Goal: Task Accomplishment & Management: Manage account settings

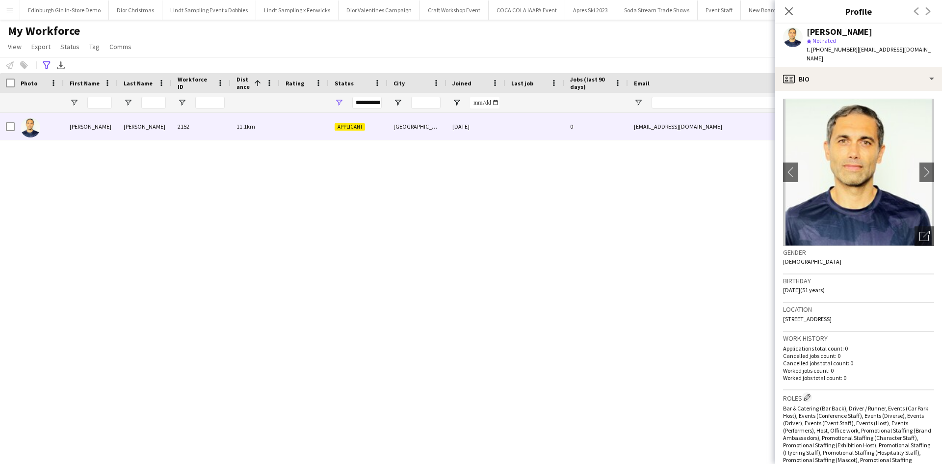
scroll to position [0, 10537]
click at [2, 10] on button "Menu" at bounding box center [10, 10] width 20 height 20
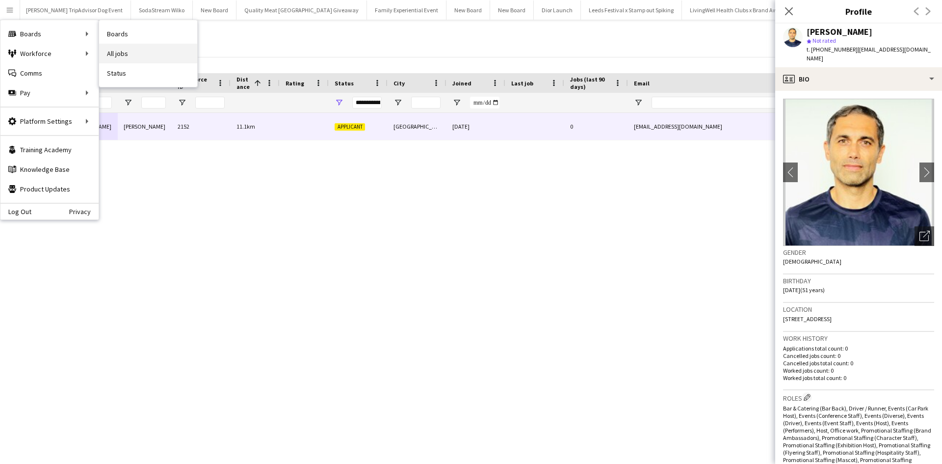
click at [145, 50] on link "All jobs" at bounding box center [148, 54] width 98 height 20
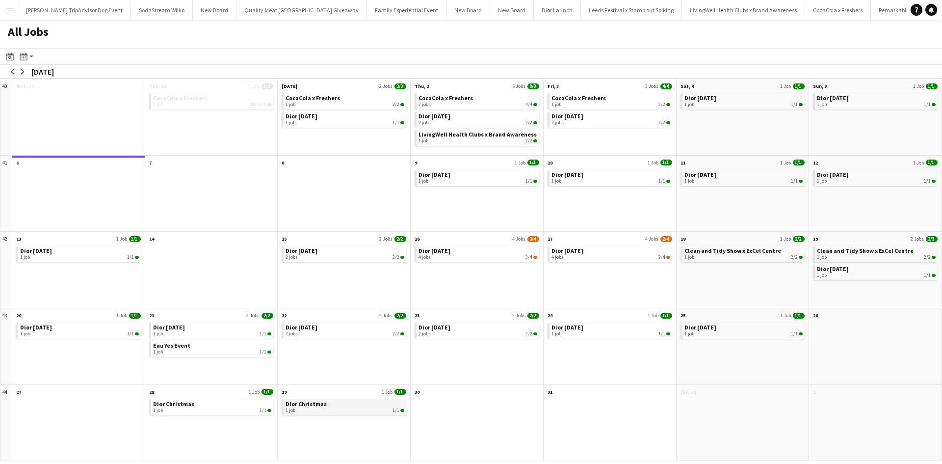
click at [300, 405] on span "Dior Christmas" at bounding box center [305, 403] width 41 height 7
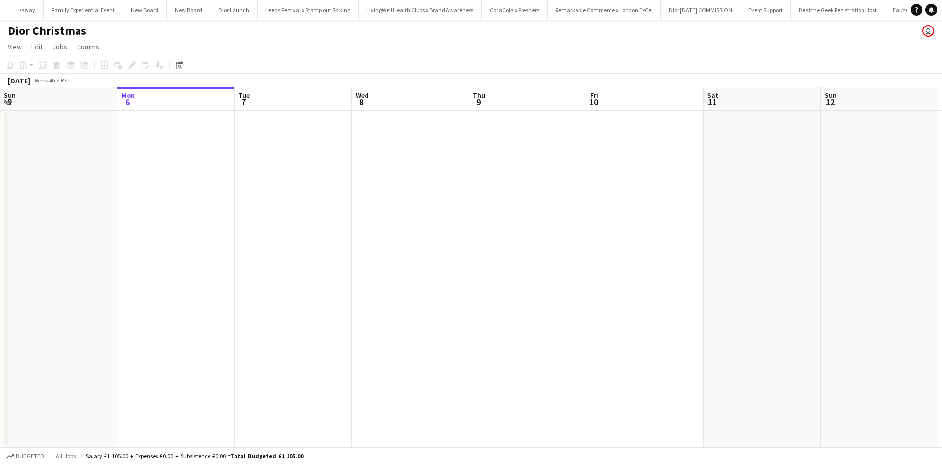
scroll to position [0, 10862]
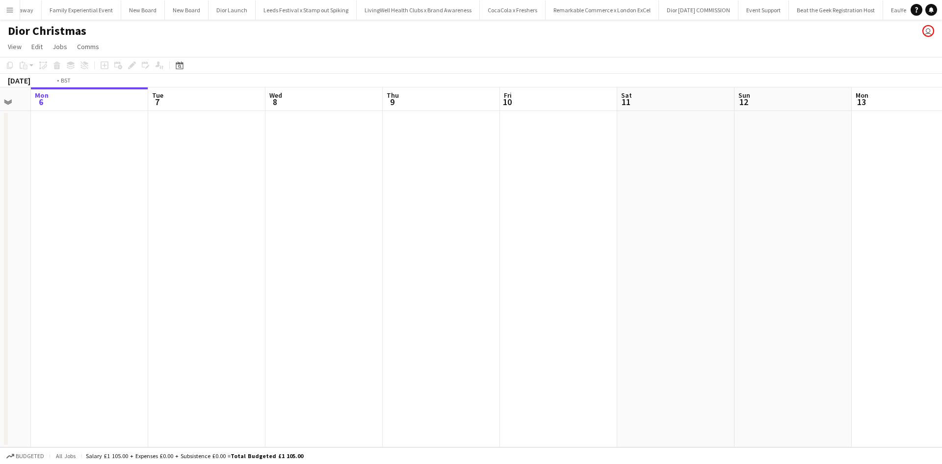
drag, startPoint x: 639, startPoint y: 330, endPoint x: 209, endPoint y: 297, distance: 430.5
click at [205, 299] on app-calendar-viewport "Fri 3 Sat 4 Sun 5 Mon 6 Tue 7 Wed 8 Thu 9 Fri 10 Sat 11 Sun 12 Mon 13 Tue 14 We…" at bounding box center [471, 267] width 942 height 360
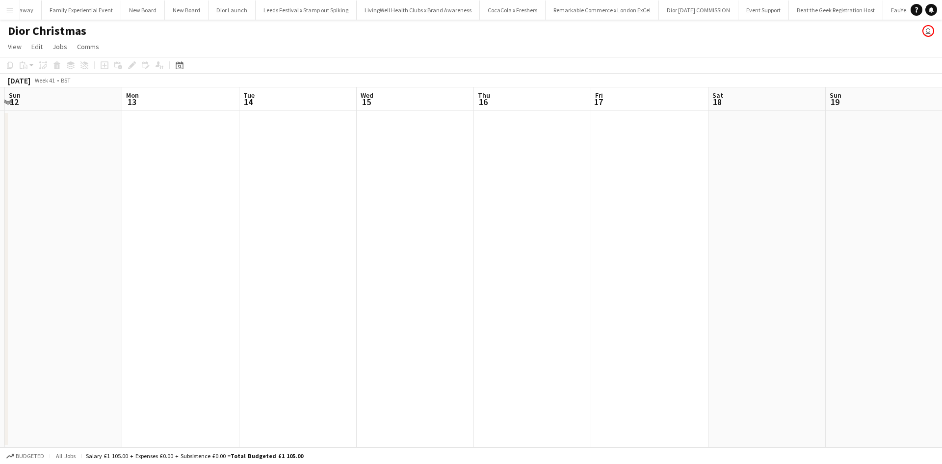
drag, startPoint x: 515, startPoint y: 331, endPoint x: 527, endPoint y: 315, distance: 19.6
click at [258, 279] on app-calendar-viewport "Wed 8 Thu 9 Fri 10 Sat 11 Sun 12 Mon 13 Tue 14 Wed 15 Thu 16 Fri 17 Sat 18 Sun …" at bounding box center [471, 267] width 942 height 360
drag, startPoint x: 656, startPoint y: 342, endPoint x: 838, endPoint y: 427, distance: 200.1
click at [372, 291] on app-calendar-viewport "Wed 8 Thu 9 Fri 10 Sat 11 Sun 12 Mon 13 Tue 14 Wed 15 Thu 16 Fri 17 Sat 18 Sun …" at bounding box center [471, 267] width 942 height 360
drag, startPoint x: 838, startPoint y: 427, endPoint x: 535, endPoint y: 322, distance: 320.2
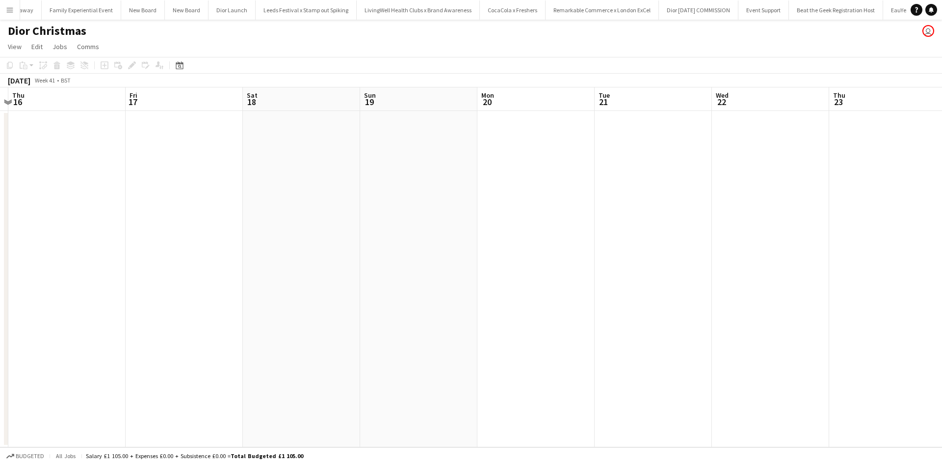
click at [553, 328] on app-calendar-viewport "Sun 12 Mon 13 Tue 14 Wed 15 Thu 16 Fri 17 Sat 18 Sun 19 Mon 20 Tue 21 Wed 22 Th…" at bounding box center [471, 267] width 942 height 360
drag, startPoint x: 658, startPoint y: 333, endPoint x: 138, endPoint y: 284, distance: 522.7
click at [138, 284] on app-calendar-viewport "Thu 16 Fri 17 Sat 18 Sun 19 Mon 20 Tue 21 Wed 22 Thu 23 Fri 24 Sat 25 Sun 26 Mo…" at bounding box center [471, 267] width 942 height 360
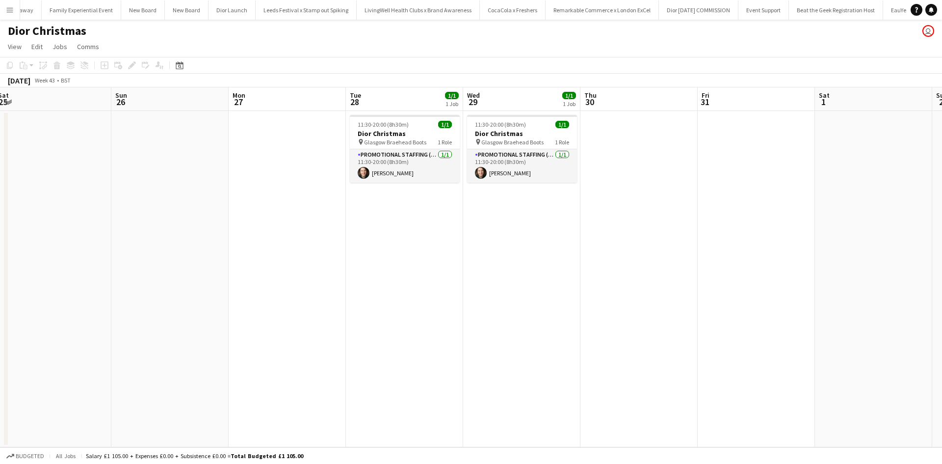
scroll to position [0, 345]
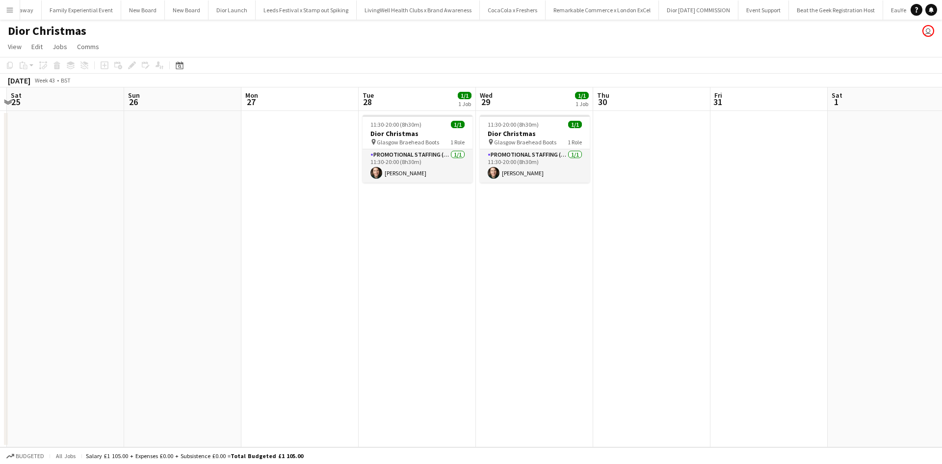
drag, startPoint x: 663, startPoint y: 320, endPoint x: 271, endPoint y: 243, distance: 399.3
click at [271, 243] on app-calendar-viewport "Wed 22 Thu 23 Fri 24 Sat 25 Sun 26 Mon 27 Tue 28 1/1 1 Job Wed 29 1/1 1 Job Thu…" at bounding box center [471, 267] width 942 height 360
click at [430, 129] on app-job-card "11:30-20:00 (8h30m) 1/1 Dior Christmas pin Glasgow Braehead Boots 1 Role Promot…" at bounding box center [417, 149] width 110 height 68
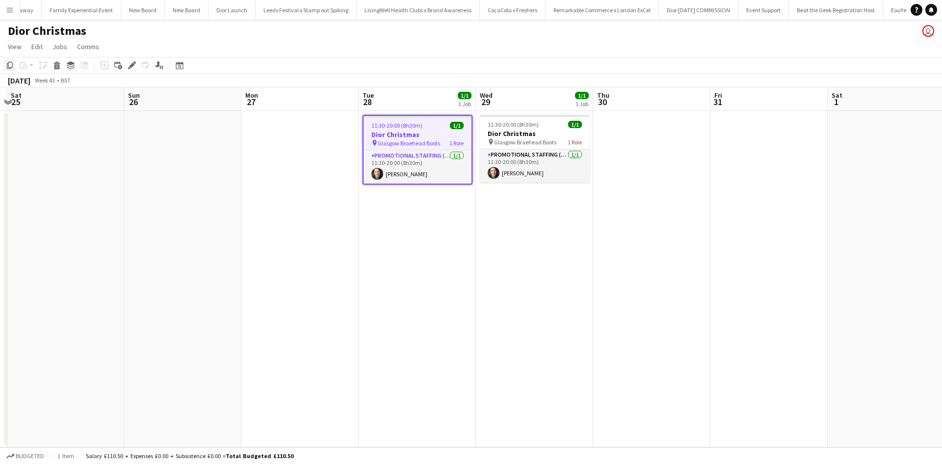
click at [10, 63] on icon "Copy" at bounding box center [10, 65] width 8 height 8
click at [168, 122] on app-date-cell at bounding box center [182, 279] width 117 height 336
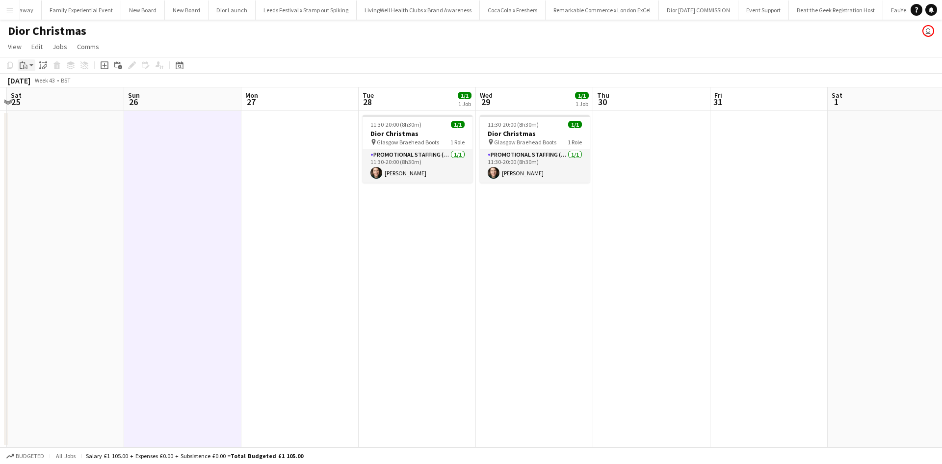
click at [24, 64] on icon "Paste" at bounding box center [24, 65] width 8 height 8
click at [39, 85] on link "Paste Ctrl+V" at bounding box center [72, 83] width 92 height 9
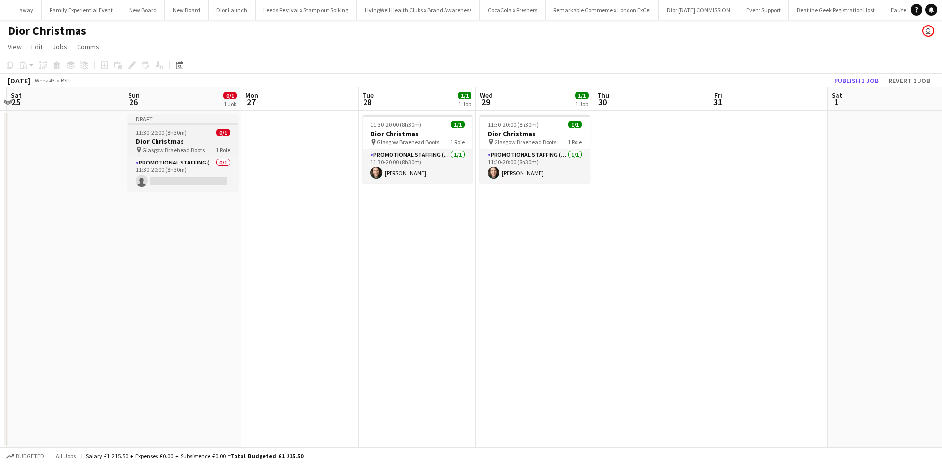
click at [188, 138] on h3 "Dior Christmas" at bounding box center [183, 141] width 110 height 9
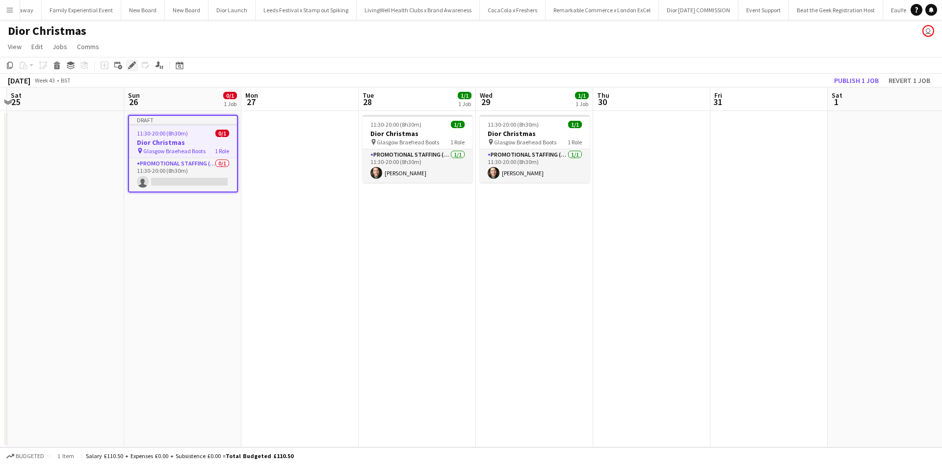
click at [131, 68] on icon "Edit" at bounding box center [132, 65] width 8 height 8
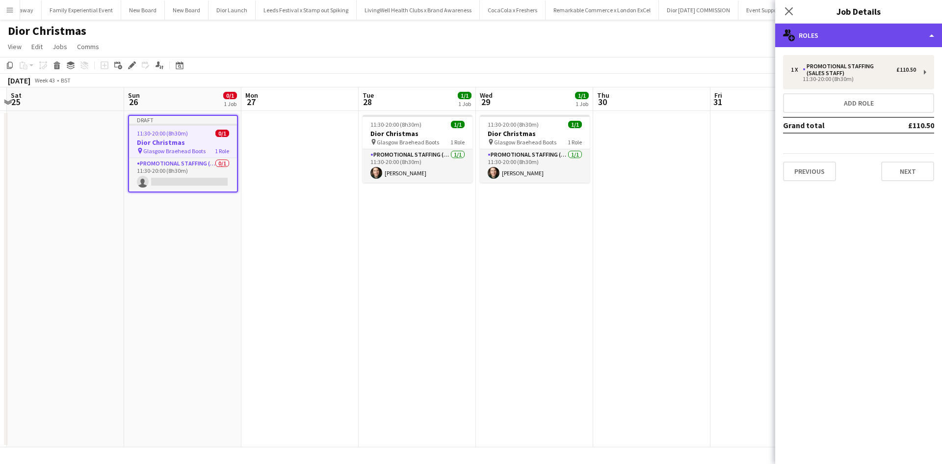
click at [817, 37] on div "multiple-users-add Roles" at bounding box center [858, 36] width 167 height 24
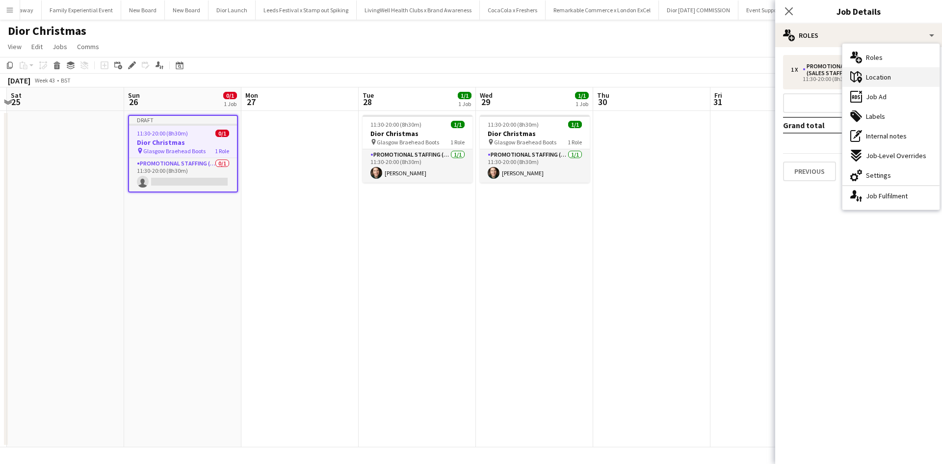
click at [880, 82] on div "maps-pin-1 Location" at bounding box center [890, 77] width 97 height 20
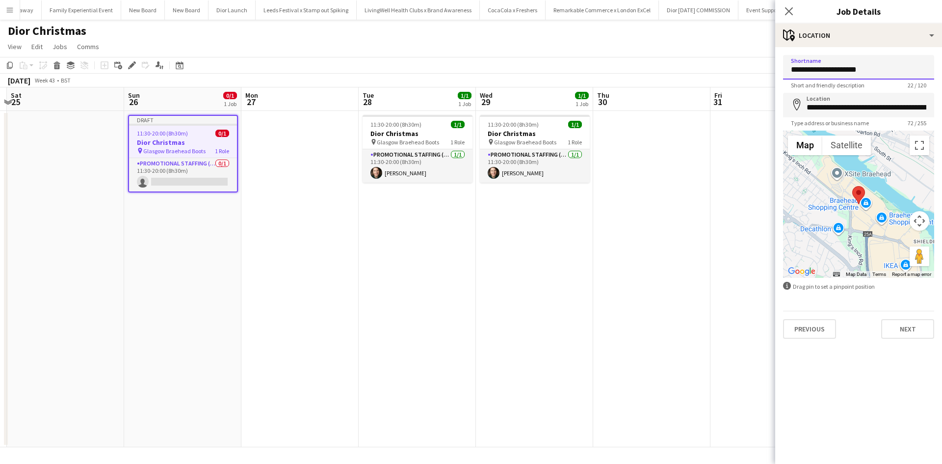
drag, startPoint x: 851, startPoint y: 69, endPoint x: 774, endPoint y: 67, distance: 76.5
click at [774, 67] on body "Menu Boards Boards Boards All jobs Status Workforce Workforce My Workforce Recr…" at bounding box center [471, 232] width 942 height 464
type input "**********"
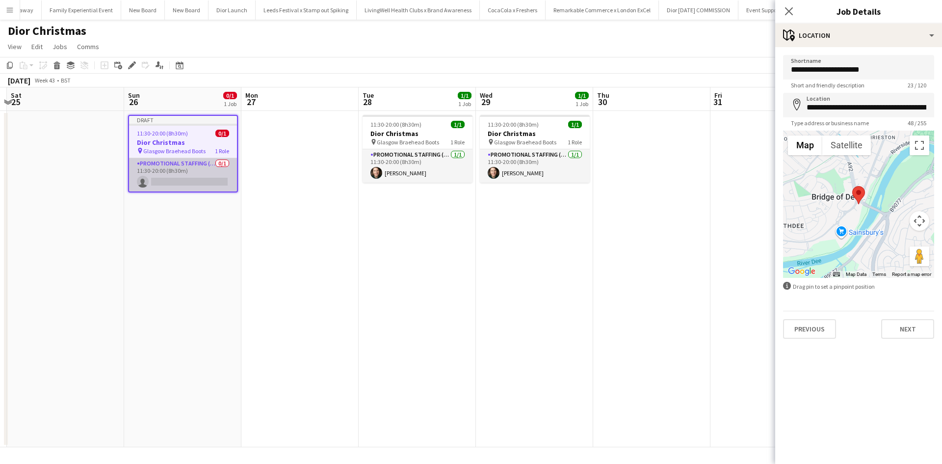
click at [199, 171] on app-card-role "Promotional Staffing (Sales Staff) 0/1 11:30-20:00 (8h30m) single-neutral-actio…" at bounding box center [183, 174] width 108 height 33
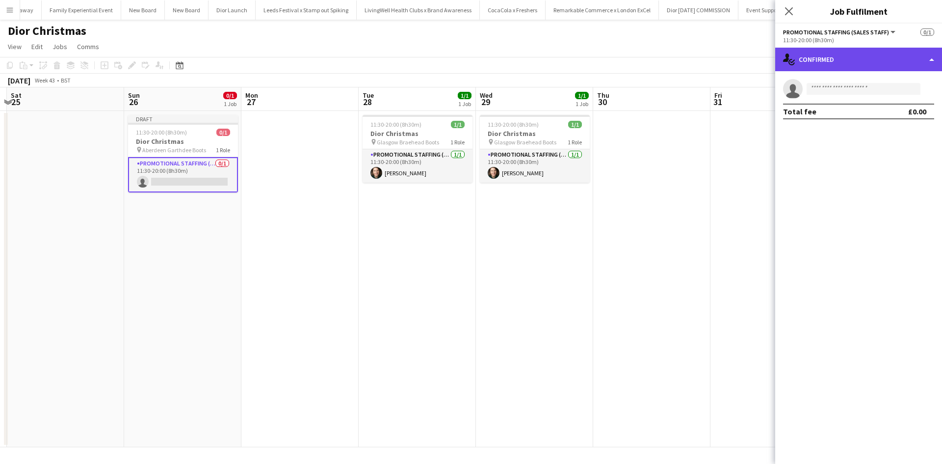
click at [866, 55] on div "single-neutral-actions-check-2 Confirmed" at bounding box center [858, 60] width 167 height 24
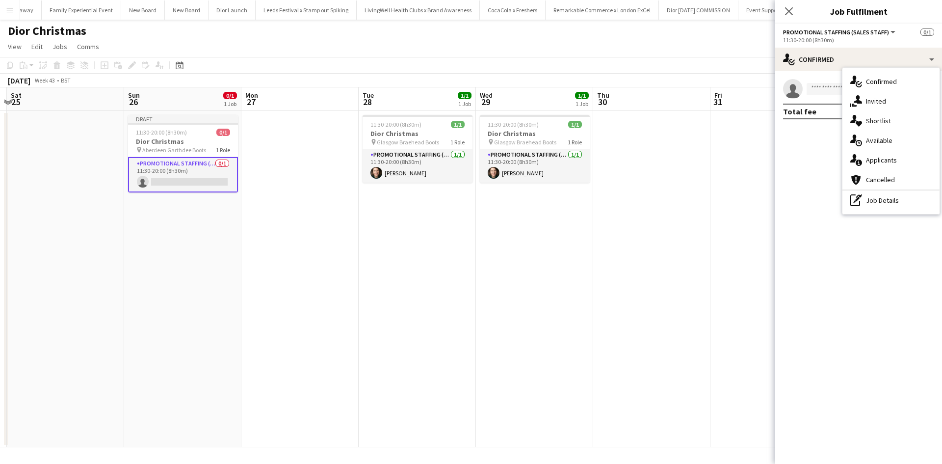
drag, startPoint x: 881, startPoint y: 206, endPoint x: 878, endPoint y: 185, distance: 20.9
click at [881, 206] on div "pen-write Job Details" at bounding box center [890, 200] width 97 height 20
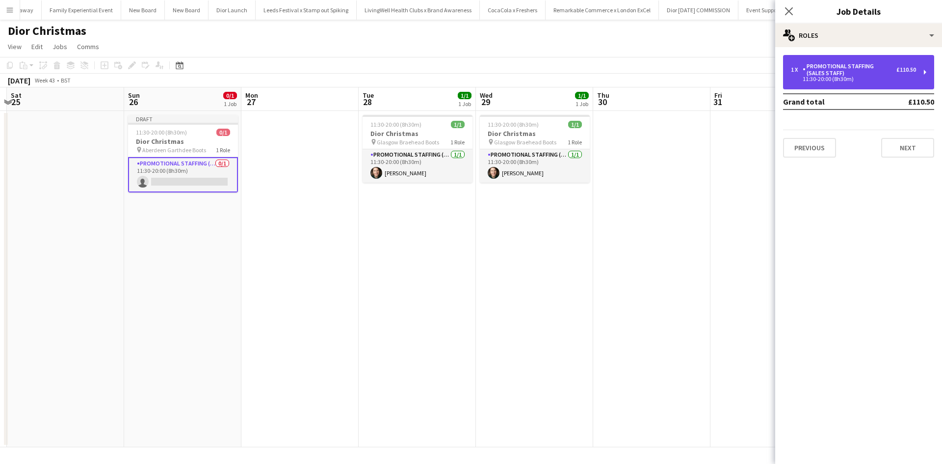
drag, startPoint x: 856, startPoint y: 68, endPoint x: 842, endPoint y: 74, distance: 15.4
click at [855, 68] on div "Promotional Staffing (Sales Staff)" at bounding box center [849, 70] width 94 height 14
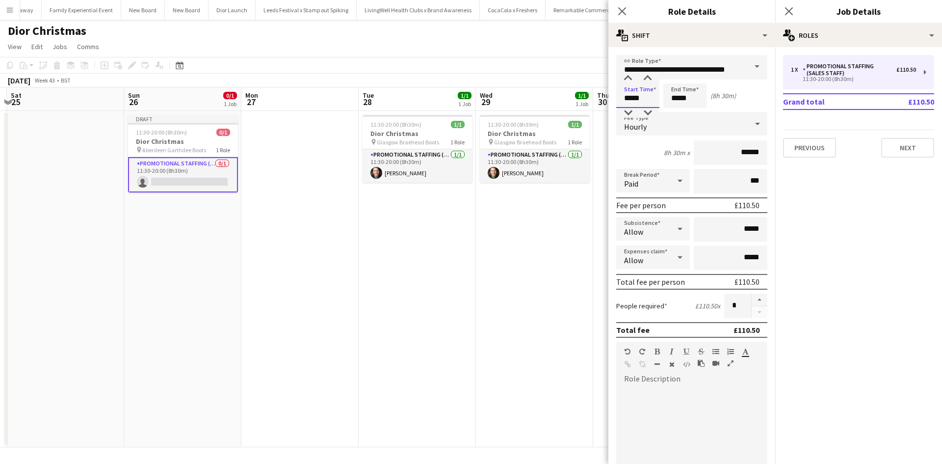
drag, startPoint x: 644, startPoint y: 99, endPoint x: 618, endPoint y: 101, distance: 26.1
click at [618, 101] on input "*****" at bounding box center [637, 95] width 43 height 25
type input "*****"
click at [565, 220] on app-date-cell "11:30-20:00 (8h30m) 1/1 Dior Christmas pin Glasgow Braehead Boots 1 Role Promot…" at bounding box center [534, 279] width 117 height 336
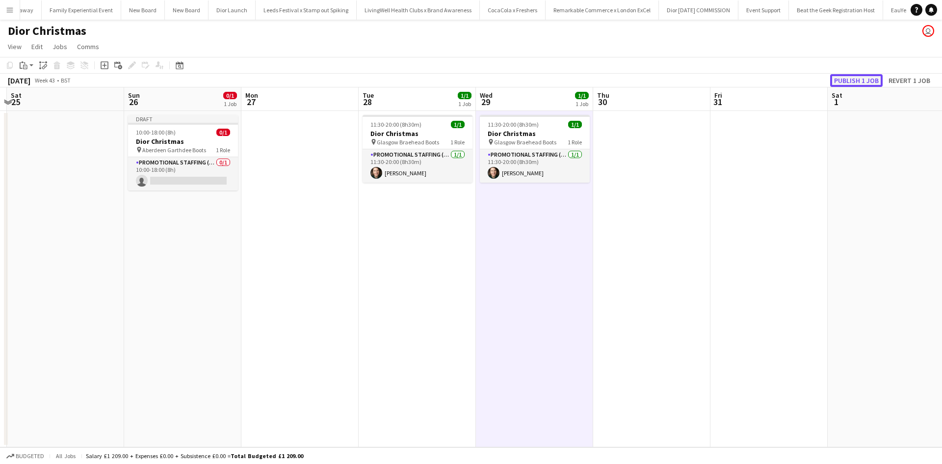
click at [836, 82] on button "Publish 1 job" at bounding box center [856, 80] width 52 height 13
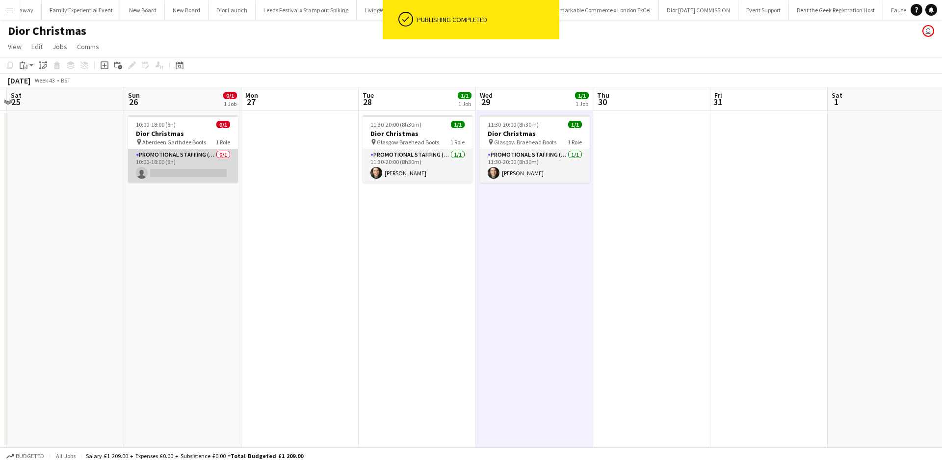
click at [193, 173] on app-card-role "Promotional Staffing (Sales Staff) 0/1 10:00-18:00 (8h) single-neutral-actions" at bounding box center [183, 165] width 110 height 33
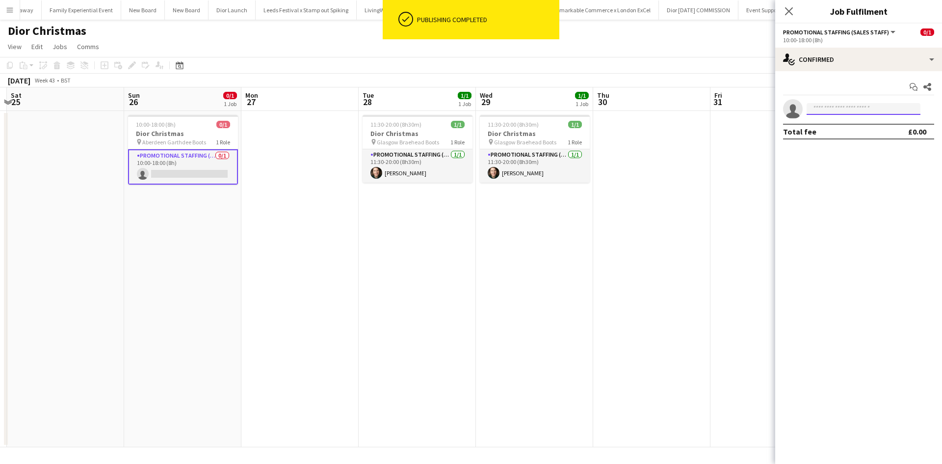
click at [823, 108] on input at bounding box center [863, 109] width 114 height 12
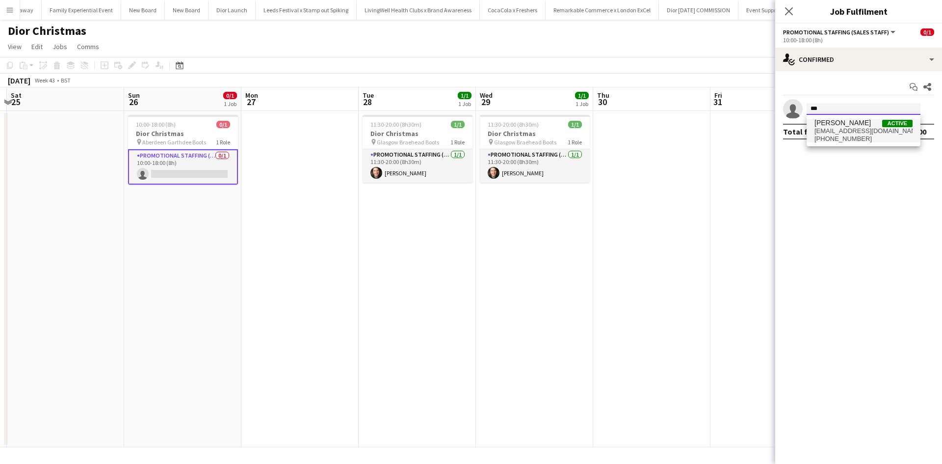
type input "***"
click at [824, 127] on span "[PERSON_NAME]" at bounding box center [842, 123] width 56 height 8
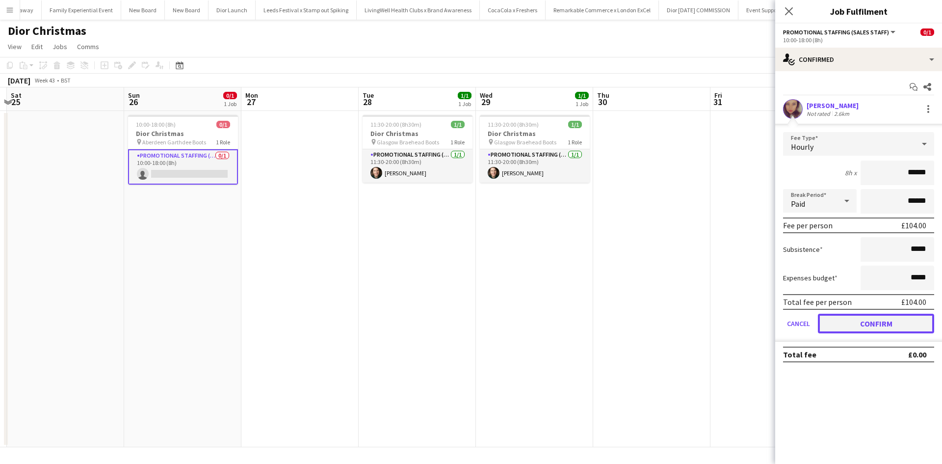
click at [872, 319] on button "Confirm" at bounding box center [876, 323] width 116 height 20
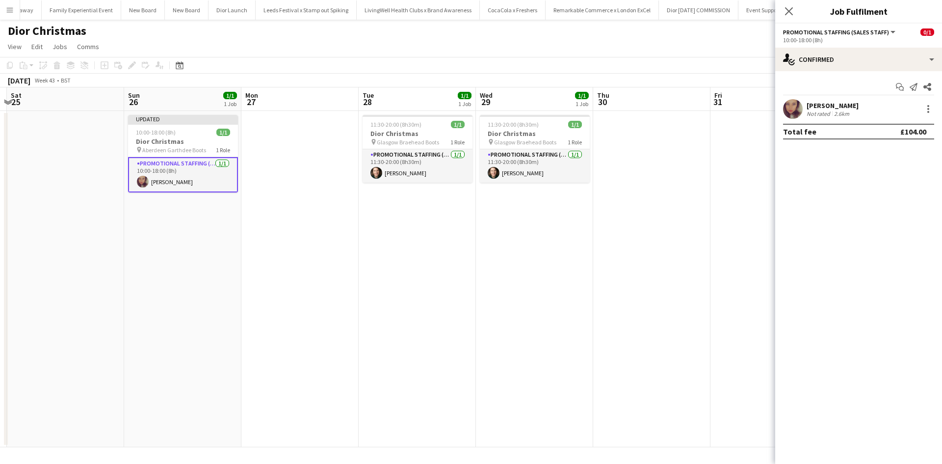
click at [728, 315] on app-date-cell at bounding box center [768, 279] width 117 height 336
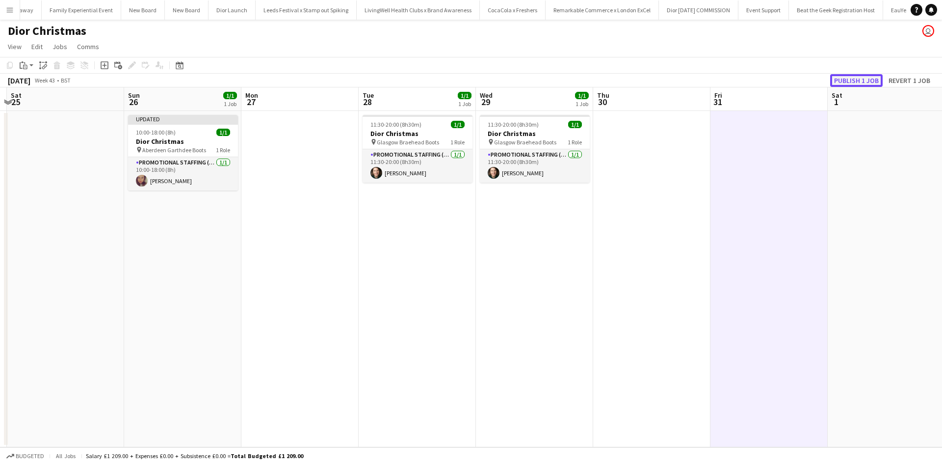
click at [855, 76] on button "Publish 1 job" at bounding box center [856, 80] width 52 height 13
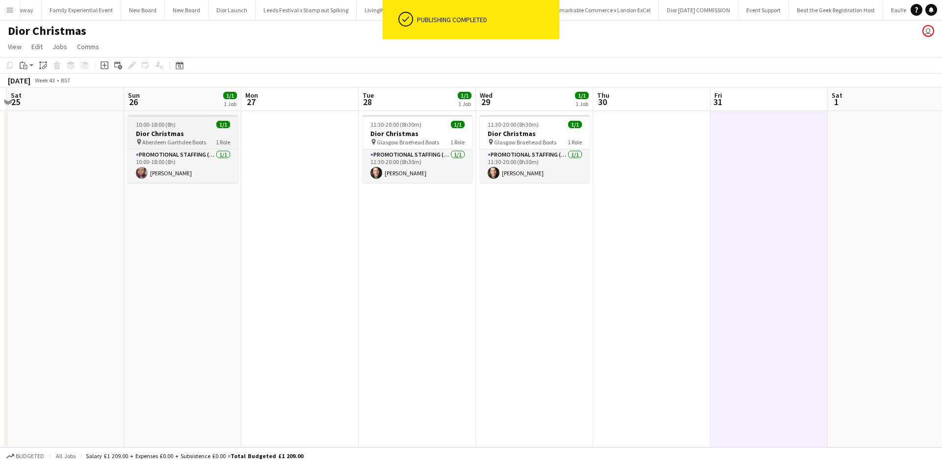
click at [202, 128] on app-job-card "10:00-18:00 (8h) 1/1 Dior Christmas pin Aberdeen Garthdee Boots 1 Role Promotio…" at bounding box center [183, 149] width 110 height 68
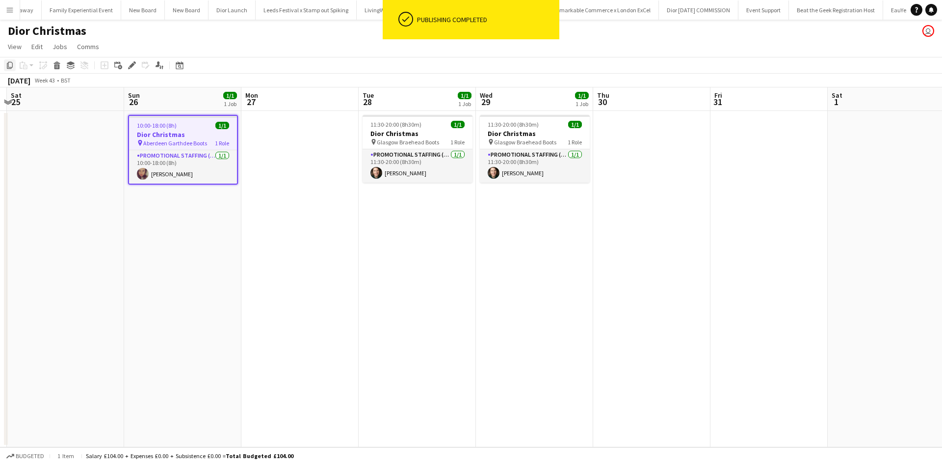
click at [10, 65] on icon "Copy" at bounding box center [10, 65] width 8 height 8
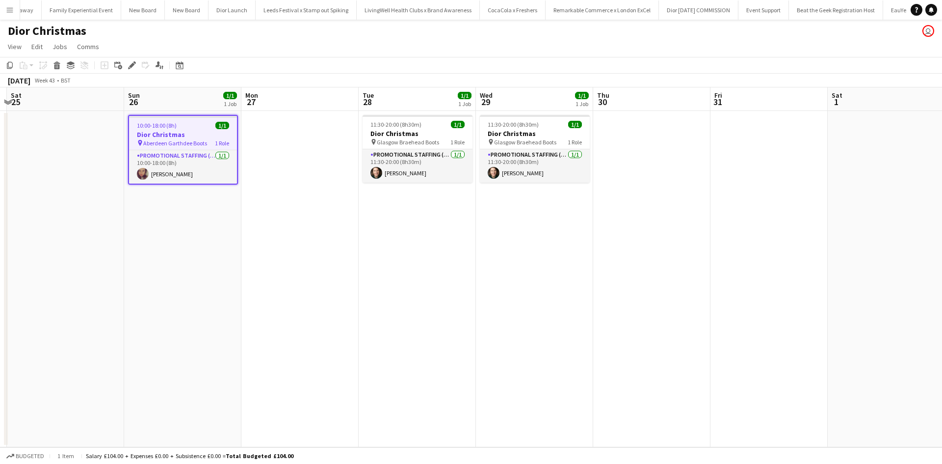
click at [306, 145] on app-date-cell at bounding box center [299, 279] width 117 height 336
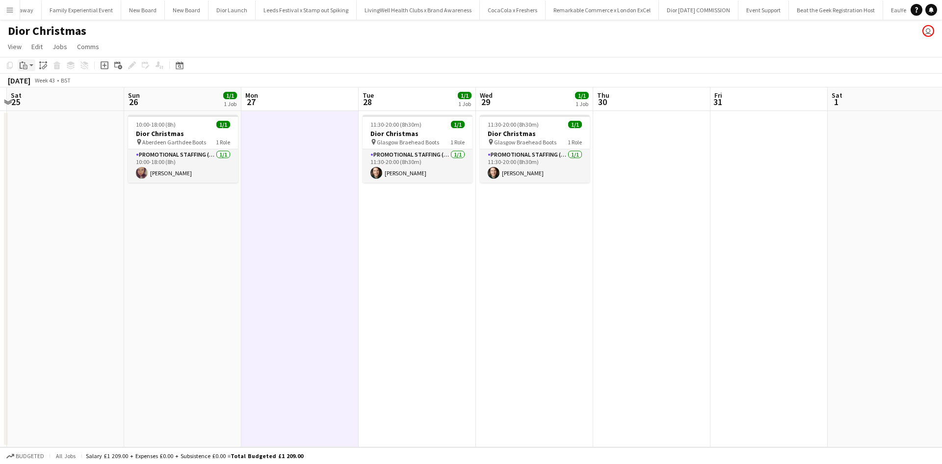
click at [23, 66] on icon "Paste" at bounding box center [24, 65] width 8 height 8
click at [45, 99] on link "Paste with crew Ctrl+Shift+V" at bounding box center [72, 100] width 92 height 9
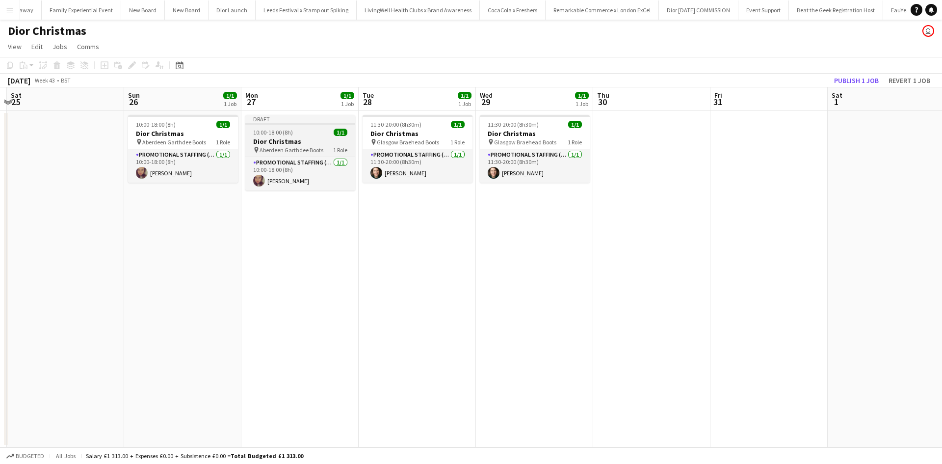
click at [318, 140] on h3 "Dior Christmas" at bounding box center [300, 141] width 110 height 9
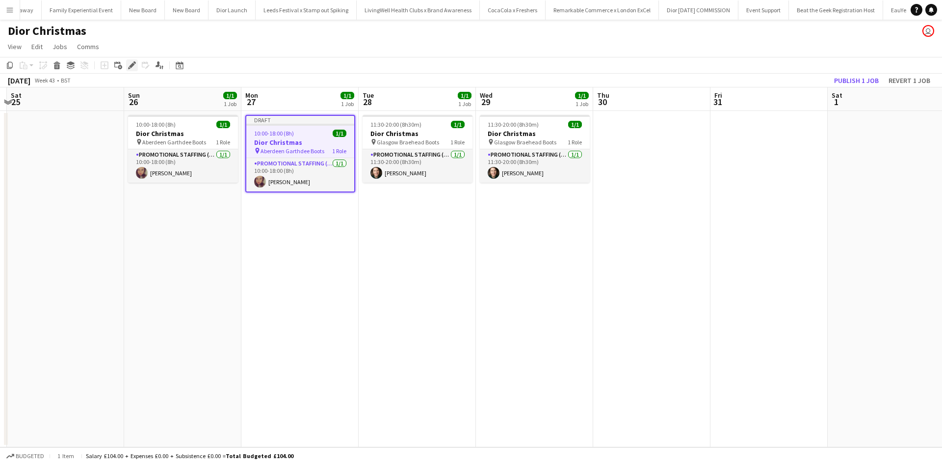
click at [129, 67] on icon at bounding box center [131, 65] width 5 height 5
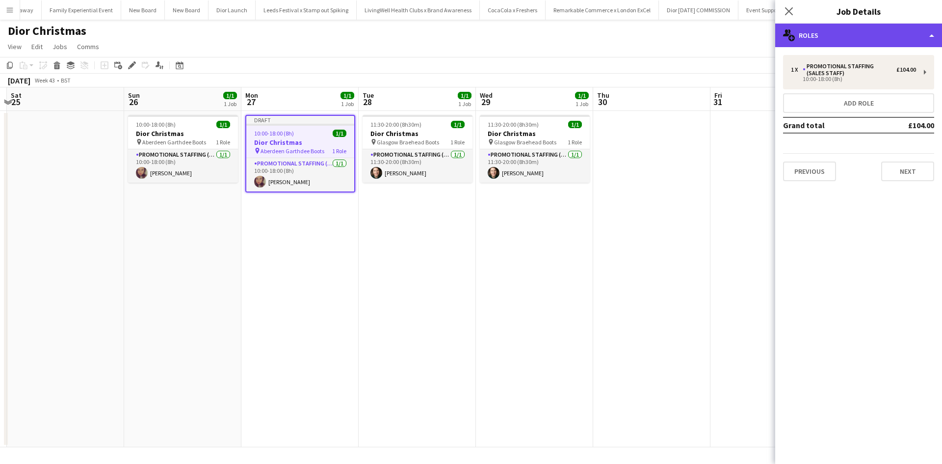
drag, startPoint x: 811, startPoint y: 35, endPoint x: 825, endPoint y: 43, distance: 16.7
click at [811, 35] on div "multiple-users-add Roles" at bounding box center [858, 36] width 167 height 24
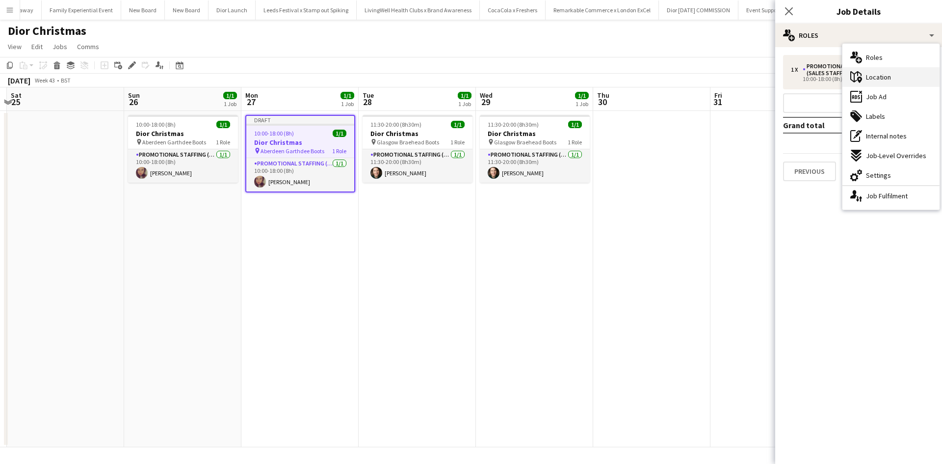
click at [863, 73] on div "maps-pin-1 Location" at bounding box center [890, 77] width 97 height 20
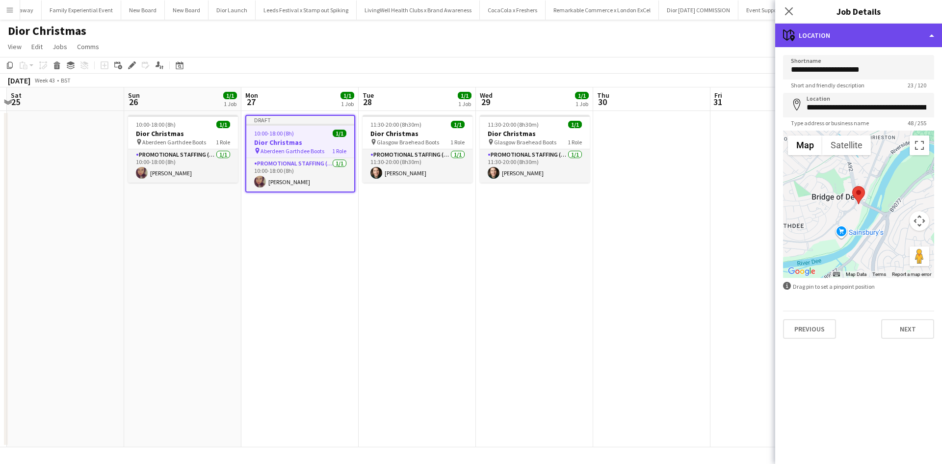
click at [842, 38] on div "maps-pin-1 Location" at bounding box center [858, 36] width 167 height 24
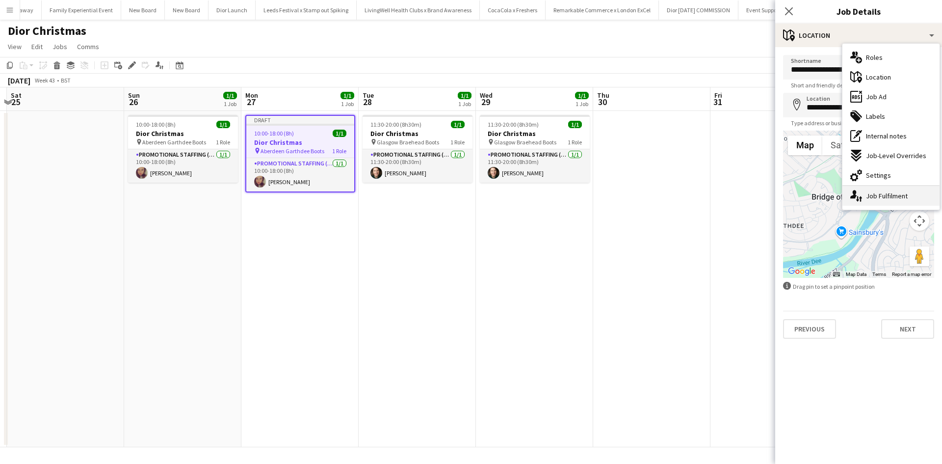
click at [881, 194] on div "single-neutral-actions-up-down Job Fulfilment" at bounding box center [890, 196] width 97 height 20
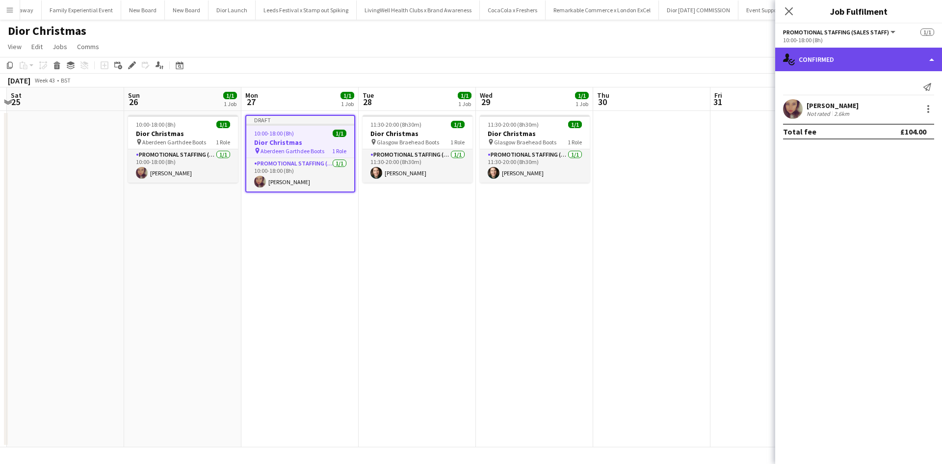
click at [836, 62] on div "single-neutral-actions-check-2 Confirmed" at bounding box center [858, 60] width 167 height 24
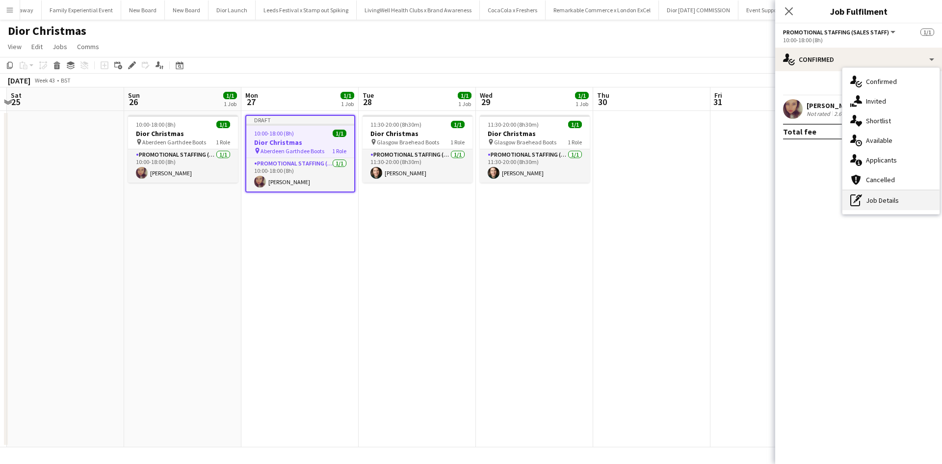
click at [882, 196] on div "pen-write Job Details" at bounding box center [890, 200] width 97 height 20
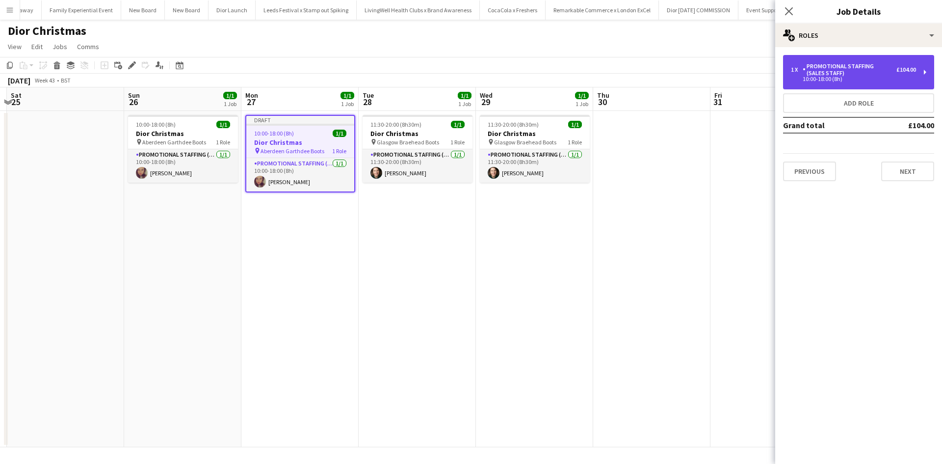
click at [837, 78] on div "10:00-18:00 (8h)" at bounding box center [853, 79] width 125 height 5
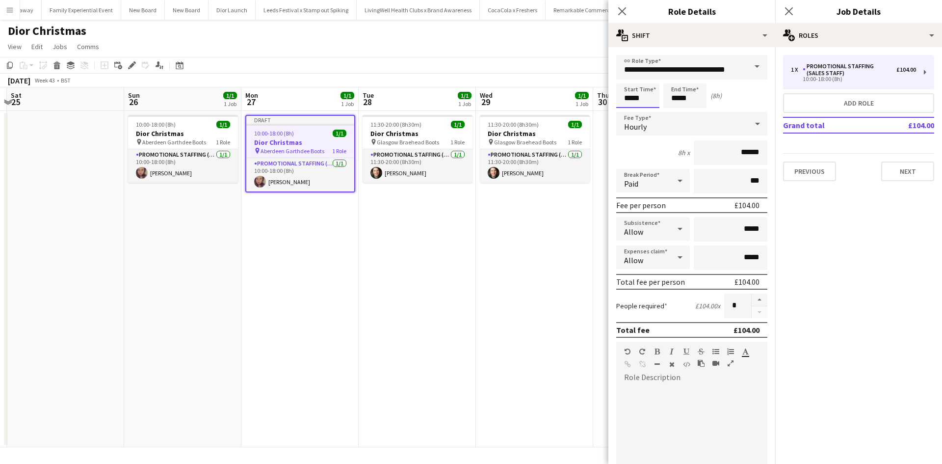
click at [657, 101] on input "*****" at bounding box center [637, 95] width 43 height 25
type input "*****"
click at [590, 236] on app-date-cell "11:30-20:00 (8h30m) 1/1 Dior Christmas pin Glasgow Braehead Boots 1 Role Promot…" at bounding box center [534, 279] width 117 height 336
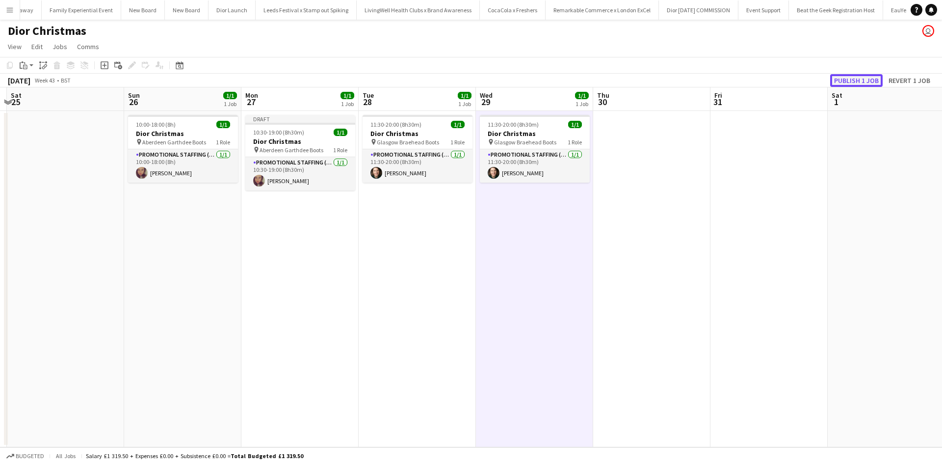
click at [836, 82] on button "Publish 1 job" at bounding box center [856, 80] width 52 height 13
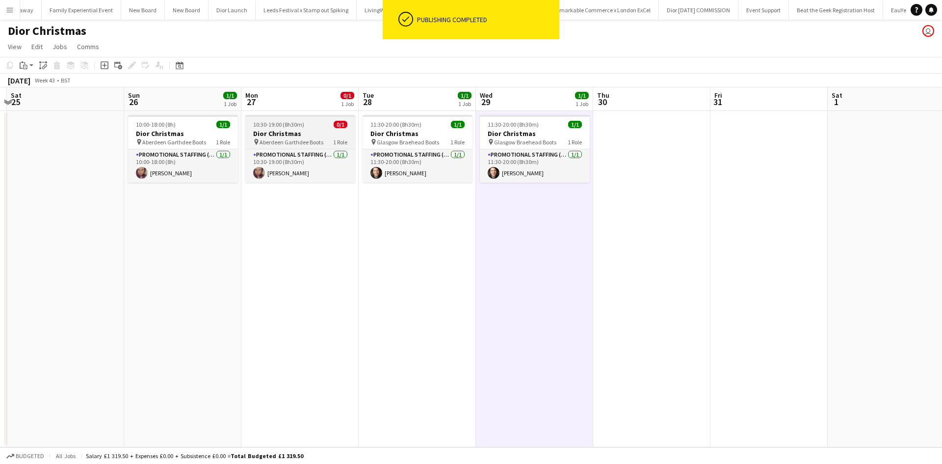
click at [312, 124] on div "10:30-19:00 (8h30m) 0/1" at bounding box center [300, 124] width 110 height 7
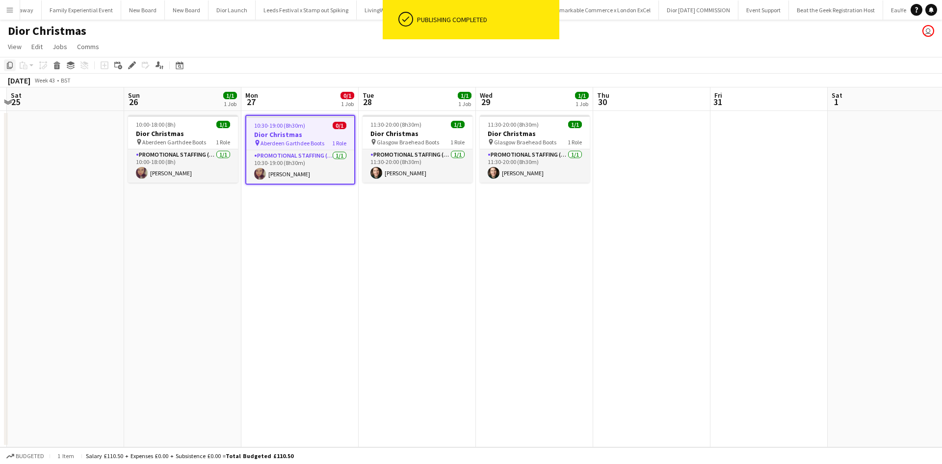
click at [12, 65] on icon at bounding box center [10, 65] width 6 height 7
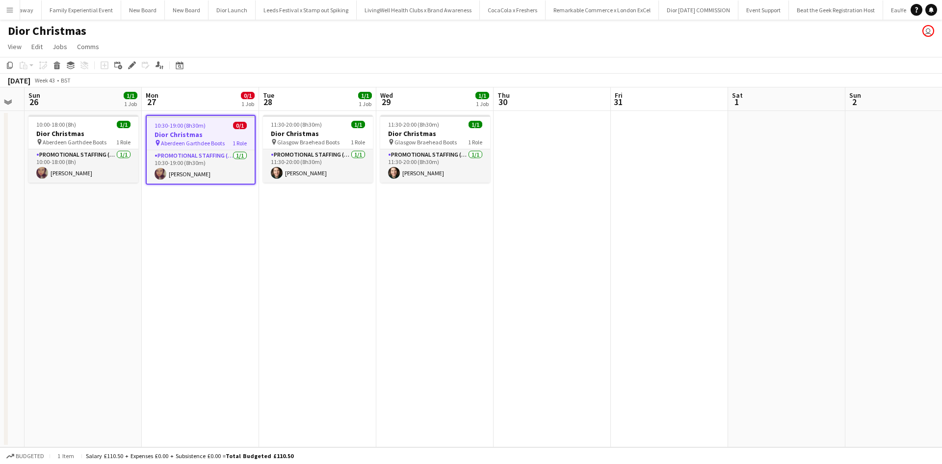
drag, startPoint x: 642, startPoint y: 283, endPoint x: 542, endPoint y: 274, distance: 99.9
click at [542, 274] on app-calendar-viewport "Wed 22 Thu 23 Fri 24 Sat 25 Sun 26 1/1 1 Job Mon 27 0/1 1 Job Tue 28 1/1 1 Job …" at bounding box center [471, 267] width 942 height 360
click at [639, 176] on app-date-cell at bounding box center [669, 279] width 117 height 336
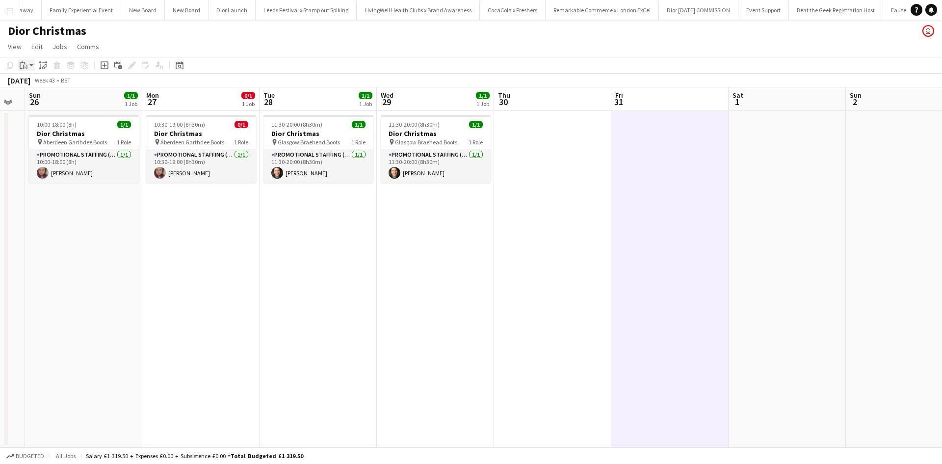
click at [26, 66] on icon "Paste" at bounding box center [24, 65] width 8 height 8
click at [58, 99] on link "Paste with crew Ctrl+Shift+V" at bounding box center [72, 100] width 92 height 9
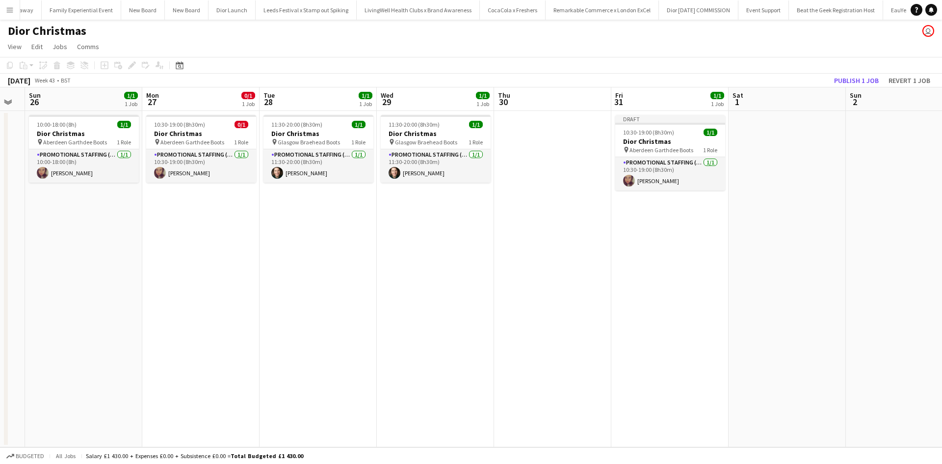
click at [770, 142] on app-date-cell at bounding box center [786, 279] width 117 height 336
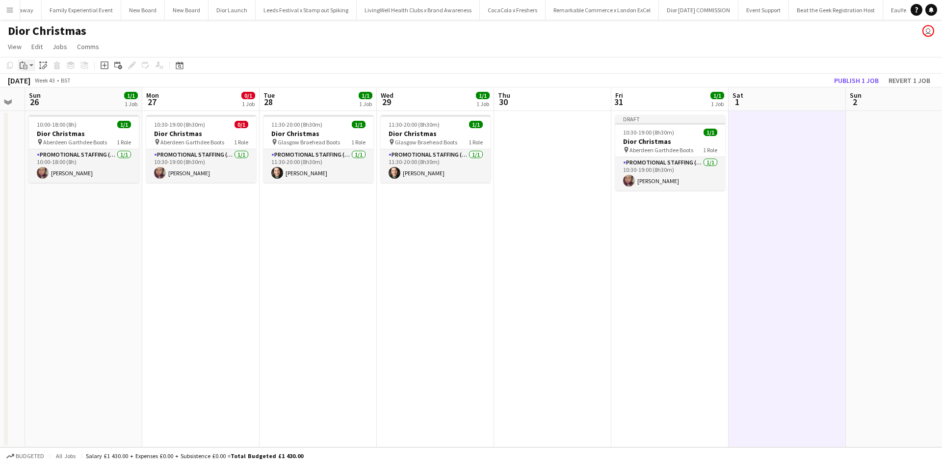
click at [28, 68] on div "Paste" at bounding box center [24, 65] width 12 height 12
click at [52, 99] on link "Paste with crew Ctrl+Shift+V" at bounding box center [72, 100] width 92 height 9
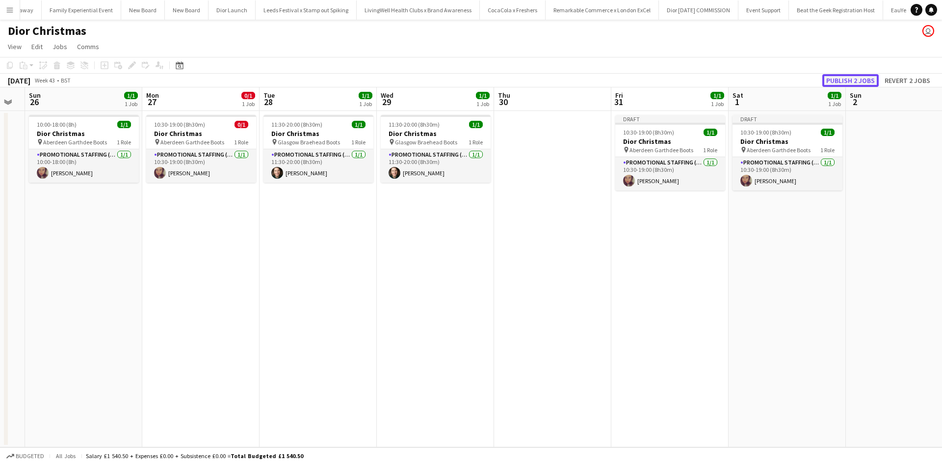
click at [856, 77] on button "Publish 2 jobs" at bounding box center [850, 80] width 56 height 13
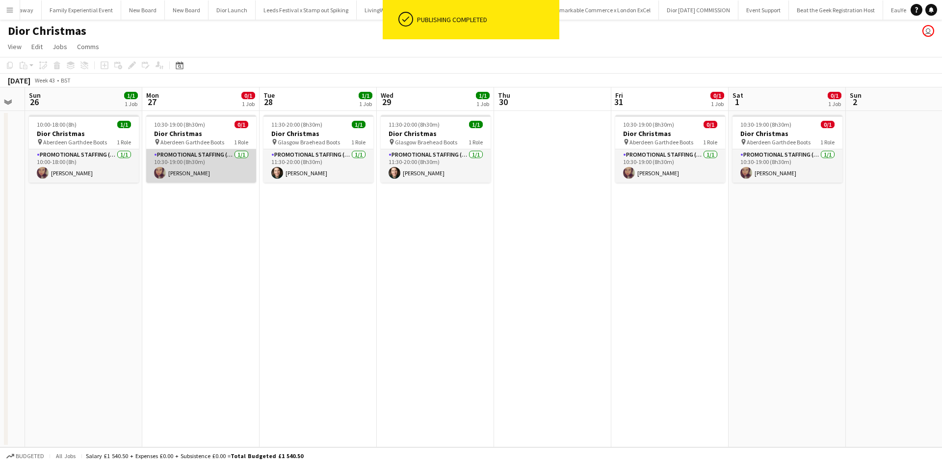
click at [223, 167] on app-card-role "Promotional Staffing (Sales Staff) 1/1 10:30-19:00 (8h30m) Ana Puschiu" at bounding box center [201, 165] width 110 height 33
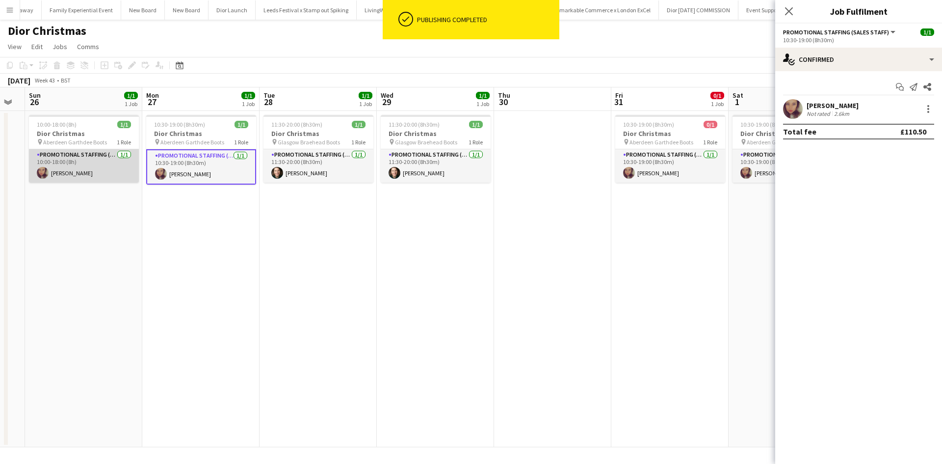
click at [126, 172] on app-card-role "Promotional Staffing (Sales Staff) 1/1 10:00-18:00 (8h) Ana Puschiu" at bounding box center [84, 165] width 110 height 33
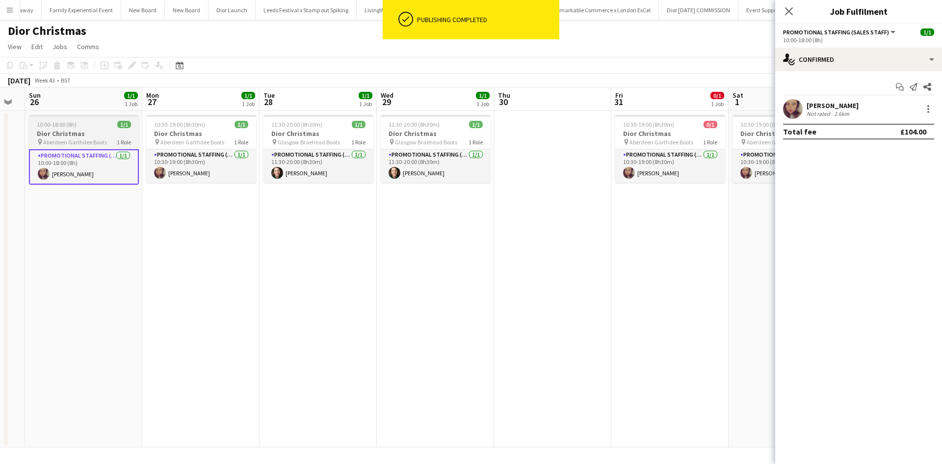
click at [104, 126] on div "10:00-18:00 (8h) 1/1" at bounding box center [84, 124] width 110 height 7
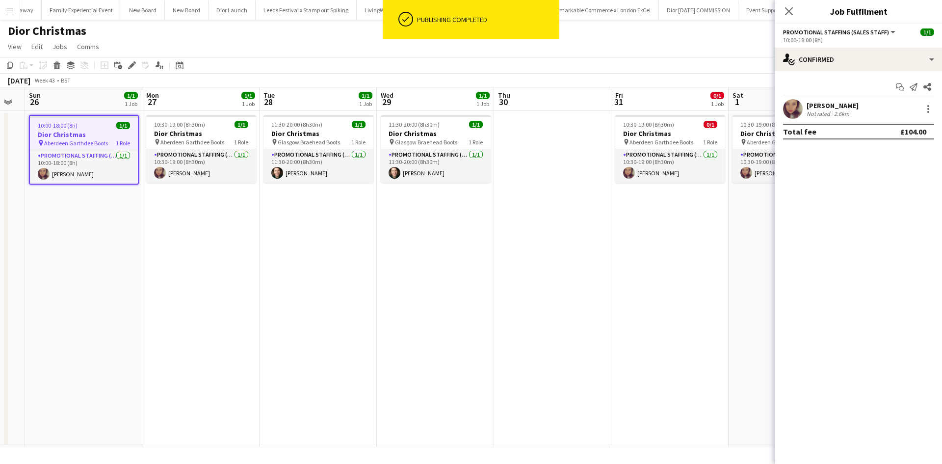
click at [2, 63] on app-toolbar "Copy Paste Paste Ctrl+V Paste with crew Ctrl+Shift+V Paste linked Job Delete Gr…" at bounding box center [471, 65] width 942 height 17
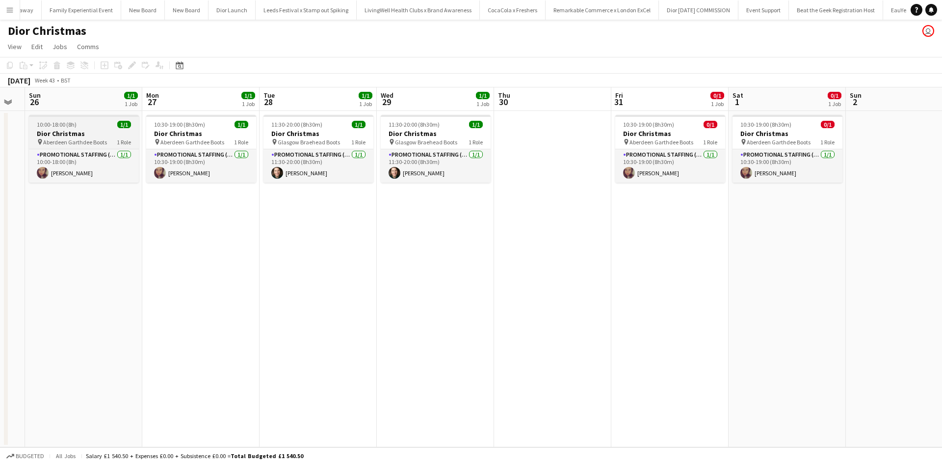
click at [92, 125] on div "10:00-18:00 (8h) 1/1" at bounding box center [84, 124] width 110 height 7
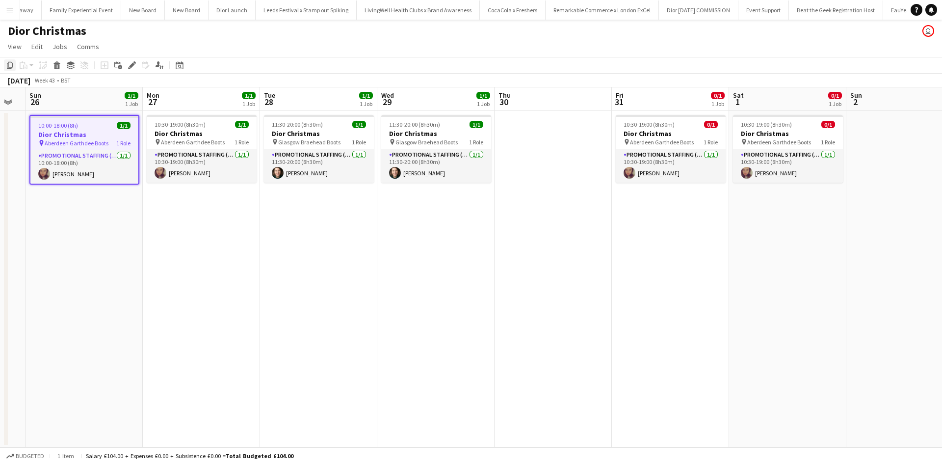
click at [11, 67] on icon at bounding box center [10, 65] width 6 height 7
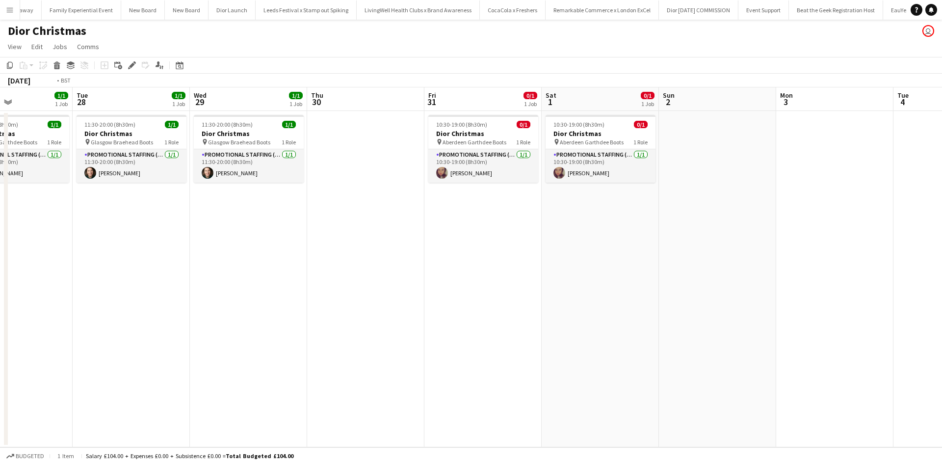
drag, startPoint x: 681, startPoint y: 242, endPoint x: 489, endPoint y: 231, distance: 192.1
click at [489, 231] on app-calendar-viewport "Fri 24 Sat 25 Sun 26 1/1 1 Job Mon 27 1/1 1 Job Tue 28 1/1 1 Job Wed 29 1/1 1 J…" at bounding box center [471, 267] width 942 height 360
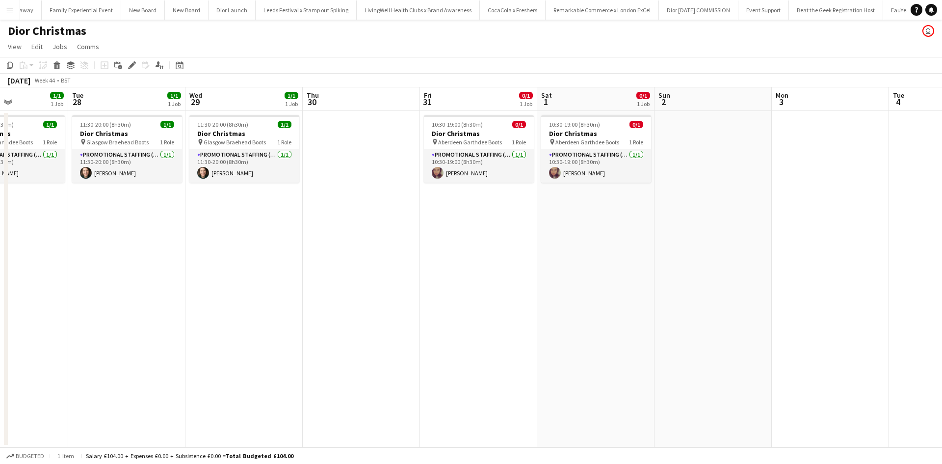
click at [705, 154] on app-date-cell at bounding box center [712, 279] width 117 height 336
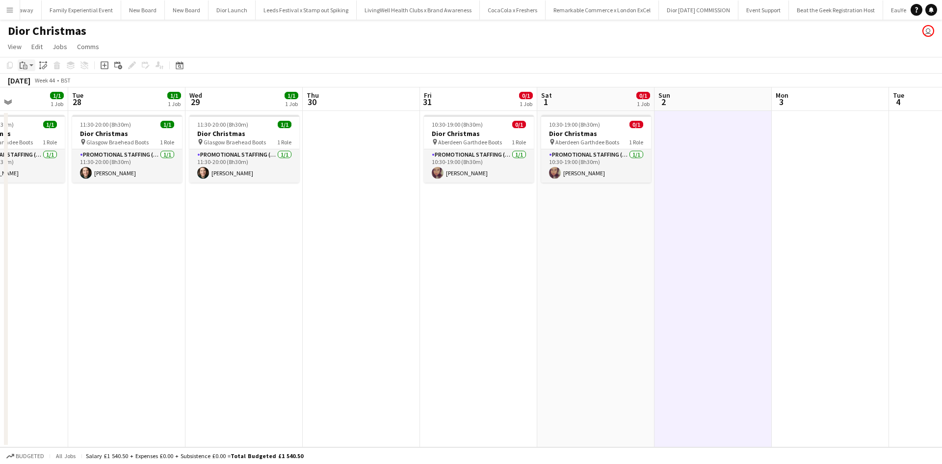
click at [24, 69] on icon at bounding box center [25, 67] width 4 height 4
click at [46, 103] on link "Paste with crew Ctrl+Shift+V" at bounding box center [72, 100] width 92 height 9
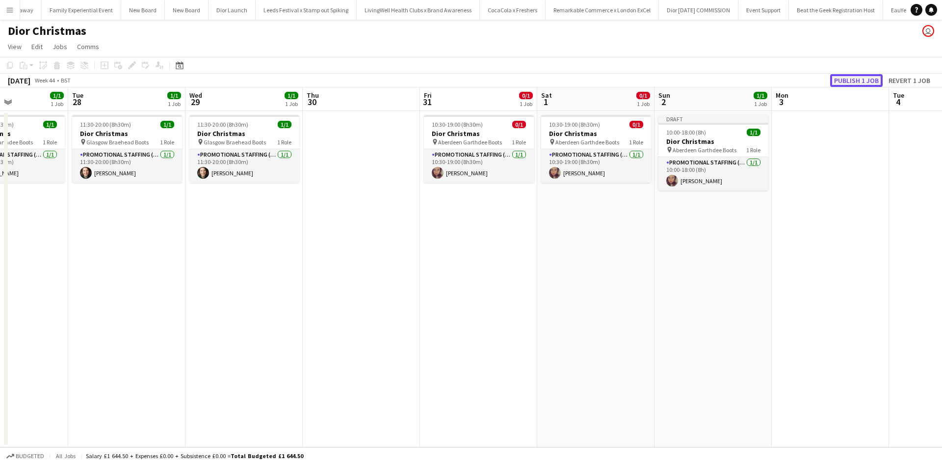
click at [859, 76] on button "Publish 1 job" at bounding box center [856, 80] width 52 height 13
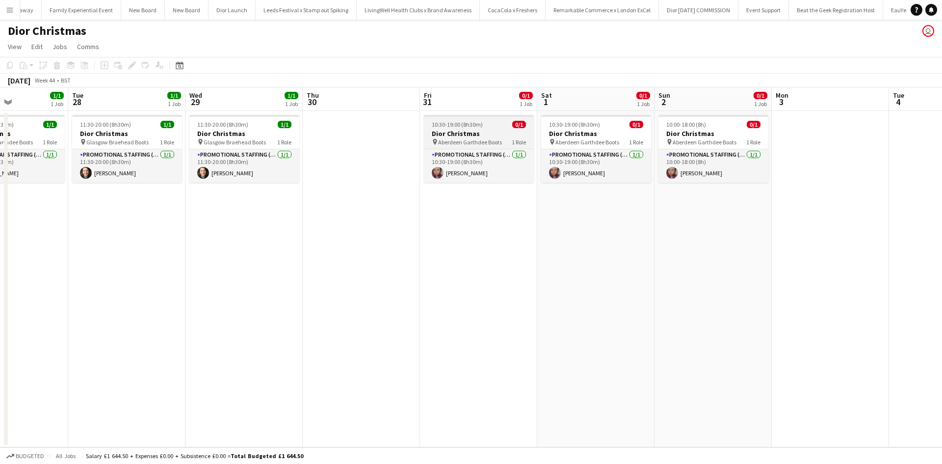
click at [497, 123] on div "10:30-19:00 (8h30m) 0/1" at bounding box center [479, 124] width 110 height 7
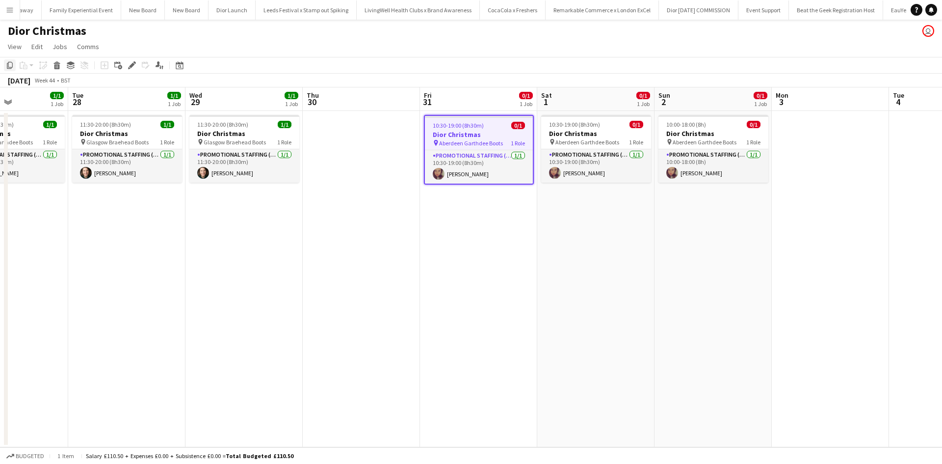
click at [11, 68] on icon at bounding box center [10, 65] width 6 height 7
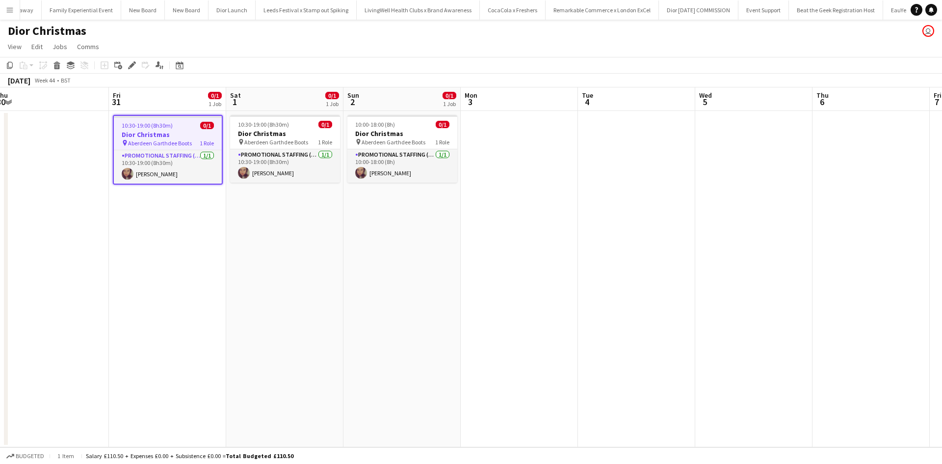
scroll to position [0, 469]
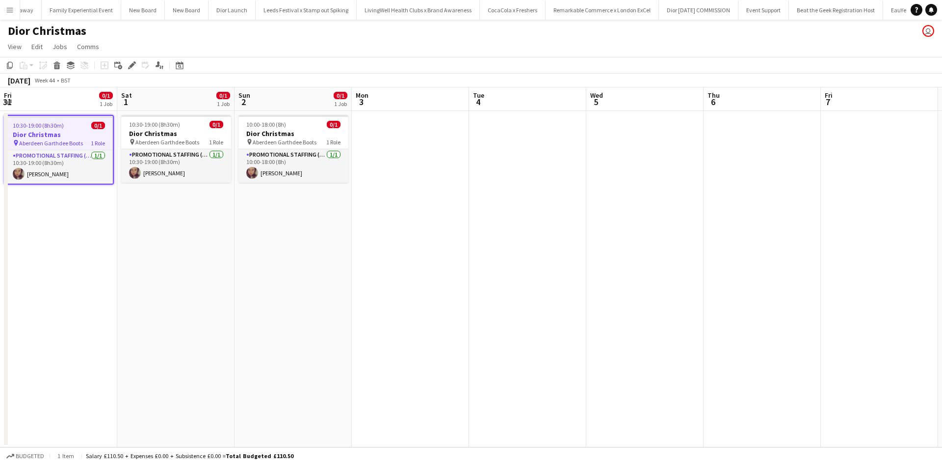
drag, startPoint x: 801, startPoint y: 234, endPoint x: 381, endPoint y: 203, distance: 421.5
click at [381, 205] on app-calendar-viewport "Mon 27 1/1 1 Job Tue 28 1/1 1 Job Wed 29 1/1 1 Job Thu 30 Fri 31 0/1 1 Job Sat …" at bounding box center [471, 267] width 942 height 360
click at [413, 132] on app-date-cell at bounding box center [409, 279] width 117 height 336
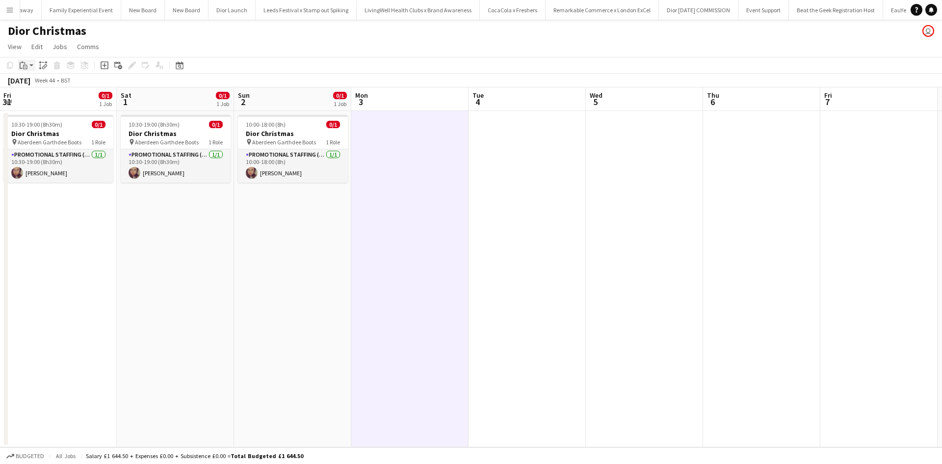
click at [24, 67] on icon "Paste" at bounding box center [24, 65] width 8 height 8
click at [44, 99] on link "Paste with crew Ctrl+Shift+V" at bounding box center [72, 100] width 92 height 9
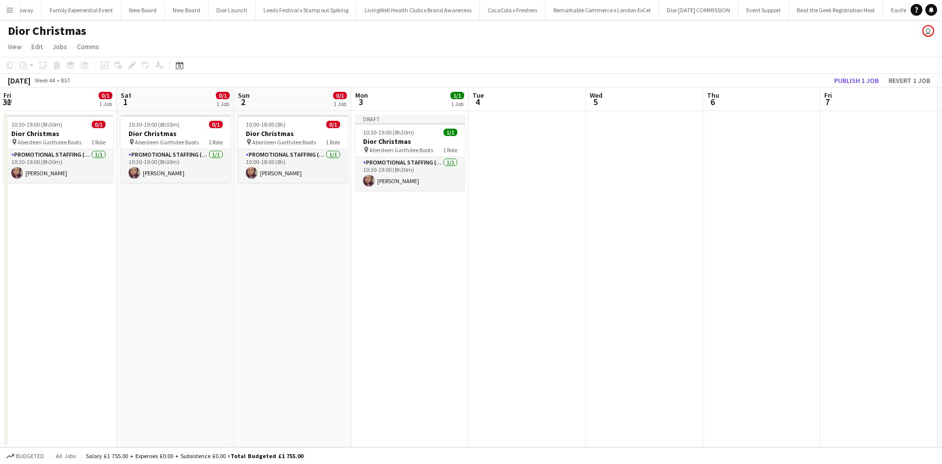
click at [528, 133] on app-date-cell at bounding box center [526, 279] width 117 height 336
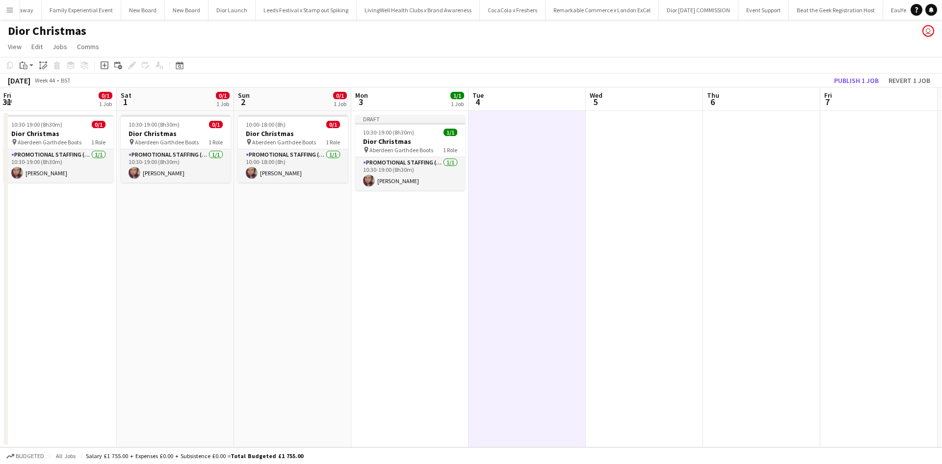
click at [851, 134] on app-date-cell at bounding box center [878, 279] width 117 height 336
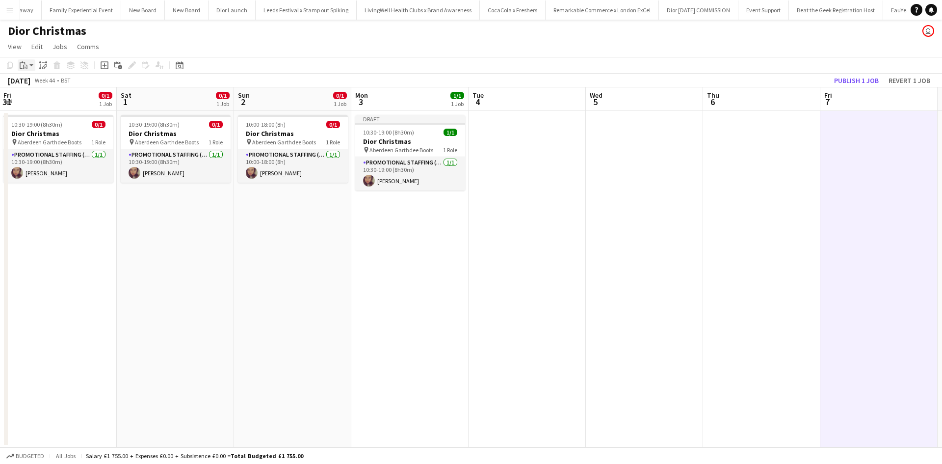
drag, startPoint x: 19, startPoint y: 65, endPoint x: 25, endPoint y: 68, distance: 5.9
click at [21, 66] on div "Paste" at bounding box center [24, 65] width 12 height 12
click at [41, 99] on link "Paste with crew Ctrl+Shift+V" at bounding box center [72, 100] width 92 height 9
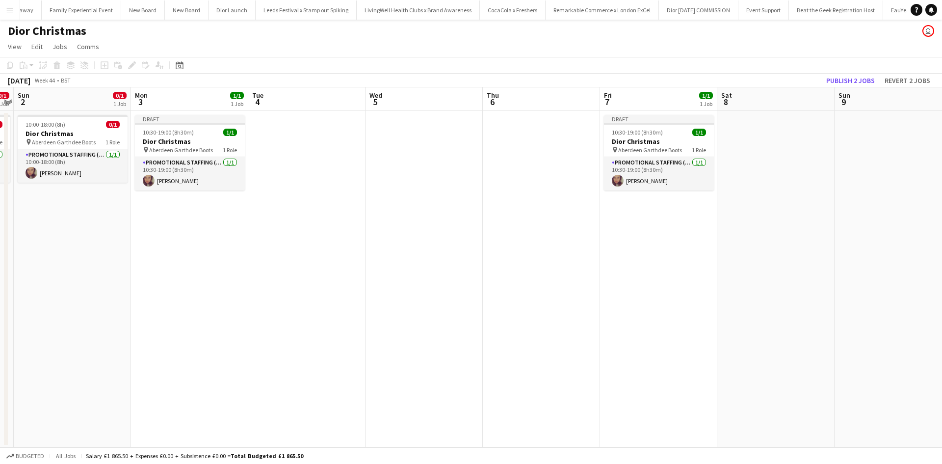
scroll to position [0, 313]
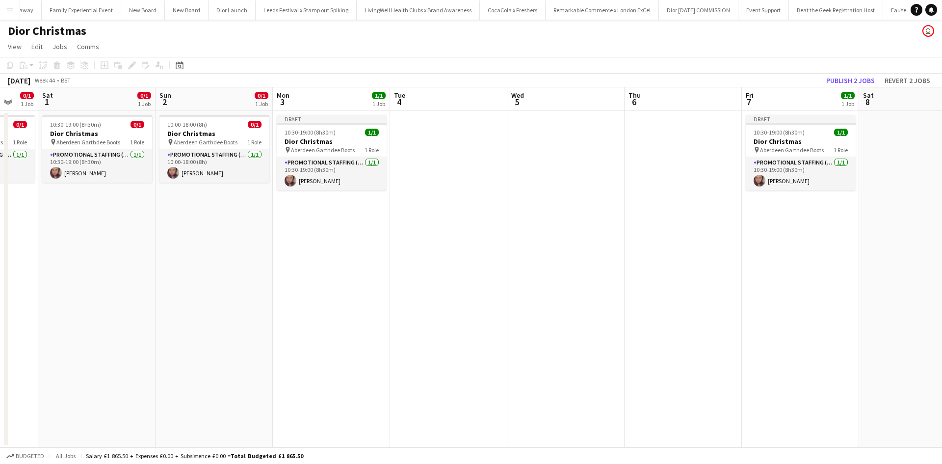
drag, startPoint x: 707, startPoint y: 277, endPoint x: 407, endPoint y: 235, distance: 303.6
click at [394, 237] on app-calendar-viewport "Wed 29 1/1 1 Job Thu 30 Fri 31 0/1 1 Job Sat 1 0/1 1 Job Sun 2 0/1 1 Job Mon 3 …" at bounding box center [471, 267] width 942 height 360
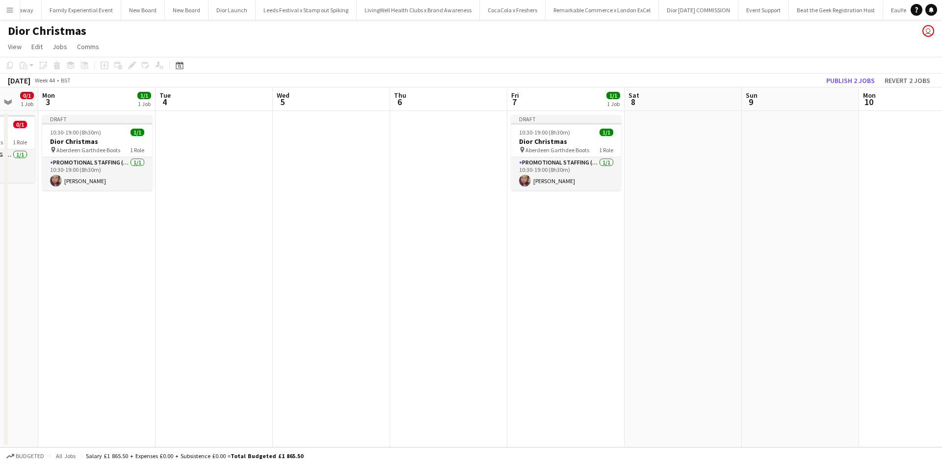
click at [683, 163] on app-date-cell at bounding box center [682, 279] width 117 height 336
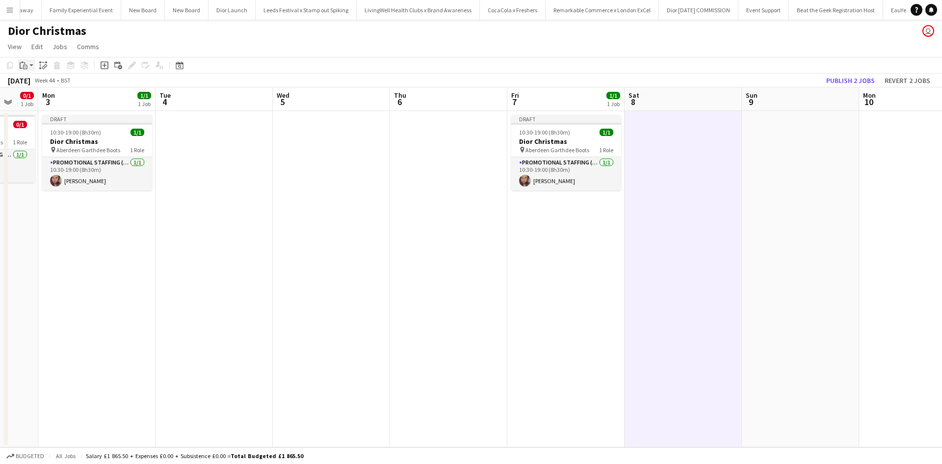
click at [26, 67] on icon "Paste" at bounding box center [24, 65] width 8 height 8
click at [55, 101] on link "Paste with crew Ctrl+Shift+V" at bounding box center [72, 100] width 92 height 9
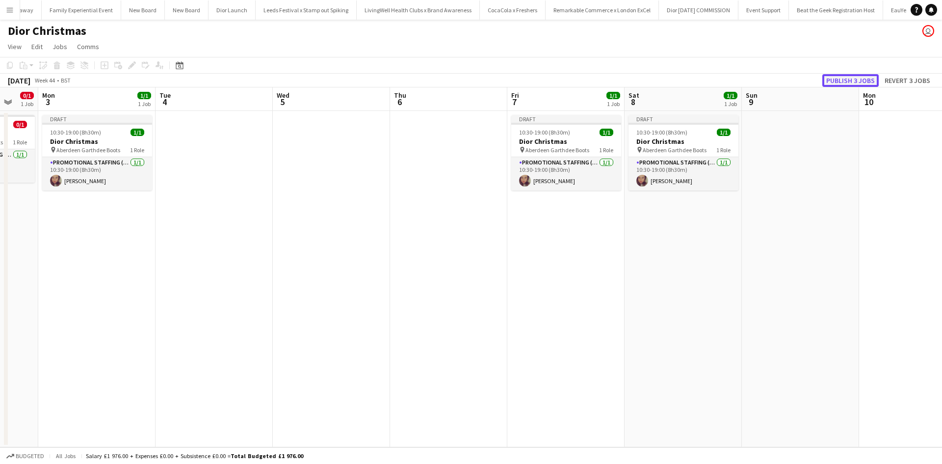
click at [836, 81] on button "Publish 3 jobs" at bounding box center [850, 80] width 56 height 13
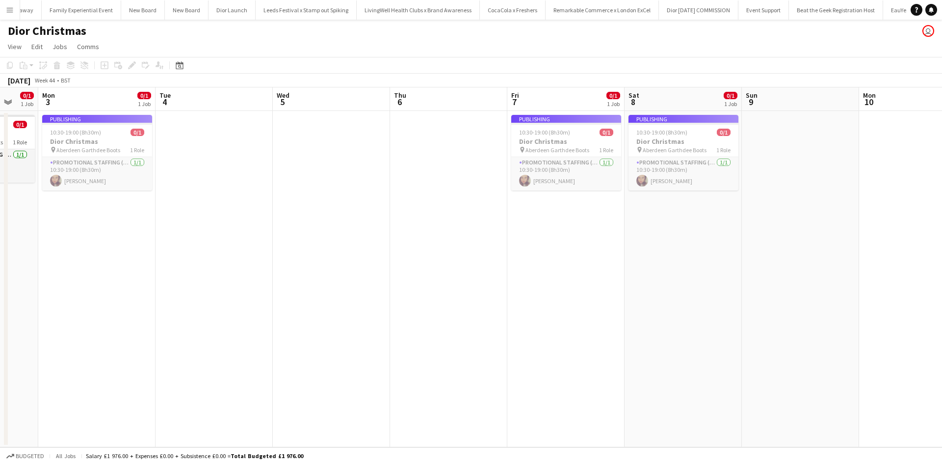
scroll to position [0, 312]
drag, startPoint x: 175, startPoint y: 279, endPoint x: 293, endPoint y: 265, distance: 118.9
click at [293, 265] on app-calendar-viewport "Fri 31 0/1 1 Job Sat 1 0/1 1 Job Sun 2 0/1 1 Job Mon 3 0/1 1 Job Tue 4 Wed 5 Th…" at bounding box center [471, 267] width 942 height 360
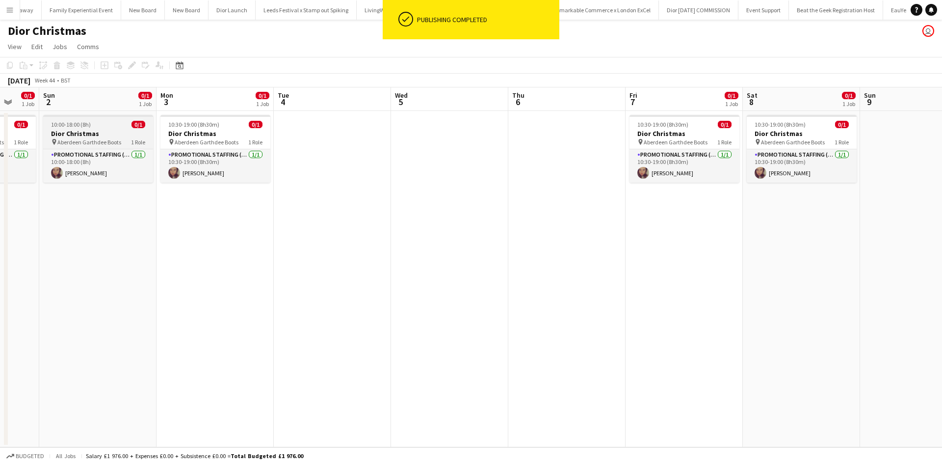
click at [100, 127] on div "10:00-18:00 (8h) 0/1" at bounding box center [98, 124] width 110 height 7
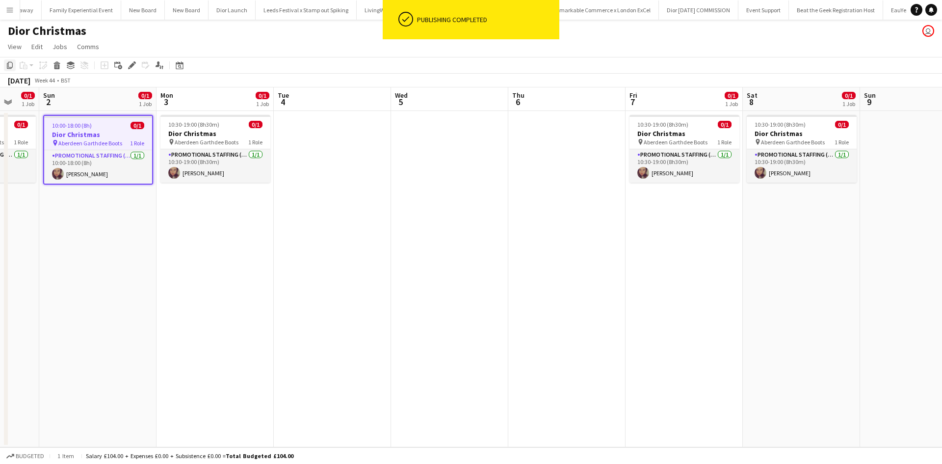
click at [9, 68] on icon at bounding box center [10, 65] width 6 height 7
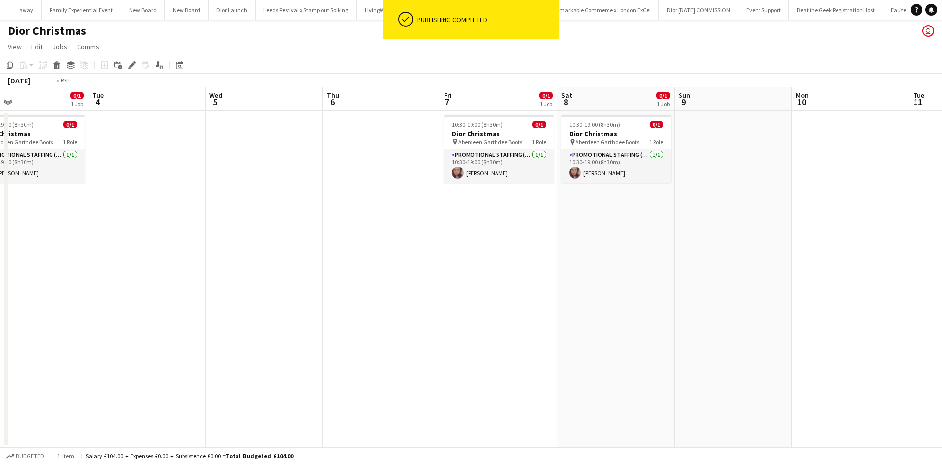
drag, startPoint x: 657, startPoint y: 245, endPoint x: 434, endPoint y: 224, distance: 224.7
click at [435, 224] on app-calendar-viewport "Thu 30 Fri 31 0/1 1 Job Sat 1 0/1 1 Job Sun 2 0/1 1 Job Mon 3 0/1 1 Job Tue 4 W…" at bounding box center [471, 267] width 942 height 360
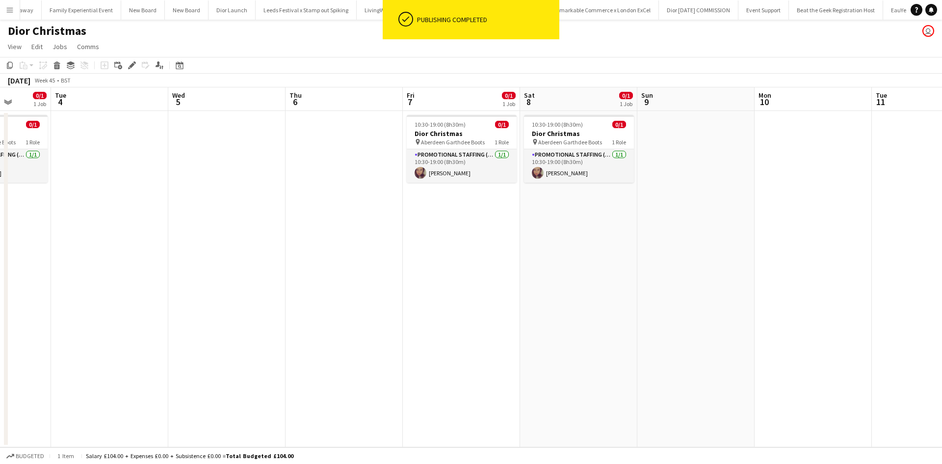
click at [683, 159] on app-date-cell at bounding box center [695, 279] width 117 height 336
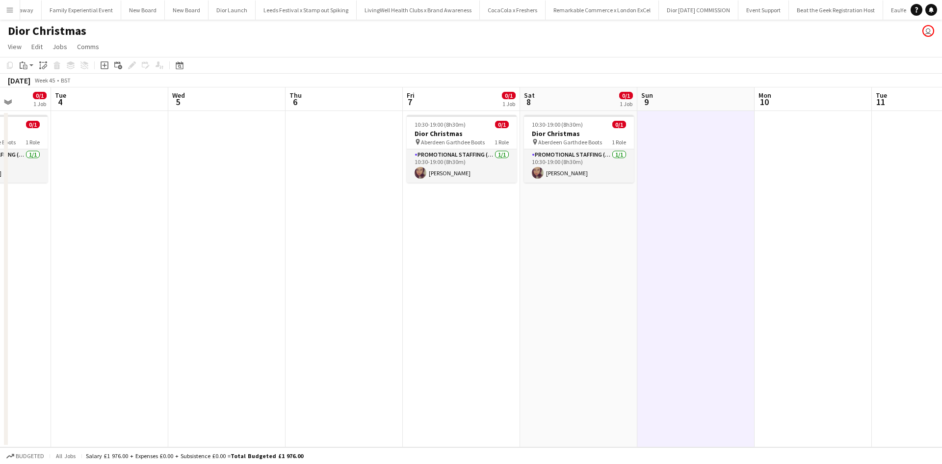
click at [664, 161] on app-date-cell at bounding box center [695, 279] width 117 height 336
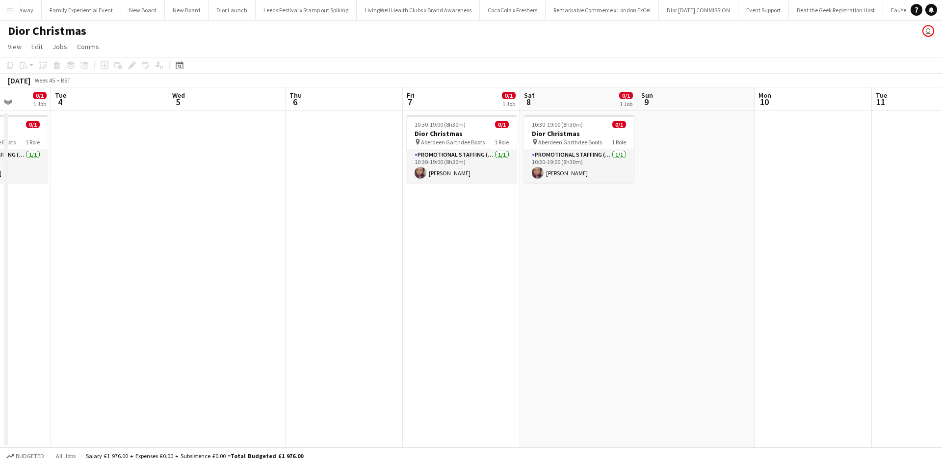
click at [664, 161] on app-date-cell at bounding box center [695, 279] width 117 height 336
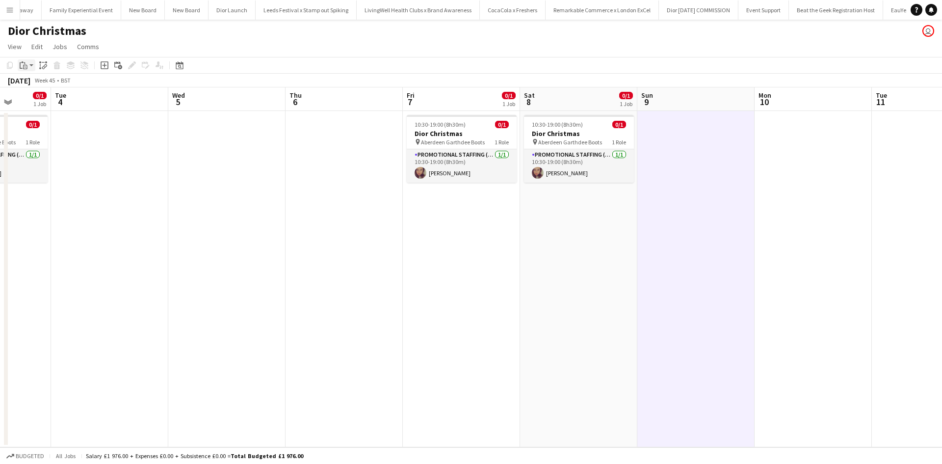
click at [24, 67] on icon "Paste" at bounding box center [24, 65] width 8 height 8
click at [36, 98] on link "Paste with crew Ctrl+Shift+V" at bounding box center [72, 100] width 92 height 9
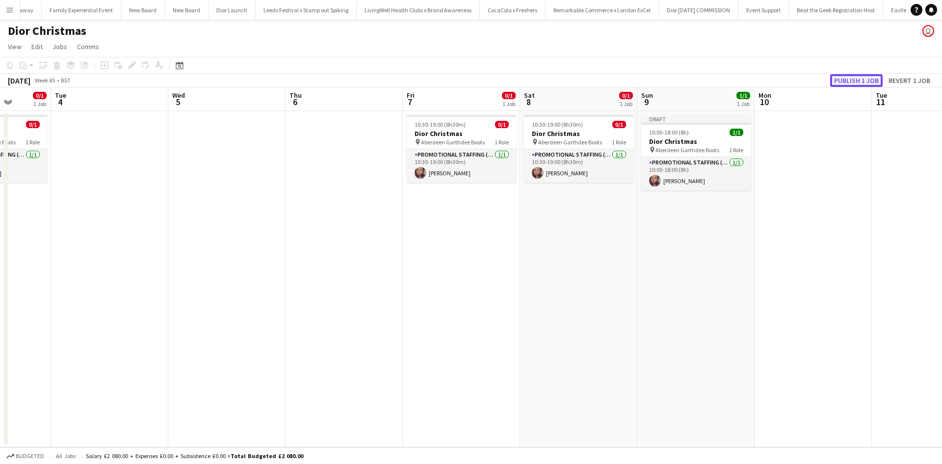
click at [856, 84] on button "Publish 1 job" at bounding box center [856, 80] width 52 height 13
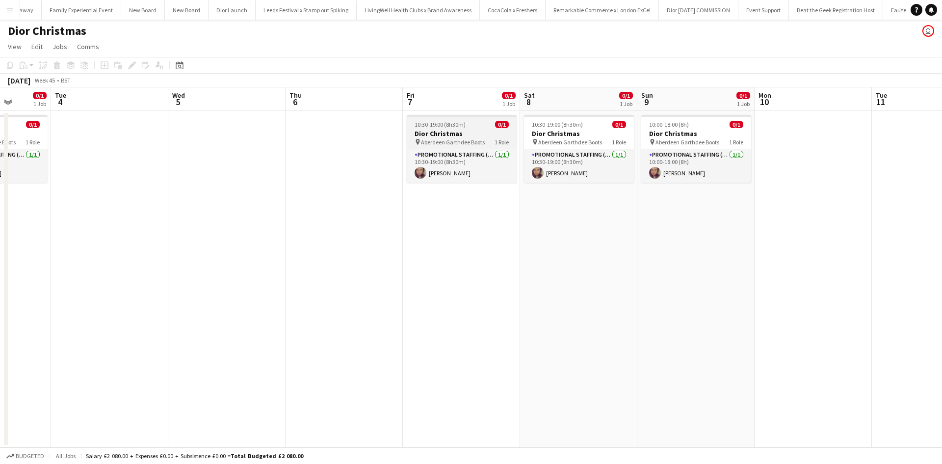
click at [479, 124] on div "10:30-19:00 (8h30m) 0/1" at bounding box center [462, 124] width 110 height 7
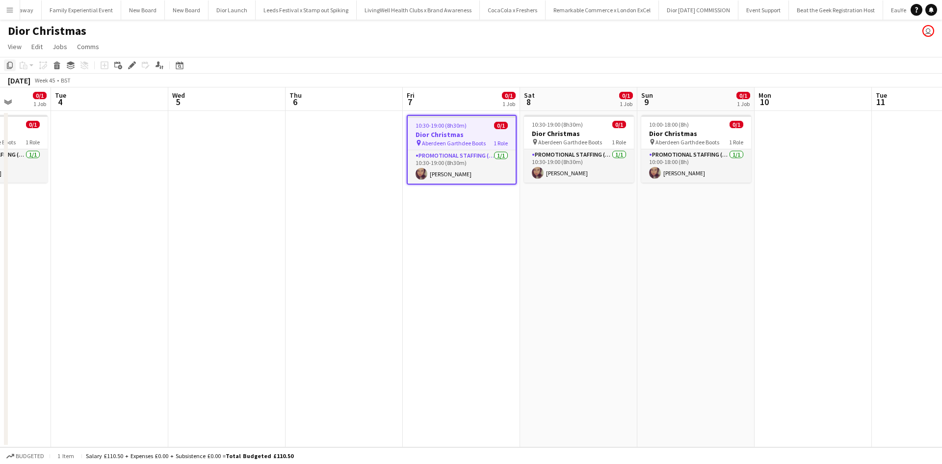
click at [10, 65] on icon "Copy" at bounding box center [10, 65] width 8 height 8
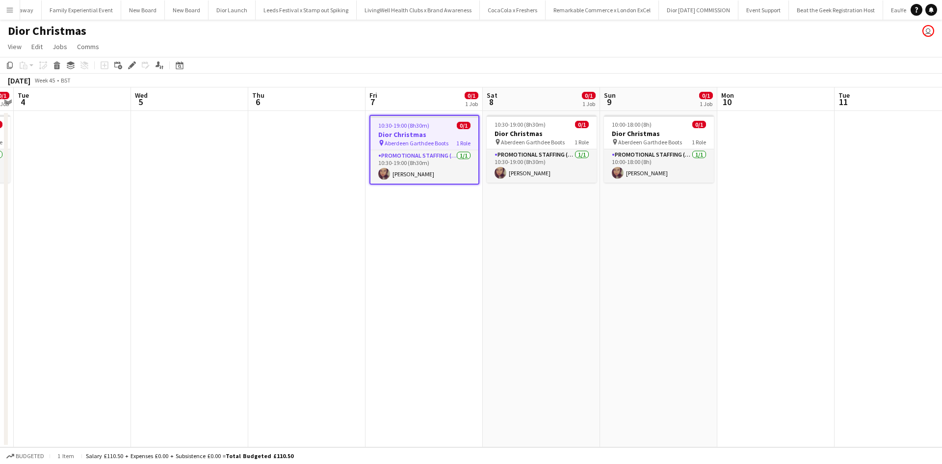
drag, startPoint x: 747, startPoint y: 278, endPoint x: 452, endPoint y: 260, distance: 295.8
click at [453, 261] on app-calendar-viewport "Sat 1 0/1 1 Job Sun 2 0/1 1 Job Mon 3 0/1 1 Job Tue 4 Wed 5 Thu 6 Fri 7 0/1 1 J…" at bounding box center [471, 267] width 942 height 360
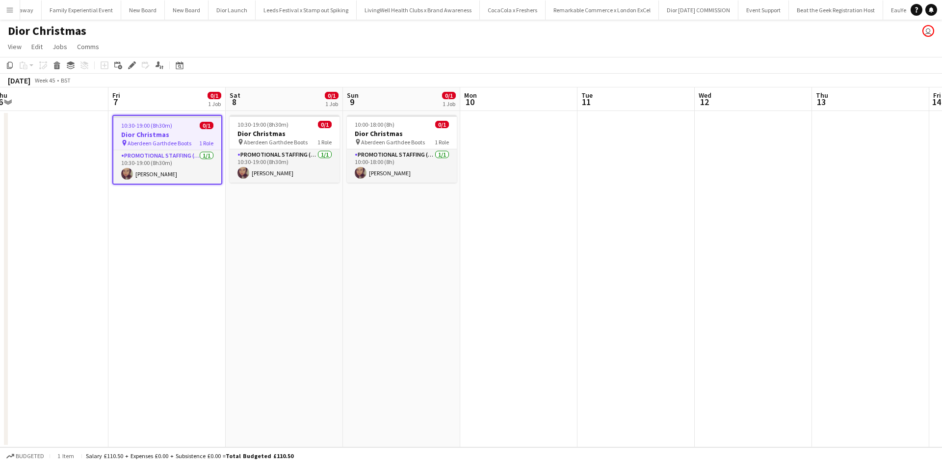
click at [511, 133] on app-date-cell at bounding box center [518, 279] width 117 height 336
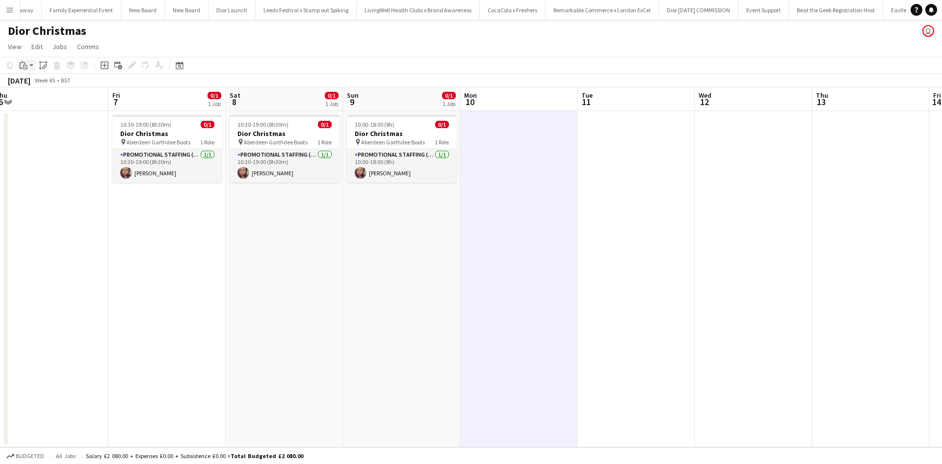
click at [26, 64] on icon "Paste" at bounding box center [24, 65] width 8 height 8
click at [47, 100] on link "Paste with crew Ctrl+Shift+V" at bounding box center [72, 100] width 92 height 9
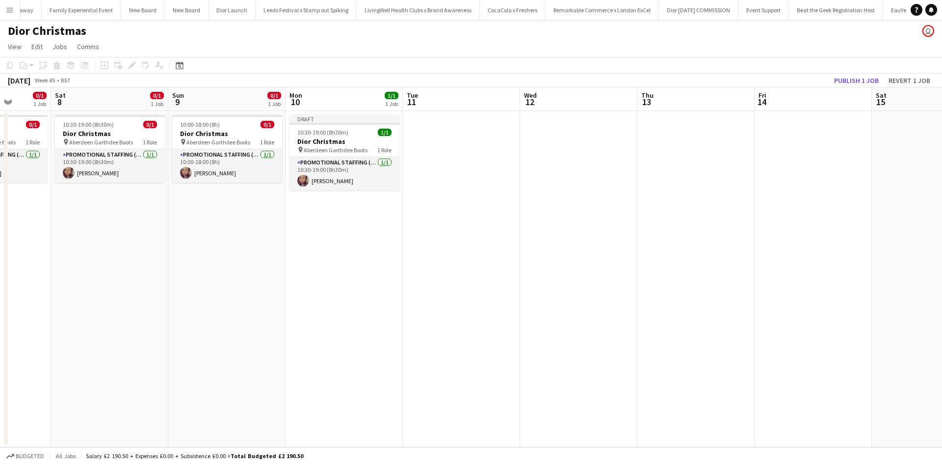
drag, startPoint x: 816, startPoint y: 154, endPoint x: 407, endPoint y: 135, distance: 409.5
click at [407, 135] on app-calendar-viewport "Wed 5 Thu 6 Fri 7 0/1 1 Job Sat 8 0/1 1 Job Sun 9 0/1 1 Job Mon 10 1/1 1 Job Tu…" at bounding box center [471, 267] width 942 height 360
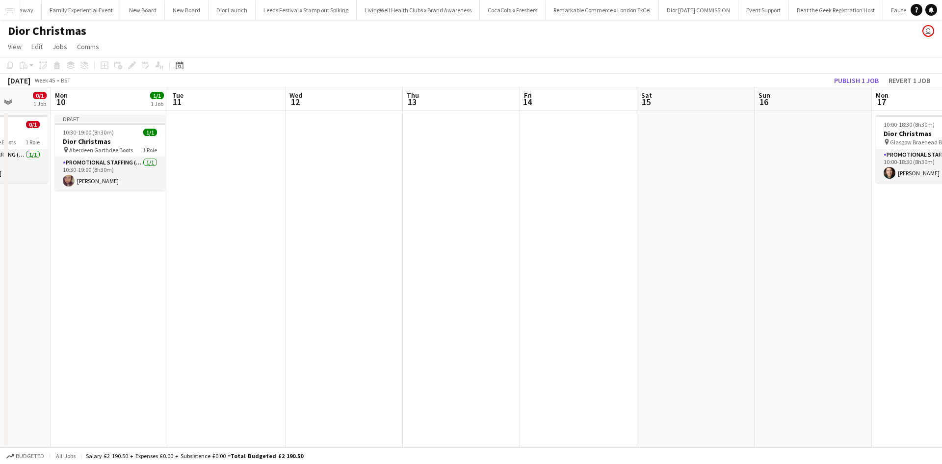
click at [560, 143] on app-date-cell at bounding box center [578, 279] width 117 height 336
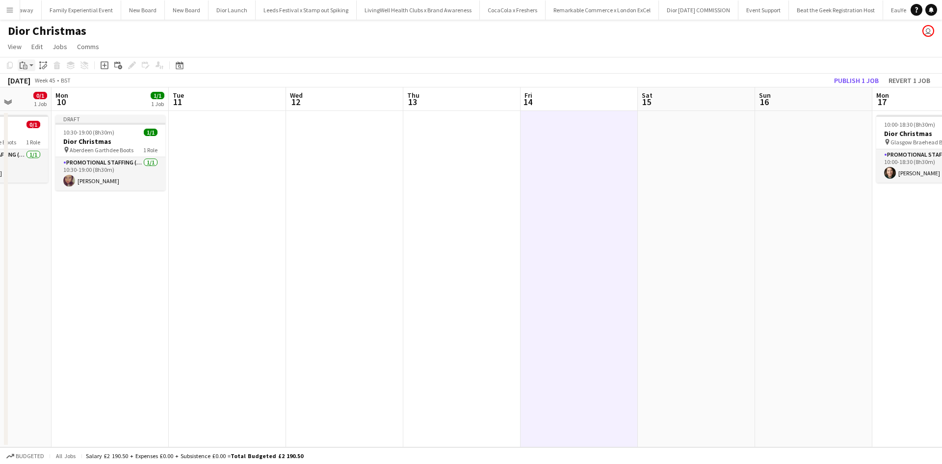
click at [26, 63] on icon "Paste" at bounding box center [24, 65] width 8 height 8
click at [45, 101] on link "Paste with crew Ctrl+Shift+V" at bounding box center [72, 100] width 92 height 9
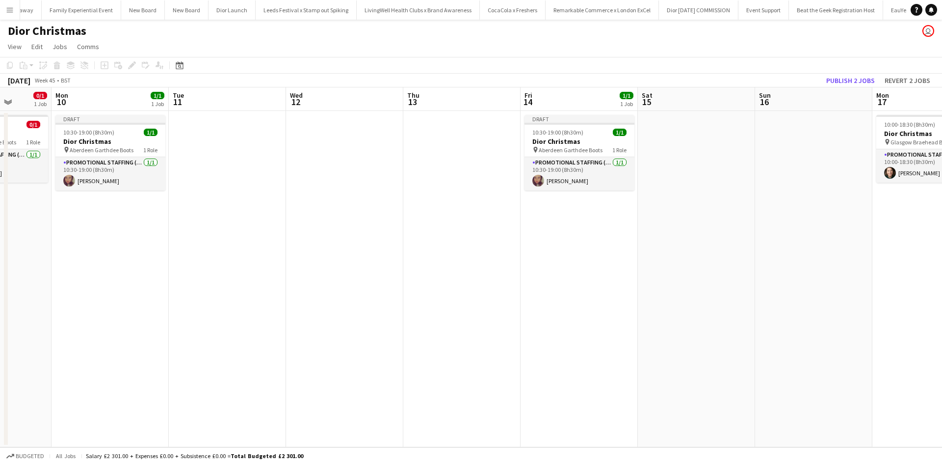
click at [682, 131] on app-date-cell at bounding box center [696, 279] width 117 height 336
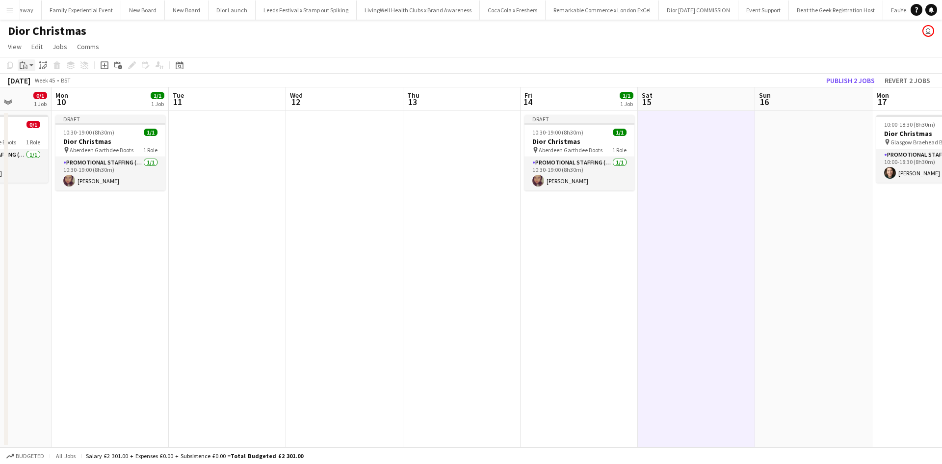
click at [23, 65] on icon "Paste" at bounding box center [24, 65] width 8 height 8
click at [53, 99] on link "Paste with crew Ctrl+Shift+V" at bounding box center [72, 100] width 92 height 9
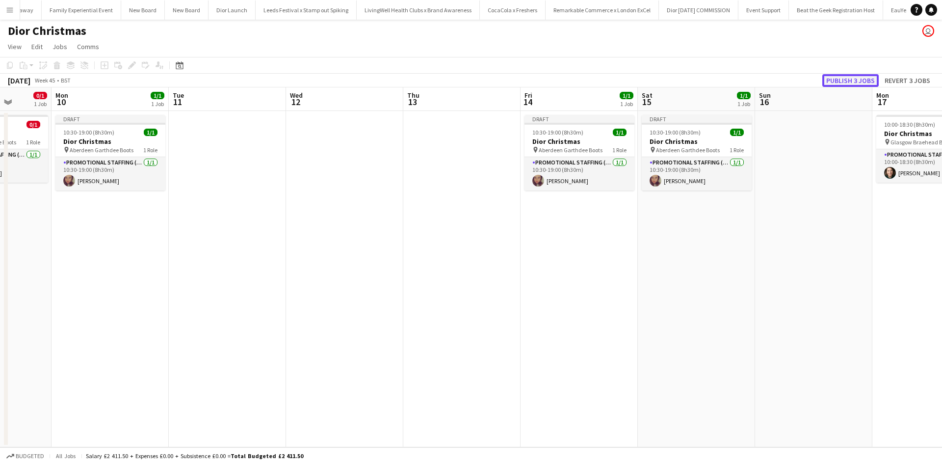
click at [839, 80] on button "Publish 3 jobs" at bounding box center [850, 80] width 56 height 13
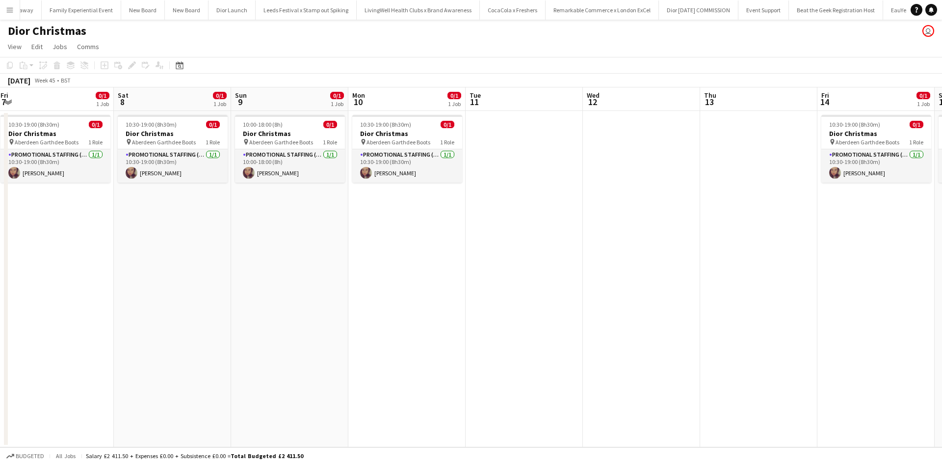
scroll to position [0, 284]
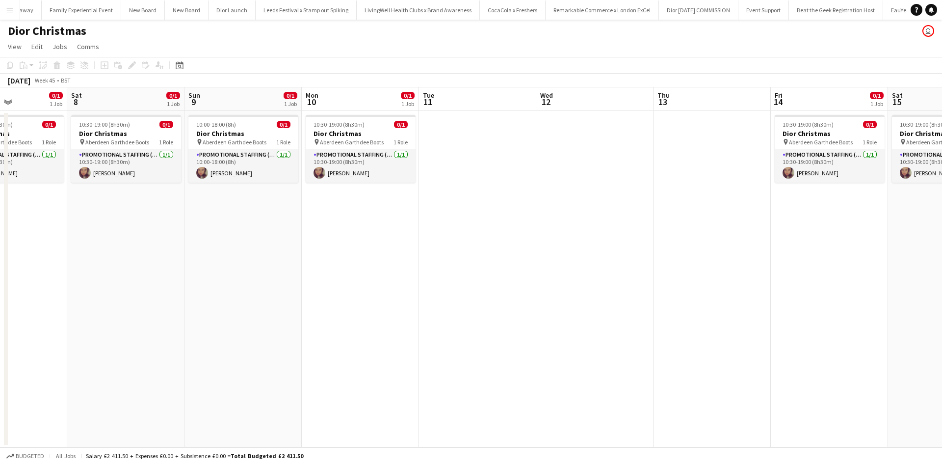
drag, startPoint x: 181, startPoint y: 292, endPoint x: 549, endPoint y: 262, distance: 368.5
click at [549, 262] on app-calendar-viewport "Wed 5 Thu 6 Fri 7 0/1 1 Job Sat 8 0/1 1 Job Sun 9 0/1 1 Job Mon 10 0/1 1 Job Tu…" at bounding box center [471, 267] width 942 height 360
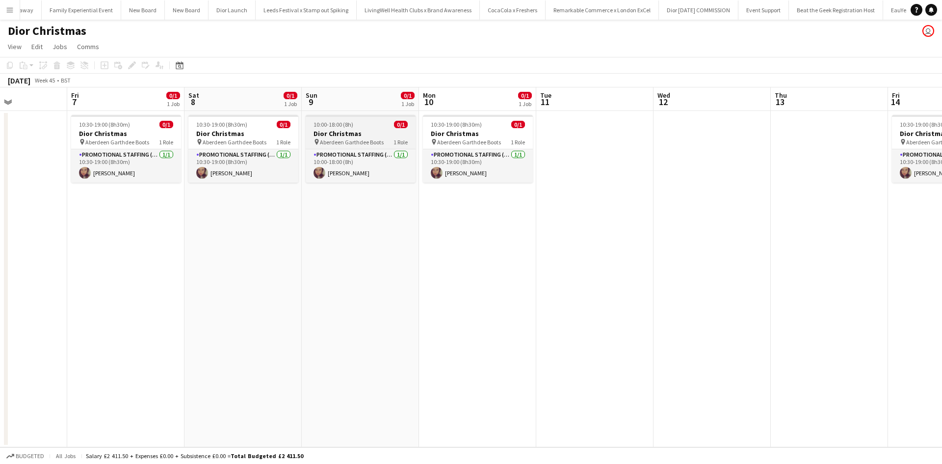
click at [370, 129] on h3 "Dior Christmas" at bounding box center [361, 133] width 110 height 9
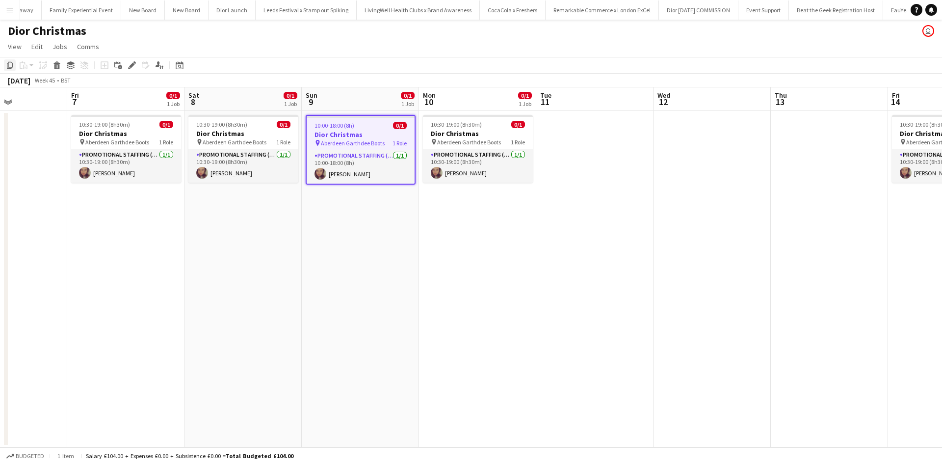
click at [8, 66] on icon at bounding box center [10, 65] width 6 height 7
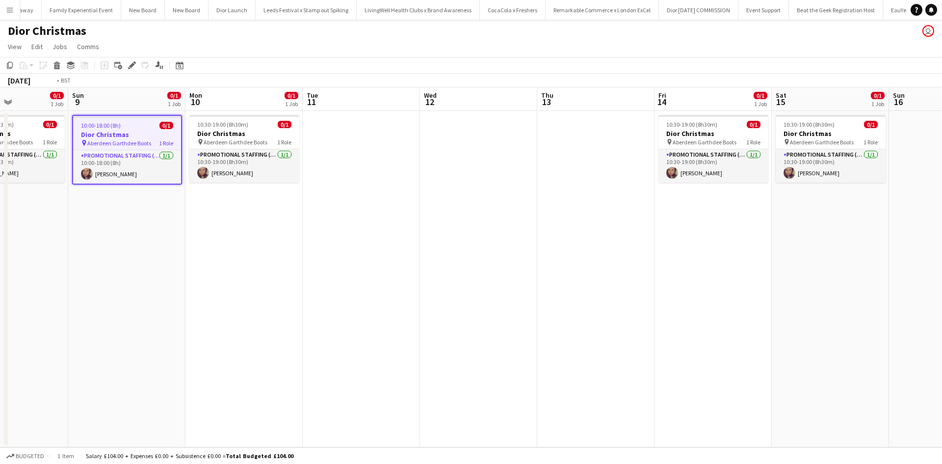
scroll to position [0, 368]
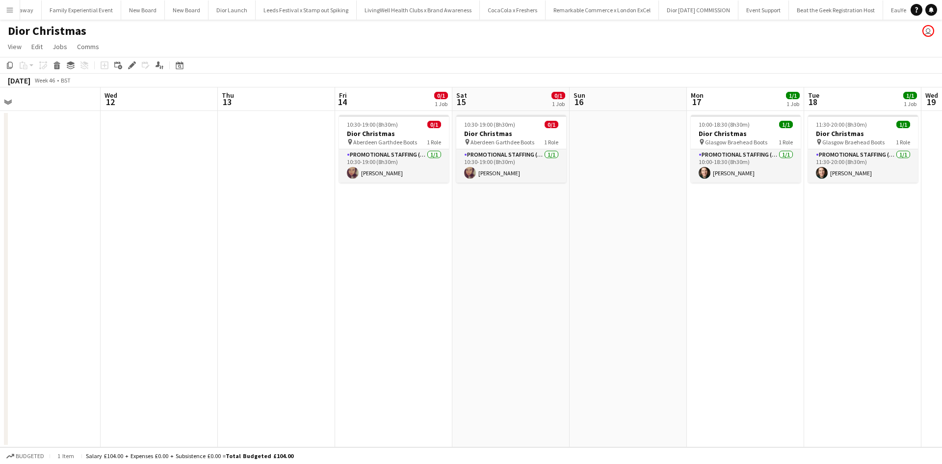
drag, startPoint x: 741, startPoint y: 296, endPoint x: 188, endPoint y: 240, distance: 555.6
click at [188, 240] on app-calendar-viewport "Sat 8 0/1 1 Job Sun 9 0/1 1 Job Mon 10 0/1 1 Job Tue 11 Wed 12 Thu 13 Fri 14 0/…" at bounding box center [471, 267] width 942 height 360
click at [585, 147] on app-date-cell at bounding box center [627, 279] width 117 height 336
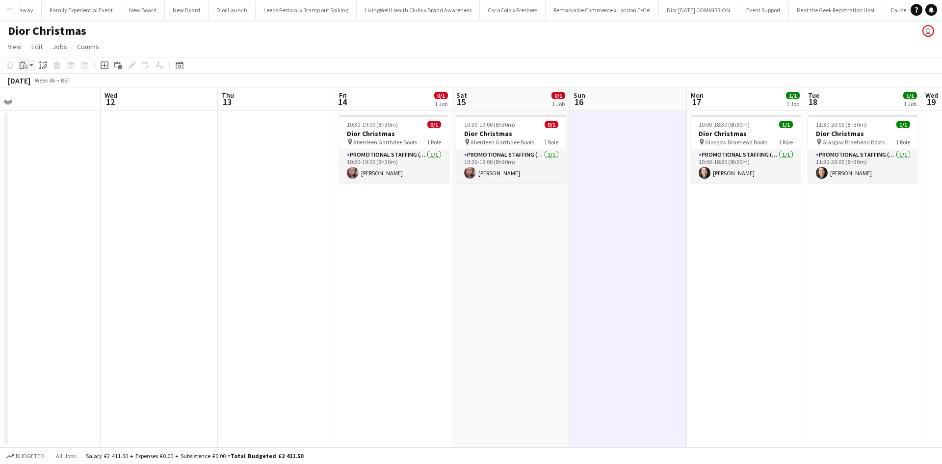
click at [23, 67] on icon "Paste" at bounding box center [24, 65] width 8 height 8
click at [39, 103] on link "Paste with crew Ctrl+Shift+V" at bounding box center [72, 100] width 92 height 9
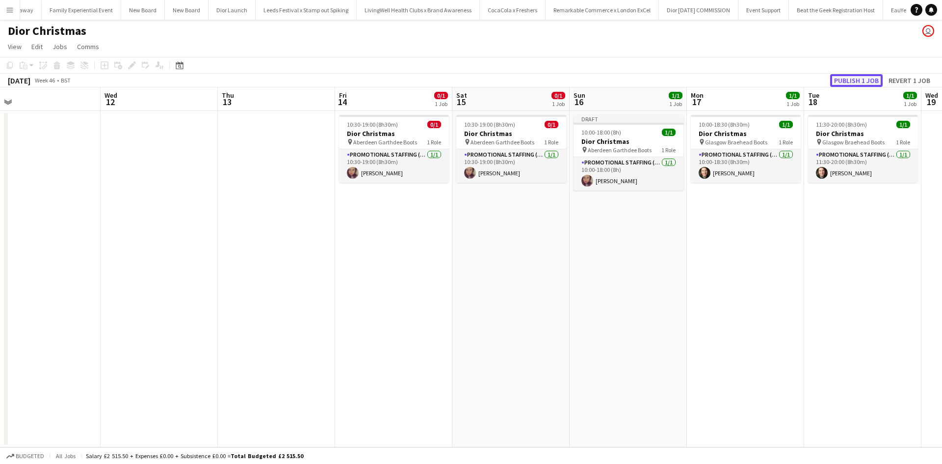
click at [865, 79] on button "Publish 1 job" at bounding box center [856, 80] width 52 height 13
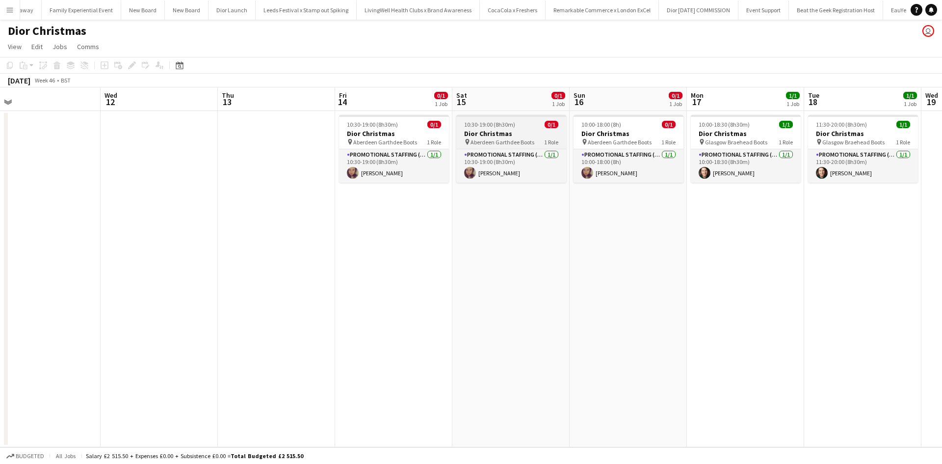
click at [533, 128] on div "10:30-19:00 (8h30m) 0/1" at bounding box center [511, 124] width 110 height 7
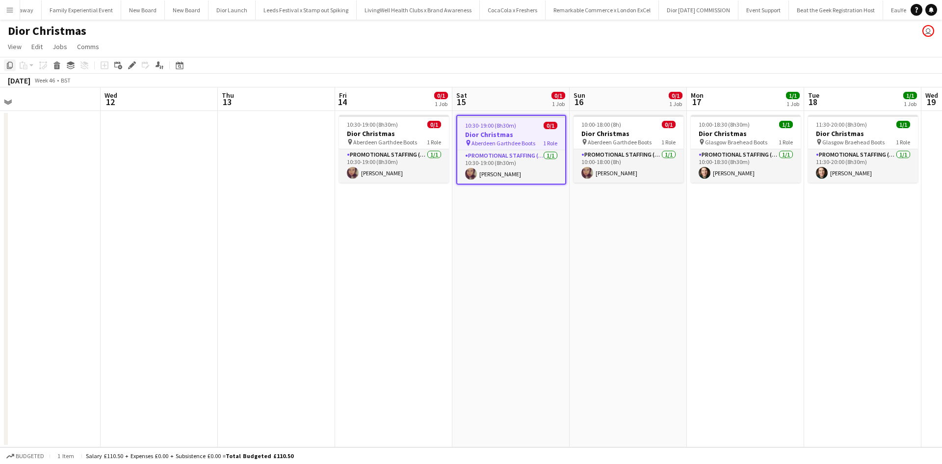
click at [10, 65] on icon "Copy" at bounding box center [10, 65] width 8 height 8
click at [741, 210] on app-date-cell "10:00-18:30 (8h30m) 1/1 Dior Christmas pin Glasgow Braehead Boots 1 Role Promot…" at bounding box center [745, 279] width 117 height 336
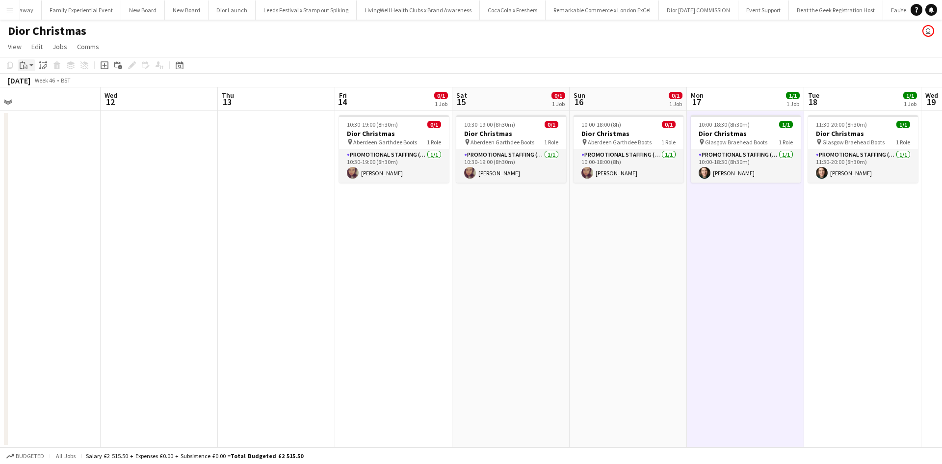
click at [23, 68] on icon "Paste" at bounding box center [24, 65] width 8 height 8
click at [51, 100] on link "Paste with crew Ctrl+Shift+V" at bounding box center [72, 100] width 92 height 9
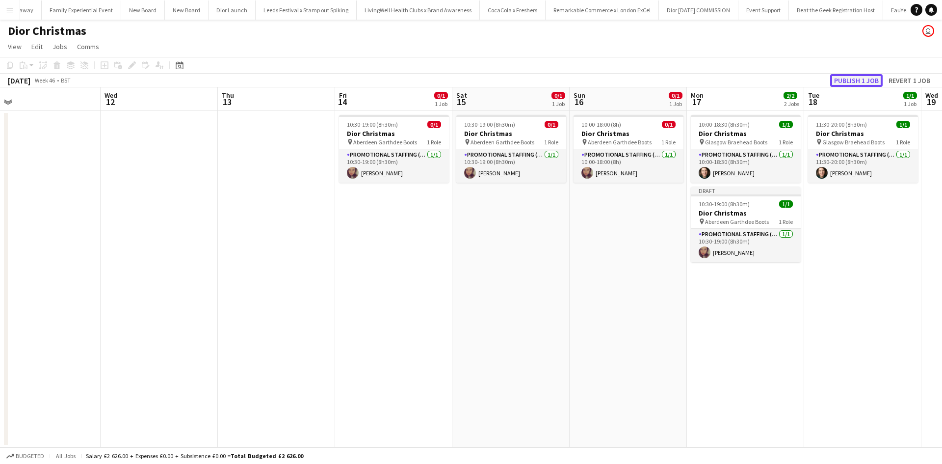
click at [866, 82] on button "Publish 1 job" at bounding box center [856, 80] width 52 height 13
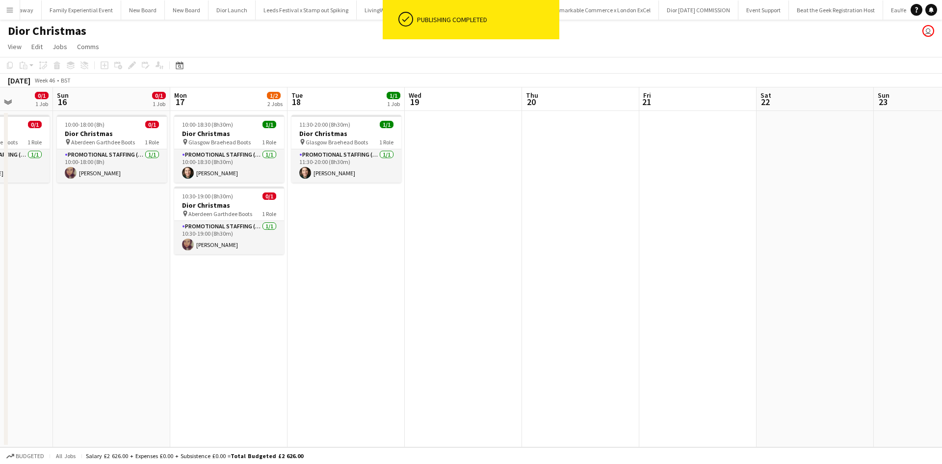
drag, startPoint x: 901, startPoint y: 287, endPoint x: 322, endPoint y: 282, distance: 578.8
click at [324, 283] on app-calendar-viewport "Wed 12 Thu 13 Fri 14 0/1 1 Job Sat 15 0/1 1 Job Sun 16 0/1 1 Job Mon 17 1/2 2 J…" at bounding box center [471, 267] width 942 height 360
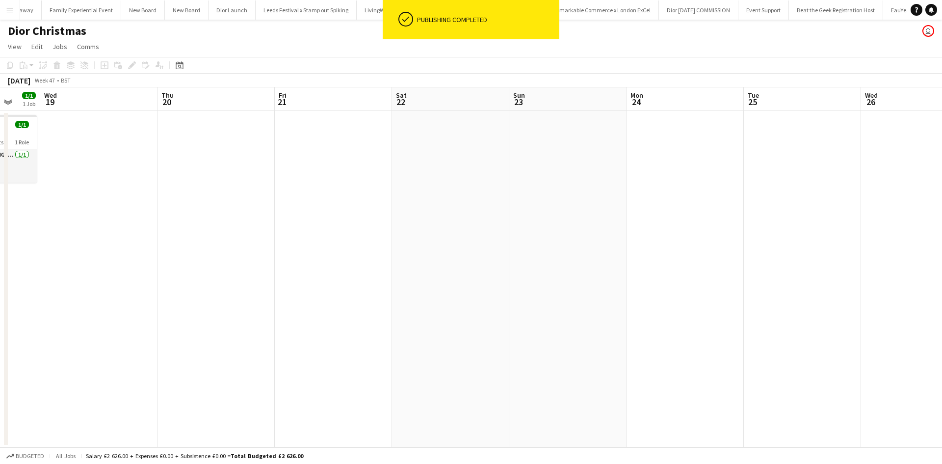
drag, startPoint x: 741, startPoint y: 302, endPoint x: 217, endPoint y: 288, distance: 524.0
click at [219, 289] on app-calendar-viewport "Sun 16 0/1 1 Job Mon 17 1/2 2 Jobs Tue 18 1/1 1 Job Wed 19 Thu 20 Fri 21 Sat 22…" at bounding box center [471, 267] width 942 height 360
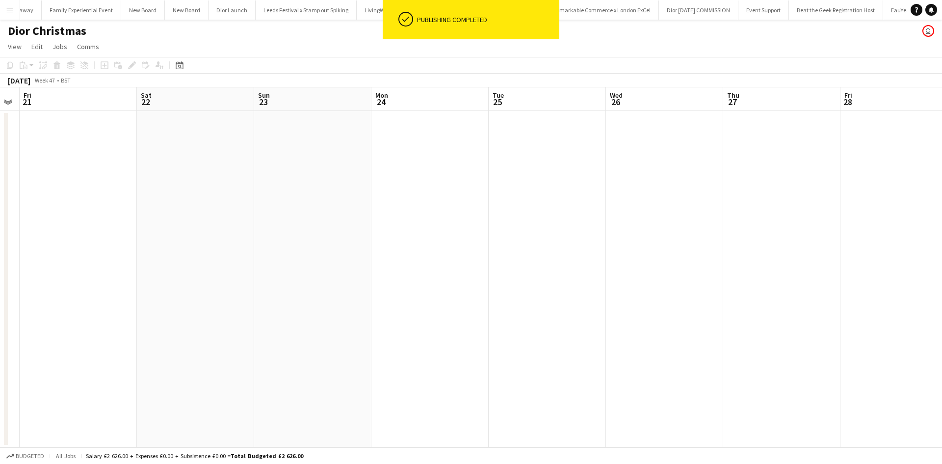
drag, startPoint x: 278, startPoint y: 274, endPoint x: 96, endPoint y: 244, distance: 184.3
click at [96, 244] on app-calendar-viewport "Tue 18 1/1 1 Job Wed 19 Thu 20 Fri 21 Sat 22 Sun 23 Mon 24 Tue 25 Wed 26 Thu 27…" at bounding box center [471, 267] width 942 height 360
click at [592, 139] on app-date-cell at bounding box center [619, 279] width 117 height 336
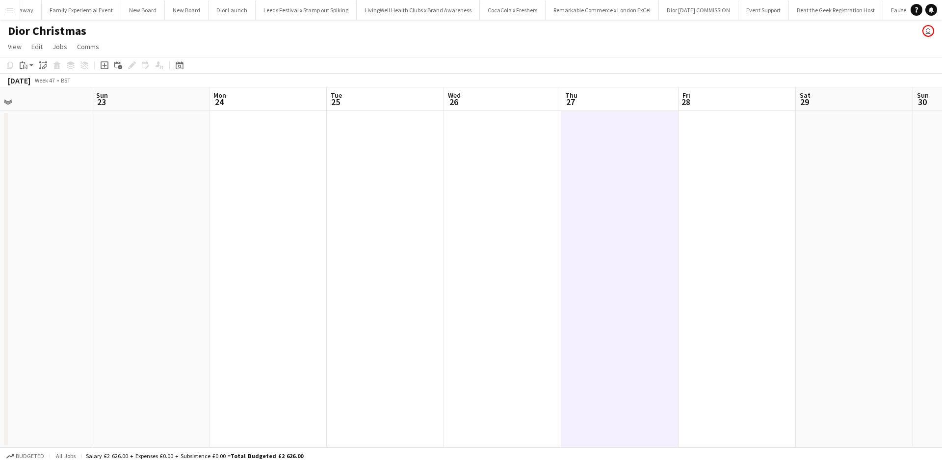
click at [713, 128] on app-date-cell at bounding box center [736, 279] width 117 height 336
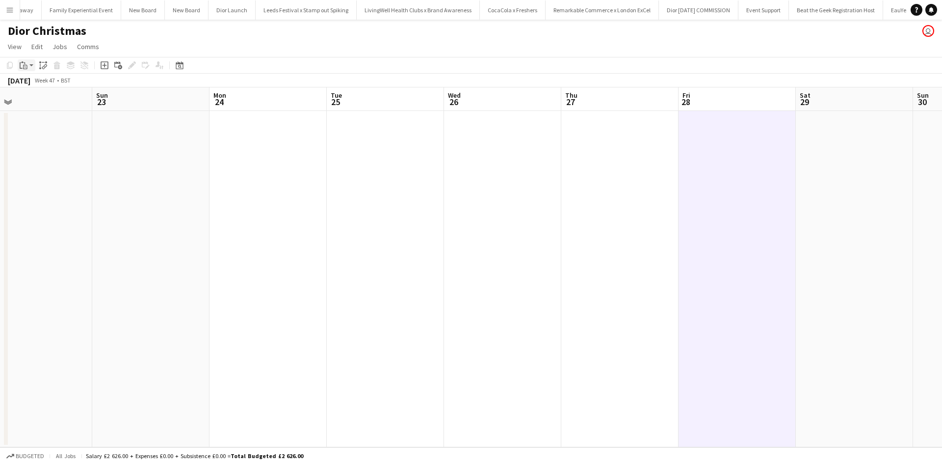
click at [25, 67] on icon at bounding box center [26, 67] width 2 height 0
click at [50, 104] on link "Paste with crew Ctrl+Shift+V" at bounding box center [72, 100] width 92 height 9
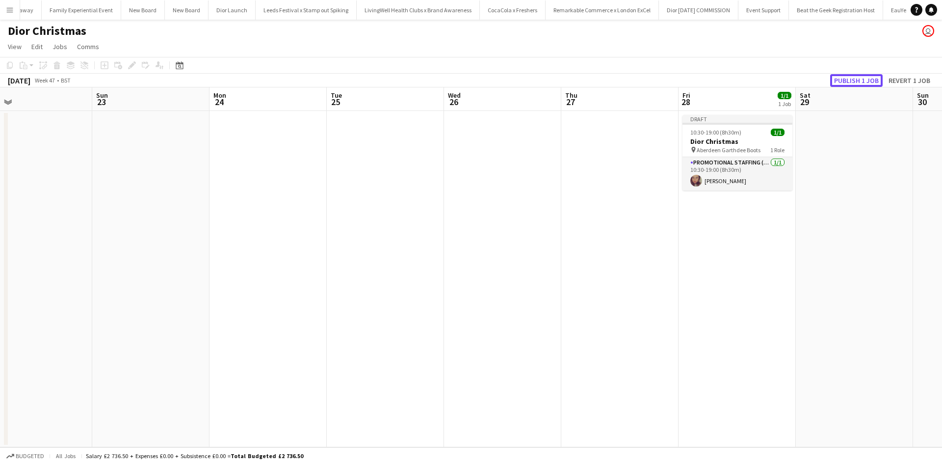
click at [848, 83] on button "Publish 1 job" at bounding box center [856, 80] width 52 height 13
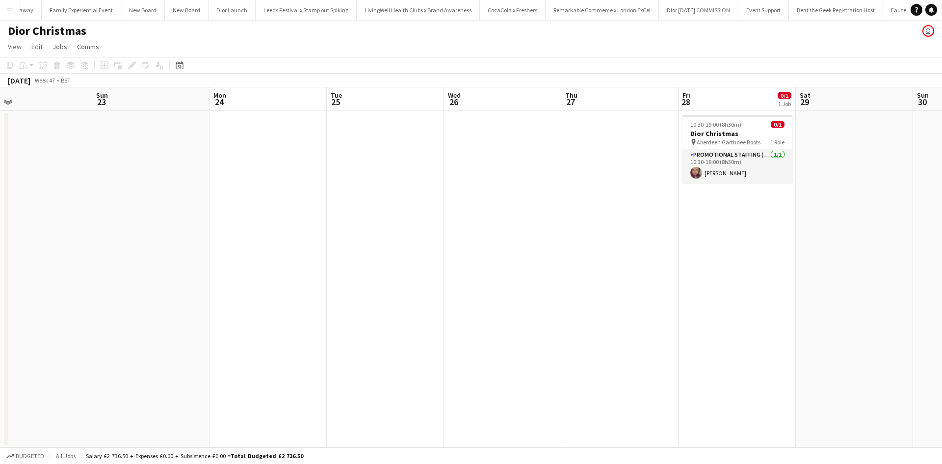
click at [825, 153] on app-date-cell at bounding box center [854, 279] width 117 height 336
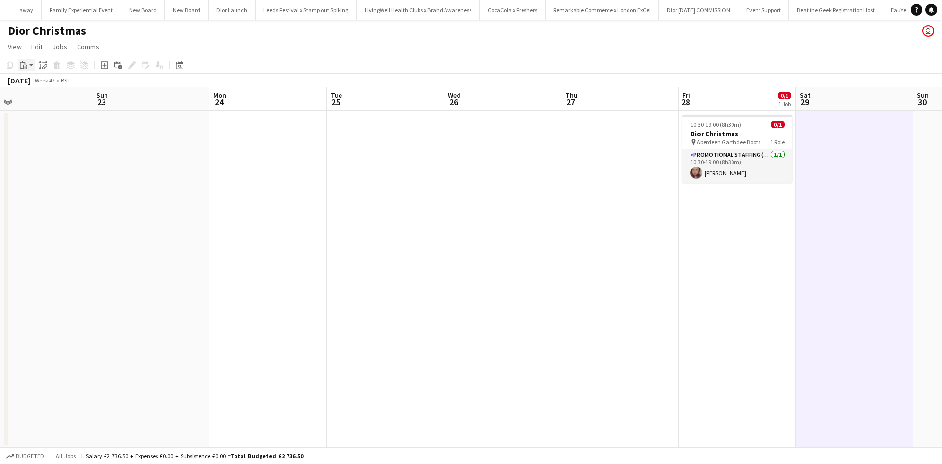
click at [24, 64] on icon "Paste" at bounding box center [24, 65] width 8 height 8
click at [46, 102] on link "Paste with crew Ctrl+Shift+V" at bounding box center [72, 100] width 92 height 9
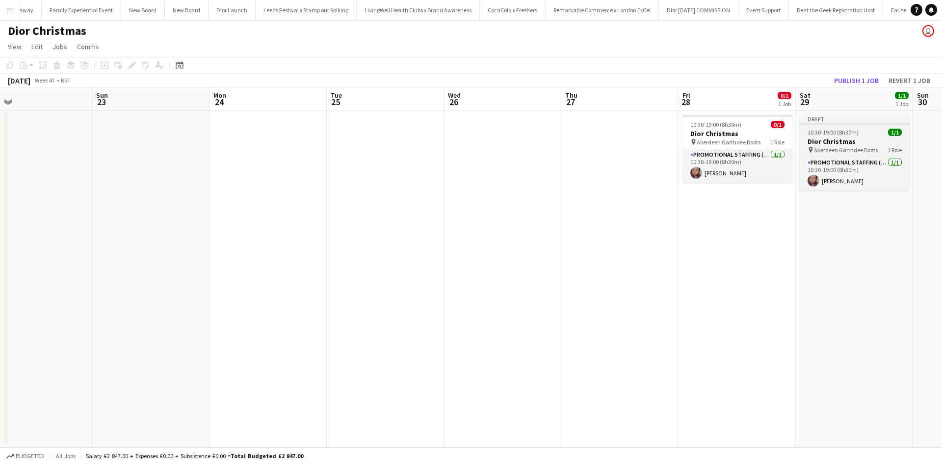
click at [857, 136] on app-job-card "Draft 10:30-19:00 (8h30m) 1/1 Dior Christmas pin Aberdeen Garthdee Boots 1 Role…" at bounding box center [854, 153] width 110 height 76
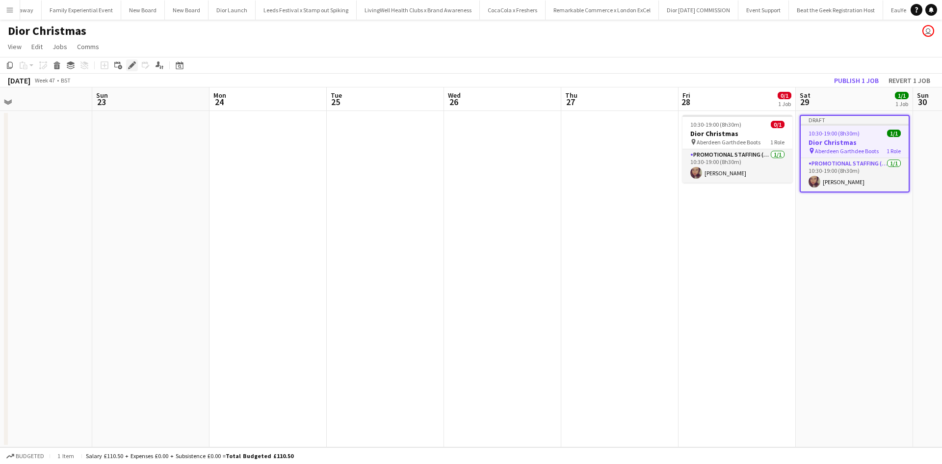
click at [135, 67] on icon "Edit" at bounding box center [132, 65] width 8 height 8
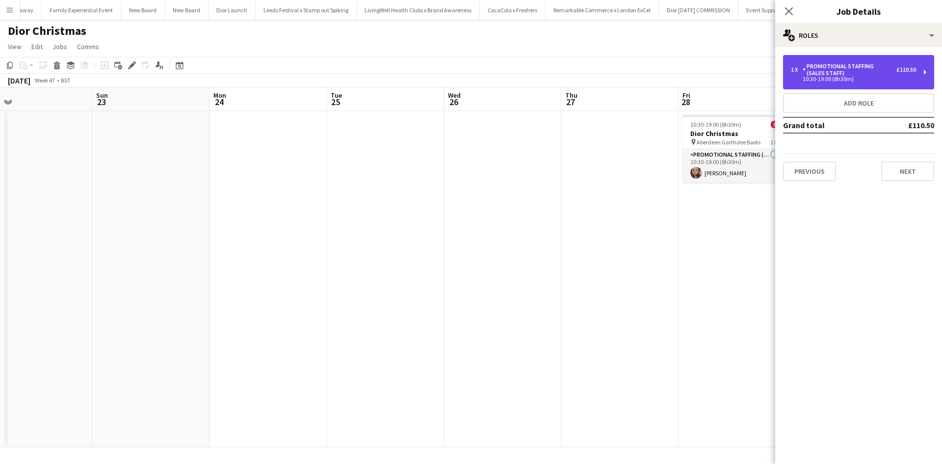
click at [835, 72] on div "Promotional Staffing (Sales Staff)" at bounding box center [849, 70] width 94 height 14
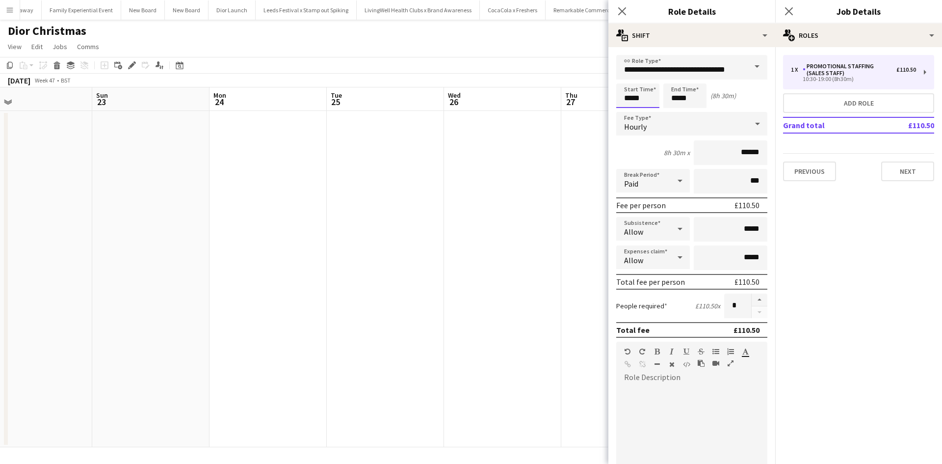
click at [645, 98] on input "*****" at bounding box center [637, 95] width 43 height 25
type input "*****"
click at [533, 175] on app-date-cell at bounding box center [502, 279] width 117 height 336
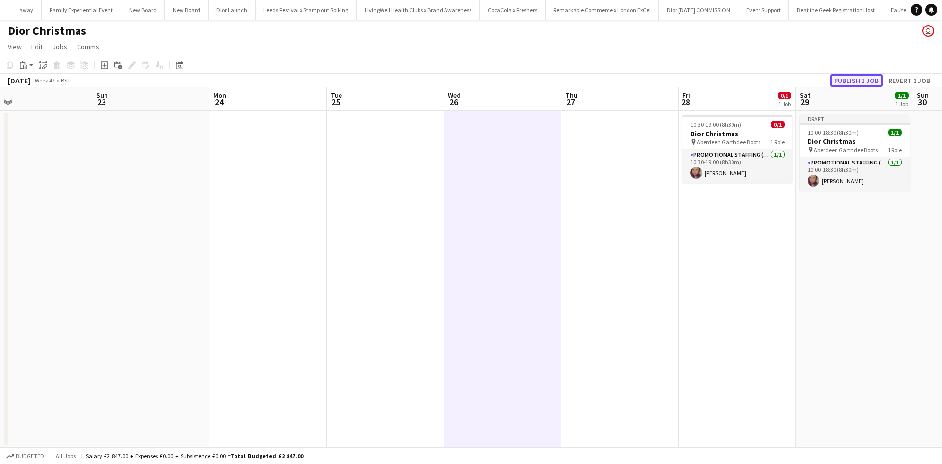
click at [855, 81] on button "Publish 1 job" at bounding box center [856, 80] width 52 height 13
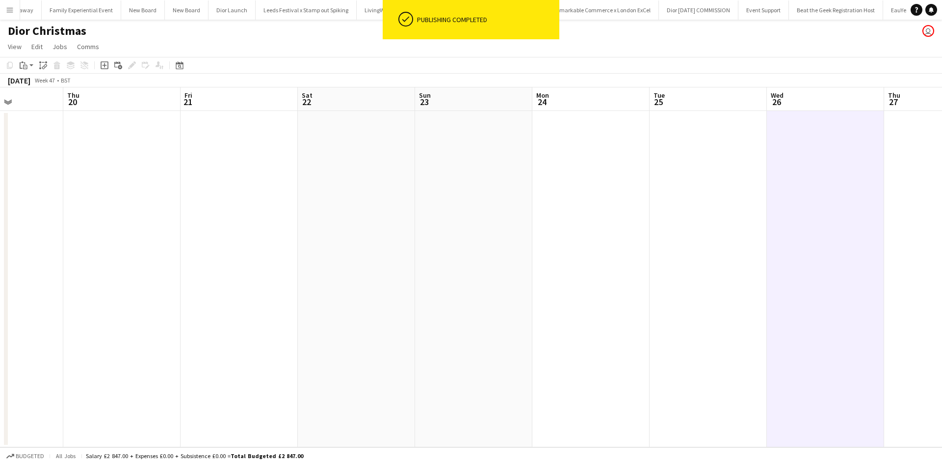
drag, startPoint x: 256, startPoint y: 280, endPoint x: 543, endPoint y: 272, distance: 288.0
click at [583, 263] on app-calendar-viewport "Mon 17 1/2 2 Jobs Tue 18 1/1 1 Job Wed 19 Thu 20 Fri 21 Sat 22 Sun 23 Mon 24 Tu…" at bounding box center [471, 267] width 942 height 360
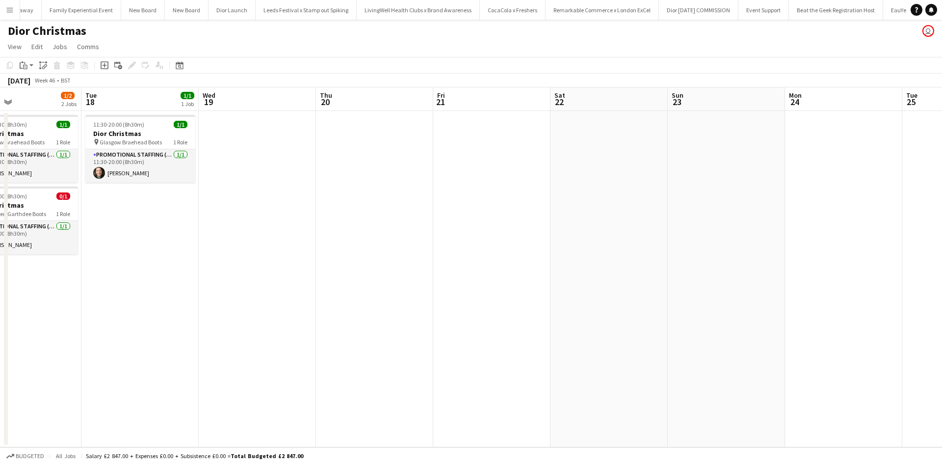
drag, startPoint x: 279, startPoint y: 261, endPoint x: 615, endPoint y: 259, distance: 335.5
click at [645, 248] on app-calendar-viewport "Sat 15 0/1 1 Job Sun 16 0/1 1 Job Mon 17 1/2 2 Jobs Tue 18 1/1 1 Job Wed 19 Thu…" at bounding box center [471, 267] width 942 height 360
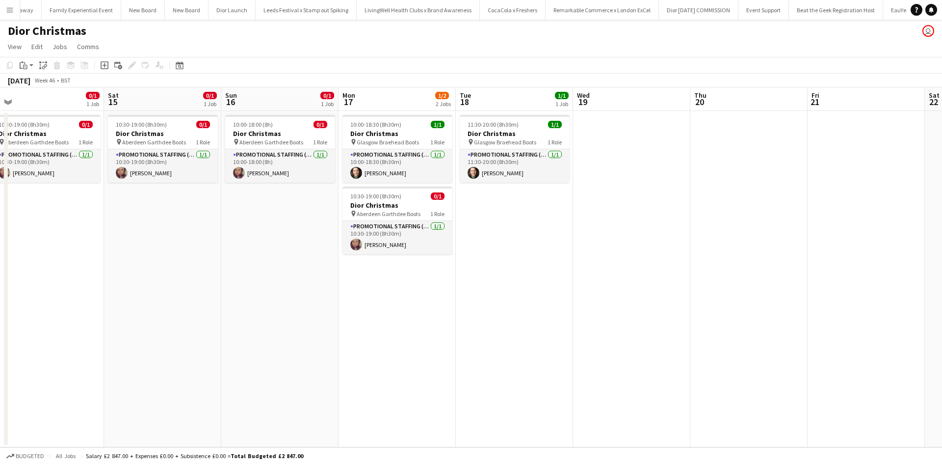
scroll to position [0, 198]
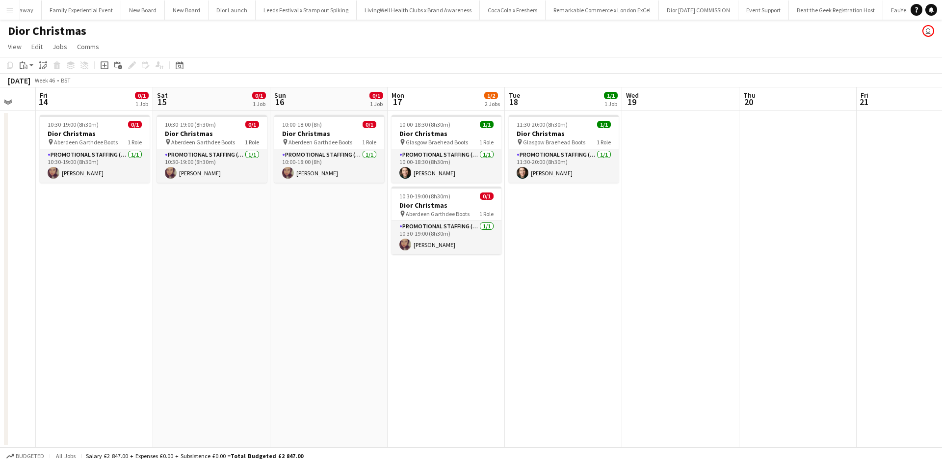
drag, startPoint x: 301, startPoint y: 275, endPoint x: 607, endPoint y: 271, distance: 306.1
click at [607, 271] on app-calendar-viewport "Wed 12 Thu 13 Fri 14 0/1 1 Job Sat 15 0/1 1 Job Sun 16 0/1 1 Job Mon 17 1/2 2 J…" at bounding box center [471, 267] width 942 height 360
click at [336, 125] on div "10:00-18:00 (8h) 0/1" at bounding box center [330, 124] width 110 height 7
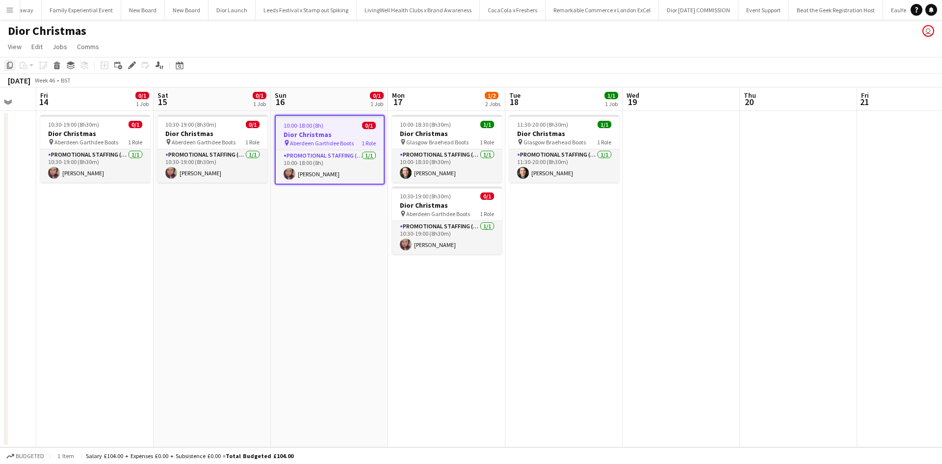
click at [12, 66] on icon at bounding box center [10, 65] width 6 height 7
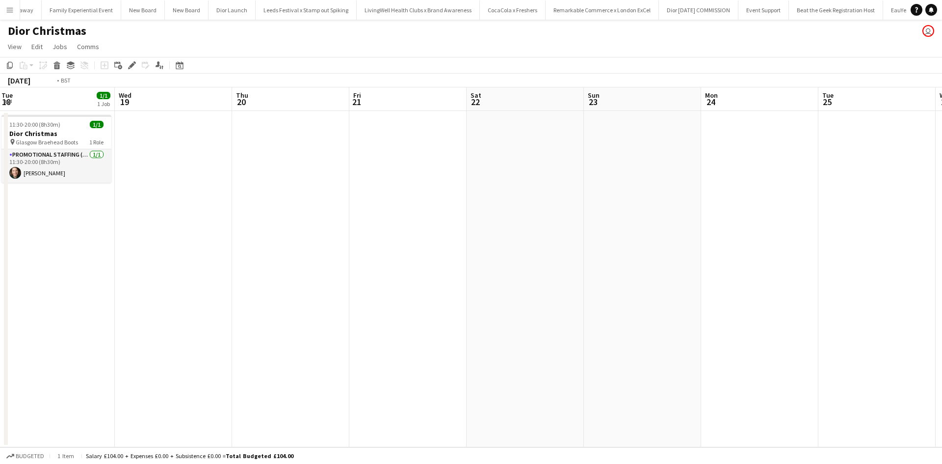
drag, startPoint x: 814, startPoint y: 318, endPoint x: 273, endPoint y: 267, distance: 543.4
click at [273, 269] on app-calendar-viewport "Fri 14 0/1 1 Job Sat 15 0/1 1 Job Sun 16 0/1 1 Job Mon 17 1/2 2 Jobs Tue 18 1/1…" at bounding box center [471, 267] width 942 height 360
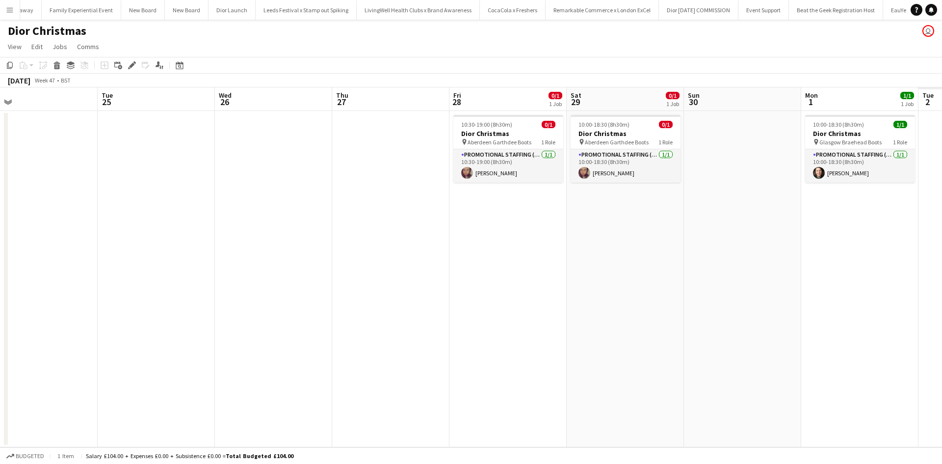
drag, startPoint x: 779, startPoint y: 264, endPoint x: 280, endPoint y: 246, distance: 499.1
click at [280, 246] on app-calendar-viewport "Thu 20 Fri 21 Sat 22 Sun 23 Mon 24 Tue 25 Wed 26 Thu 27 Fri 28 0/1 1 Job Sat 29…" at bounding box center [471, 267] width 942 height 360
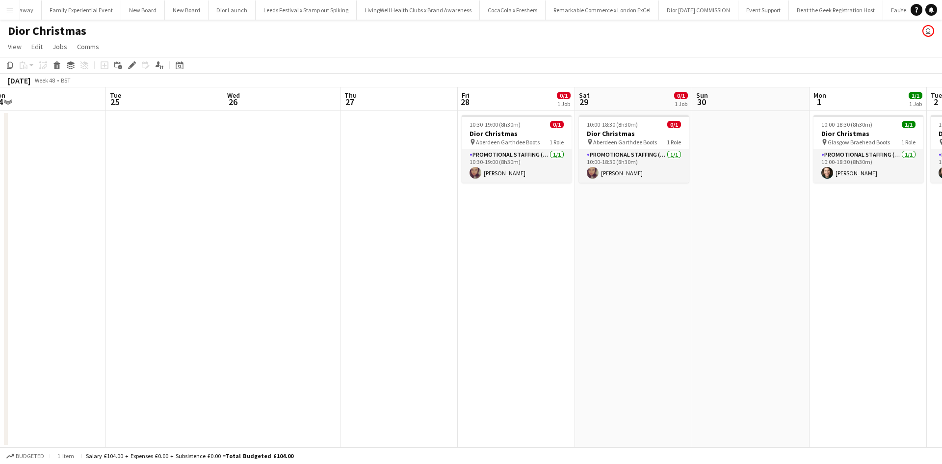
scroll to position [0, 365]
drag, startPoint x: 620, startPoint y: 270, endPoint x: 445, endPoint y: 247, distance: 176.6
click at [445, 247] on app-calendar-viewport "Thu 20 Fri 21 Sat 22 Sun 23 Mon 24 Tue 25 Wed 26 Thu 27 Fri 28 0/1 1 Job Sat 29…" at bounding box center [471, 267] width 942 height 360
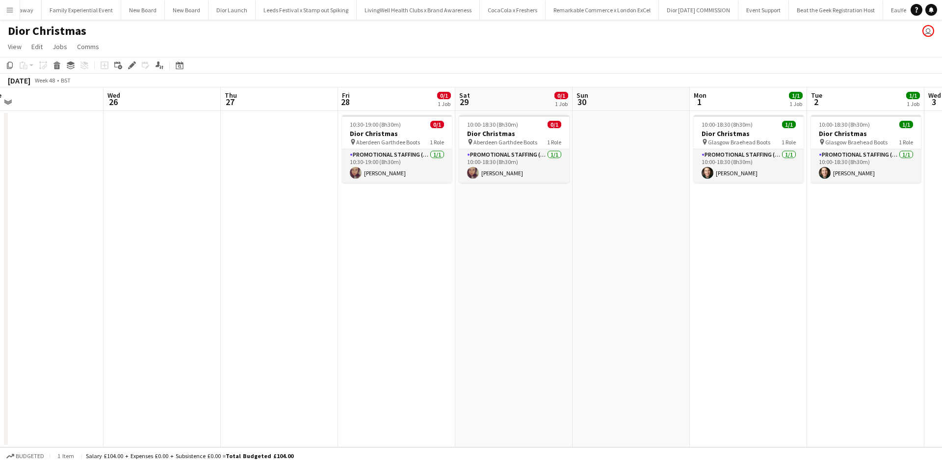
click at [621, 139] on app-date-cell at bounding box center [630, 279] width 117 height 336
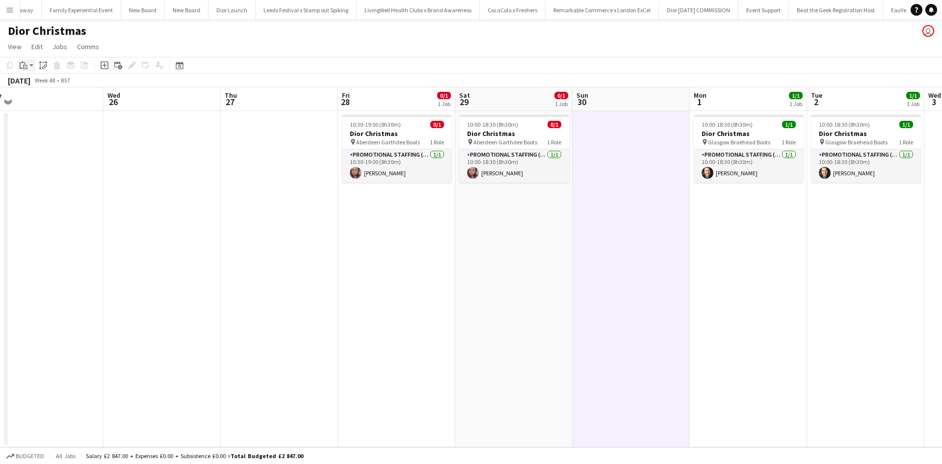
click at [23, 62] on icon at bounding box center [22, 61] width 2 height 1
click at [47, 99] on link "Paste with crew Ctrl+Shift+V" at bounding box center [72, 100] width 92 height 9
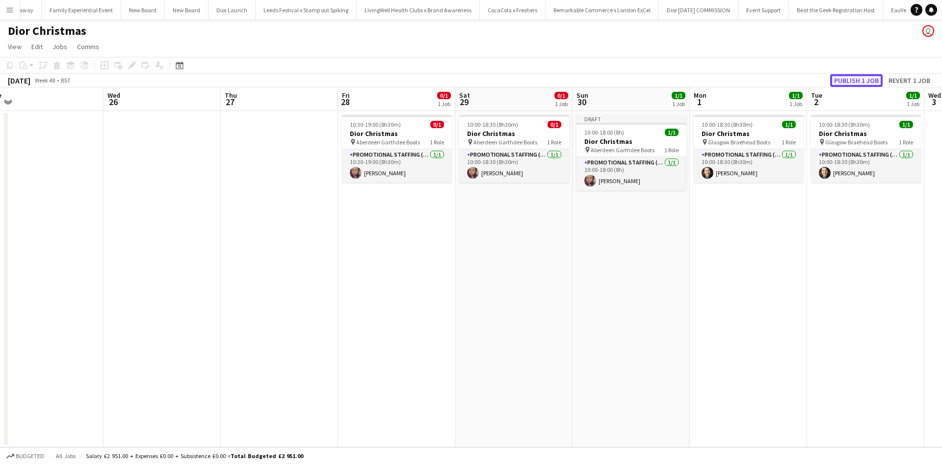
click at [846, 78] on button "Publish 1 job" at bounding box center [856, 80] width 52 height 13
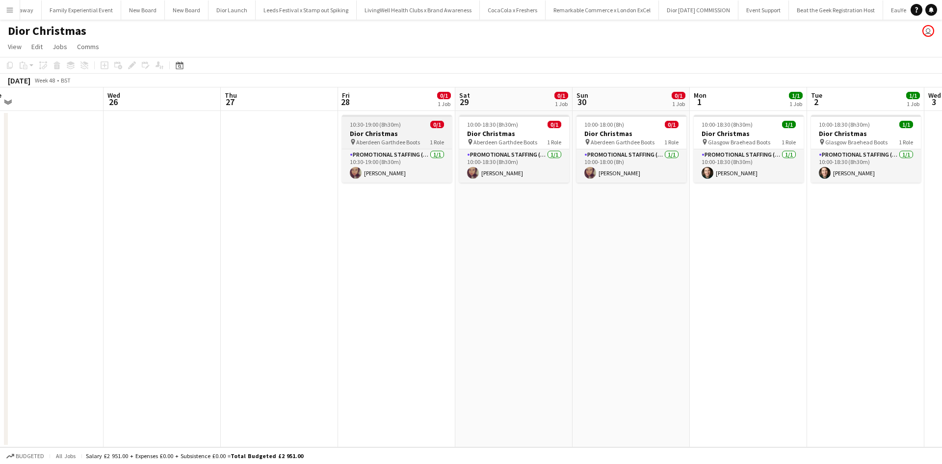
click at [413, 129] on h3 "Dior Christmas" at bounding box center [397, 133] width 110 height 9
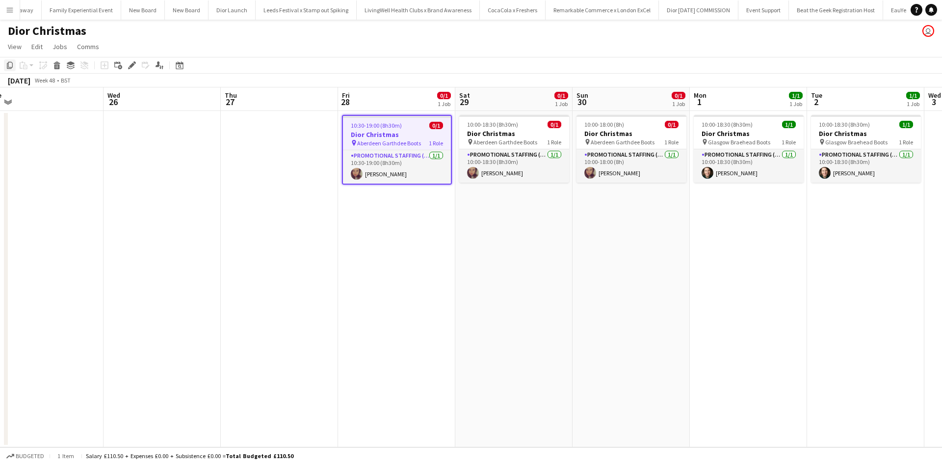
click at [9, 68] on icon at bounding box center [10, 65] width 6 height 7
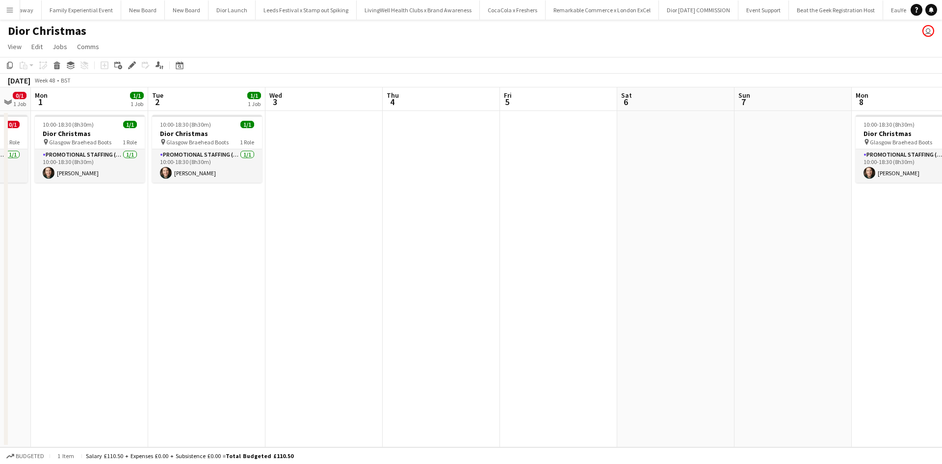
drag, startPoint x: 625, startPoint y: 262, endPoint x: 96, endPoint y: 233, distance: 529.5
click at [97, 234] on app-calendar-viewport "Thu 27 Fri 28 0/1 1 Job Sat 29 0/1 1 Job Sun 30 0/1 1 Job Mon 1 1/1 1 Job Tue 2…" at bounding box center [471, 267] width 942 height 360
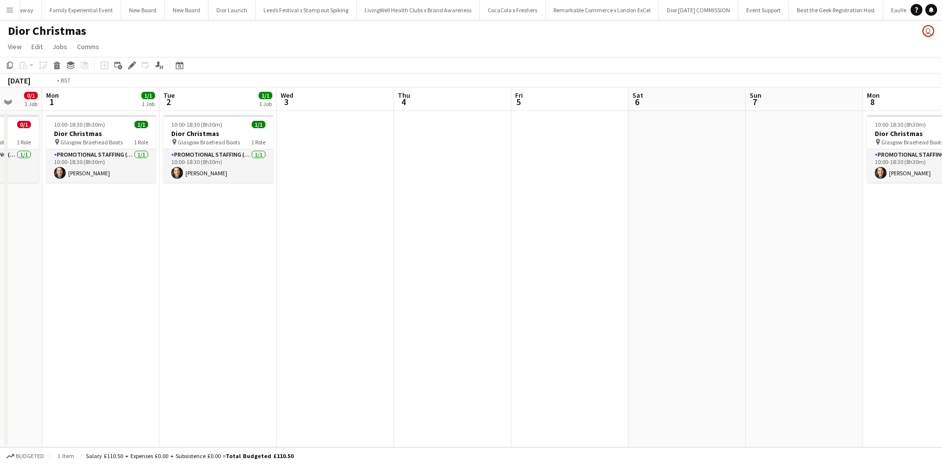
scroll to position [0, 348]
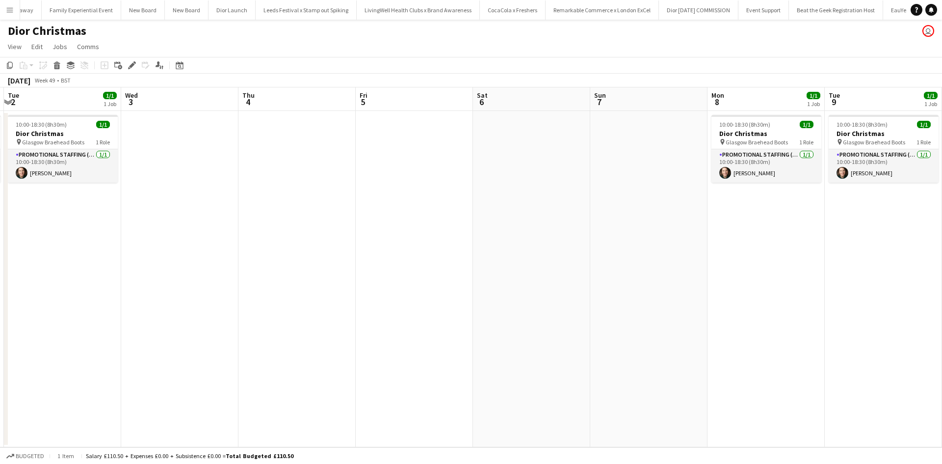
drag, startPoint x: 640, startPoint y: 263, endPoint x: 379, endPoint y: 252, distance: 261.2
click at [379, 252] on app-calendar-viewport "Sat 29 0/1 1 Job Sun 30 0/1 1 Job Mon 1 1/1 1 Job Tue 2 1/1 1 Job Wed 3 Thu 4 F…" at bounding box center [471, 267] width 942 height 360
click at [409, 168] on app-date-cell at bounding box center [414, 279] width 117 height 336
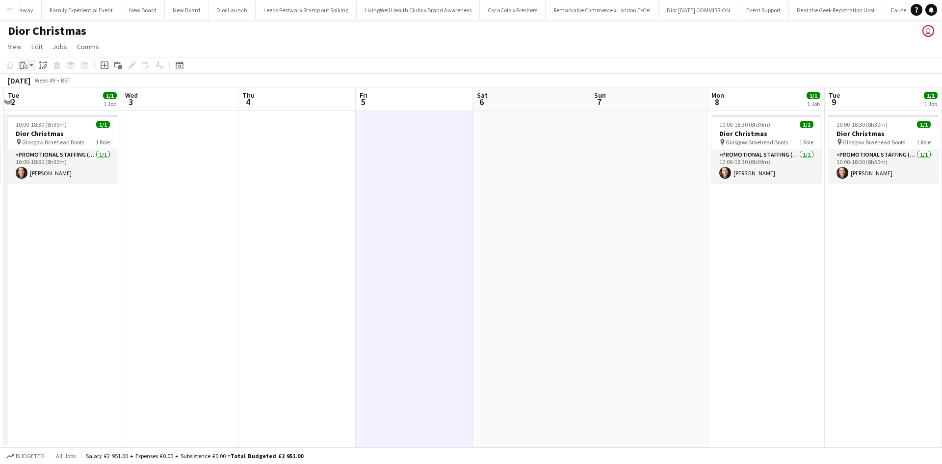
click at [20, 66] on icon at bounding box center [21, 65] width 3 height 6
click at [46, 102] on link "Paste with crew Ctrl+Shift+V" at bounding box center [72, 100] width 92 height 9
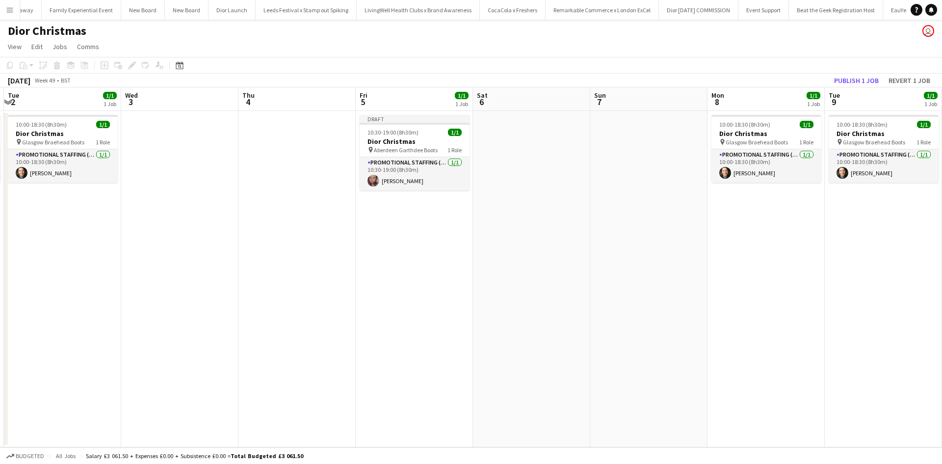
click at [500, 134] on app-date-cell at bounding box center [531, 279] width 117 height 336
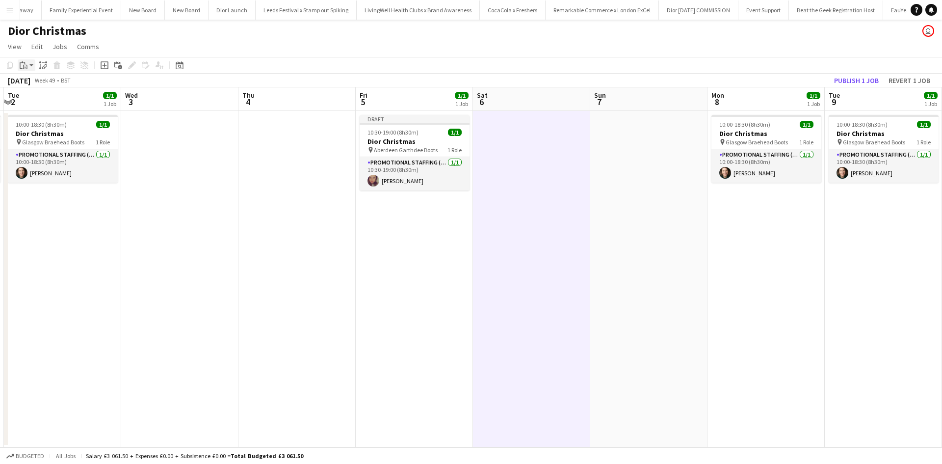
click at [26, 67] on icon at bounding box center [26, 67] width 2 height 0
click at [48, 100] on link "Paste with crew Ctrl+Shift+V" at bounding box center [72, 100] width 92 height 9
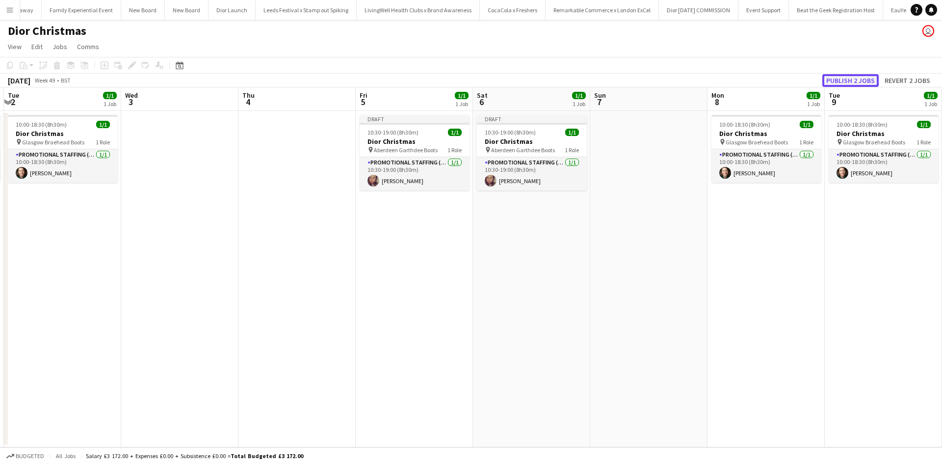
click at [863, 80] on button "Publish 2 jobs" at bounding box center [850, 80] width 56 height 13
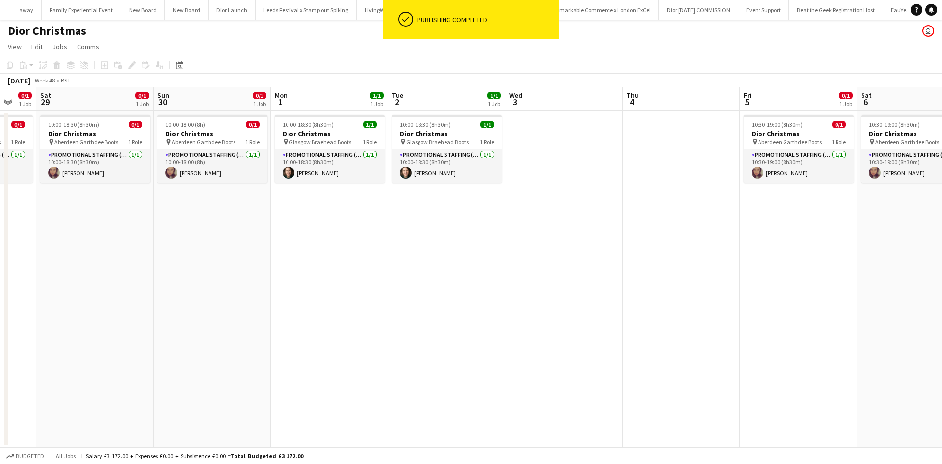
scroll to position [0, 253]
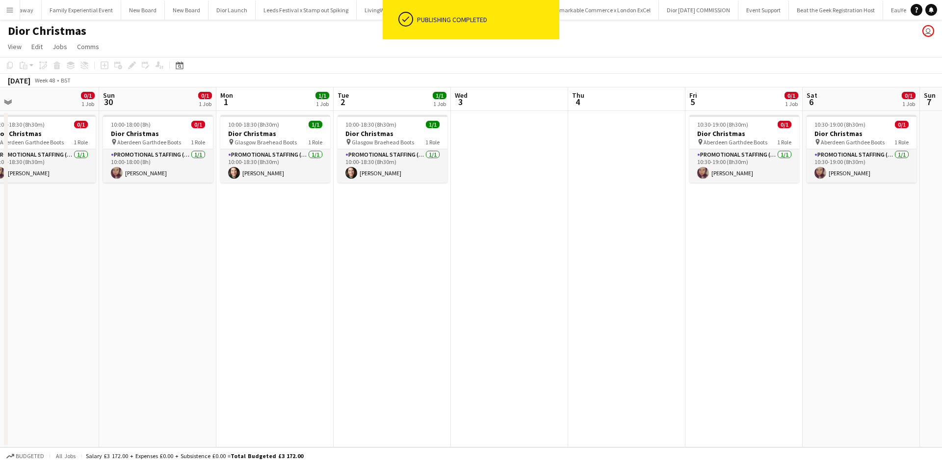
drag, startPoint x: 284, startPoint y: 309, endPoint x: 721, endPoint y: 248, distance: 440.7
click at [731, 244] on app-calendar-viewport "Thu 27 Fri 28 0/1 1 Job Sat 29 0/1 1 Job Sun 30 0/1 1 Job Mon 1 1/1 1 Job Tue 2…" at bounding box center [471, 267] width 942 height 360
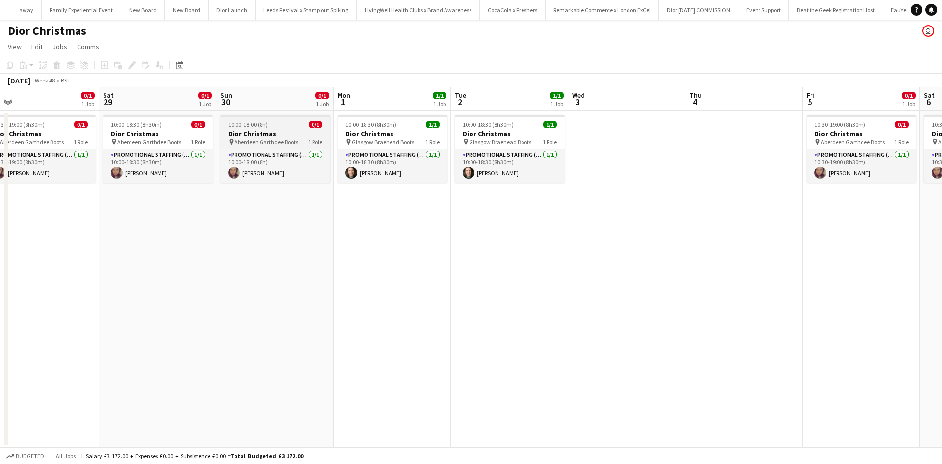
click at [281, 126] on div "10:00-18:00 (8h) 0/1" at bounding box center [275, 124] width 110 height 7
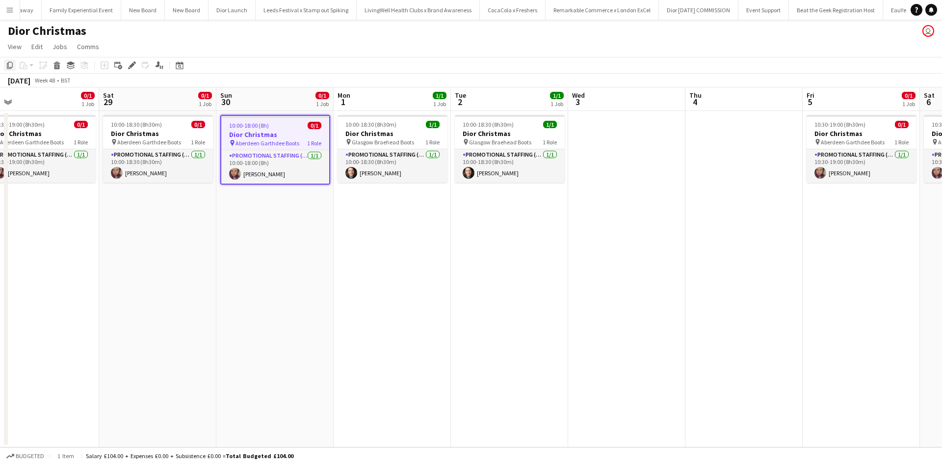
click at [10, 64] on icon "Copy" at bounding box center [10, 65] width 8 height 8
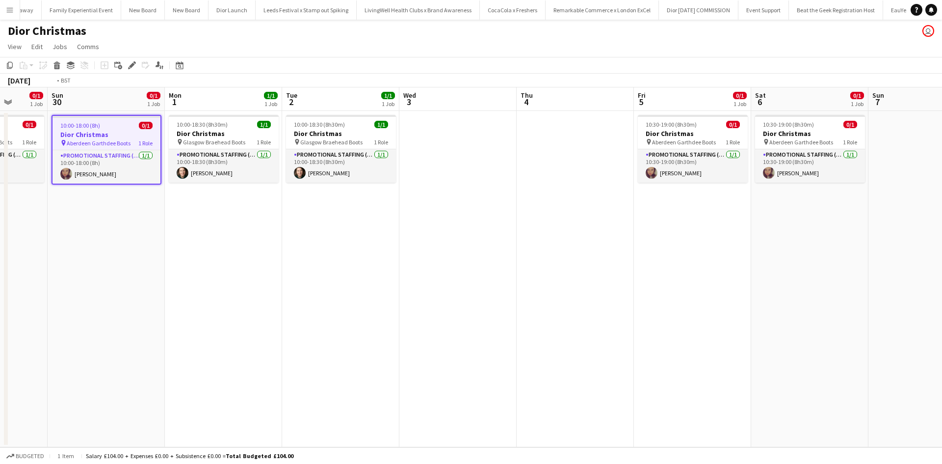
drag, startPoint x: 796, startPoint y: 243, endPoint x: 377, endPoint y: 219, distance: 419.6
click at [378, 219] on app-calendar-viewport "Wed 26 Thu 27 Fri 28 0/1 1 Job Sat 29 0/1 1 Job Sun 30 0/1 1 Job Mon 1 1/1 1 Jo…" at bounding box center [471, 267] width 942 height 360
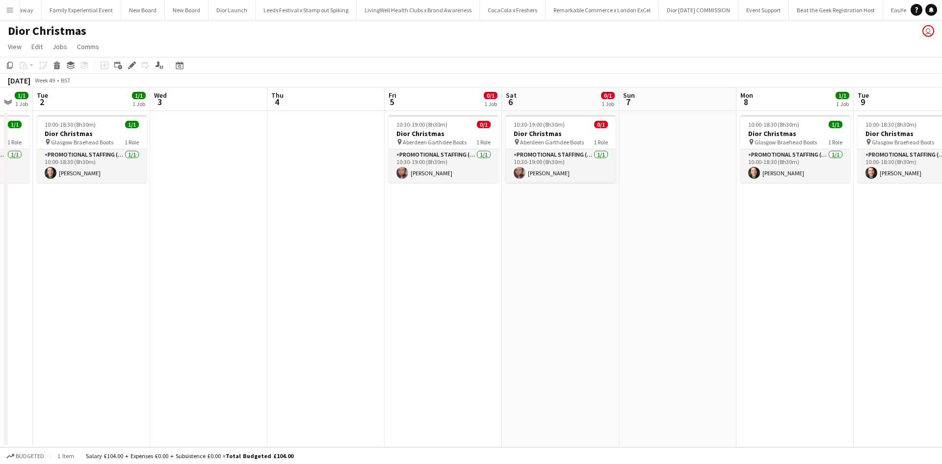
click at [675, 138] on app-date-cell at bounding box center [677, 279] width 117 height 336
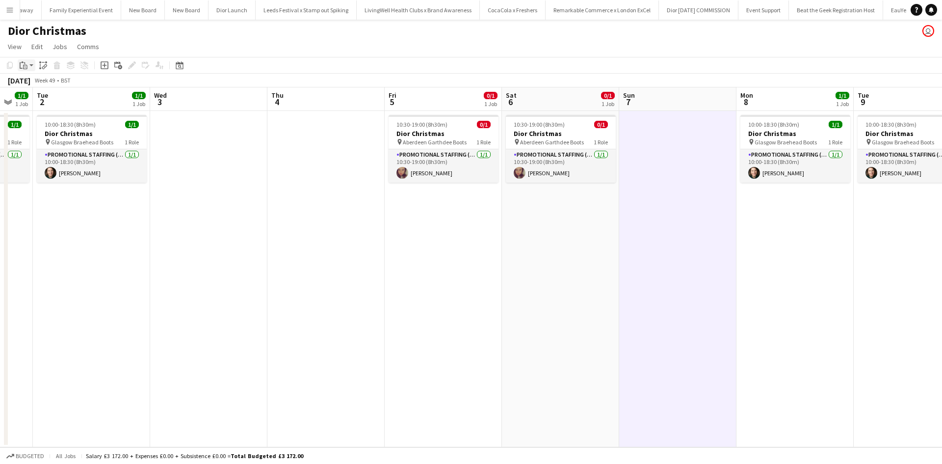
click at [23, 65] on icon "Paste" at bounding box center [24, 65] width 8 height 8
click at [42, 98] on link "Paste with crew Ctrl+Shift+V" at bounding box center [72, 100] width 92 height 9
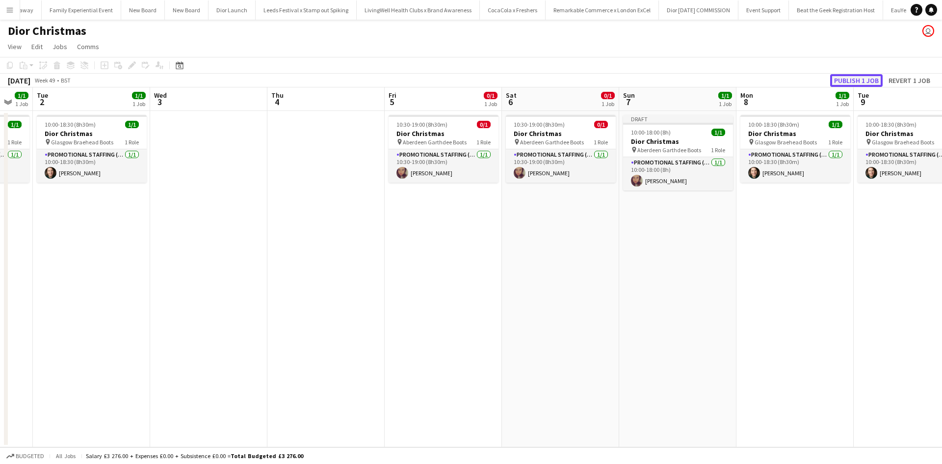
click at [870, 77] on button "Publish 1 job" at bounding box center [856, 80] width 52 height 13
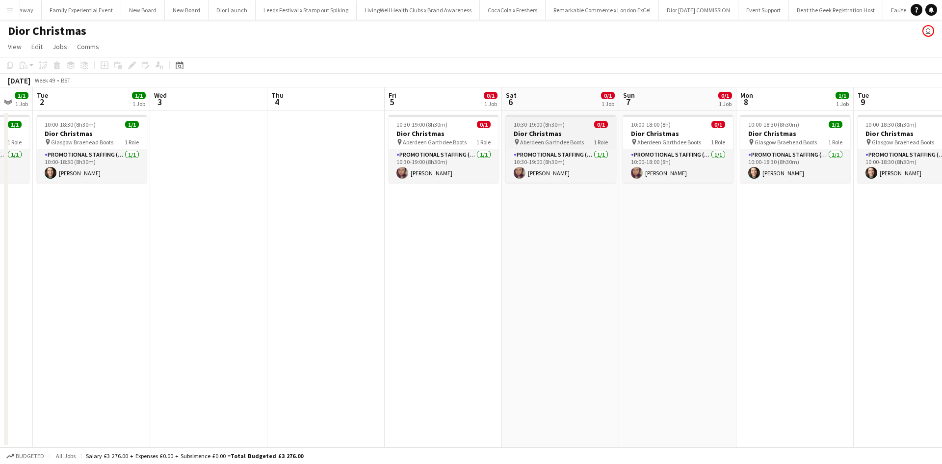
click at [576, 125] on div "10:30-19:00 (8h30m) 0/1" at bounding box center [561, 124] width 110 height 7
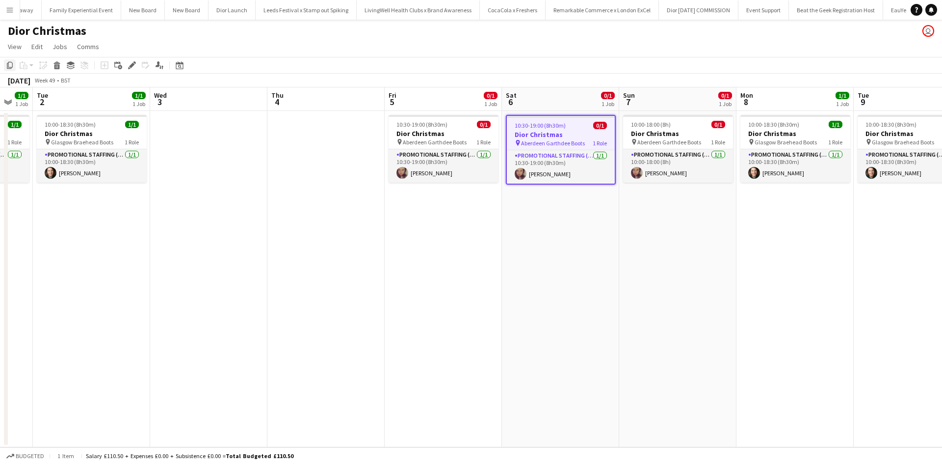
click at [10, 68] on icon at bounding box center [10, 65] width 6 height 7
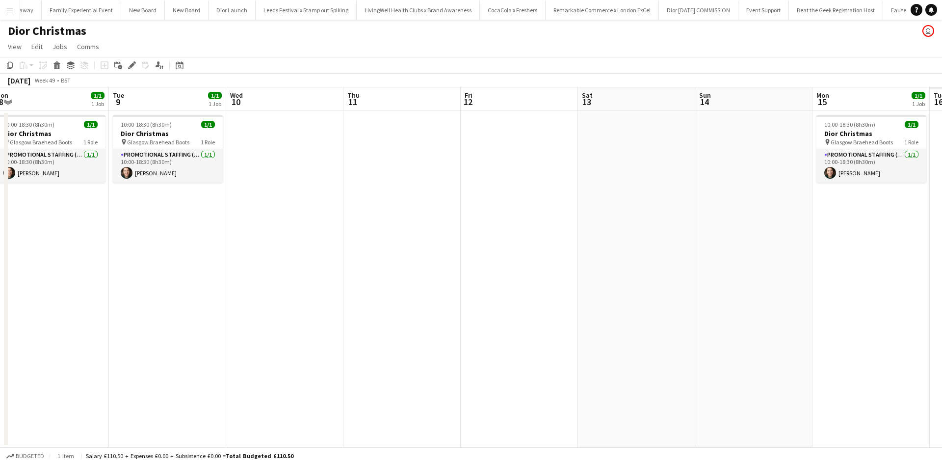
drag, startPoint x: 676, startPoint y: 257, endPoint x: 272, endPoint y: 233, distance: 404.4
click at [128, 229] on app-calendar-viewport "Thu 4 Fri 5 0/1 1 Job Sat 6 0/1 1 Job Sun 7 0/1 1 Job Mon 8 1/1 1 Job Tue 9 1/1…" at bounding box center [471, 267] width 942 height 360
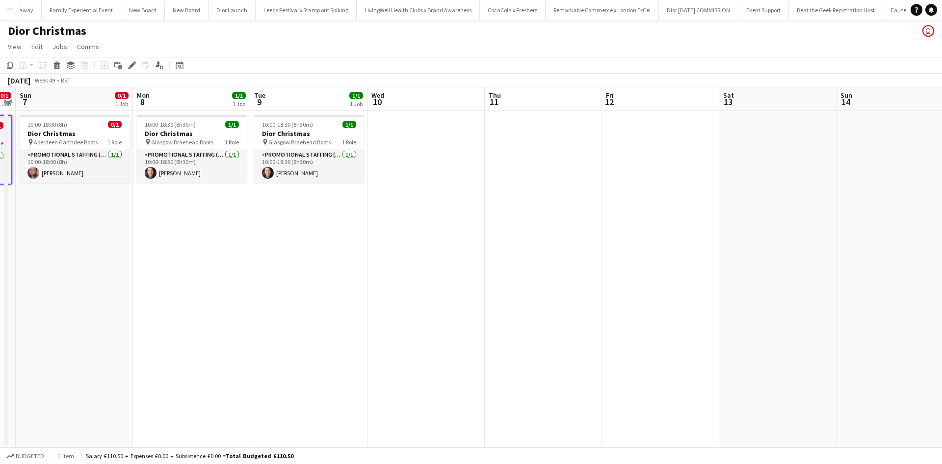
scroll to position [0, 426]
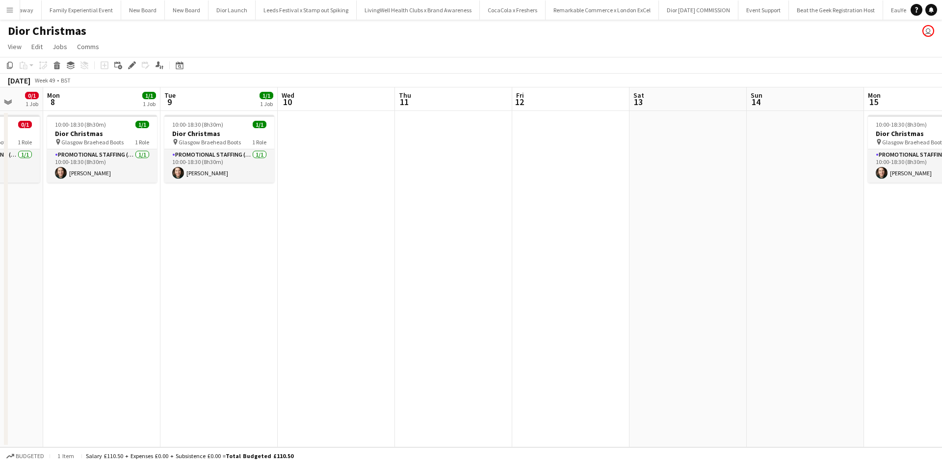
drag, startPoint x: 626, startPoint y: 244, endPoint x: 482, endPoint y: 242, distance: 144.7
click at [481, 245] on app-calendar-viewport "Thu 4 Fri 5 0/1 1 Job Sat 6 0/1 1 Job Sun 7 0/1 1 Job Mon 8 1/1 1 Job Tue 9 1/1…" at bounding box center [471, 267] width 942 height 360
click at [558, 162] on app-date-cell at bounding box center [570, 279] width 117 height 336
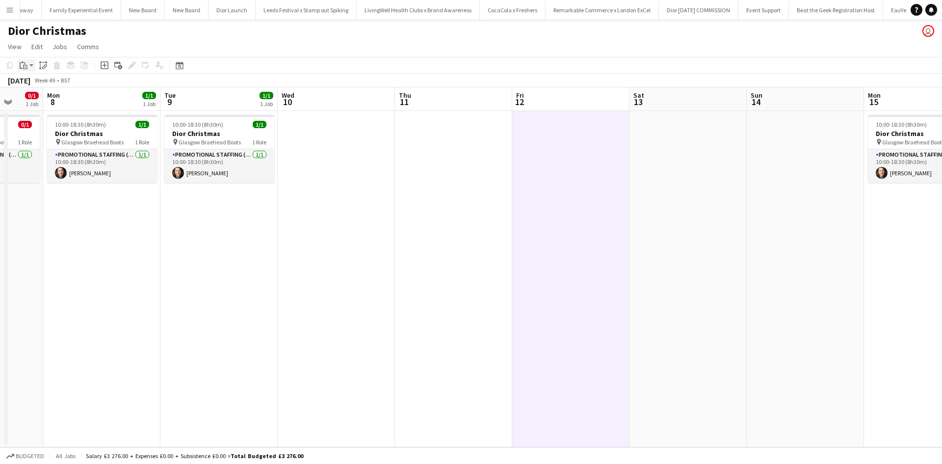
click at [23, 66] on icon "Paste" at bounding box center [24, 65] width 8 height 8
click at [34, 100] on link "Paste with crew Ctrl+Shift+V" at bounding box center [72, 100] width 92 height 9
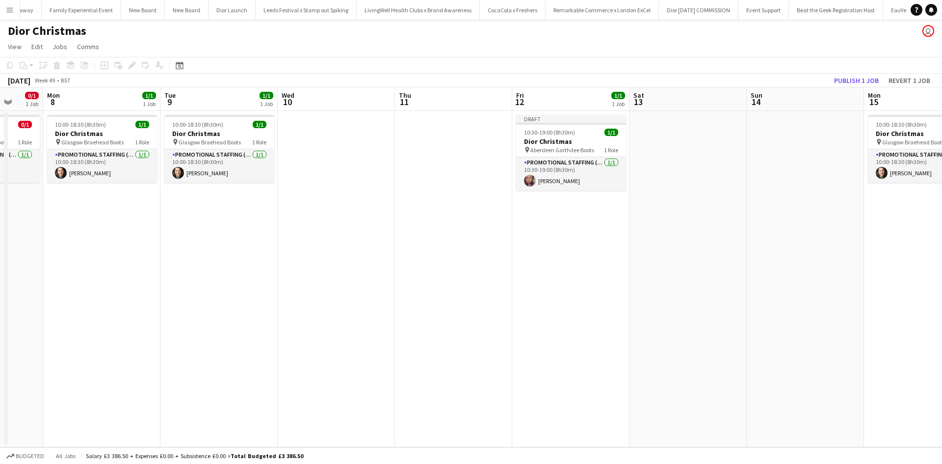
click at [681, 140] on app-date-cell at bounding box center [687, 279] width 117 height 336
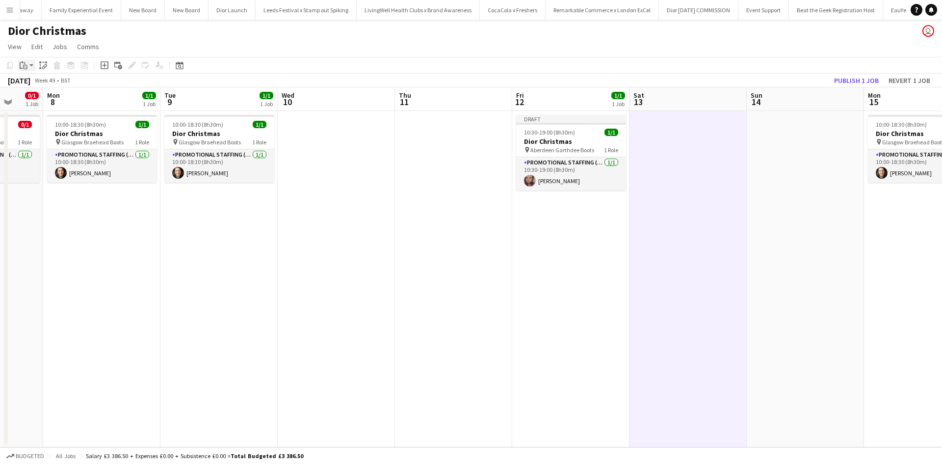
click at [24, 66] on icon "Paste" at bounding box center [24, 65] width 8 height 8
click at [46, 101] on link "Paste with crew Ctrl+Shift+V" at bounding box center [72, 100] width 92 height 9
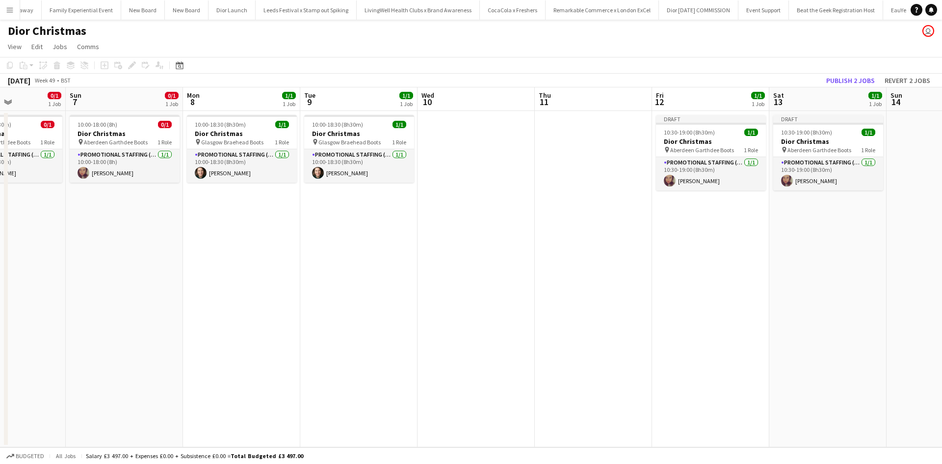
drag, startPoint x: 388, startPoint y: 306, endPoint x: 645, endPoint y: 274, distance: 258.9
click at [645, 274] on app-calendar-viewport "Thu 4 Fri 5 0/1 1 Job Sat 6 0/1 1 Job Sun 7 0/1 1 Job Mon 8 1/1 1 Job Tue 9 1/1…" at bounding box center [471, 267] width 942 height 360
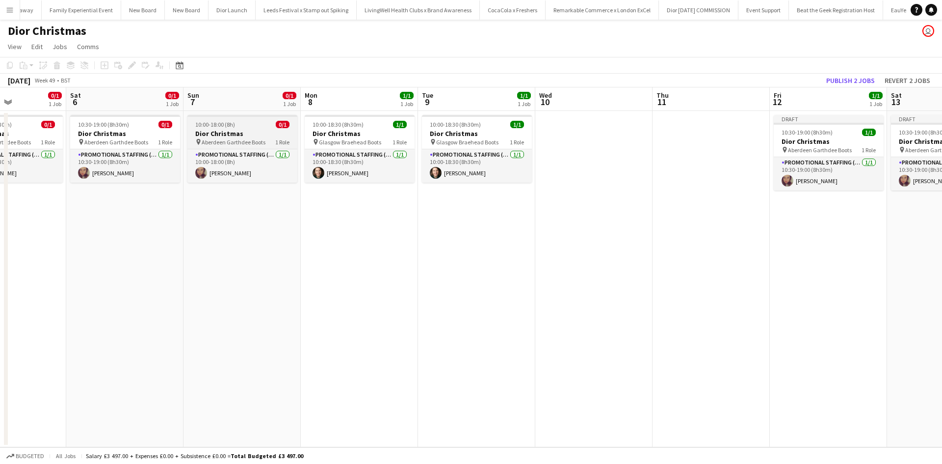
click at [234, 128] on span "10:00-18:00 (8h)" at bounding box center [215, 124] width 40 height 7
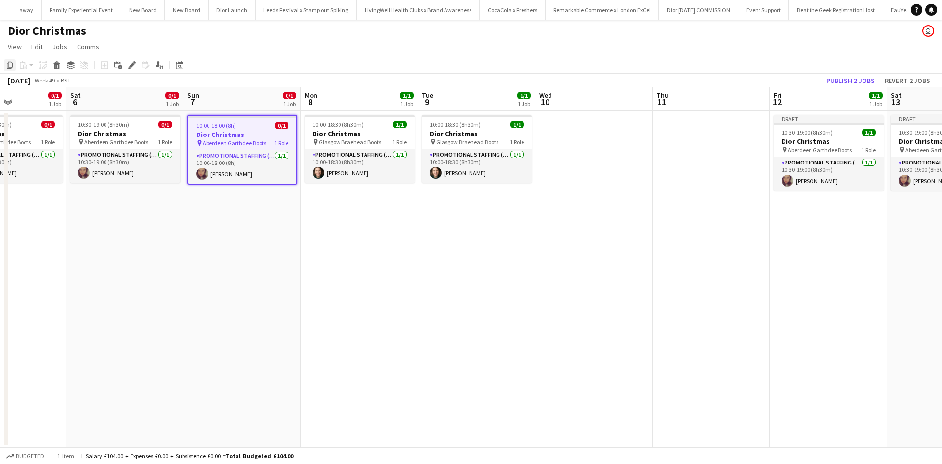
click at [10, 64] on icon "Copy" at bounding box center [10, 65] width 8 height 8
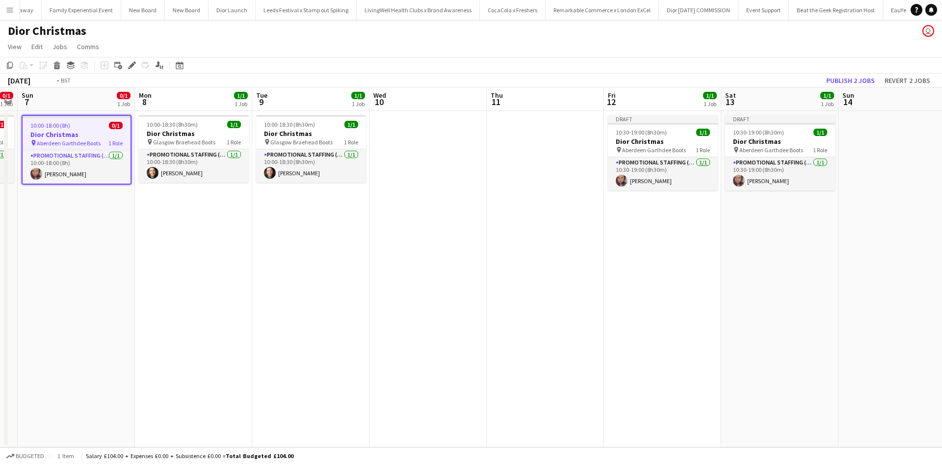
drag, startPoint x: 687, startPoint y: 263, endPoint x: 230, endPoint y: 233, distance: 458.1
click at [230, 233] on app-calendar-viewport "Wed 3 Thu 4 Fri 5 0/1 1 Job Sat 6 0/1 1 Job Sun 7 0/1 1 Job Mon 8 1/1 1 Job Tue…" at bounding box center [471, 267] width 942 height 360
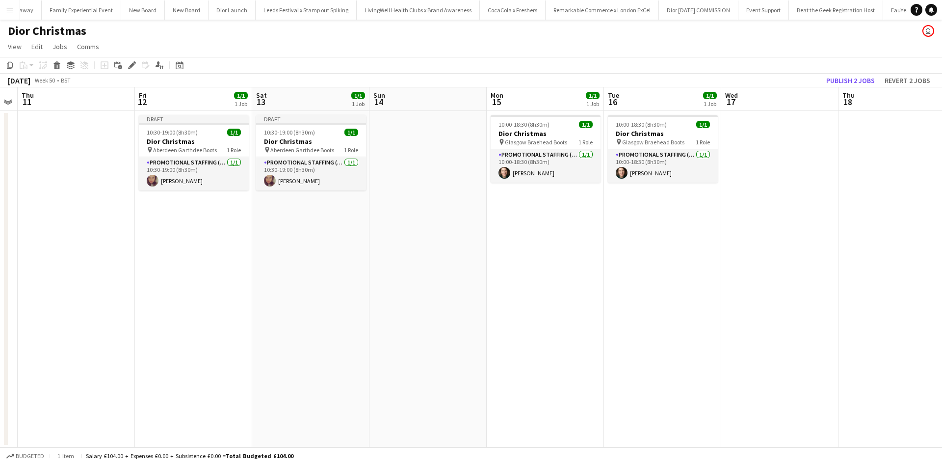
scroll to position [0, 274]
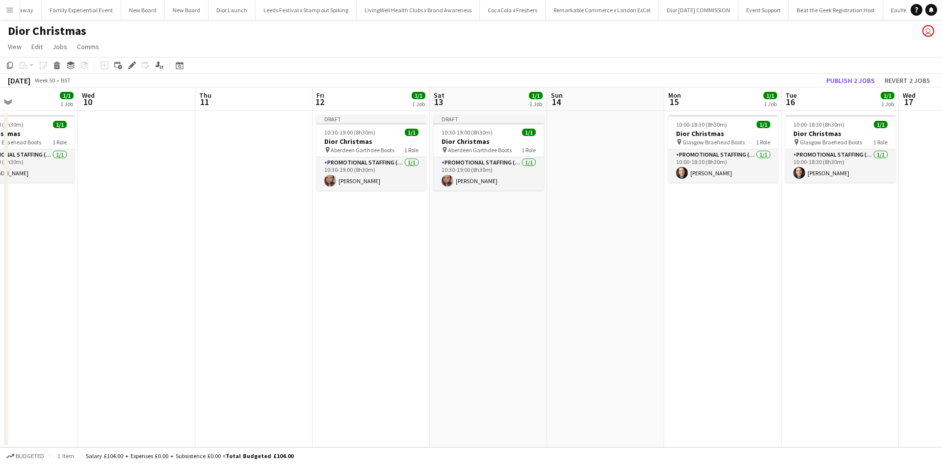
click at [608, 164] on app-date-cell at bounding box center [605, 279] width 117 height 336
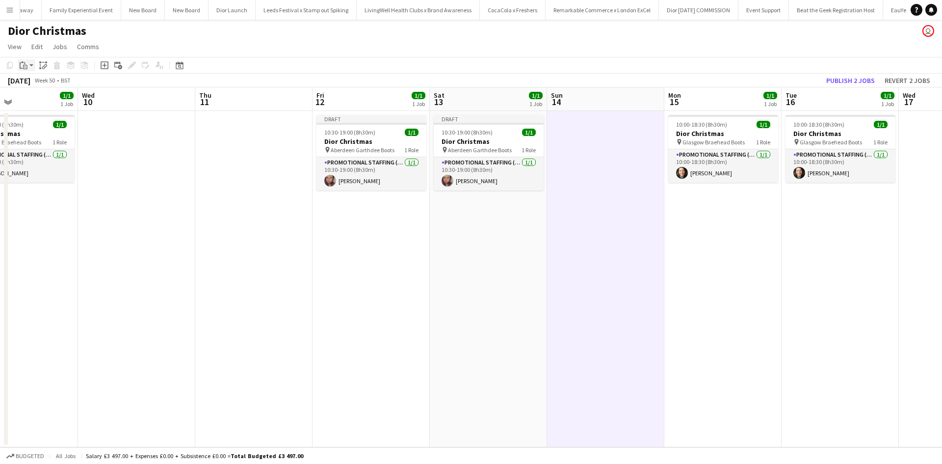
click at [21, 66] on icon "Paste" at bounding box center [24, 65] width 8 height 8
click at [42, 102] on link "Paste with crew Ctrl+Shift+V" at bounding box center [72, 100] width 92 height 9
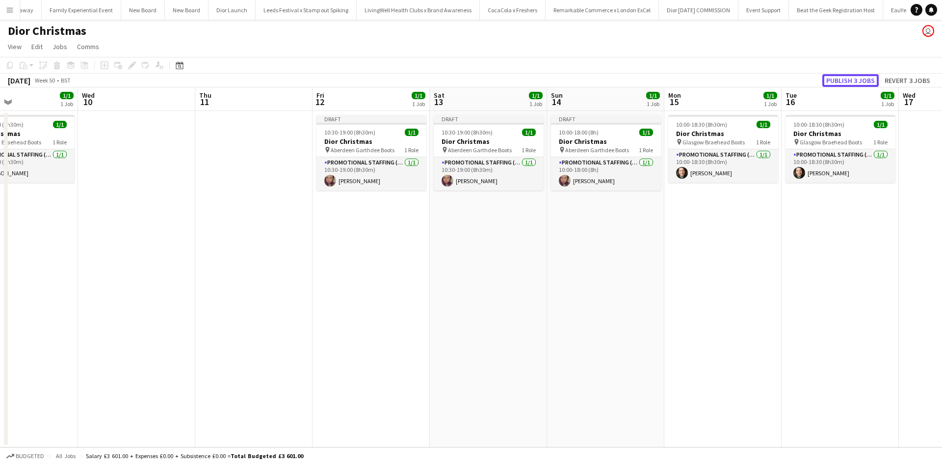
click at [842, 79] on button "Publish 3 jobs" at bounding box center [850, 80] width 56 height 13
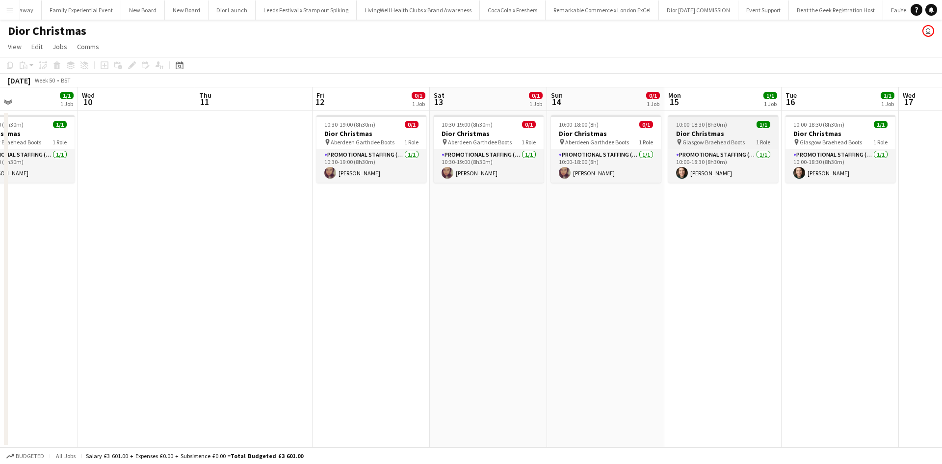
click at [733, 129] on app-job-card "10:00-18:30 (8h30m) 1/1 Dior Christmas pin Glasgow Braehead Boots 1 Role Promot…" at bounding box center [723, 149] width 110 height 68
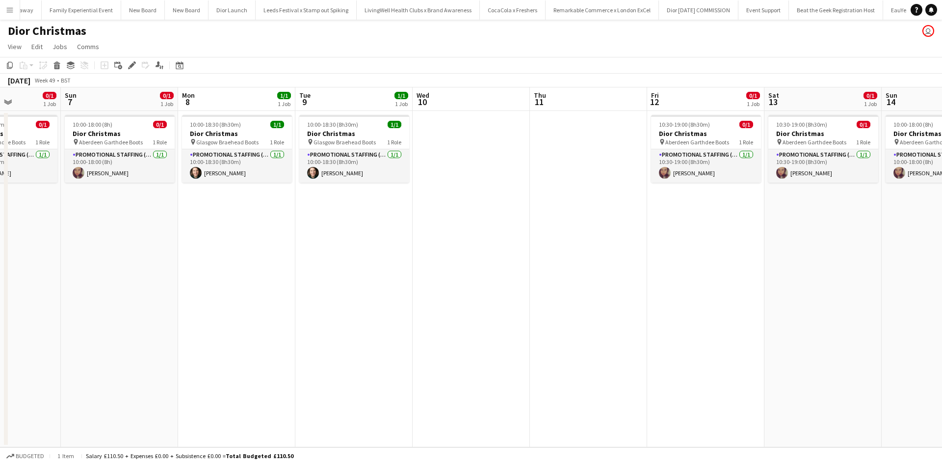
drag, startPoint x: 387, startPoint y: 324, endPoint x: 724, endPoint y: 258, distance: 343.2
click at [723, 258] on app-calendar-viewport "Thu 4 Fri 5 0/1 1 Job Sat 6 0/1 1 Job Sun 7 0/1 1 Job Mon 8 1/1 1 Job Tue 9 1/1…" at bounding box center [471, 267] width 942 height 360
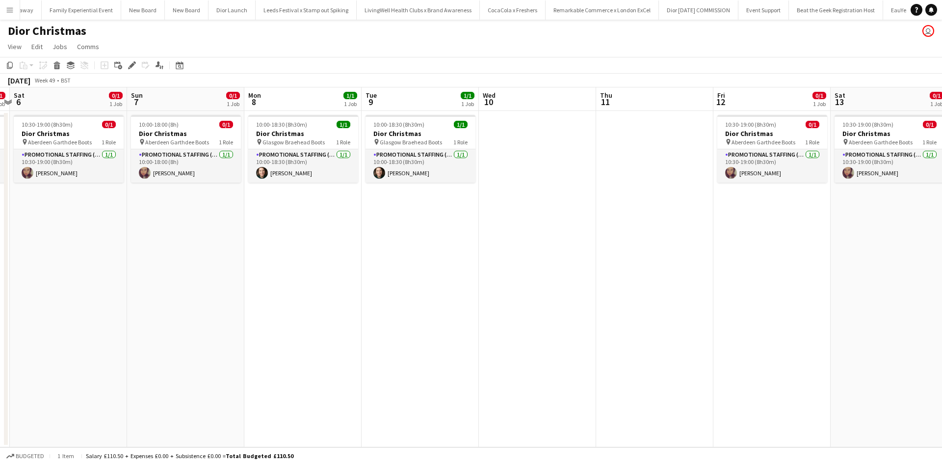
scroll to position [0, 241]
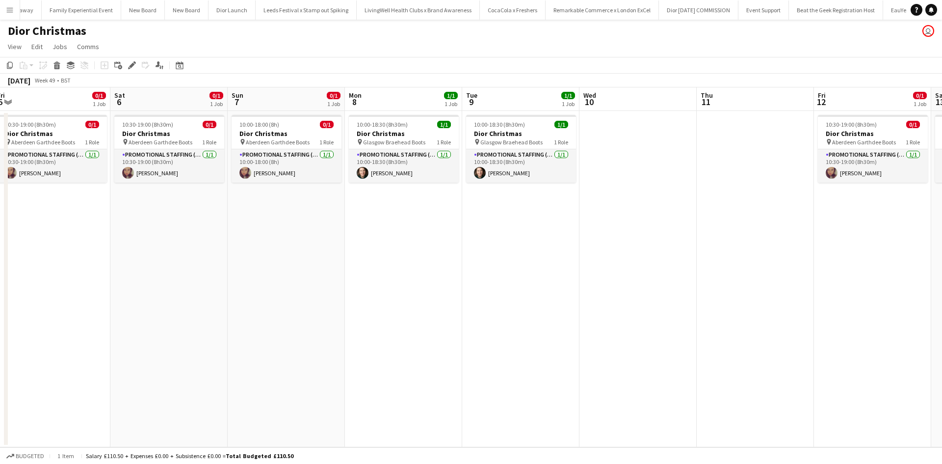
drag, startPoint x: 210, startPoint y: 289, endPoint x: 375, endPoint y: 279, distance: 165.1
click at [375, 279] on app-calendar-viewport "Wed 3 Thu 4 Fri 5 0/1 1 Job Sat 6 0/1 1 Job Sun 7 0/1 1 Job Mon 8 1/1 1 Job Tue…" at bounding box center [471, 267] width 942 height 360
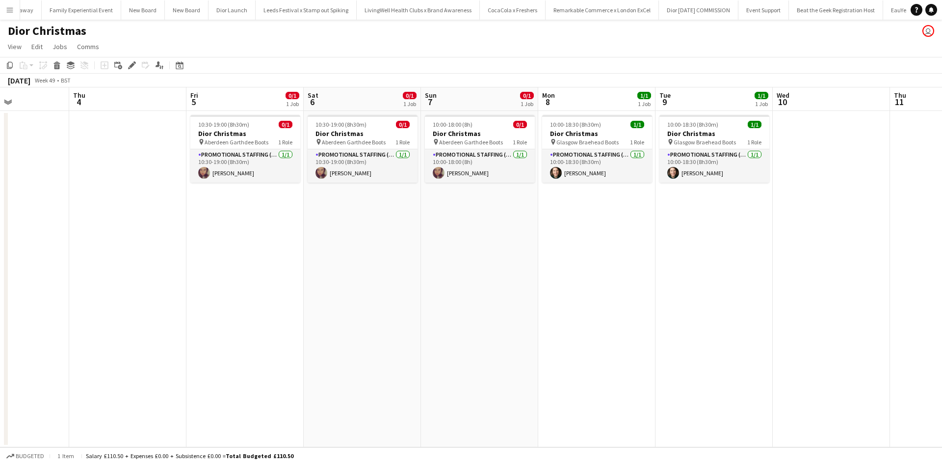
scroll to position [0, 253]
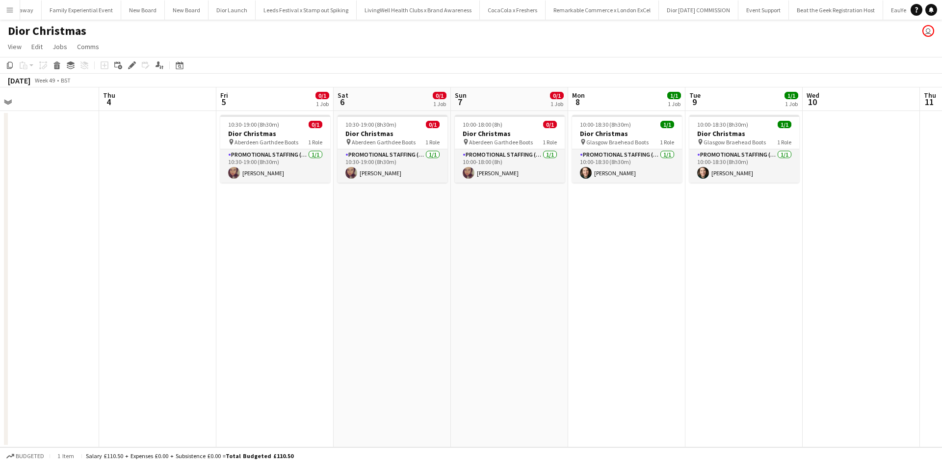
drag, startPoint x: 168, startPoint y: 260, endPoint x: 391, endPoint y: 244, distance: 223.7
click at [391, 244] on app-calendar-viewport "Mon 1 1/1 1 Job Tue 2 1/1 1 Job Wed 3 Thu 4 Fri 5 0/1 1 Job Sat 6 0/1 1 Job Sun…" at bounding box center [471, 267] width 942 height 360
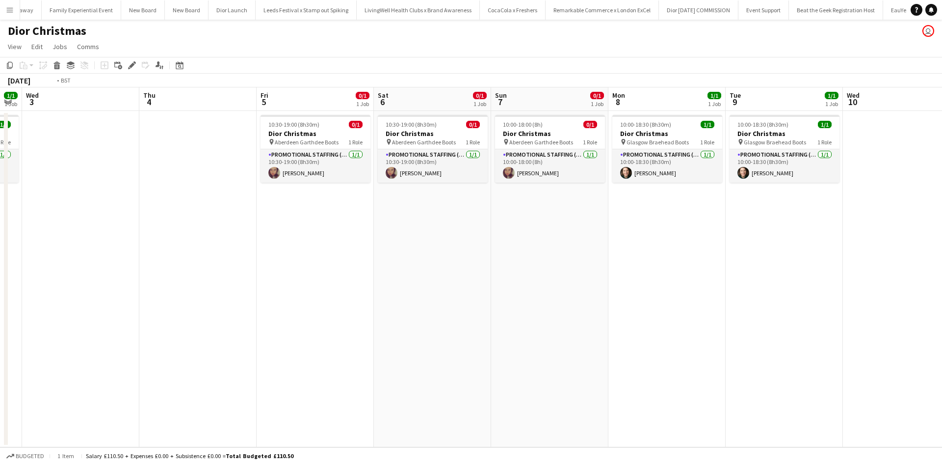
drag, startPoint x: 270, startPoint y: 255, endPoint x: 659, endPoint y: 260, distance: 389.0
click at [673, 251] on app-calendar-viewport "Mon 1 1/1 1 Job Tue 2 1/1 1 Job Wed 3 Thu 4 Fri 5 0/1 1 Job Sat 6 0/1 1 Job Sun…" at bounding box center [471, 267] width 942 height 360
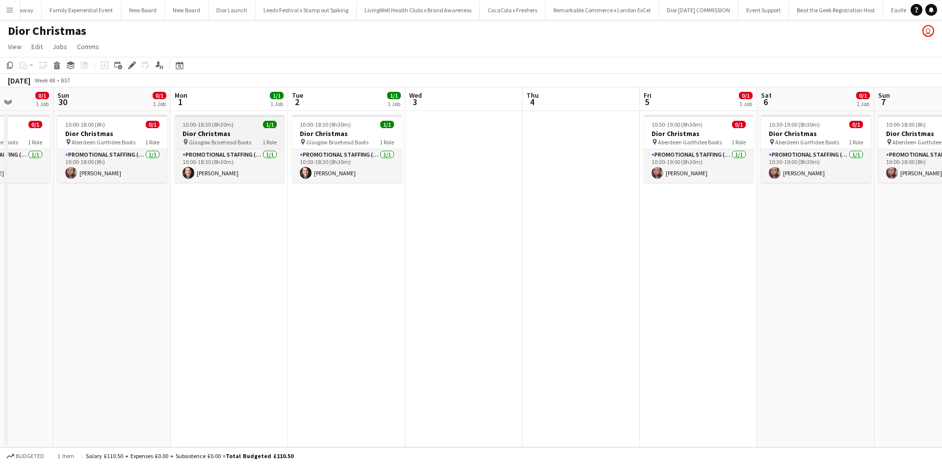
click at [245, 131] on h3 "Dior Christmas" at bounding box center [230, 133] width 110 height 9
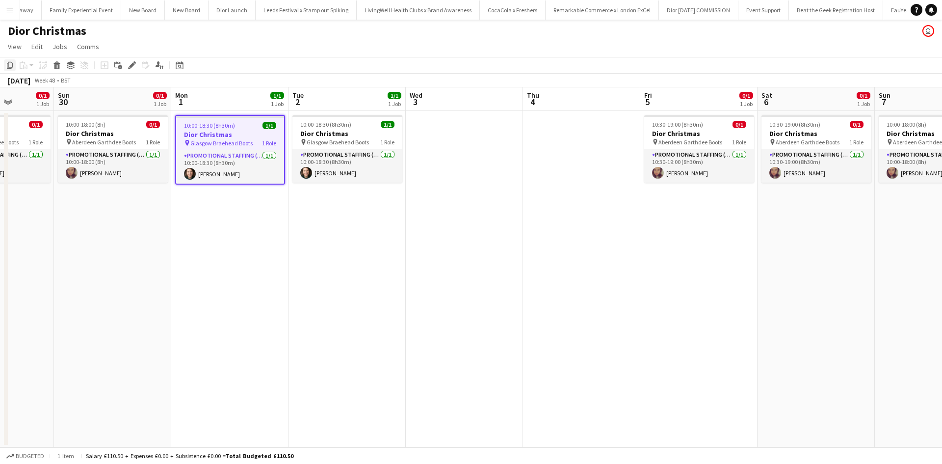
click at [8, 64] on icon at bounding box center [10, 65] width 6 height 7
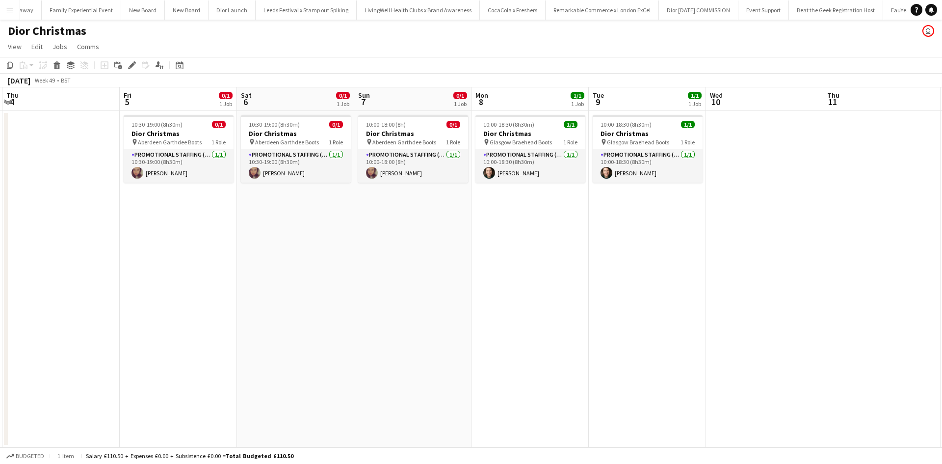
drag, startPoint x: 677, startPoint y: 271, endPoint x: 156, endPoint y: 240, distance: 521.8
click at [144, 237] on app-calendar-viewport "Mon 1 1/1 1 Job Tue 2 1/1 1 Job Wed 3 Thu 4 Fri 5 0/1 1 Job Sat 6 0/1 1 Job Sun…" at bounding box center [471, 267] width 942 height 360
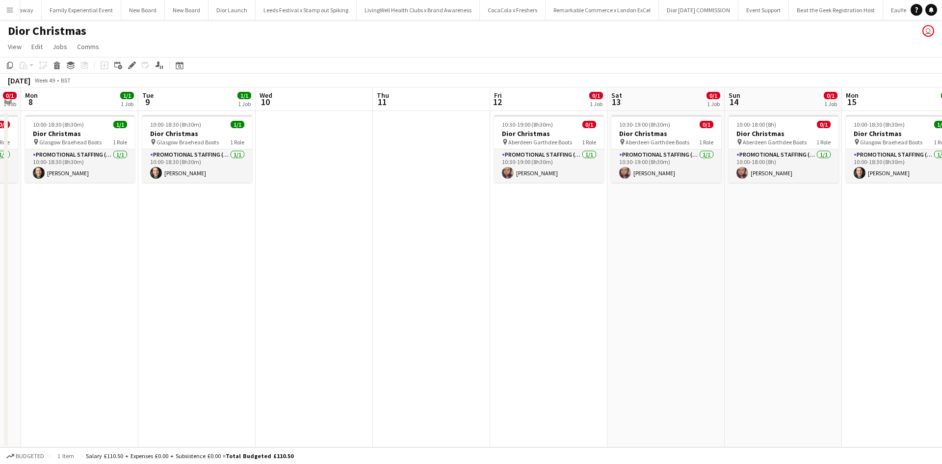
drag, startPoint x: 691, startPoint y: 309, endPoint x: 245, endPoint y: 290, distance: 445.8
click at [245, 290] on app-calendar-viewport "Fri 5 0/1 1 Job Sat 6 0/1 1 Job Sun 7 0/1 1 Job Mon 8 1/1 1 Job Tue 9 1/1 1 Job…" at bounding box center [471, 267] width 942 height 360
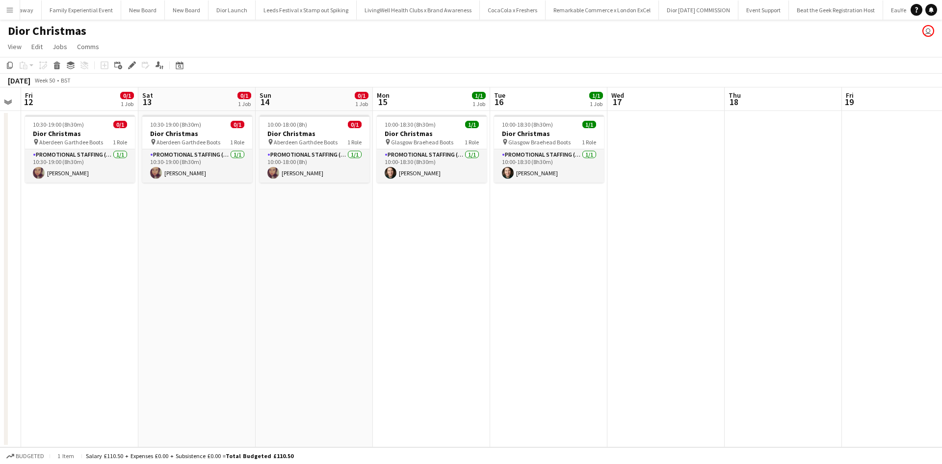
drag, startPoint x: 568, startPoint y: 327, endPoint x: 233, endPoint y: 317, distance: 335.1
click at [234, 317] on app-calendar-viewport "Tue 9 1/1 1 Job Wed 10 Thu 11 Fri 12 0/1 1 Job Sat 13 0/1 1 Job Sun 14 0/1 1 Jo…" at bounding box center [471, 267] width 942 height 360
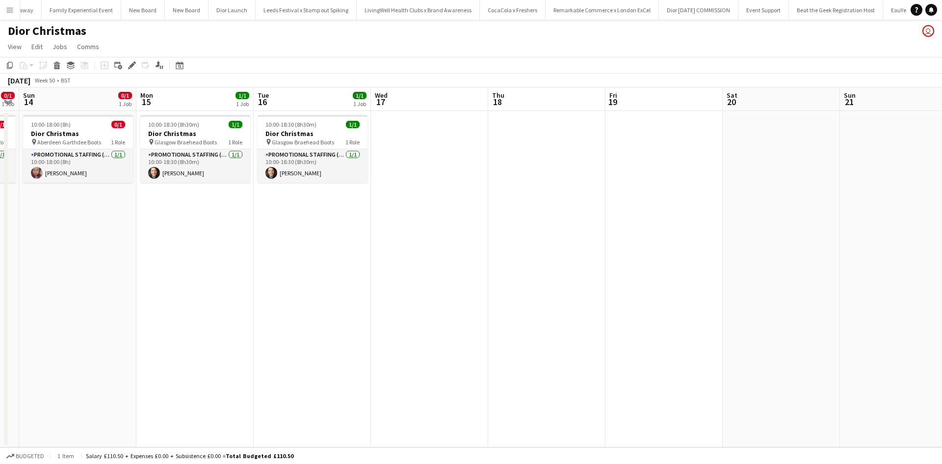
scroll to position [0, 469]
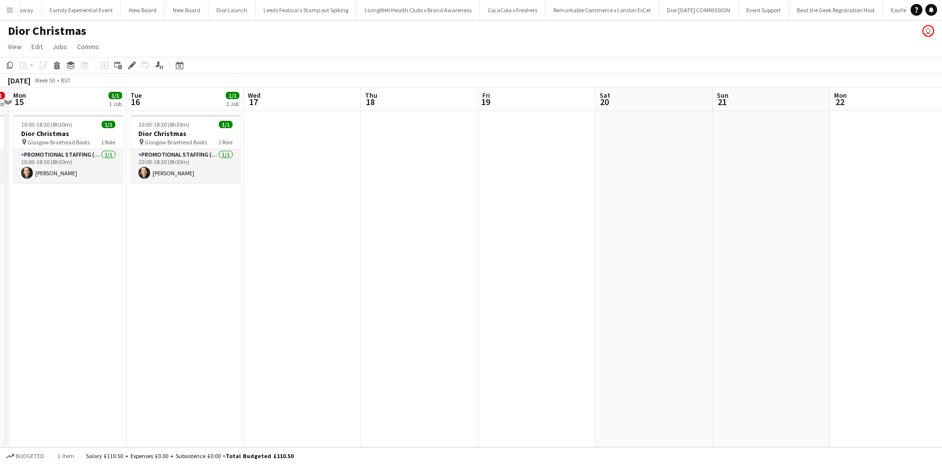
drag, startPoint x: 724, startPoint y: 294, endPoint x: 361, endPoint y: 288, distance: 363.0
click at [363, 289] on app-calendar-viewport "Thu 11 Fri 12 0/1 1 Job Sat 13 0/1 1 Job Sun 14 0/1 1 Job Mon 15 1/1 1 Job Tue …" at bounding box center [471, 267] width 942 height 360
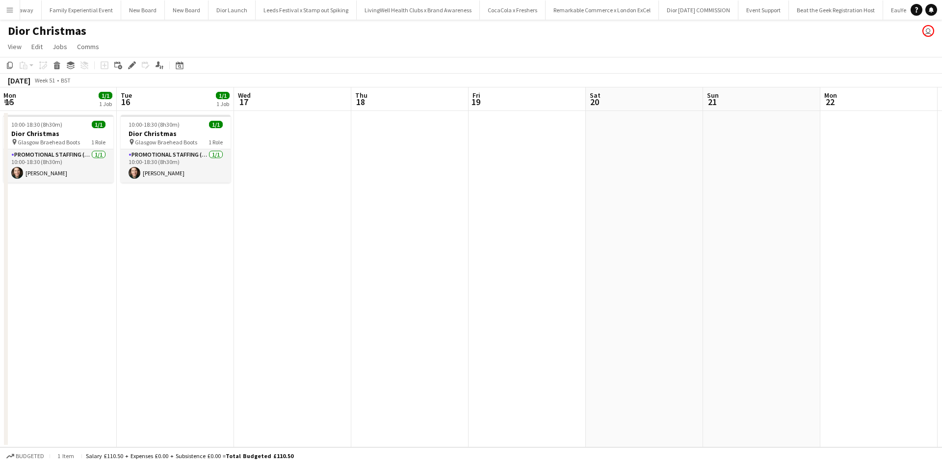
click at [508, 166] on app-date-cell at bounding box center [526, 279] width 117 height 336
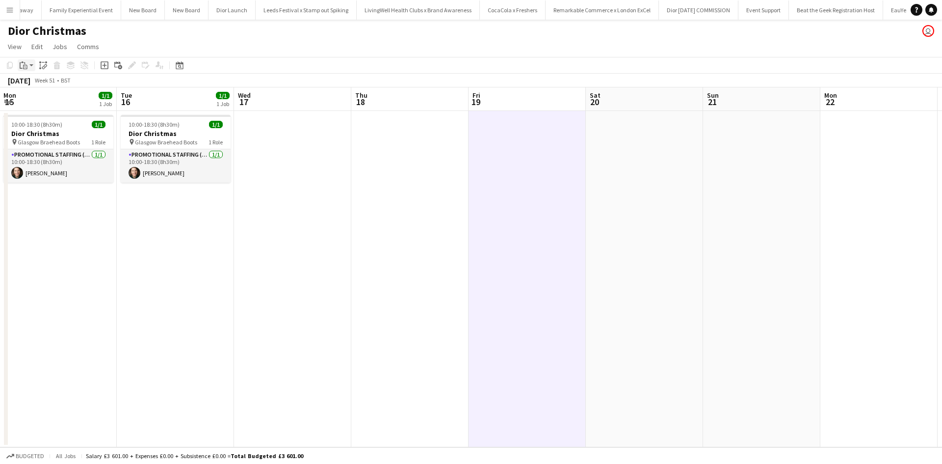
click at [23, 67] on icon "Paste" at bounding box center [24, 65] width 8 height 8
click at [40, 102] on link "Paste with crew Ctrl+Shift+V" at bounding box center [72, 100] width 92 height 9
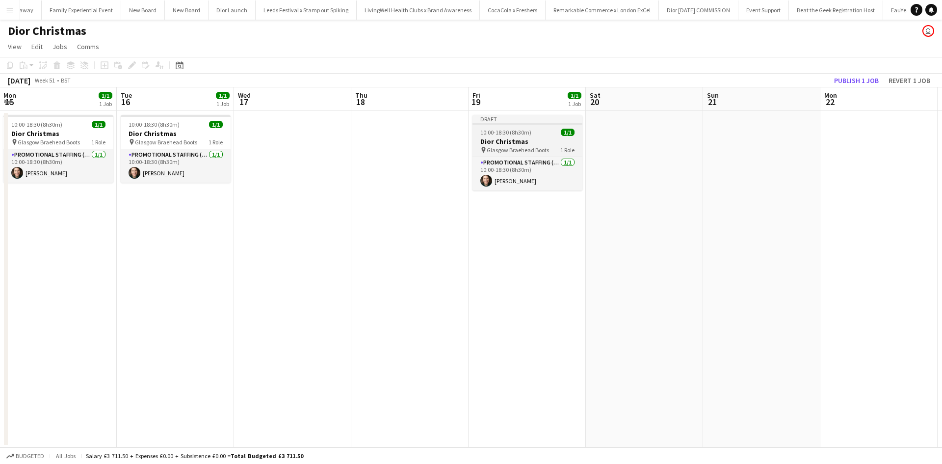
click at [543, 130] on div "10:00-18:30 (8h30m) 1/1" at bounding box center [527, 132] width 110 height 7
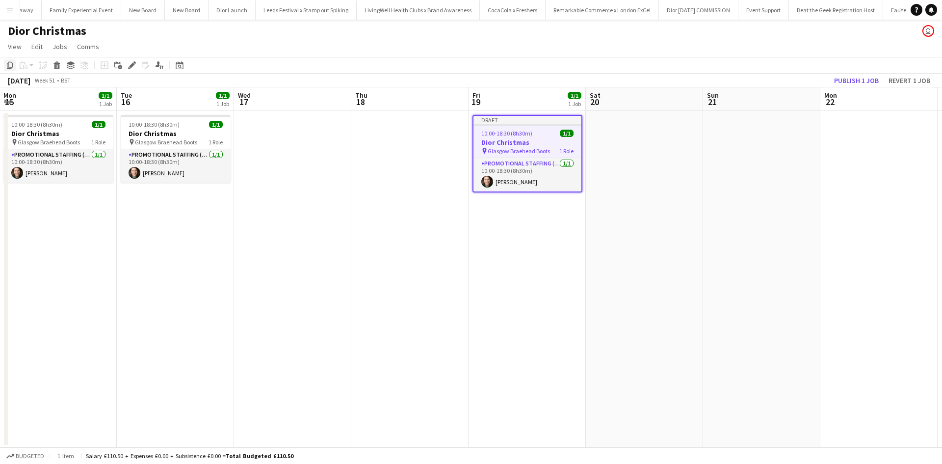
click at [11, 65] on icon "Copy" at bounding box center [10, 65] width 8 height 8
click at [55, 63] on icon "Delete" at bounding box center [57, 65] width 8 height 8
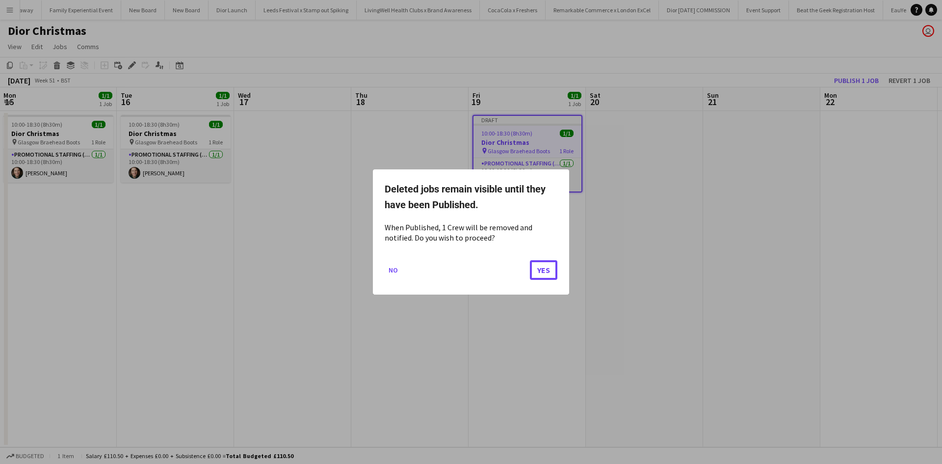
drag, startPoint x: 547, startPoint y: 270, endPoint x: 553, endPoint y: 266, distance: 7.0
click at [547, 270] on button "Yes" at bounding box center [543, 270] width 27 height 20
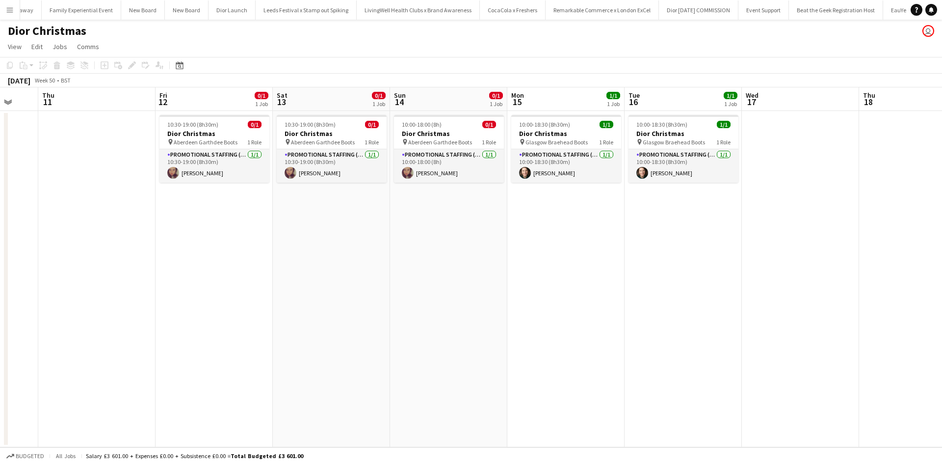
drag, startPoint x: 220, startPoint y: 307, endPoint x: 474, endPoint y: 313, distance: 254.1
click at [748, 272] on app-calendar-viewport "Mon 8 1/1 1 Job Tue 9 1/1 1 Job Wed 10 Thu 11 Fri 12 0/1 1 Job Sat 13 0/1 1 Job…" at bounding box center [471, 267] width 942 height 360
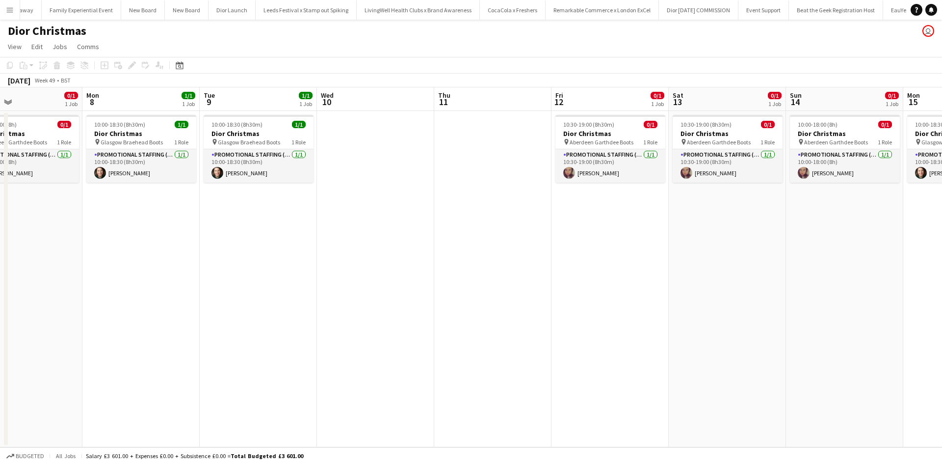
drag, startPoint x: 309, startPoint y: 323, endPoint x: 361, endPoint y: 322, distance: 52.0
click at [672, 292] on app-calendar-viewport "Fri 5 0/1 1 Job Sat 6 0/1 1 Job Sun 7 0/1 1 Job Mon 8 1/1 1 Job Tue 9 1/1 1 Job…" at bounding box center [471, 267] width 942 height 360
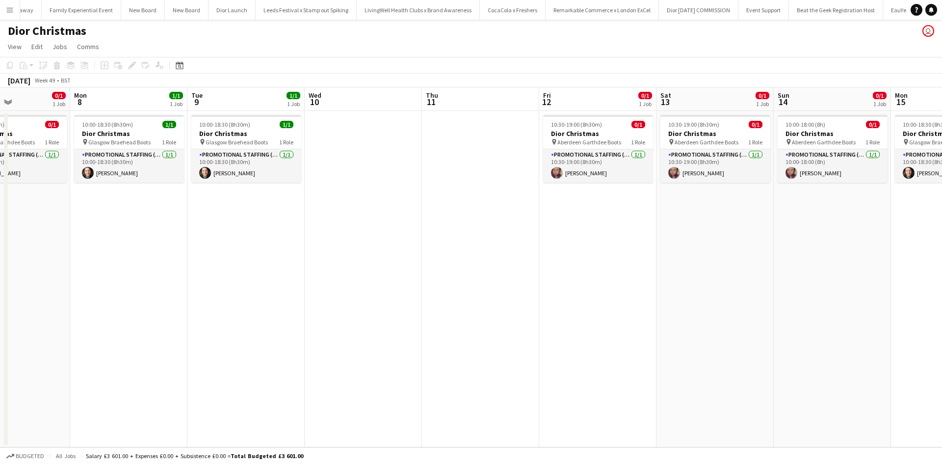
click at [264, 323] on app-date-cell "10:00-18:30 (8h30m) 1/1 Dior Christmas pin Glasgow Braehead Boots 1 Role Promot…" at bounding box center [245, 279] width 117 height 336
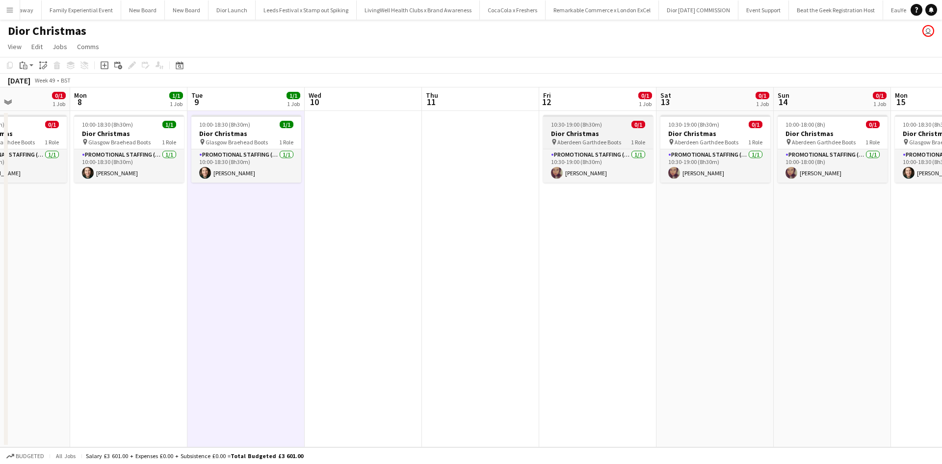
click at [608, 125] on div "10:30-19:00 (8h30m) 0/1" at bounding box center [598, 124] width 110 height 7
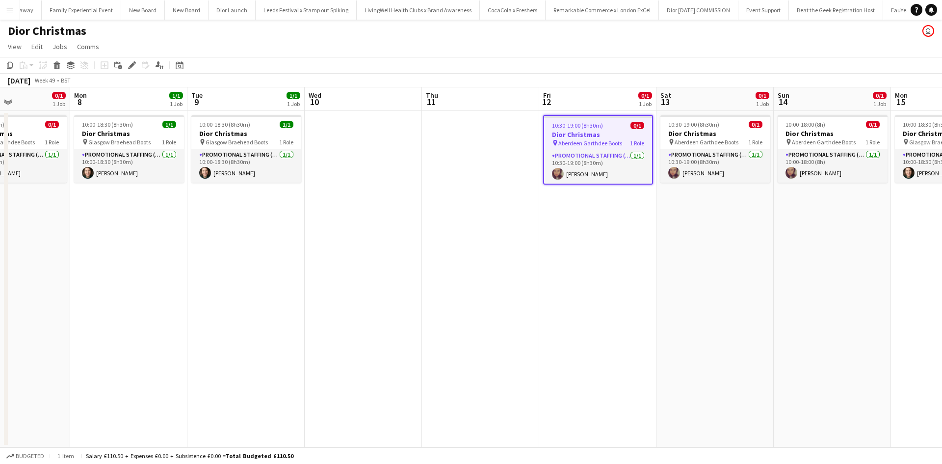
scroll to position [0, 281]
click at [8, 67] on icon "Copy" at bounding box center [10, 65] width 8 height 8
click at [614, 123] on div "10:30-19:00 (8h30m) 0/1" at bounding box center [598, 125] width 108 height 7
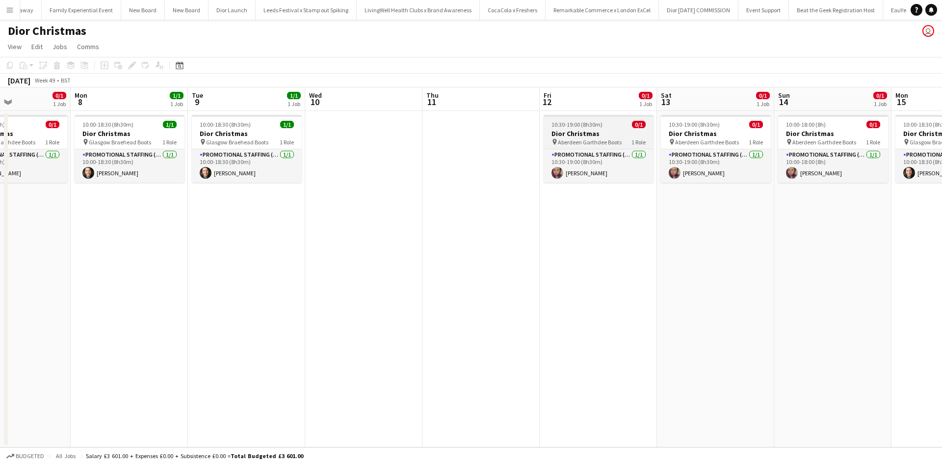
click at [620, 117] on app-job-card "10:30-19:00 (8h30m) 0/1 Dior Christmas pin Aberdeen Garthdee Boots 1 Role Promo…" at bounding box center [598, 149] width 110 height 68
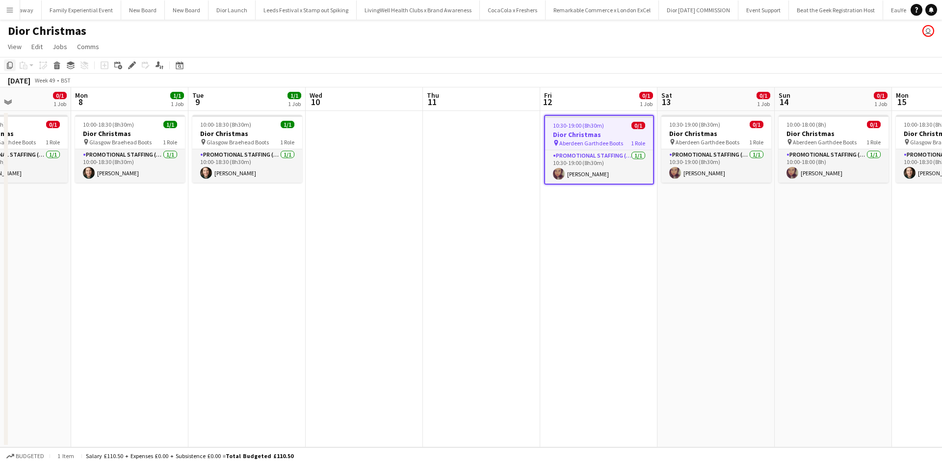
click at [13, 65] on icon "Copy" at bounding box center [10, 65] width 8 height 8
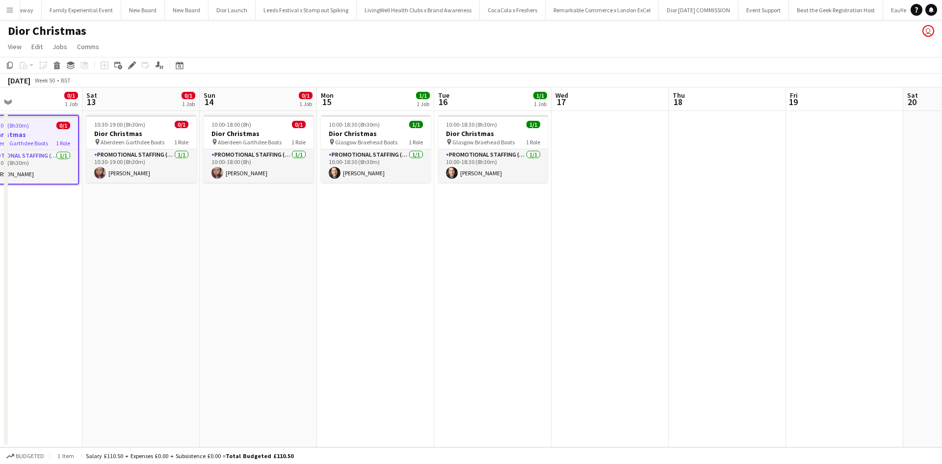
drag, startPoint x: 519, startPoint y: 288, endPoint x: 132, endPoint y: 264, distance: 387.3
click at [130, 264] on app-calendar-viewport "Mon 8 1/1 1 Job Tue 9 1/1 1 Job Wed 10 Thu 11 Fri 12 0/1 1 Job Sat 13 0/1 1 Job…" at bounding box center [471, 267] width 942 height 360
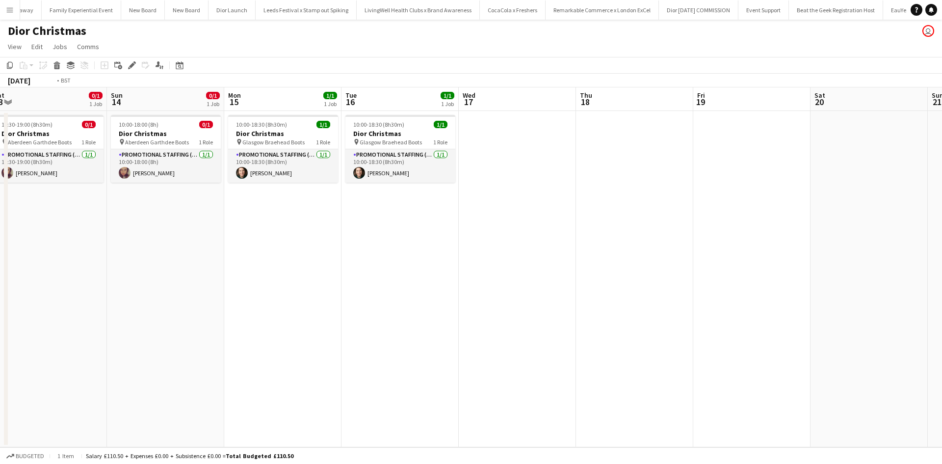
drag, startPoint x: 529, startPoint y: 278, endPoint x: 259, endPoint y: 263, distance: 269.7
click at [259, 263] on app-calendar-viewport "Wed 10 Thu 11 Fri 12 0/1 1 Job Sat 13 0/1 1 Job Sun 14 0/1 1 Job Mon 15 1/1 1 J…" at bounding box center [471, 267] width 942 height 360
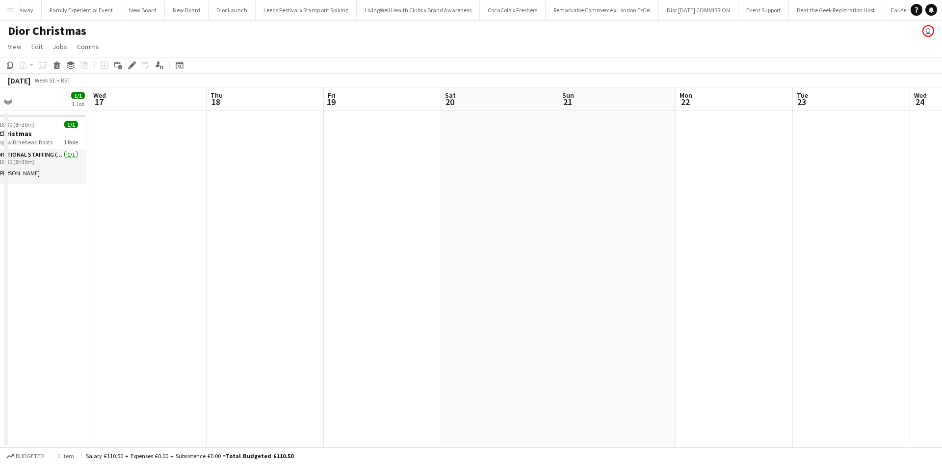
click at [441, 162] on app-date-cell at bounding box center [499, 279] width 117 height 336
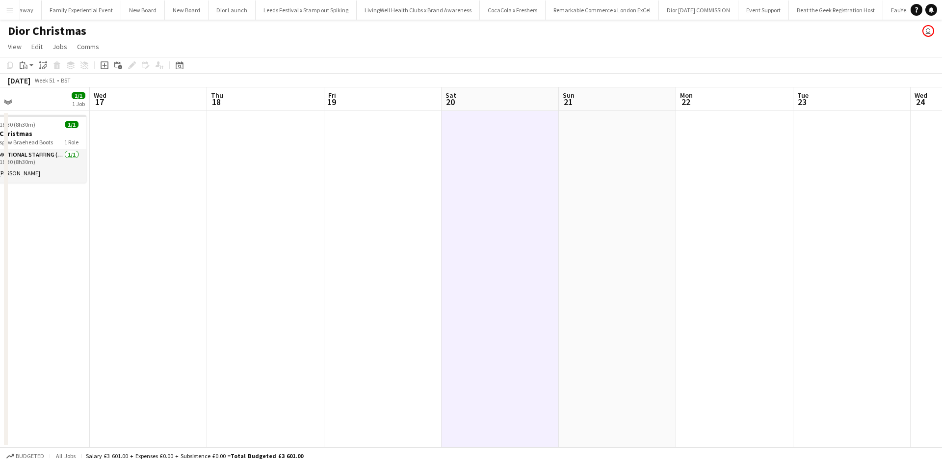
click at [358, 145] on app-date-cell at bounding box center [382, 279] width 117 height 336
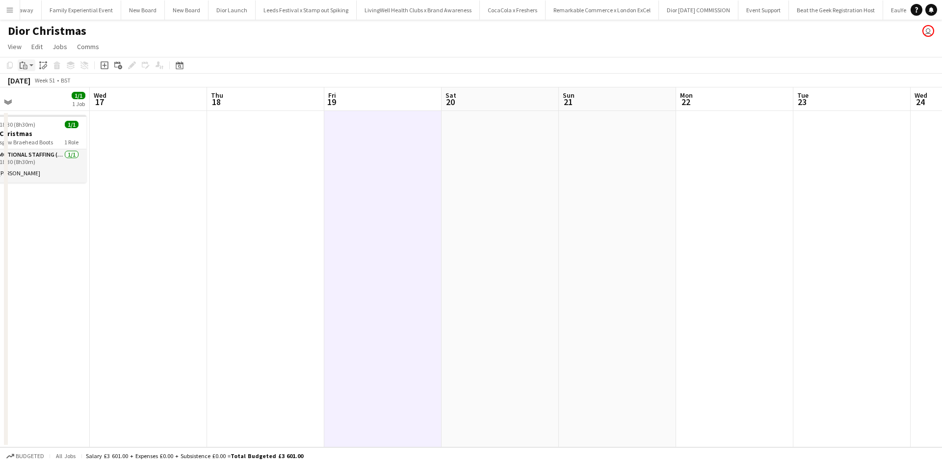
click at [26, 64] on icon "Paste" at bounding box center [24, 65] width 8 height 8
click at [40, 99] on link "Paste with crew Ctrl+Shift+V" at bounding box center [72, 100] width 92 height 9
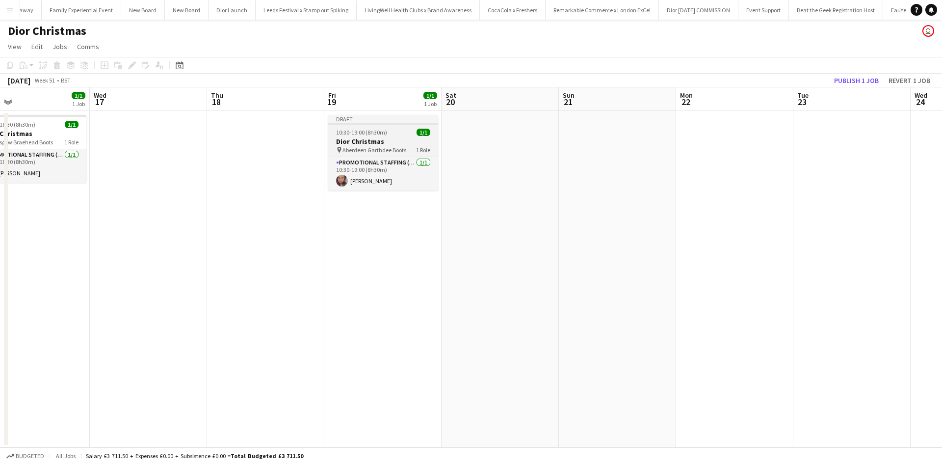
click at [389, 135] on div "10:30-19:00 (8h30m) 1/1" at bounding box center [383, 132] width 110 height 7
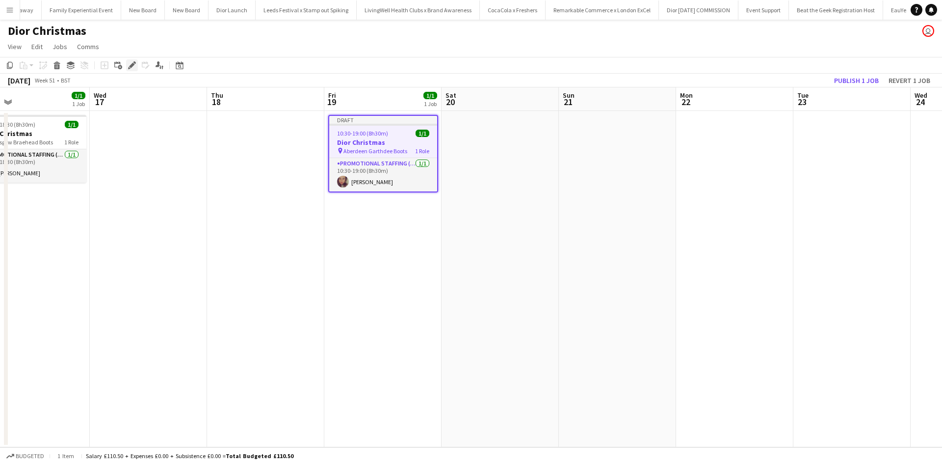
click at [129, 63] on icon "Edit" at bounding box center [132, 65] width 8 height 8
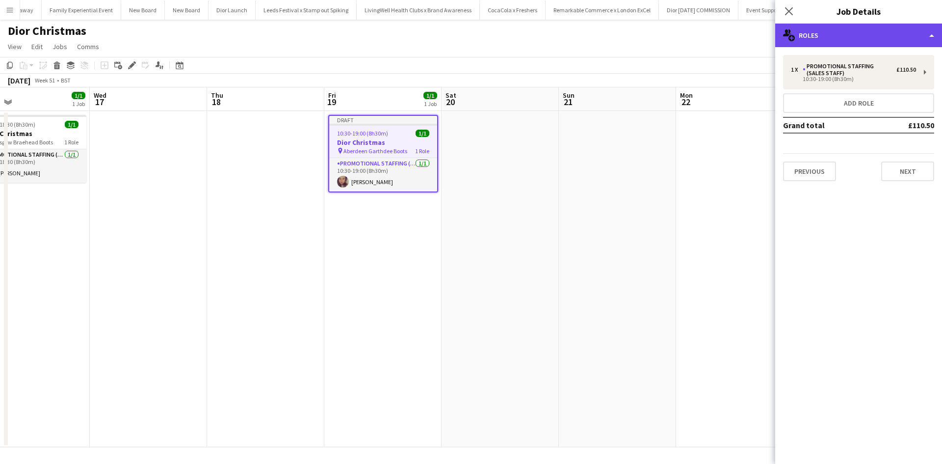
click at [821, 35] on div "multiple-users-add Roles" at bounding box center [858, 36] width 167 height 24
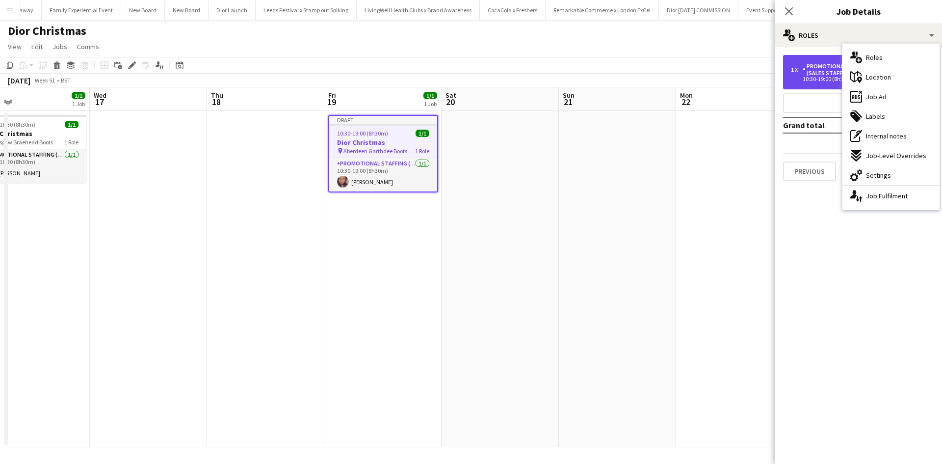
click at [823, 75] on div "Promotional Staffing (Sales Staff)" at bounding box center [849, 70] width 94 height 14
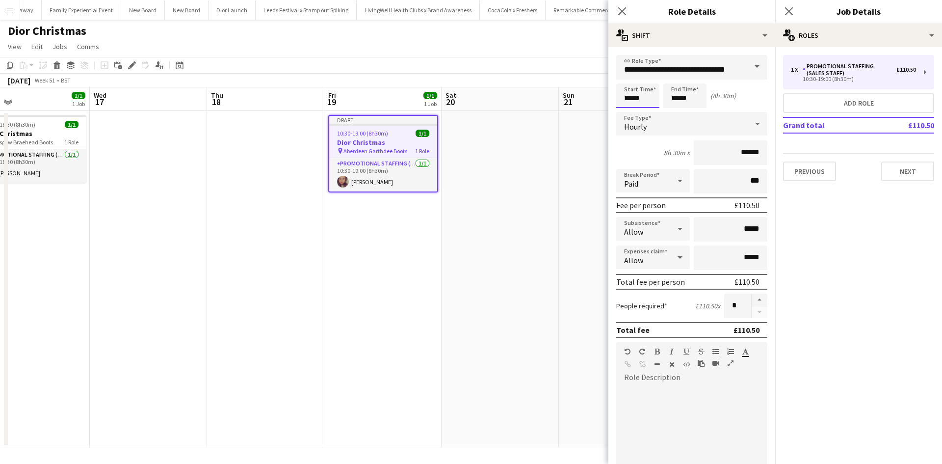
click at [649, 100] on input "*****" at bounding box center [637, 95] width 43 height 25
type input "*****"
click at [545, 180] on app-date-cell at bounding box center [499, 279] width 117 height 336
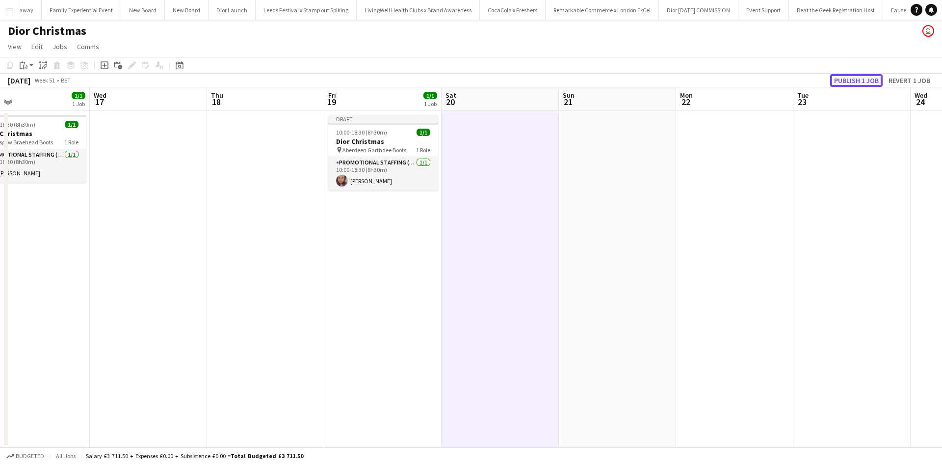
click at [861, 79] on button "Publish 1 job" at bounding box center [856, 80] width 52 height 13
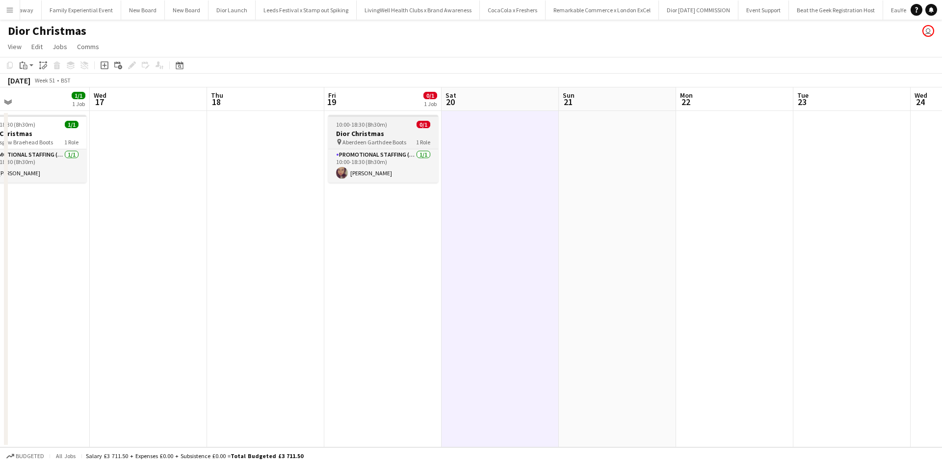
click at [398, 126] on div "10:00-18:30 (8h30m) 0/1" at bounding box center [383, 124] width 110 height 7
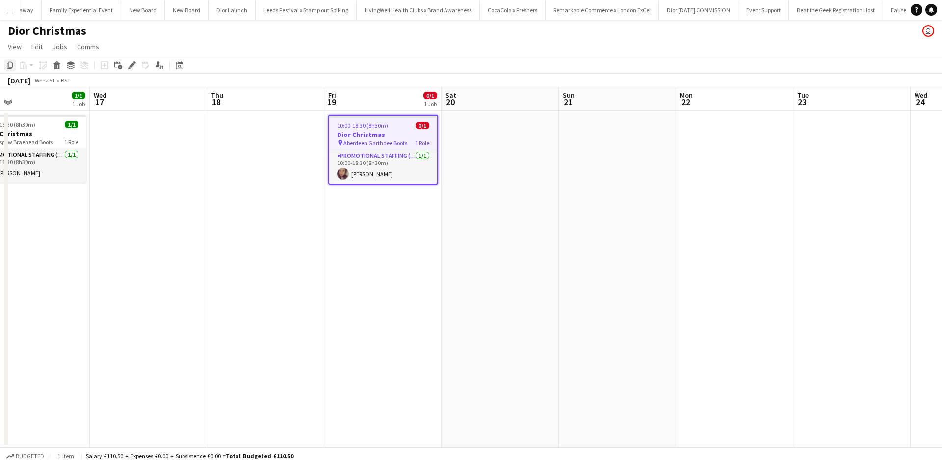
click at [11, 63] on icon "Copy" at bounding box center [10, 65] width 8 height 8
click at [482, 138] on app-date-cell at bounding box center [499, 279] width 117 height 336
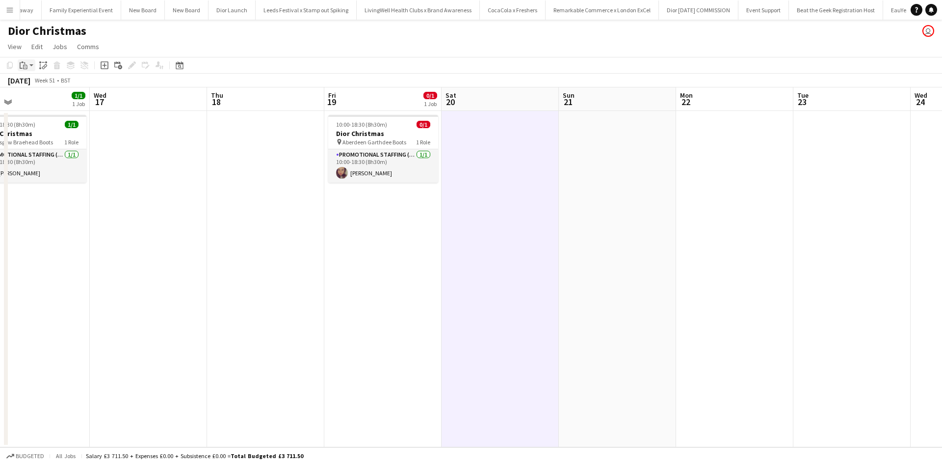
click at [24, 63] on icon "Paste" at bounding box center [24, 65] width 8 height 8
click at [46, 100] on link "Paste with crew Ctrl+Shift+V" at bounding box center [72, 100] width 92 height 9
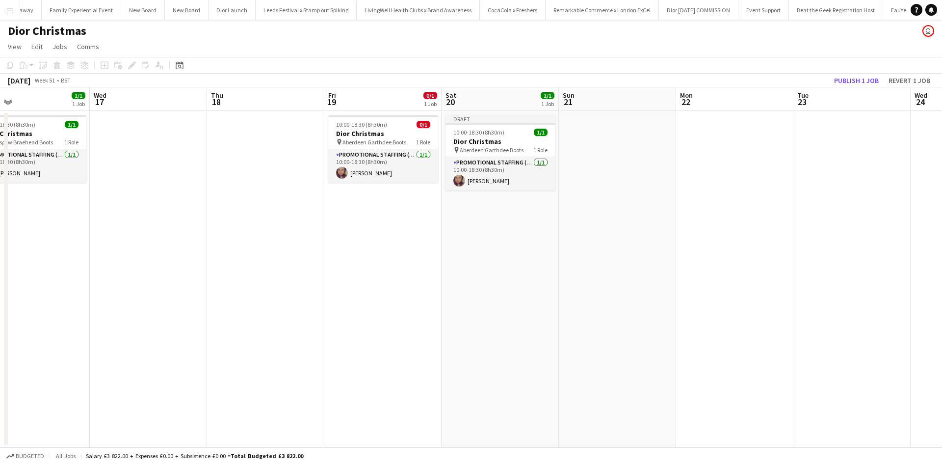
click at [599, 141] on app-date-cell at bounding box center [617, 279] width 117 height 336
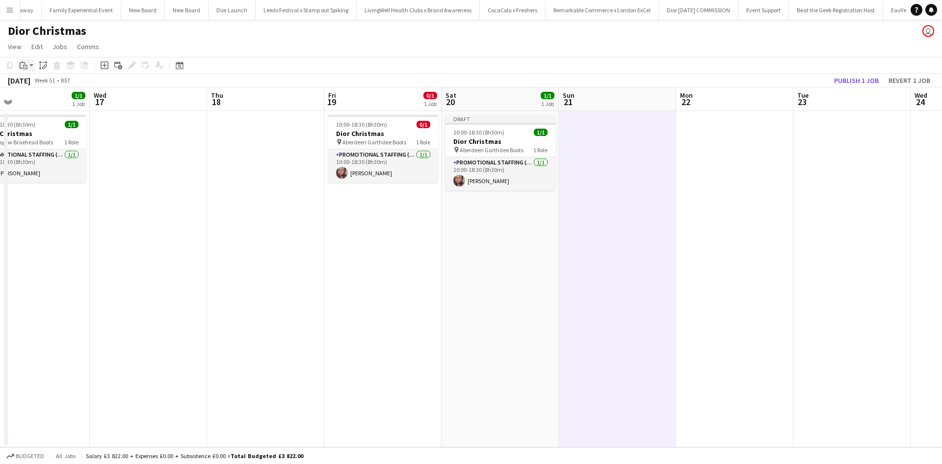
click at [23, 64] on icon "Paste" at bounding box center [24, 65] width 8 height 8
click at [48, 102] on link "Paste with crew Ctrl+Shift+V" at bounding box center [72, 100] width 92 height 9
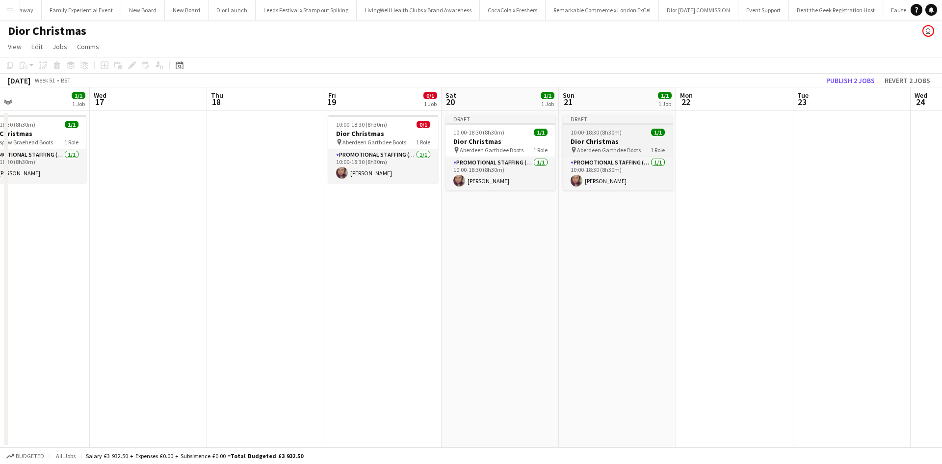
click at [632, 133] on div "10:00-18:30 (8h30m) 1/1" at bounding box center [618, 132] width 110 height 7
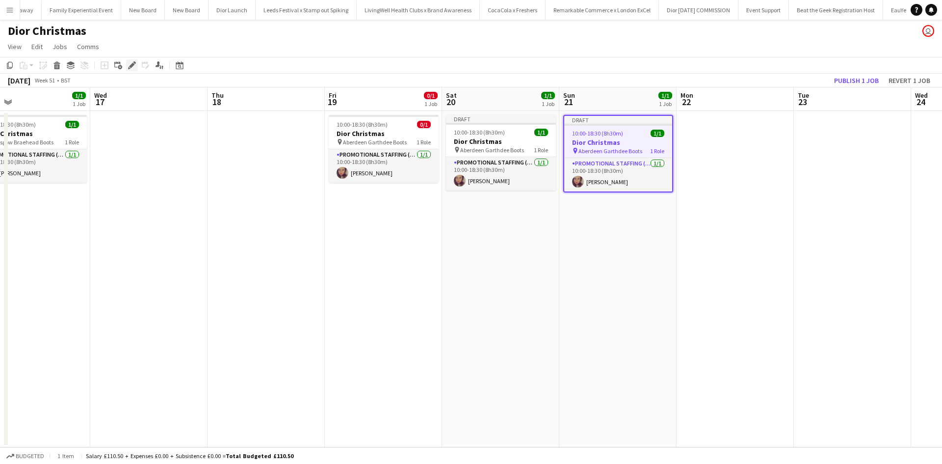
click at [132, 65] on icon at bounding box center [131, 65] width 5 height 5
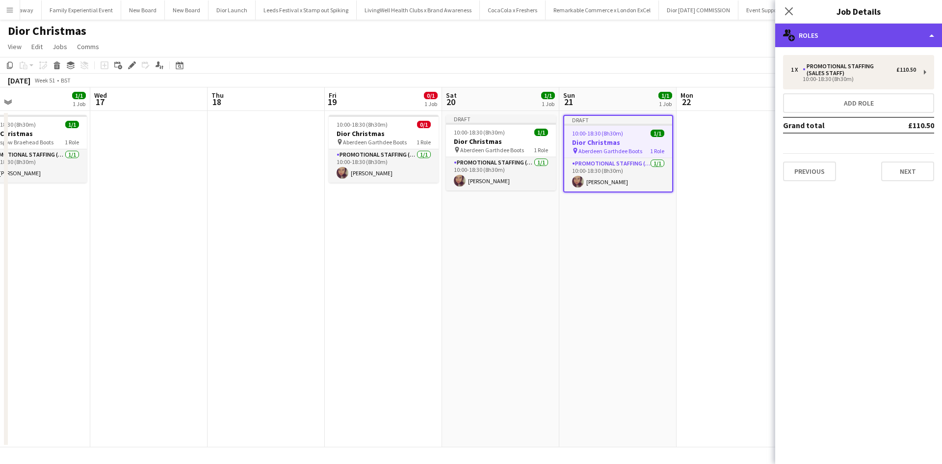
click at [822, 34] on div "multiple-users-add Roles" at bounding box center [858, 36] width 167 height 24
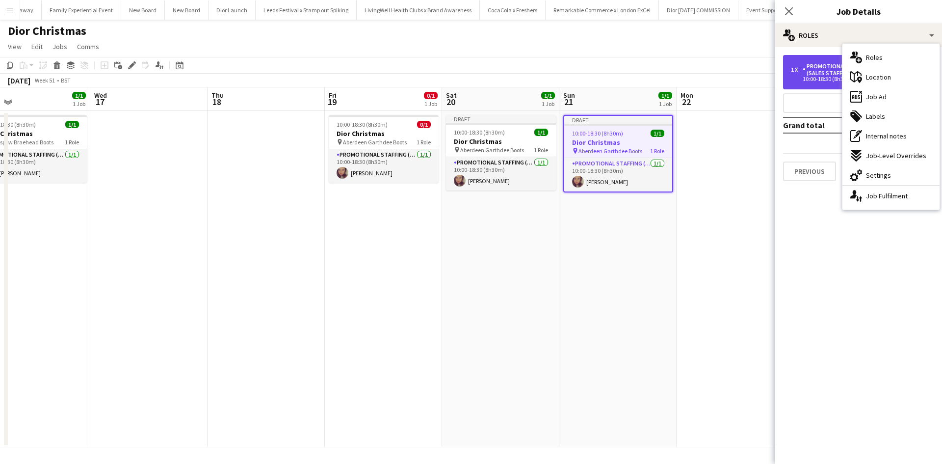
click at [809, 72] on div "Promotional Staffing (Sales Staff)" at bounding box center [849, 70] width 94 height 14
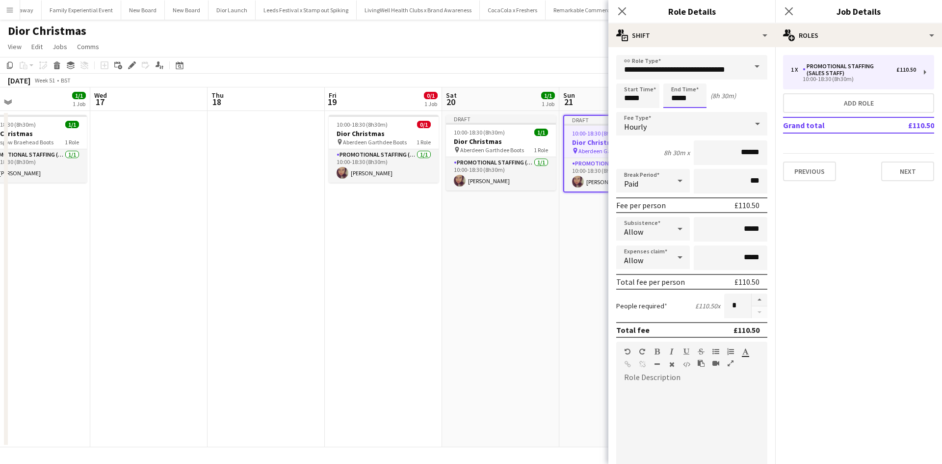
click at [684, 98] on input "*****" at bounding box center [684, 95] width 43 height 25
type input "*****"
click at [534, 265] on app-date-cell "Draft 10:00-18:30 (8h30m) 1/1 Dior Christmas pin Aberdeen Garthdee Boots 1 Role…" at bounding box center [500, 279] width 117 height 336
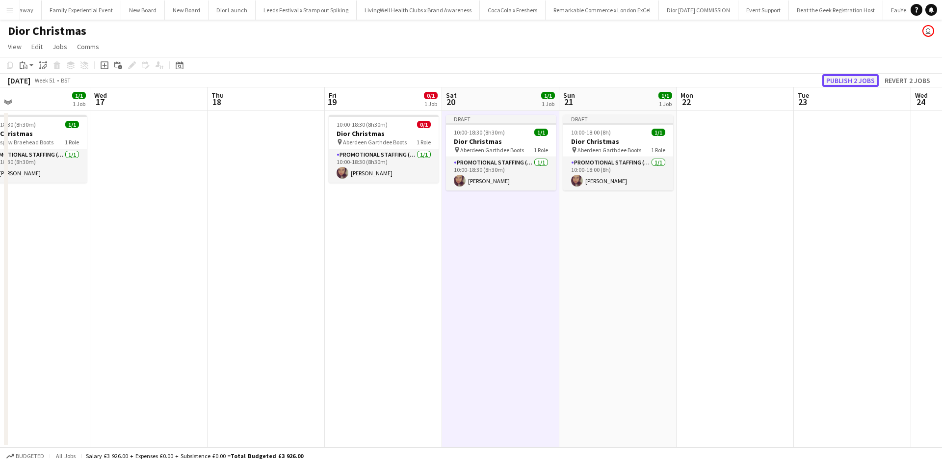
click at [852, 78] on button "Publish 2 jobs" at bounding box center [850, 80] width 56 height 13
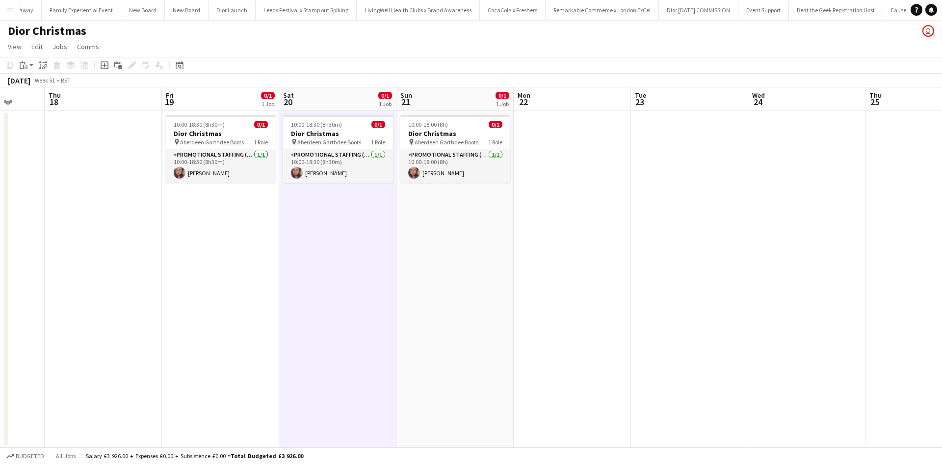
drag, startPoint x: 751, startPoint y: 296, endPoint x: 570, endPoint y: 259, distance: 184.8
click at [551, 299] on app-calendar-viewport "Mon 15 1/1 1 Job Tue 16 1/1 1 Job Wed 17 Thu 18 Fri 19 0/1 1 Job Sat 20 0/1 1 J…" at bounding box center [471, 267] width 942 height 360
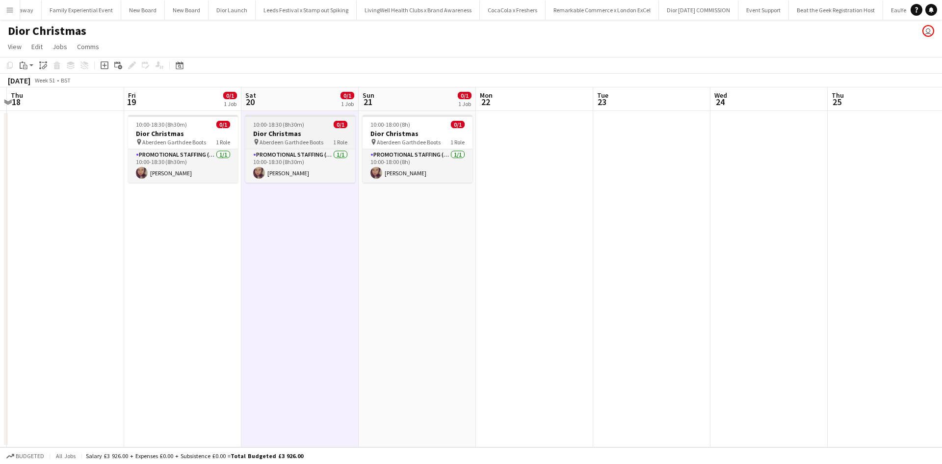
click at [311, 124] on div "10:00-18:30 (8h30m) 0/1" at bounding box center [300, 124] width 110 height 7
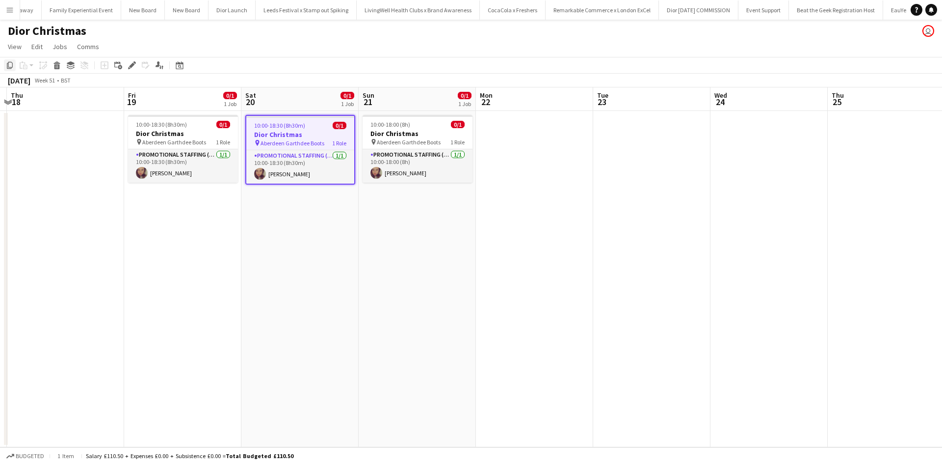
click at [10, 63] on icon "Copy" at bounding box center [10, 65] width 8 height 8
click at [654, 141] on app-date-cell at bounding box center [651, 279] width 117 height 336
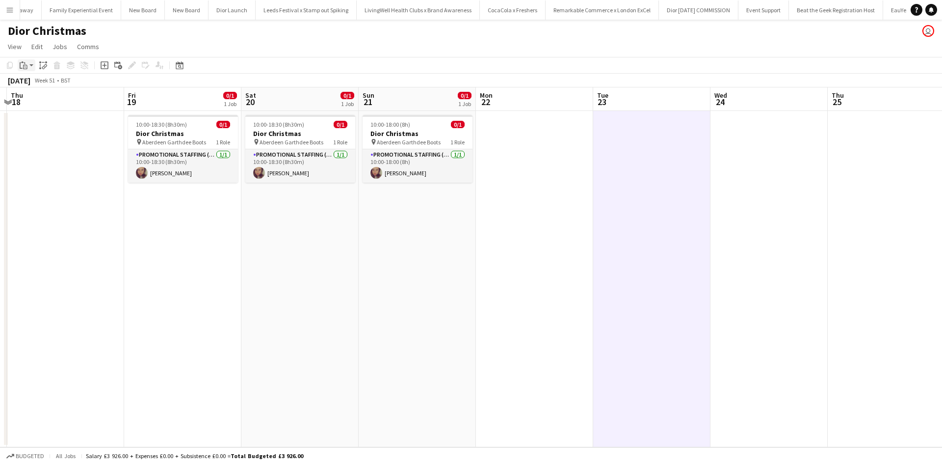
click at [25, 67] on icon at bounding box center [26, 67] width 2 height 0
click at [44, 99] on link "Paste with crew Ctrl+Shift+V" at bounding box center [72, 100] width 92 height 9
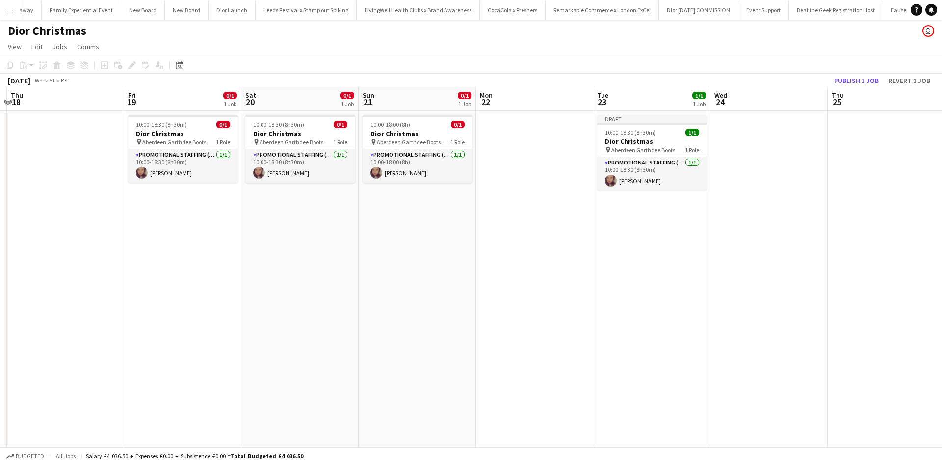
click at [747, 137] on app-date-cell at bounding box center [768, 279] width 117 height 336
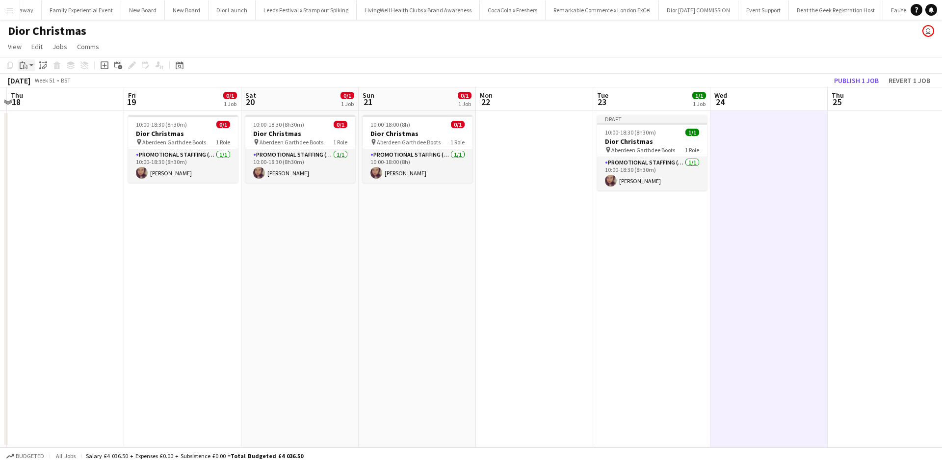
click at [23, 67] on icon "Paste" at bounding box center [24, 65] width 8 height 8
click at [59, 98] on link "Paste with crew Ctrl+Shift+V" at bounding box center [72, 100] width 92 height 9
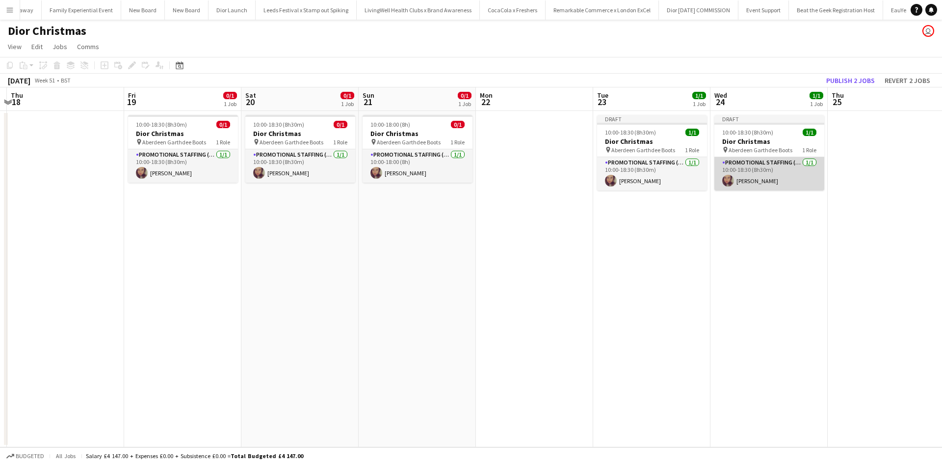
click at [785, 174] on app-card-role "Promotional Staffing (Sales Staff) 1/1 10:00-18:30 (8h30m) Ana Puschiu" at bounding box center [769, 173] width 110 height 33
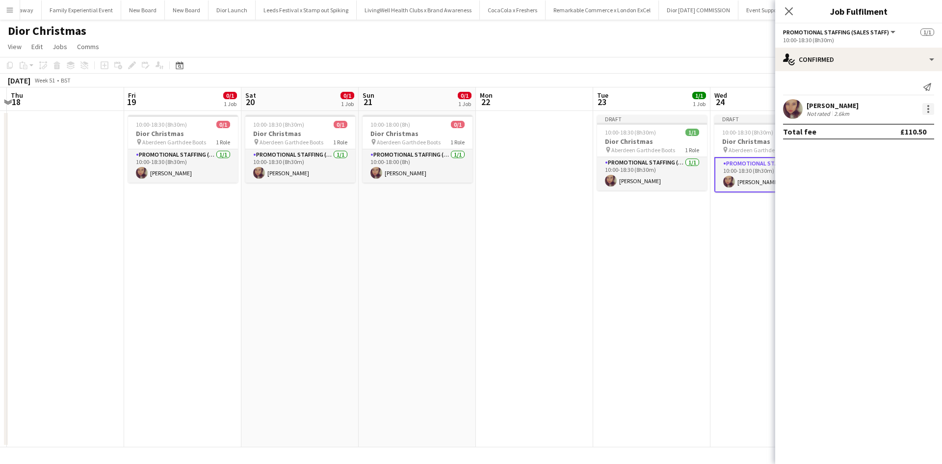
click at [927, 106] on div at bounding box center [928, 106] width 2 height 2
click at [917, 127] on span "Edit fee" at bounding box center [895, 127] width 61 height 9
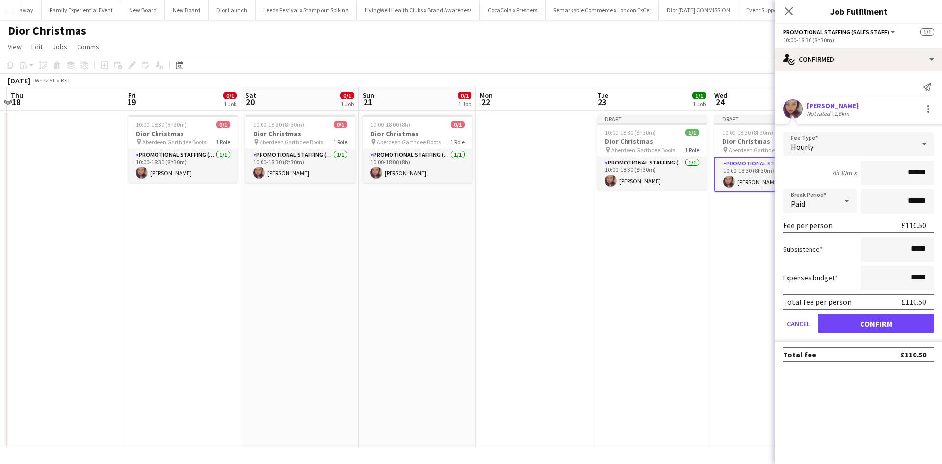
click at [846, 139] on div "Hourly" at bounding box center [848, 144] width 131 height 24
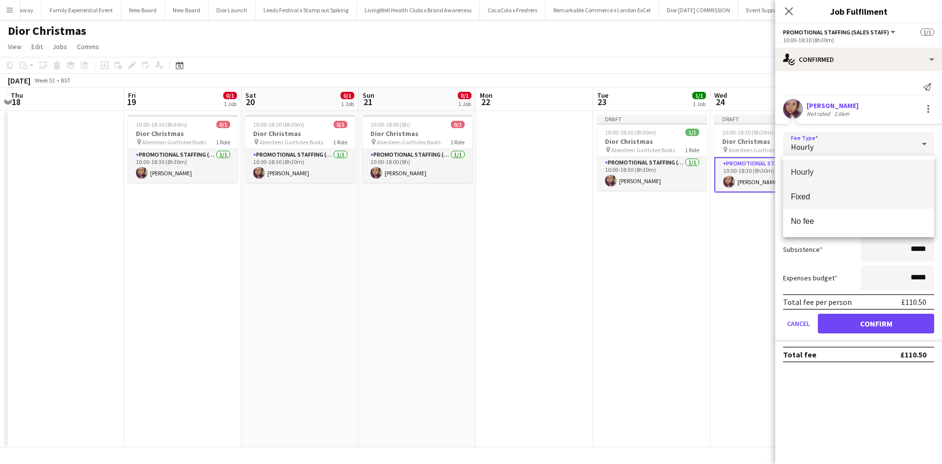
click at [814, 197] on span "Fixed" at bounding box center [858, 196] width 135 height 9
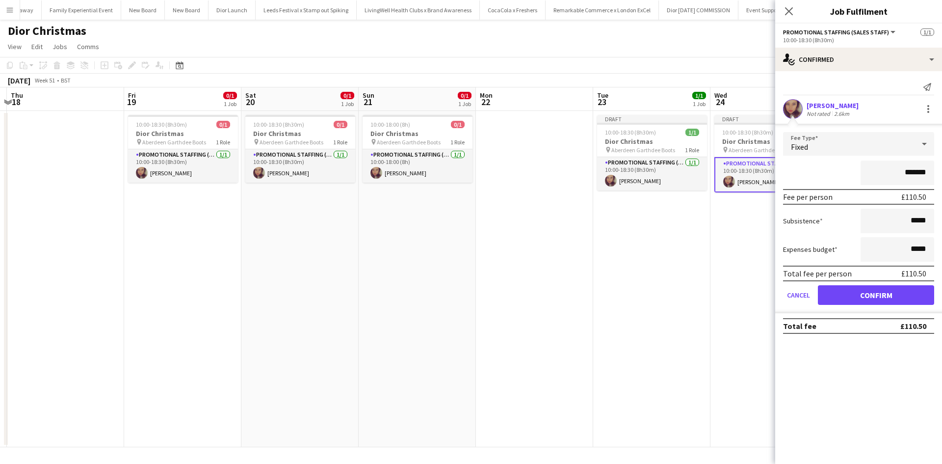
drag, startPoint x: 906, startPoint y: 172, endPoint x: 935, endPoint y: 173, distance: 28.5
click at [935, 173] on form "Fee Type Fixed ******* Fee per person £110.50 Subsistence ***** Expenses budget…" at bounding box center [858, 222] width 167 height 181
type input "****"
click at [877, 382] on mat-expansion-panel "check Confirmed Send notification Ana Puschiu Not rated 2.6km Fee Type Fixed **…" at bounding box center [858, 267] width 167 height 392
click at [699, 349] on app-date-cell "Draft 10:00-18:30 (8h30m) 1/1 Dior Christmas pin Aberdeen Garthdee Boots 1 Role…" at bounding box center [651, 279] width 117 height 336
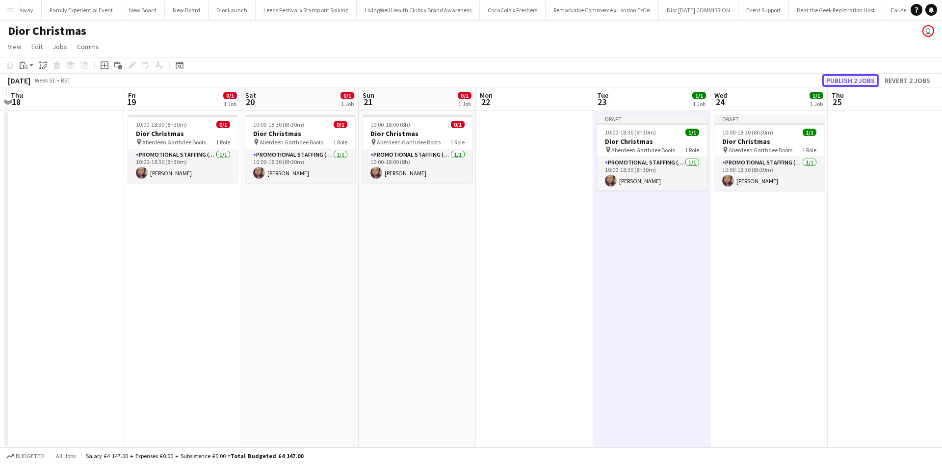
click at [855, 81] on button "Publish 2 jobs" at bounding box center [850, 80] width 56 height 13
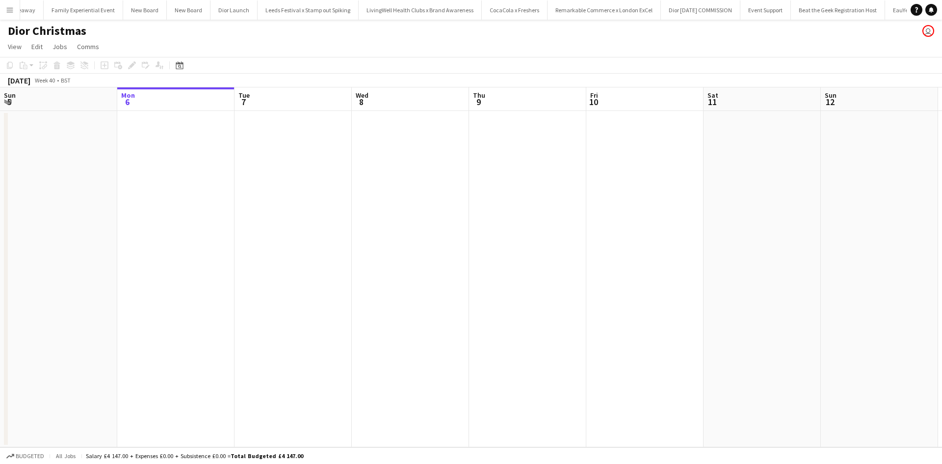
scroll to position [0, 10862]
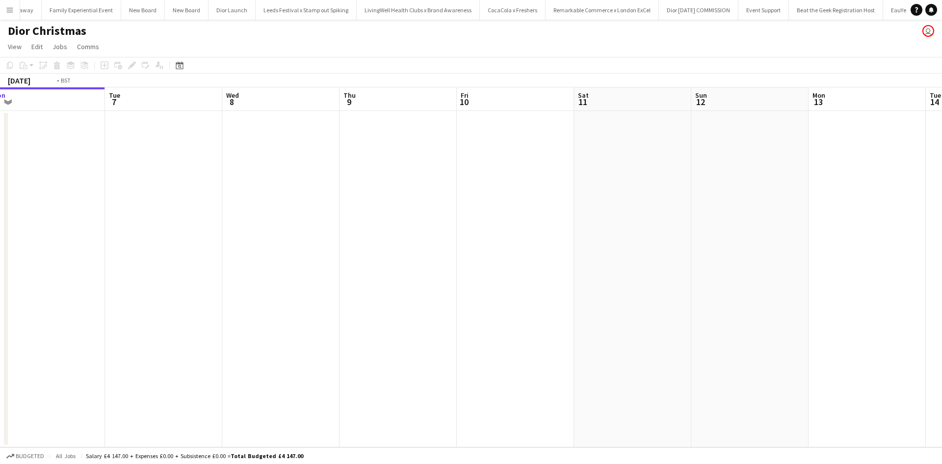
drag, startPoint x: 784, startPoint y: 320, endPoint x: 268, endPoint y: 296, distance: 517.0
click at [273, 299] on app-calendar-viewport "Fri 3 Sat 4 Sun 5 Mon 6 Tue 7 Wed 8 Thu 9 Fri 10 Sat 11 Sun 12 Mon 13 Tue 14 We…" at bounding box center [471, 267] width 942 height 360
drag, startPoint x: 726, startPoint y: 355, endPoint x: 249, endPoint y: 275, distance: 484.0
click at [249, 275] on app-calendar-viewport "Mon 6 Tue 7 Wed 8 Thu 9 Fri 10 Sat 11 Sun 12 Mon 13 Tue 14 Wed 15 Thu 16 Fri 17…" at bounding box center [471, 267] width 942 height 360
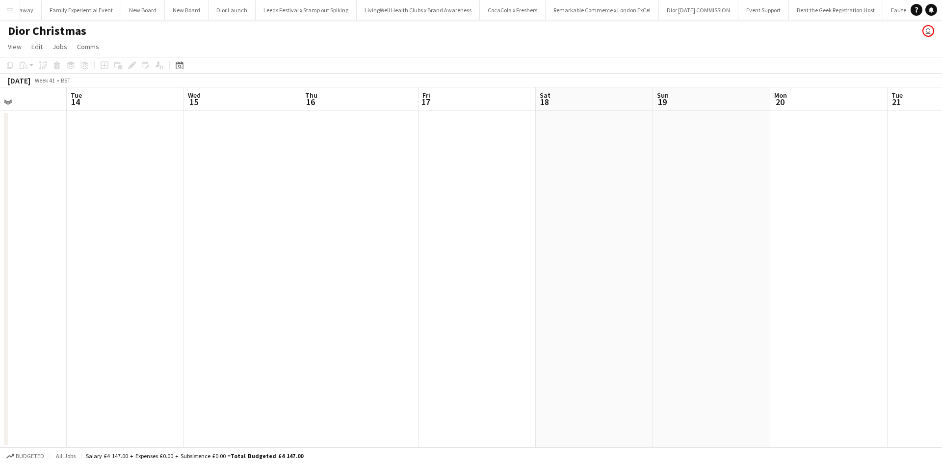
drag, startPoint x: 569, startPoint y: 302, endPoint x: 316, endPoint y: 263, distance: 256.0
click at [293, 265] on app-calendar-viewport "Sat 11 Sun 12 Mon 13 Tue 14 Wed 15 Thu 16 Fri 17 Sat 18 Sun 19 Mon 20 Tue 21 We…" at bounding box center [471, 267] width 942 height 360
drag, startPoint x: 581, startPoint y: 314, endPoint x: 296, endPoint y: 255, distance: 291.0
click at [303, 263] on app-calendar-viewport "Mon 13 Tue 14 Wed 15 Thu 16 Fri 17 Sat 18 Sun 19 Mon 20 Tue 21 Wed 22 Thu 23 Fr…" at bounding box center [471, 267] width 942 height 360
drag, startPoint x: 450, startPoint y: 300, endPoint x: 328, endPoint y: 270, distance: 126.1
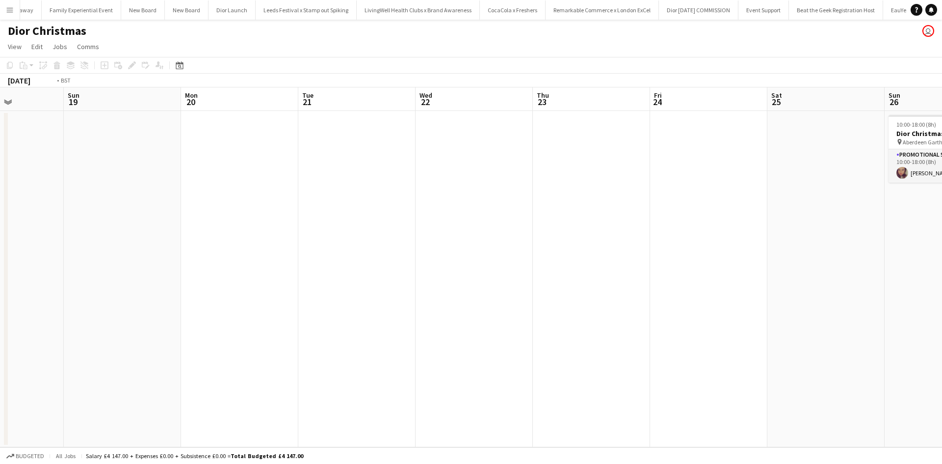
click at [331, 272] on app-calendar-viewport "Wed 15 Thu 16 Fri 17 Sat 18 Sun 19 Mon 20 Tue 21 Wed 22 Thu 23 Fri 24 Sat 25 Su…" at bounding box center [471, 267] width 942 height 360
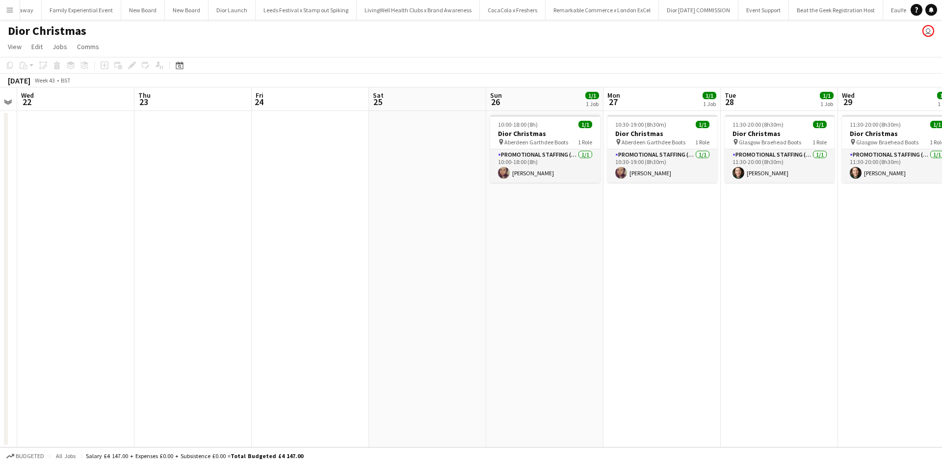
drag, startPoint x: 634, startPoint y: 334, endPoint x: 489, endPoint y: 307, distance: 147.3
click at [340, 290] on app-calendar-viewport "Sun 19 Mon 20 Tue 21 Wed 22 Thu 23 Fri 24 Sat 25 Sun 26 1/1 1 Job Mon 27 1/1 1 …" at bounding box center [471, 267] width 942 height 360
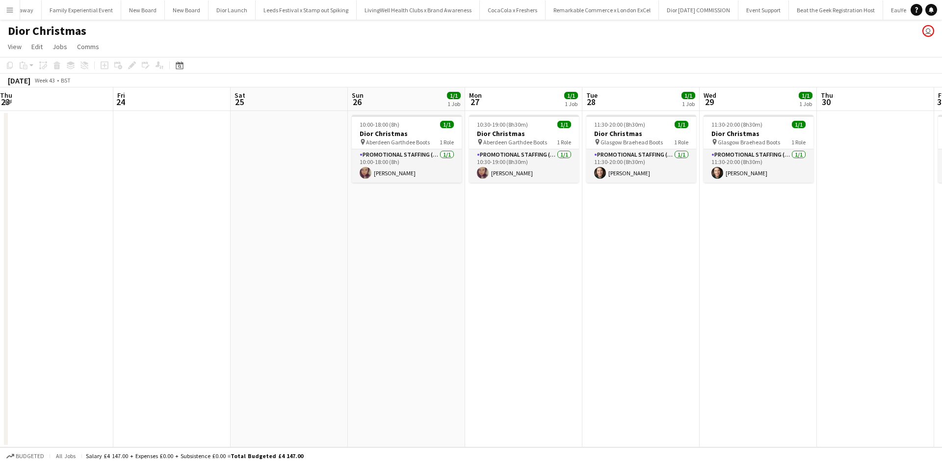
drag, startPoint x: 686, startPoint y: 340, endPoint x: 267, endPoint y: 280, distance: 423.1
click at [267, 280] on app-calendar-viewport "Tue 21 Wed 22 Thu 23 Fri 24 Sat 25 Sun 26 1/1 1 Job Mon 27 1/1 1 Job Tue 28 1/1…" at bounding box center [471, 267] width 942 height 360
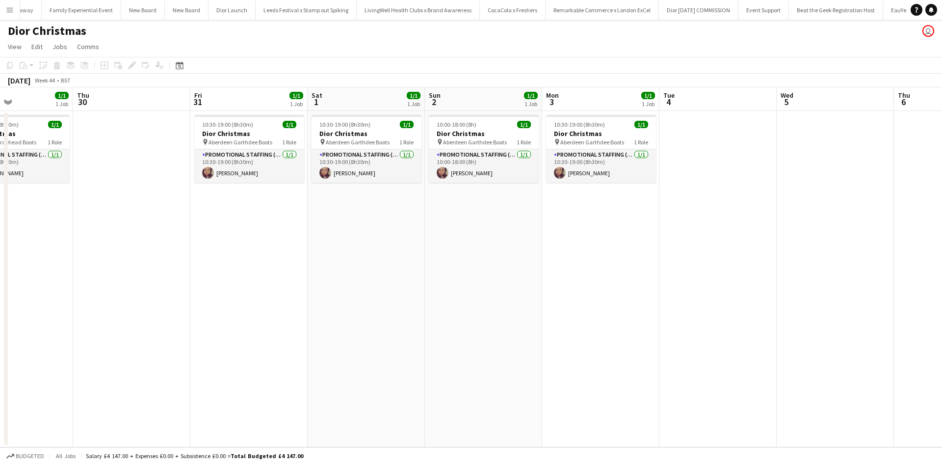
drag, startPoint x: 718, startPoint y: 336, endPoint x: 197, endPoint y: 275, distance: 524.5
click at [191, 275] on app-calendar-viewport "Mon 27 1/1 1 Job Tue 28 1/1 1 Job Wed 29 1/1 1 Job Thu 30 Fri 31 1/1 1 Job Sat …" at bounding box center [471, 267] width 942 height 360
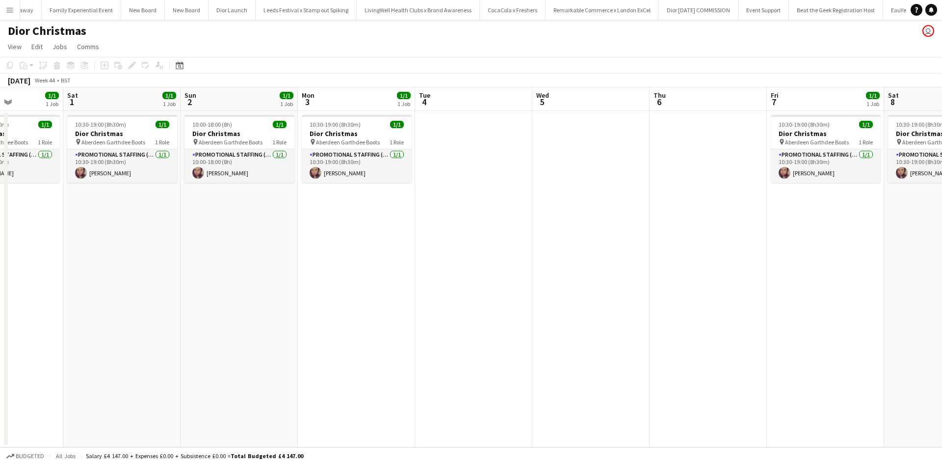
click at [9, 7] on app-icon "Menu" at bounding box center [10, 10] width 8 height 8
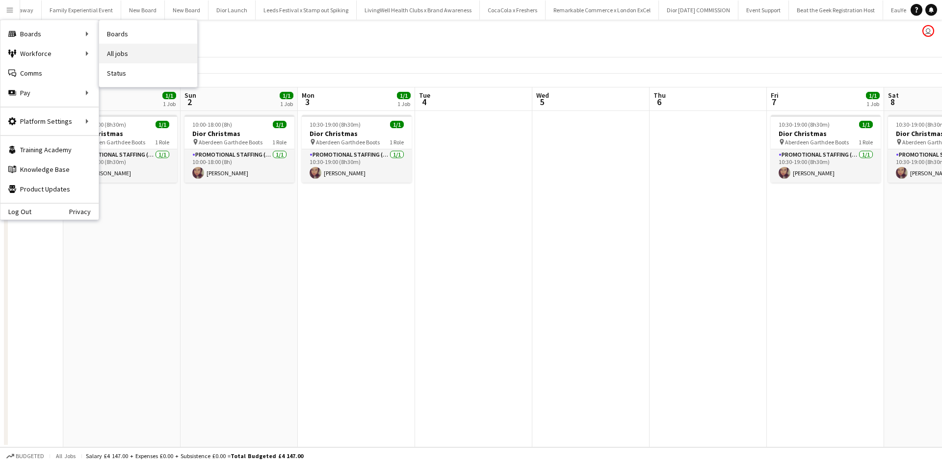
click at [132, 54] on link "All jobs" at bounding box center [148, 54] width 98 height 20
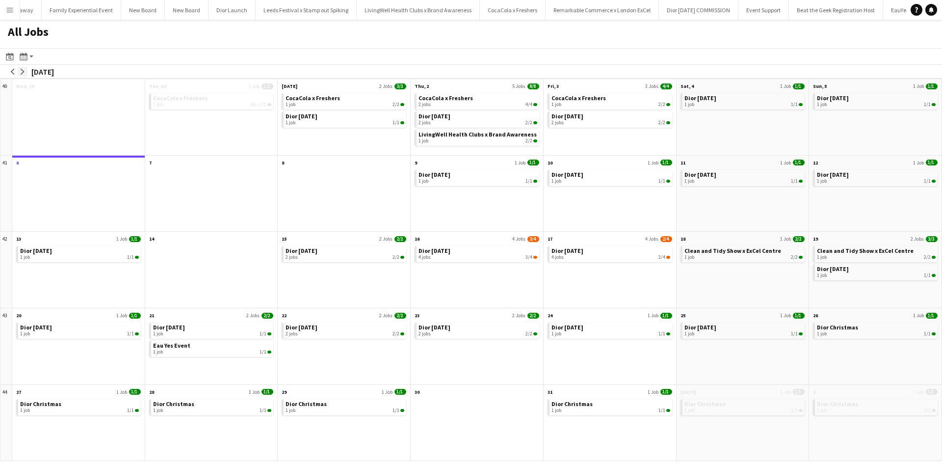
click at [26, 69] on button "arrow-right" at bounding box center [23, 72] width 10 height 10
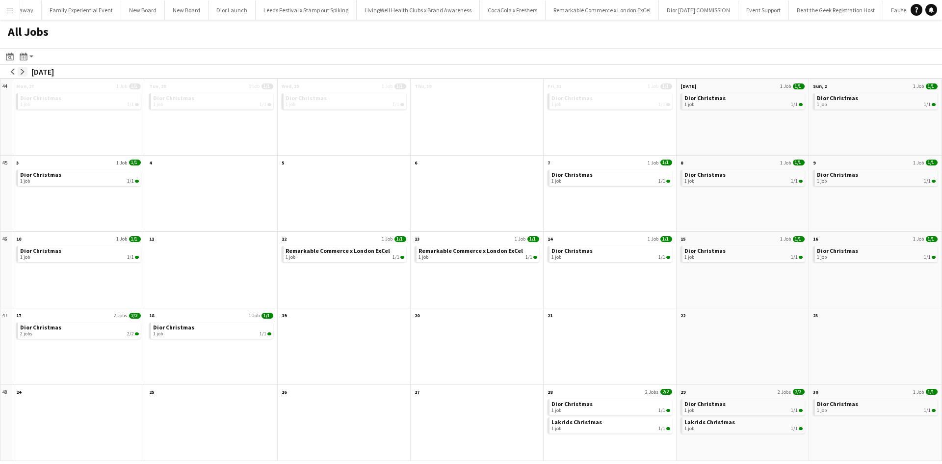
click at [26, 69] on button "arrow-right" at bounding box center [23, 72] width 10 height 10
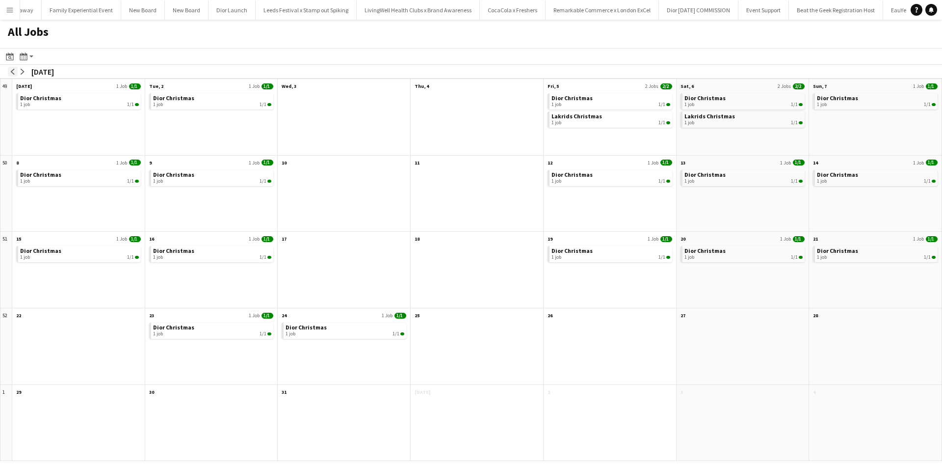
click at [12, 73] on app-icon "arrow-left" at bounding box center [13, 72] width 6 height 6
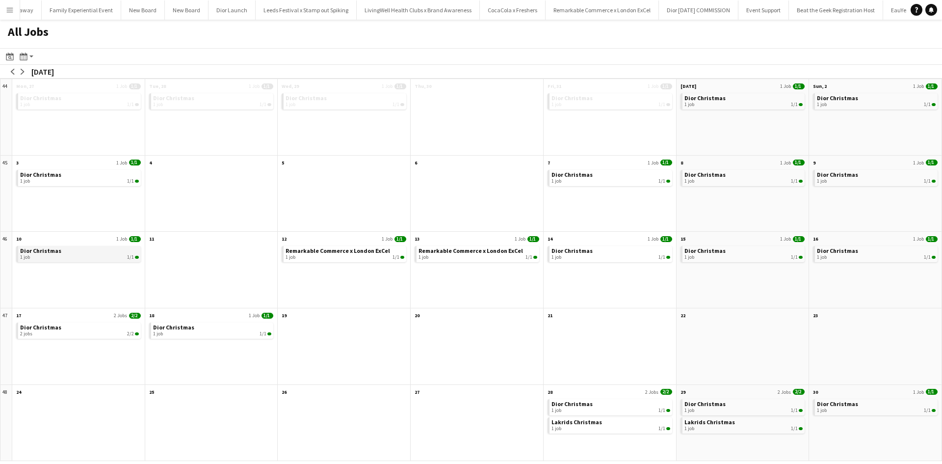
click at [49, 255] on div "1 job 1/1" at bounding box center [79, 257] width 119 height 6
click at [164, 329] on span "Dior Christmas" at bounding box center [173, 326] width 41 height 7
click at [26, 72] on button "arrow-right" at bounding box center [23, 72] width 10 height 10
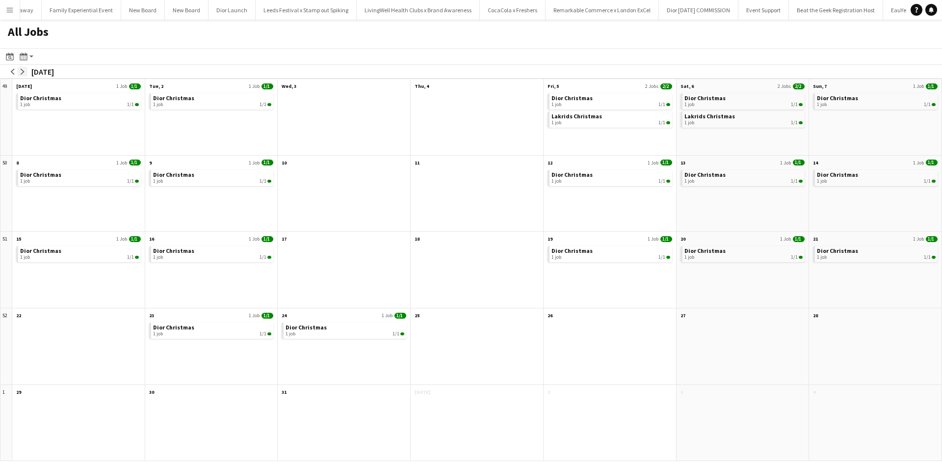
click at [21, 72] on app-icon "arrow-right" at bounding box center [23, 72] width 6 height 6
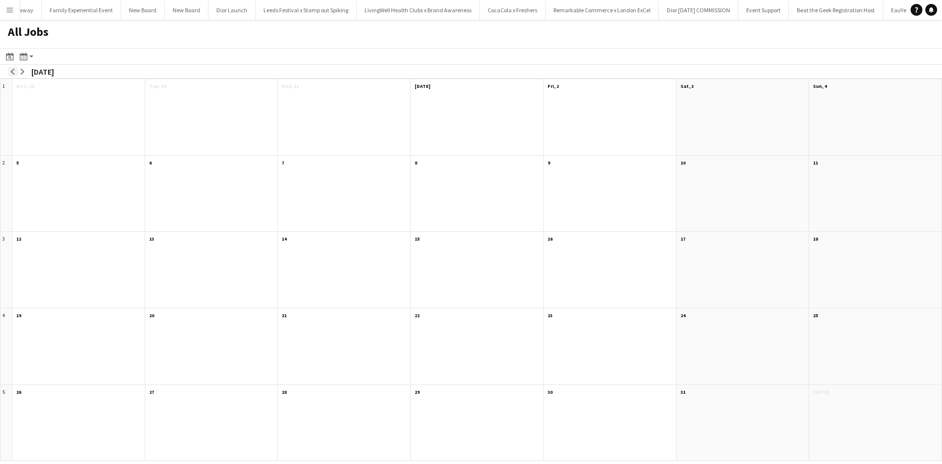
click at [11, 71] on app-icon "arrow-left" at bounding box center [13, 72] width 6 height 6
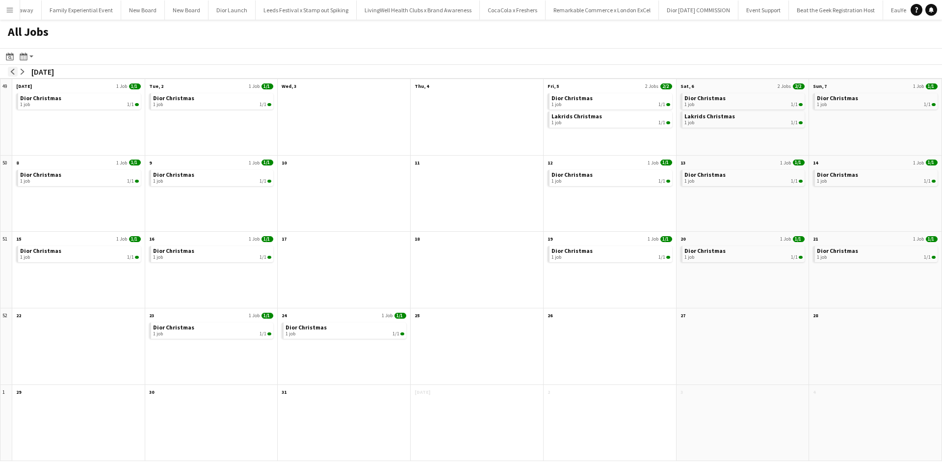
click at [11, 71] on app-icon "arrow-left" at bounding box center [13, 72] width 6 height 6
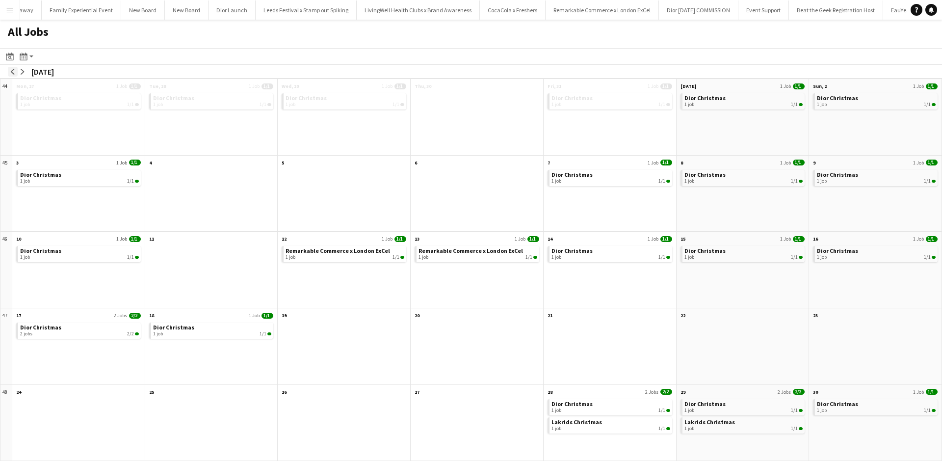
click at [10, 73] on app-icon "arrow-left" at bounding box center [13, 72] width 6 height 6
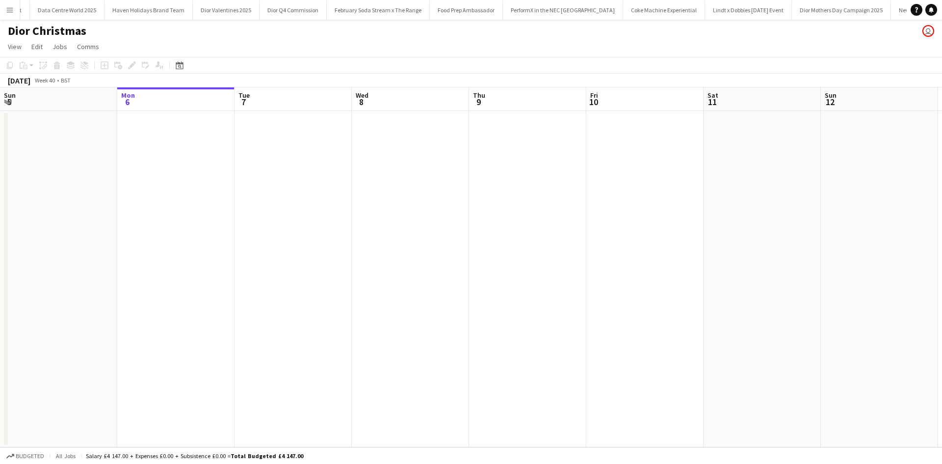
scroll to position [0, 10862]
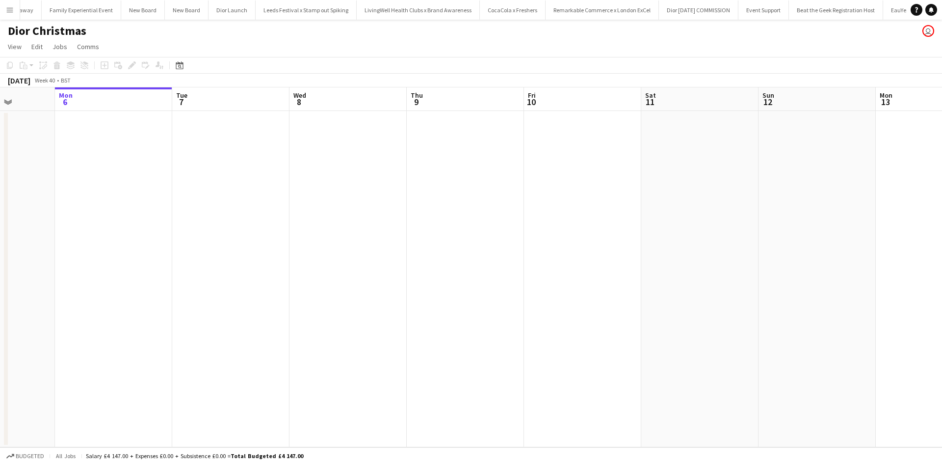
drag, startPoint x: 187, startPoint y: 289, endPoint x: 106, endPoint y: 283, distance: 81.7
click at [108, 283] on app-calendar-viewport "Thu 2 Fri 3 Sat 4 Sun 5 Mon 6 Tue 7 Wed 8 Thu 9 Fri 10 Sat 11 Sun 12 Mon 13 Tue…" at bounding box center [471, 267] width 942 height 360
drag, startPoint x: 565, startPoint y: 303, endPoint x: 368, endPoint y: 283, distance: 197.7
click at [290, 283] on app-calendar-viewport "Thu 2 Fri 3 Sat 4 Sun 5 Mon 6 Tue 7 Wed 8 Thu 9 Fri 10 Sat 11 Sun 12 Mon 13 Tue…" at bounding box center [471, 267] width 942 height 360
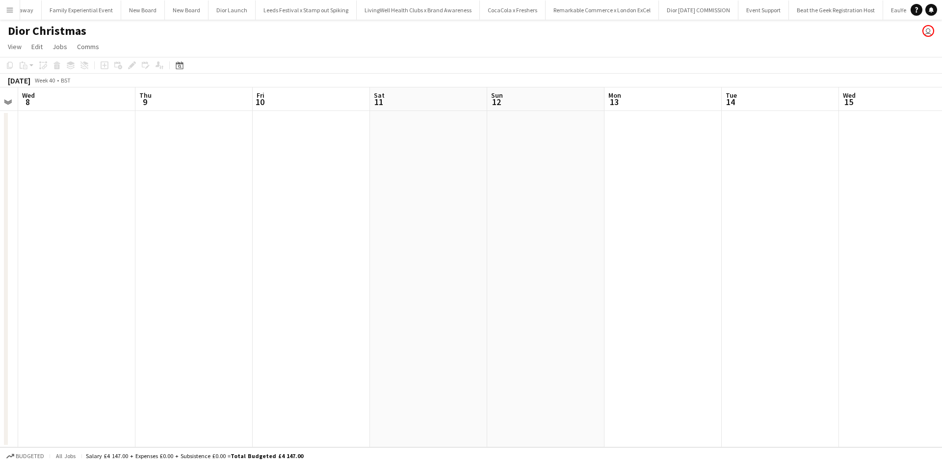
drag, startPoint x: 623, startPoint y: 302, endPoint x: 566, endPoint y: 296, distance: 57.2
click at [411, 288] on app-calendar-viewport "Sat 4 Sun 5 Mon 6 Tue 7 Wed 8 Thu 9 Fri 10 Sat 11 Sun 12 Mon 13 Tue 14 Wed 15 T…" at bounding box center [471, 267] width 942 height 360
drag, startPoint x: 567, startPoint y: 296, endPoint x: 411, endPoint y: 280, distance: 156.9
click at [415, 280] on app-calendar-viewport "Mon 6 Tue 7 Wed 8 Thu 9 Fri 10 Sat 11 Sun 12 Mon 13 Tue 14 Wed 15 Thu 16 Fri 17…" at bounding box center [471, 267] width 942 height 360
drag, startPoint x: 570, startPoint y: 302, endPoint x: 590, endPoint y: 308, distance: 20.0
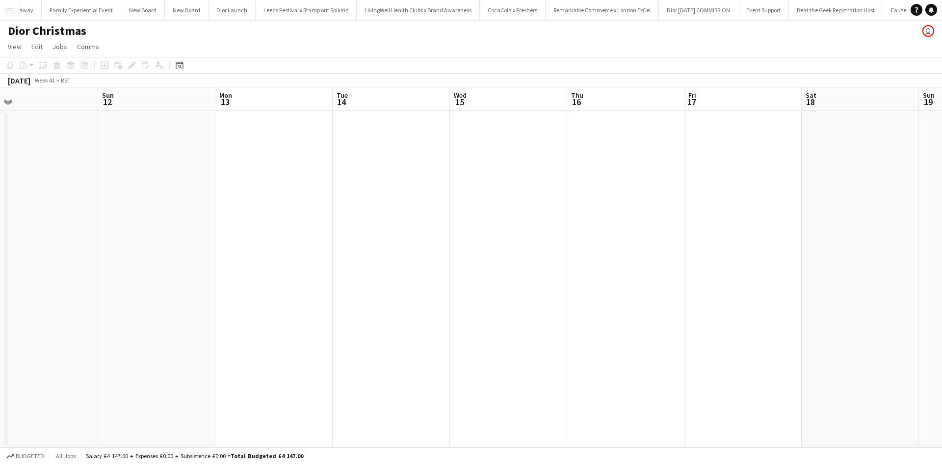
click at [431, 288] on app-calendar-viewport "Wed 8 Thu 9 Fri 10 Sat 11 Sun 12 Mon 13 Tue 14 Wed 15 Thu 16 Fri 17 Sat 18 Sun …" at bounding box center [471, 267] width 942 height 360
click at [364, 284] on app-calendar-viewport "Fri 10 Sat 11 Sun 12 Mon 13 Tue 14 Wed 15 Thu 16 Fri 17 Sat 18 Sun 19 Mon 20 Tu…" at bounding box center [471, 267] width 942 height 360
drag, startPoint x: 475, startPoint y: 296, endPoint x: 412, endPoint y: 290, distance: 62.6
click at [403, 290] on app-calendar-viewport "Sun 12 Mon 13 Tue 14 Wed 15 Thu 16 Fri 17 Sat 18 Sun 19 Mon 20 Tue 21 Wed 22 Th…" at bounding box center [471, 267] width 942 height 360
drag, startPoint x: 736, startPoint y: 167, endPoint x: 730, endPoint y: 164, distance: 6.6
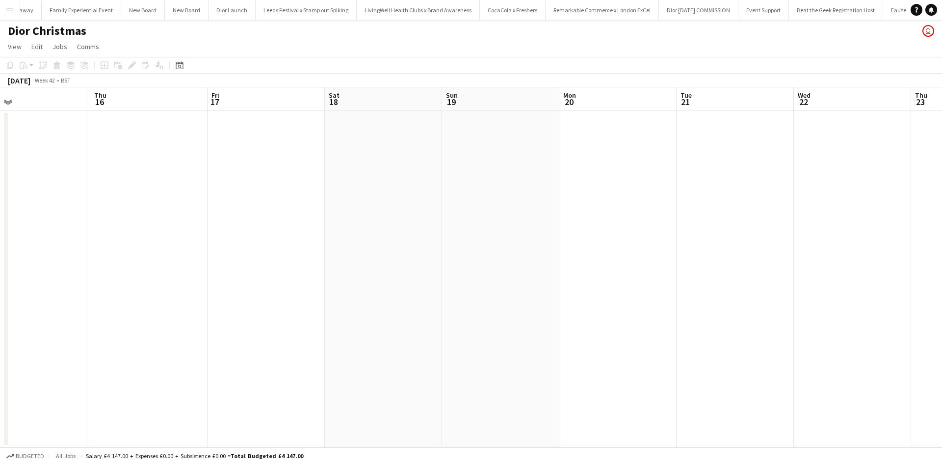
click at [737, 167] on app-date-cell at bounding box center [734, 279] width 117 height 336
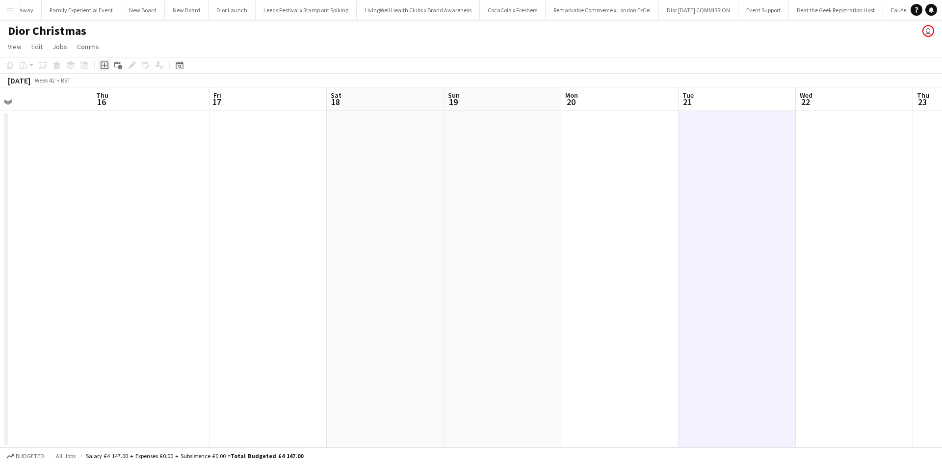
click at [105, 62] on icon at bounding box center [105, 65] width 8 height 8
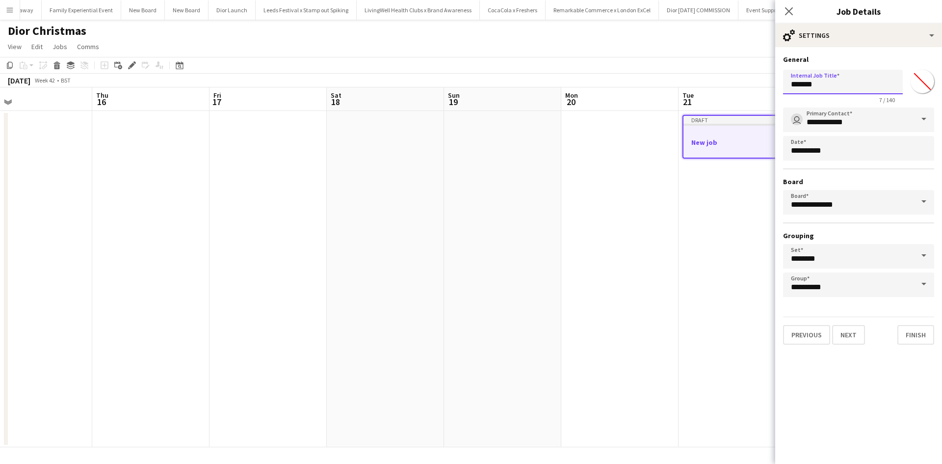
drag, startPoint x: 859, startPoint y: 86, endPoint x: 765, endPoint y: 85, distance: 93.7
click at [765, 85] on body "Menu Boards Boards Boards All jobs Status Workforce Workforce My Workforce Recr…" at bounding box center [471, 232] width 942 height 464
type input "*"
type input "**********"
click at [842, 337] on button "Next" at bounding box center [848, 335] width 33 height 20
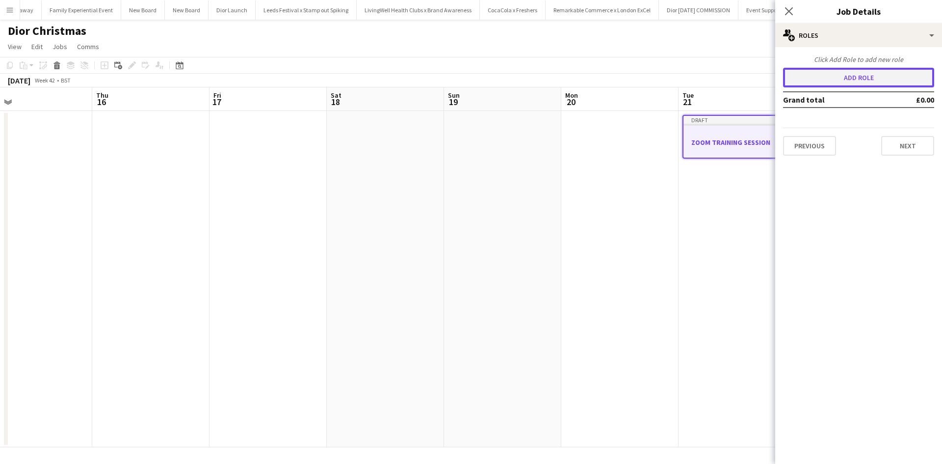
click at [847, 78] on button "Add role" at bounding box center [858, 78] width 151 height 20
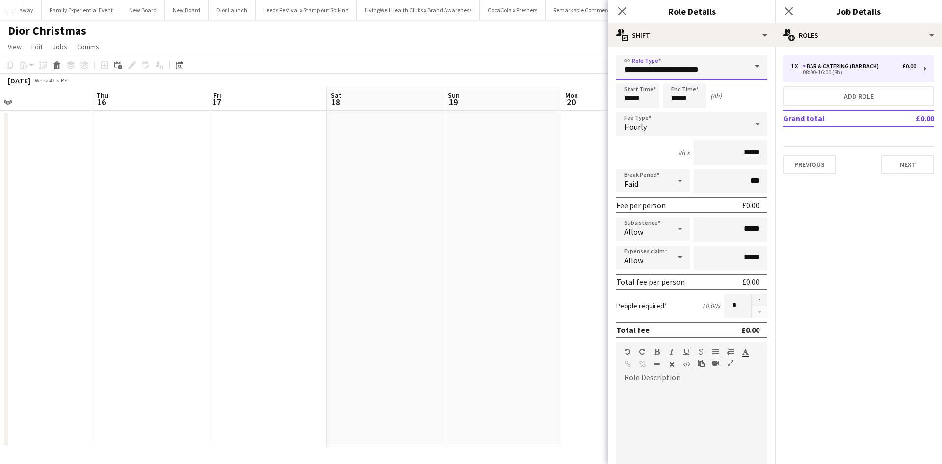
drag, startPoint x: 728, startPoint y: 70, endPoint x: 609, endPoint y: 63, distance: 119.4
click at [609, 63] on form "**********" at bounding box center [691, 360] width 167 height 610
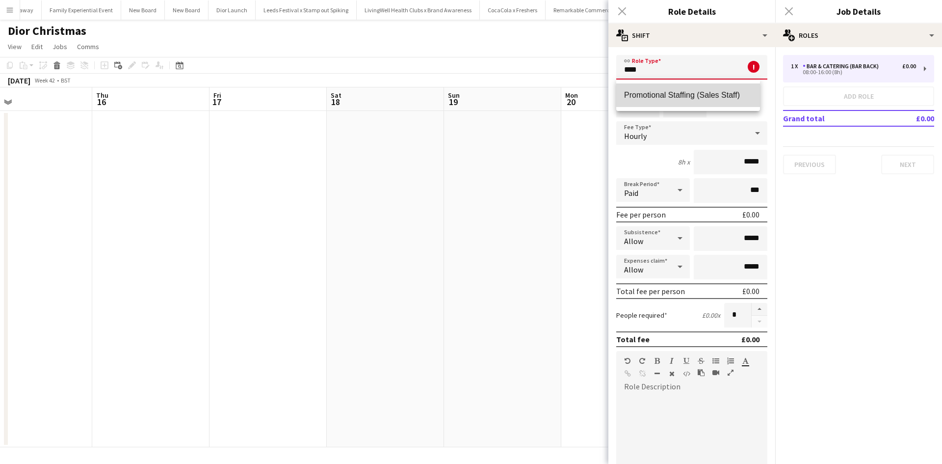
click at [652, 97] on span "Promotional Staffing (Sales Staff)" at bounding box center [688, 94] width 128 height 9
type input "**********"
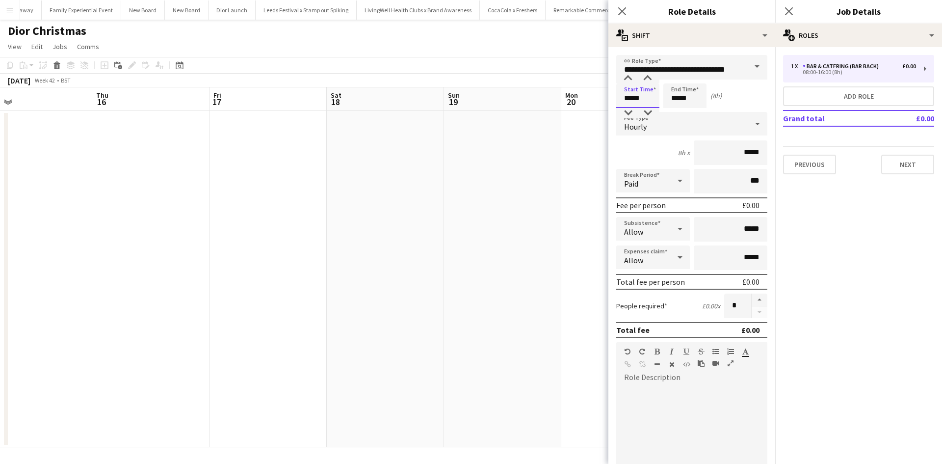
drag, startPoint x: 647, startPoint y: 100, endPoint x: 616, endPoint y: 93, distance: 32.0
click at [615, 93] on form "**********" at bounding box center [691, 360] width 167 height 610
type input "*****"
click at [557, 359] on app-date-cell at bounding box center [502, 279] width 117 height 336
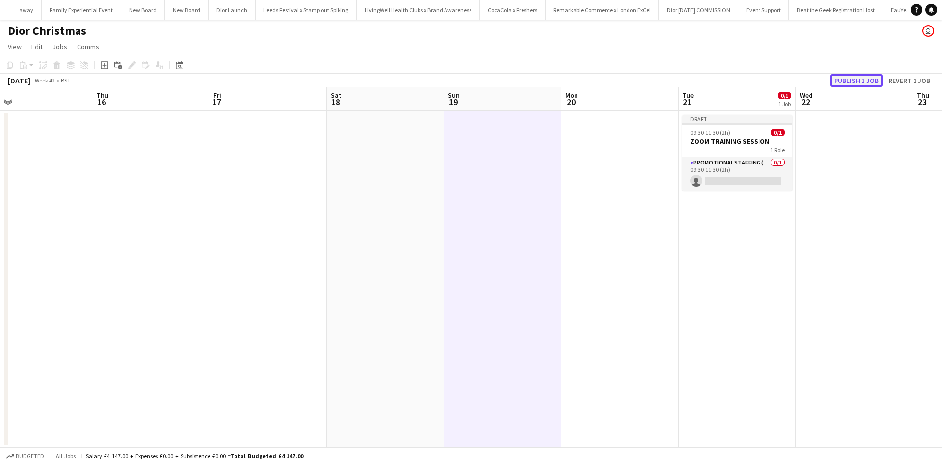
click at [841, 80] on button "Publish 1 job" at bounding box center [856, 80] width 52 height 13
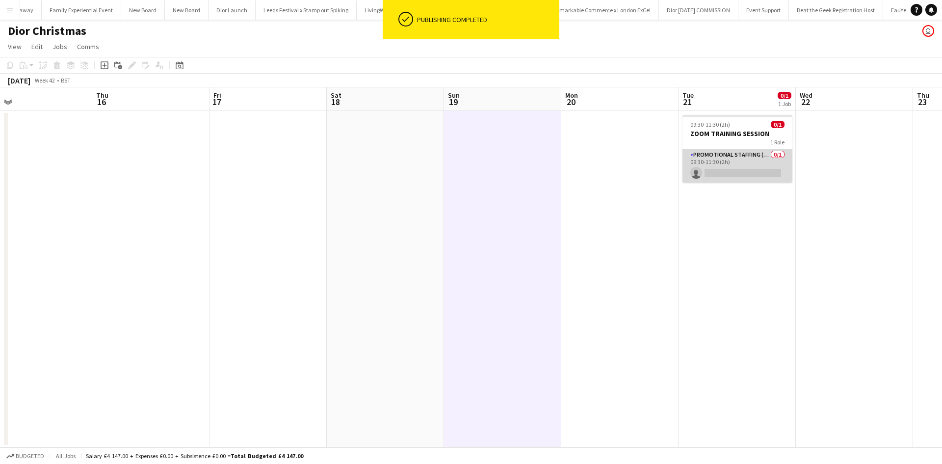
click at [726, 175] on app-card-role "Promotional Staffing (Sales Staff) 0/1 09:30-11:30 (2h) single-neutral-actions" at bounding box center [737, 165] width 110 height 33
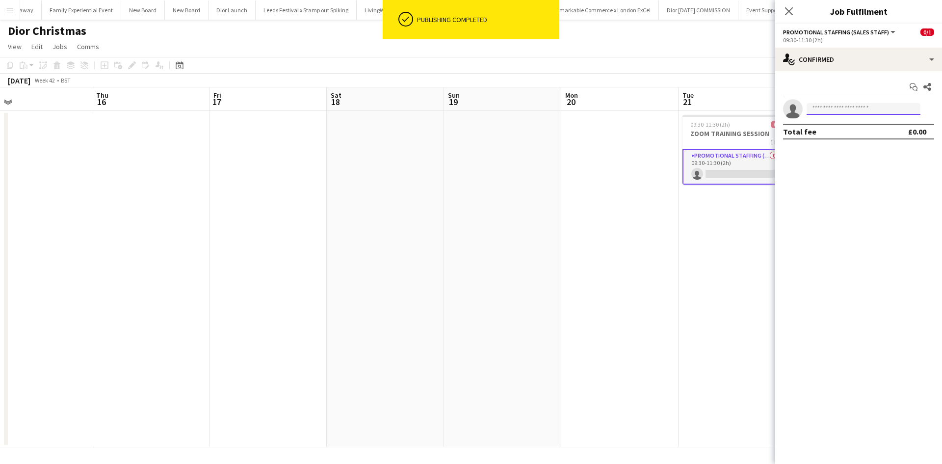
click at [857, 112] on input at bounding box center [863, 109] width 114 height 12
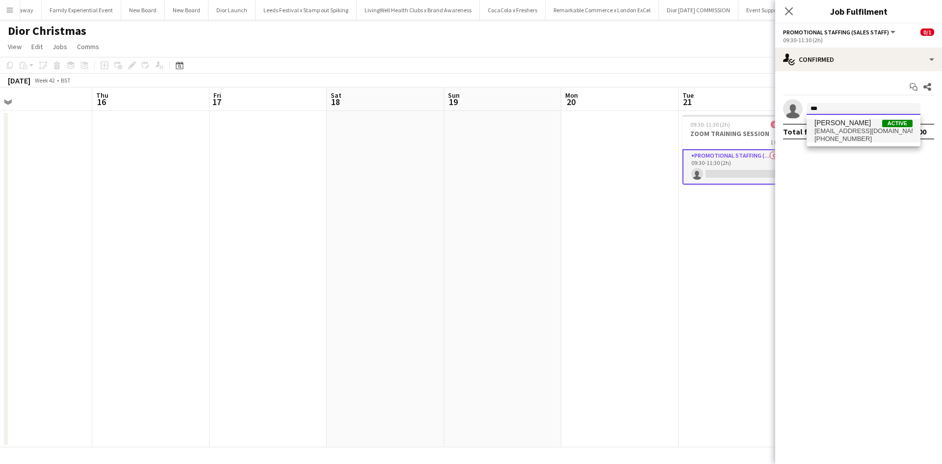
type input "***"
click at [847, 130] on span "anapuschiu82@gmail.com" at bounding box center [863, 131] width 98 height 8
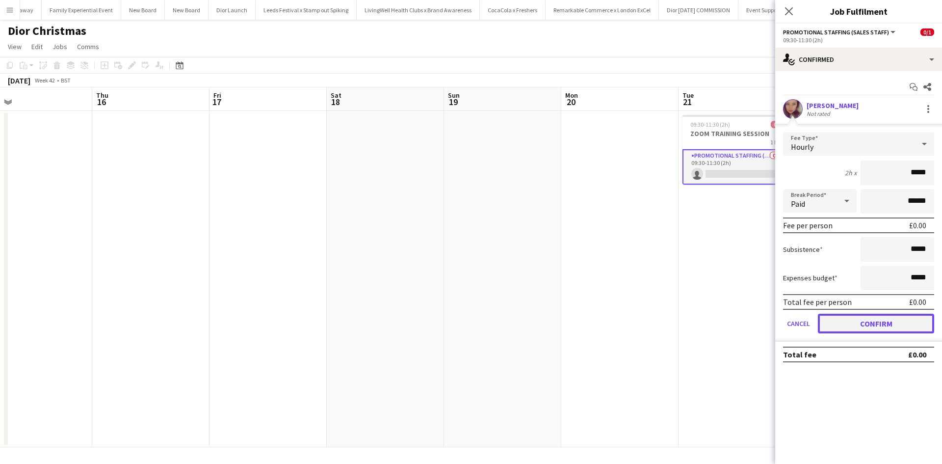
click at [889, 318] on button "Confirm" at bounding box center [876, 323] width 116 height 20
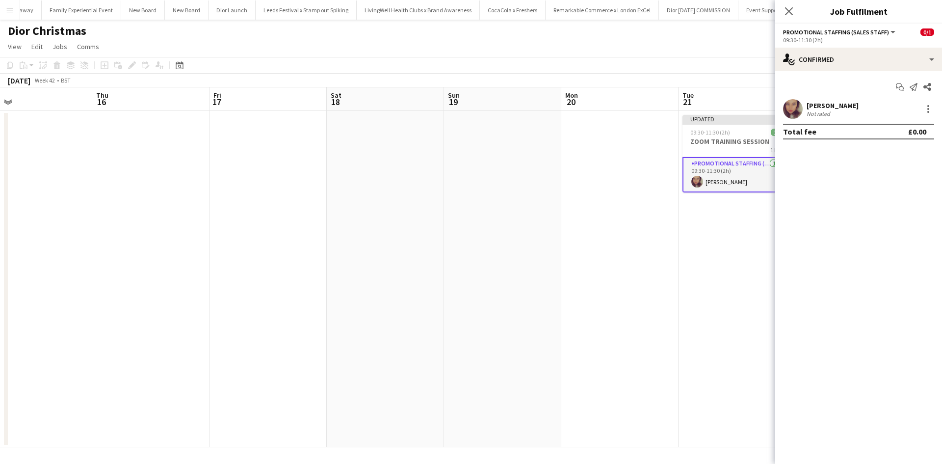
click at [715, 299] on app-date-cell "Updated 09:30-11:30 (2h) 1/1 ZOOM TRAINING SESSION 1 Role Promotional Staffing …" at bounding box center [736, 279] width 117 height 336
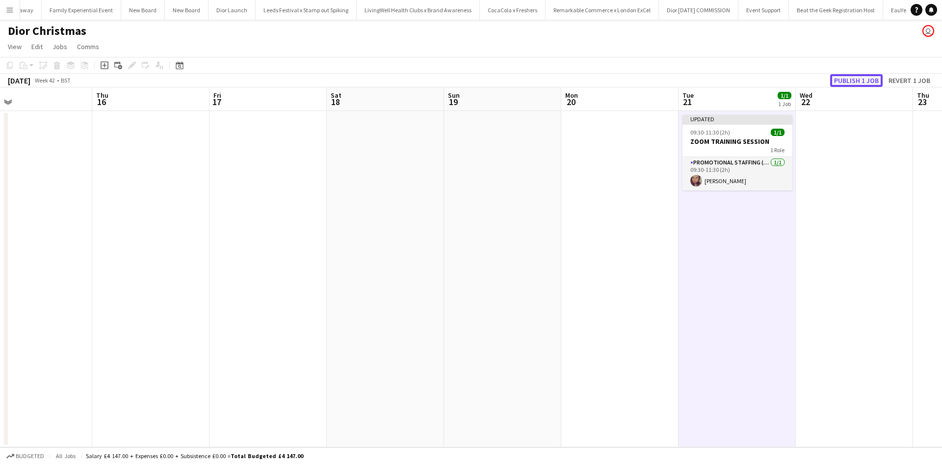
click at [845, 77] on button "Publish 1 job" at bounding box center [856, 80] width 52 height 13
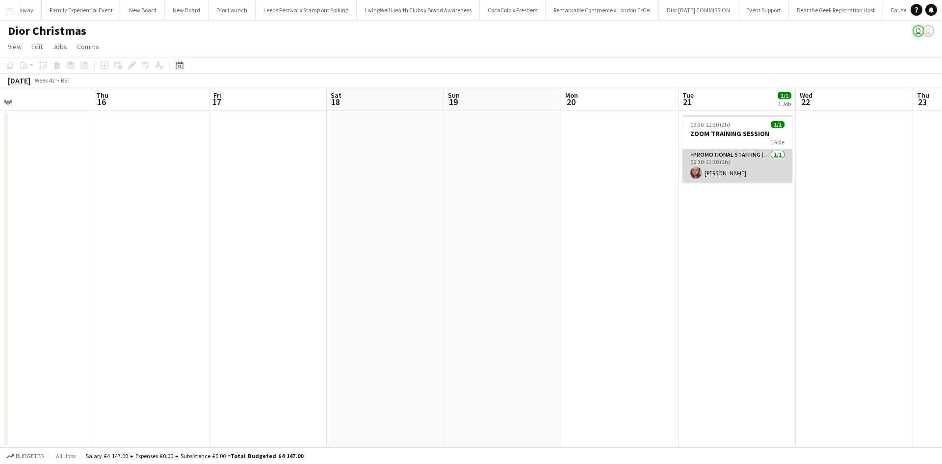
click at [743, 174] on app-card-role "Promotional Staffing (Sales Staff) 1/1 09:30-11:30 (2h) Ana Puschiu" at bounding box center [737, 165] width 110 height 33
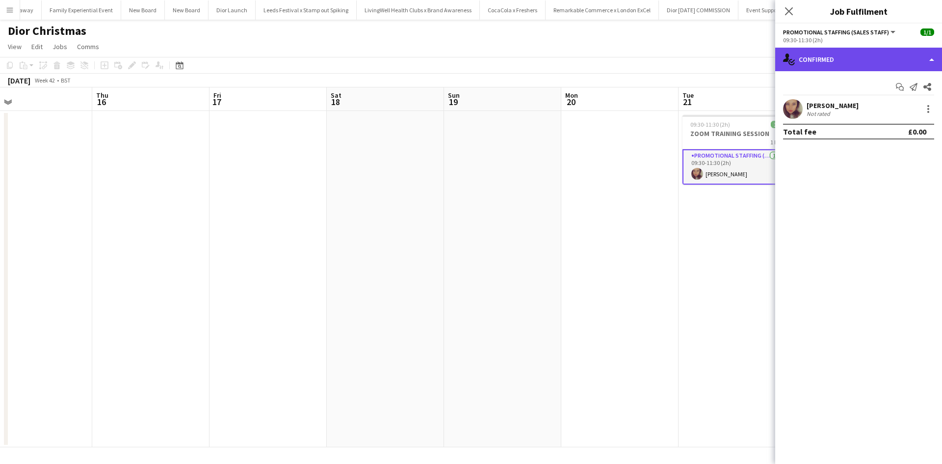
click at [812, 67] on div "single-neutral-actions-check-2 Confirmed" at bounding box center [858, 60] width 167 height 24
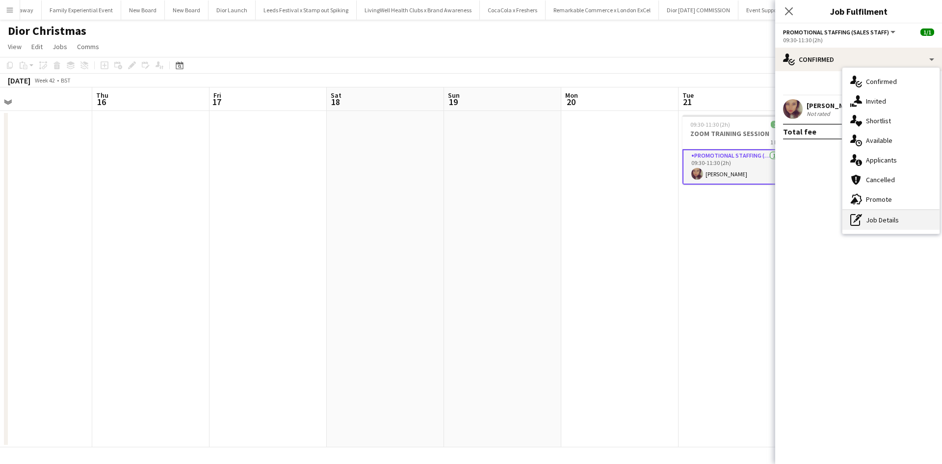
click at [876, 222] on div "pen-write Job Details" at bounding box center [890, 220] width 97 height 20
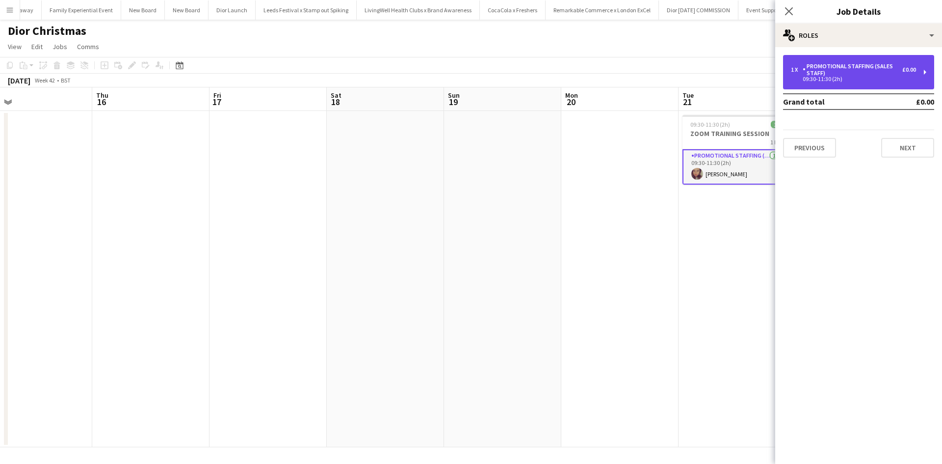
click at [846, 73] on div "Promotional Staffing (Sales Staff)" at bounding box center [852, 70] width 100 height 14
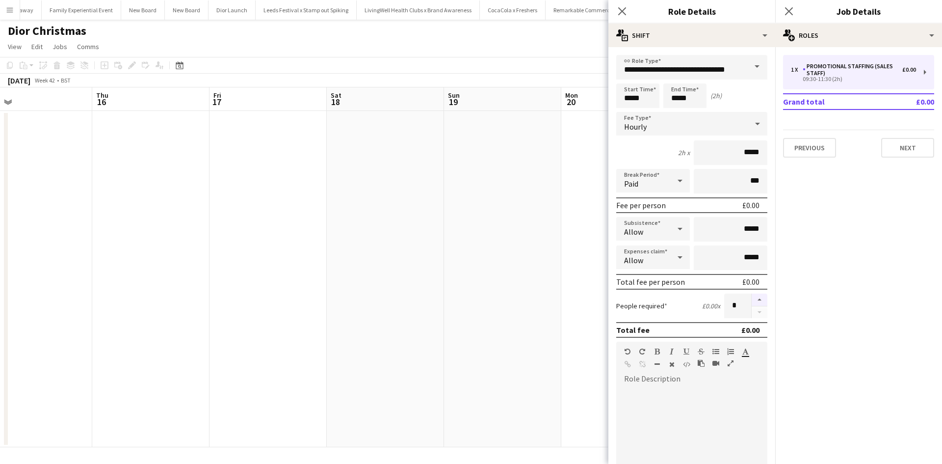
click at [751, 301] on button "button" at bounding box center [759, 299] width 16 height 13
type input "*"
click at [568, 305] on app-date-cell at bounding box center [619, 279] width 117 height 336
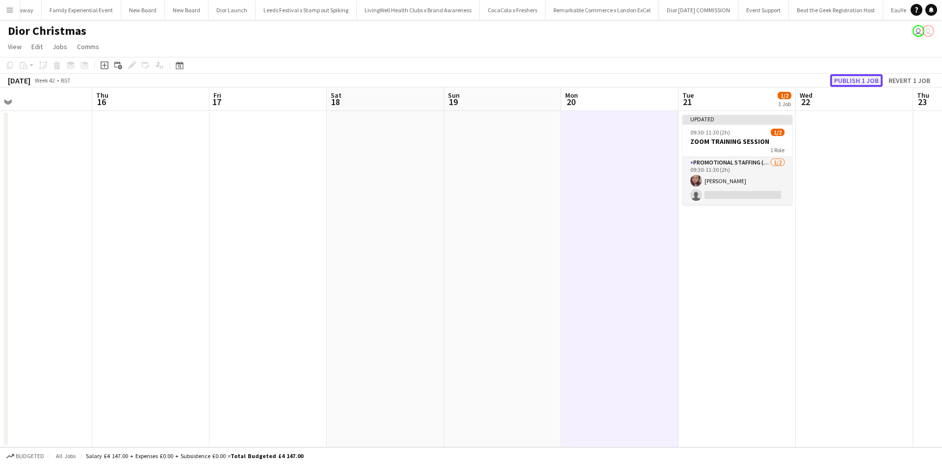
click at [852, 78] on button "Publish 1 job" at bounding box center [856, 80] width 52 height 13
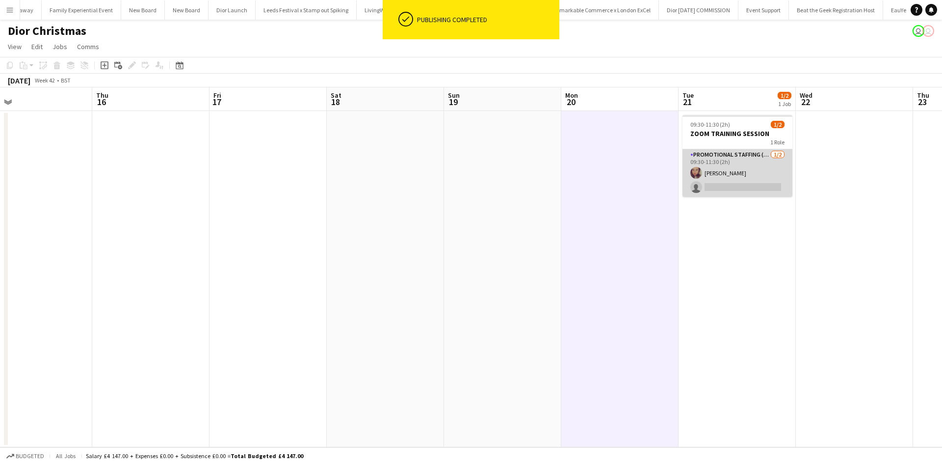
click at [738, 191] on app-card-role "Promotional Staffing (Sales Staff) 1/2 09:30-11:30 (2h) Ana Puschiu single-neut…" at bounding box center [737, 173] width 110 height 48
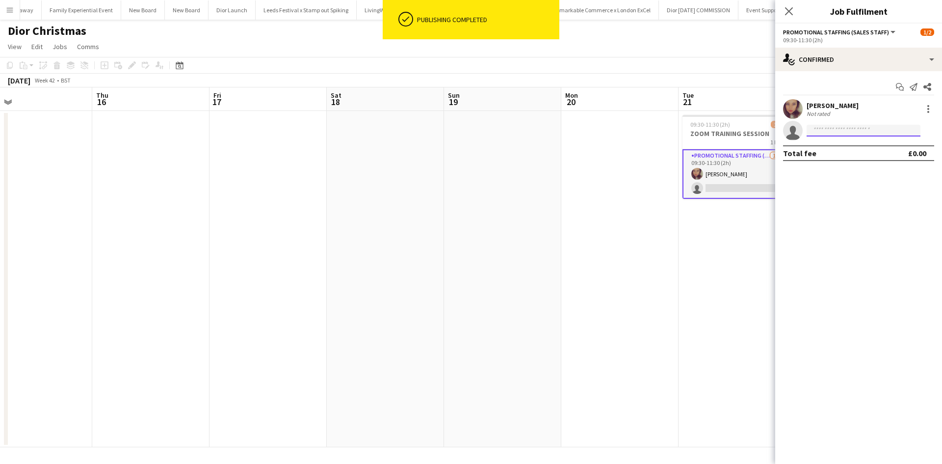
click at [850, 134] on input at bounding box center [863, 131] width 114 height 12
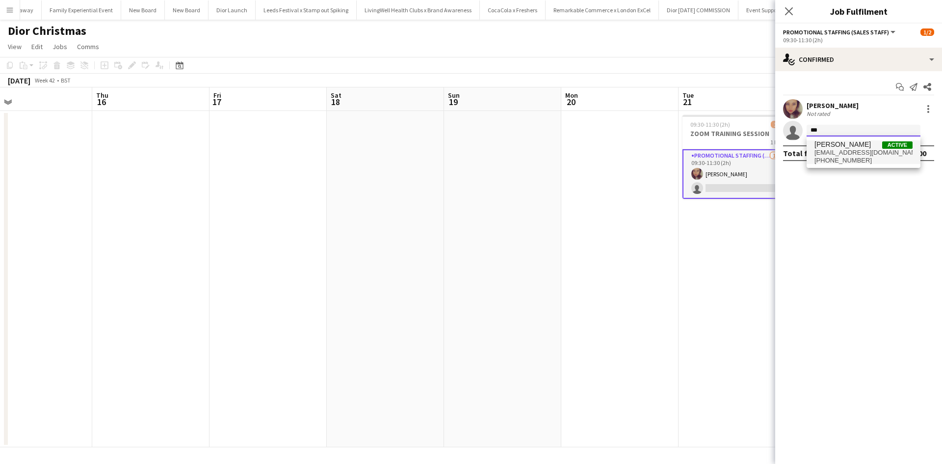
type input "***"
click at [839, 146] on span "Mehreen Parvez" at bounding box center [842, 144] width 56 height 8
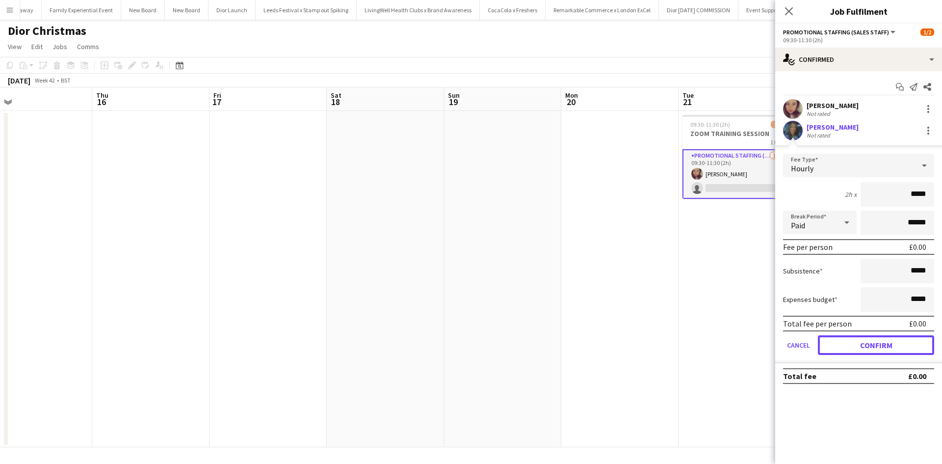
click at [872, 344] on button "Confirm" at bounding box center [876, 345] width 116 height 20
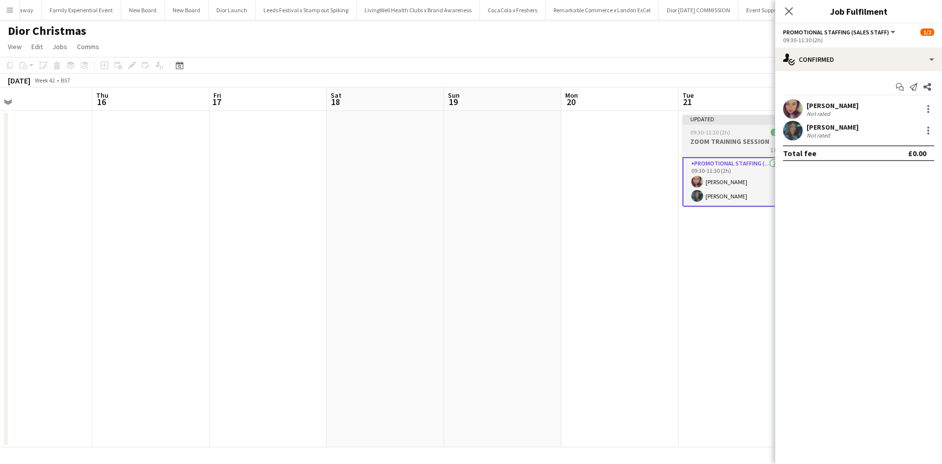
drag, startPoint x: 698, startPoint y: 340, endPoint x: 760, endPoint y: 164, distance: 186.6
click at [696, 339] on app-date-cell "Updated 09:30-11:30 (2h) 2/2 ZOOM TRAINING SESSION 1 Role Promotional Staffing …" at bounding box center [736, 279] width 117 height 336
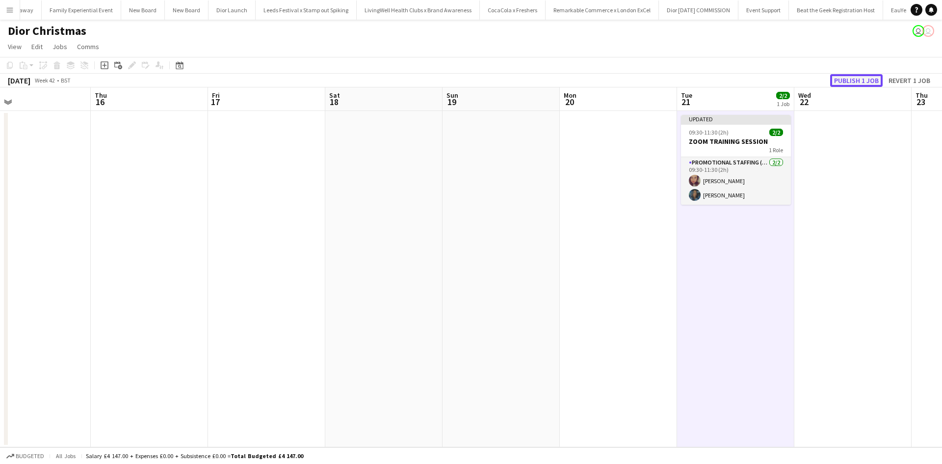
click at [846, 80] on button "Publish 1 job" at bounding box center [856, 80] width 52 height 13
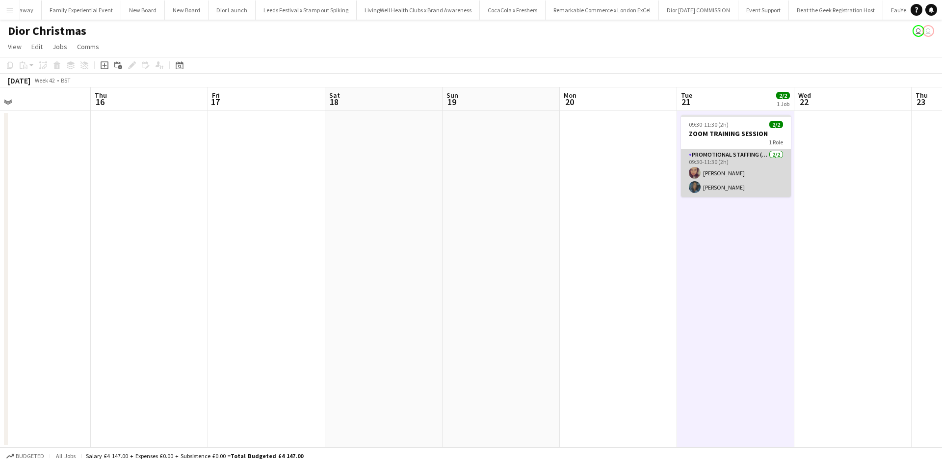
click at [719, 179] on app-card-role "Promotional Staffing (Sales Staff) 2/2 09:30-11:30 (2h) Ana Puschiu Mehreen Par…" at bounding box center [736, 173] width 110 height 48
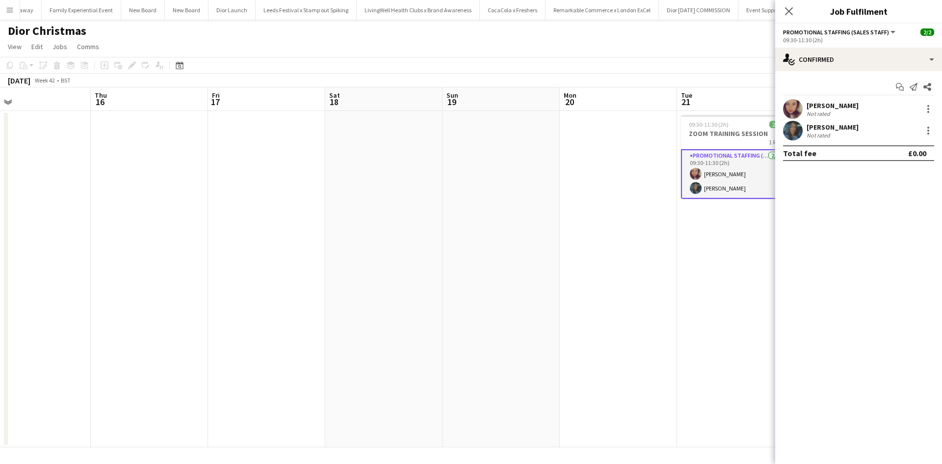
click at [819, 124] on div "Mehreen Parvez" at bounding box center [832, 127] width 52 height 9
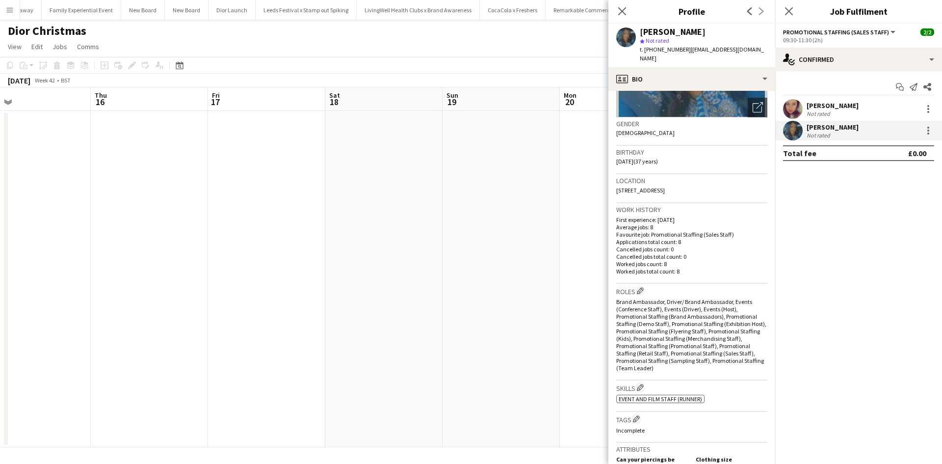
scroll to position [49, 0]
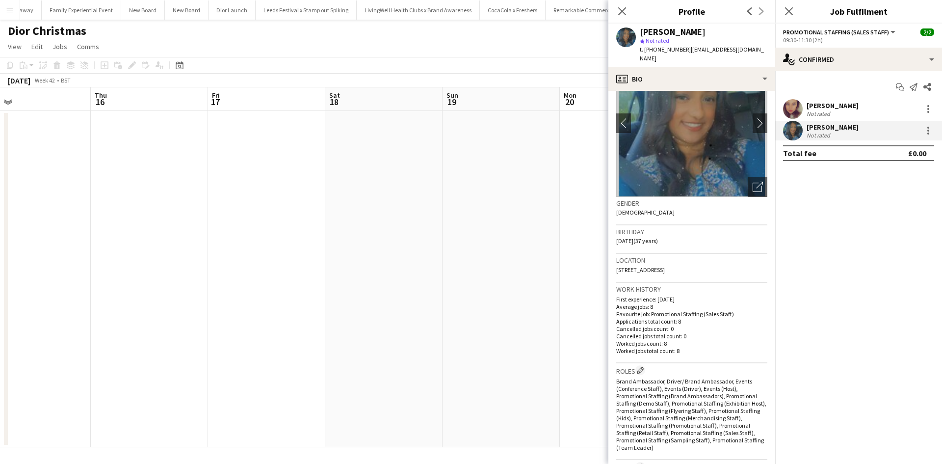
drag, startPoint x: 615, startPoint y: 260, endPoint x: 711, endPoint y: 261, distance: 95.6
click at [716, 259] on app-crew-profile-bio "chevron-left chevron-right Open photos pop-in Gender Female Birthday 06-07-1988…" at bounding box center [691, 277] width 167 height 373
copy span "56 Northfield Drive, Edinburgh, EH8 7RF"
click at [375, 248] on app-date-cell at bounding box center [383, 279] width 117 height 336
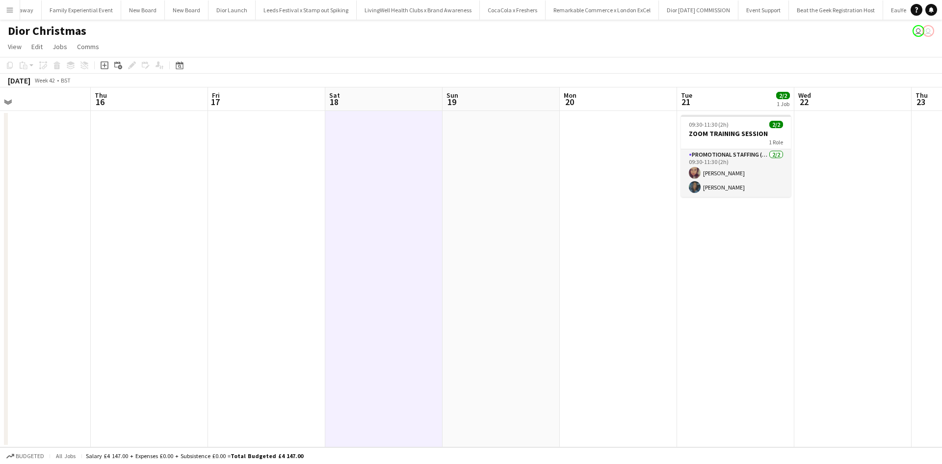
click at [9, 10] on app-icon "Menu" at bounding box center [10, 10] width 8 height 8
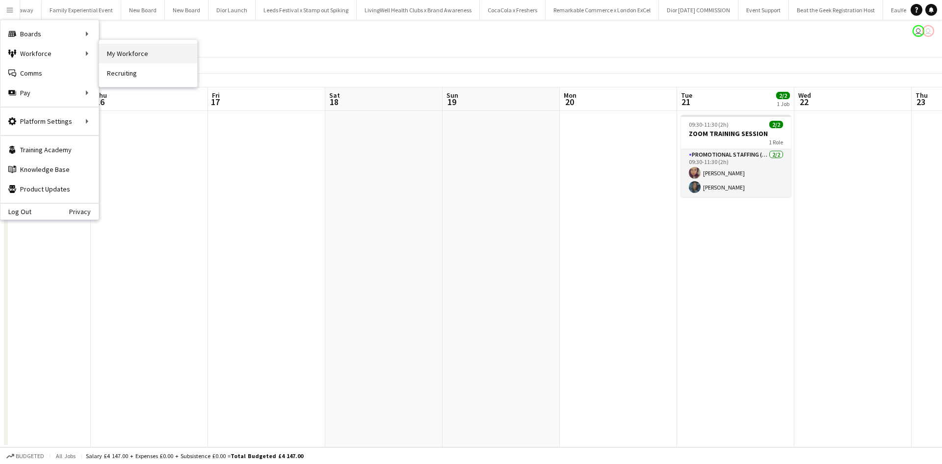
click at [116, 56] on link "My Workforce" at bounding box center [148, 54] width 98 height 20
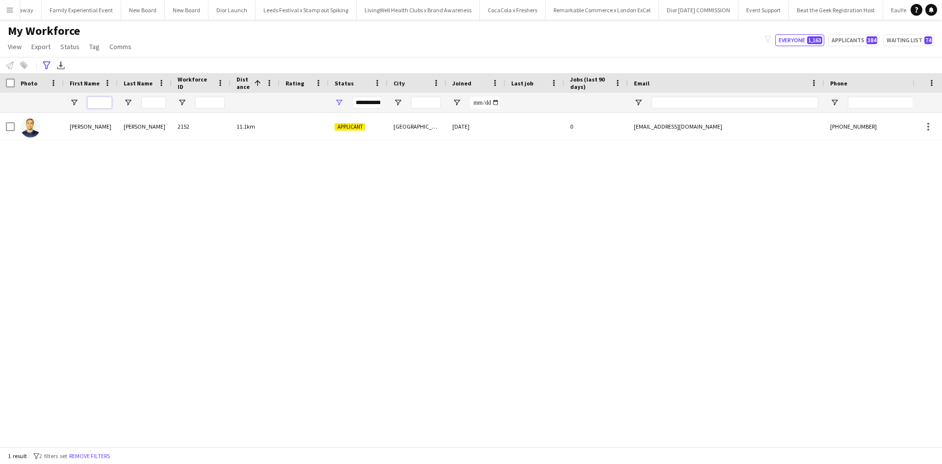
click at [103, 103] on input "First Name Filter Input" at bounding box center [99, 103] width 25 height 12
type input "*"
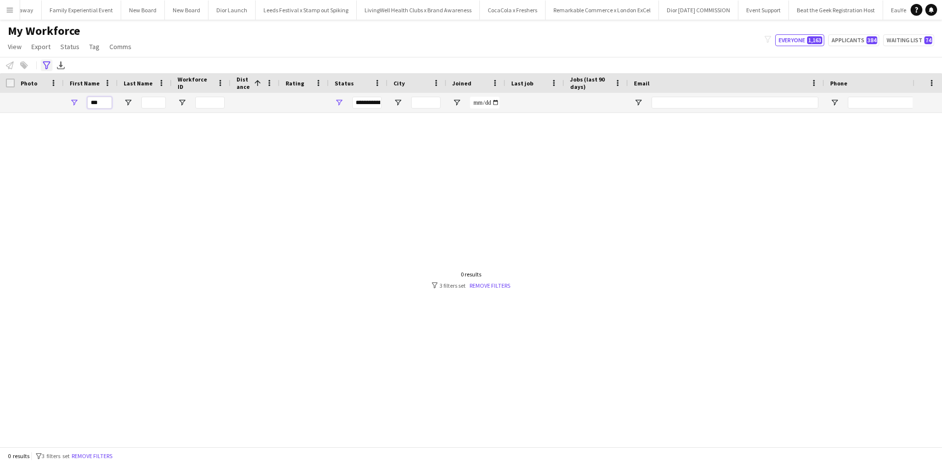
type input "***"
click at [45, 64] on icon at bounding box center [46, 65] width 7 height 8
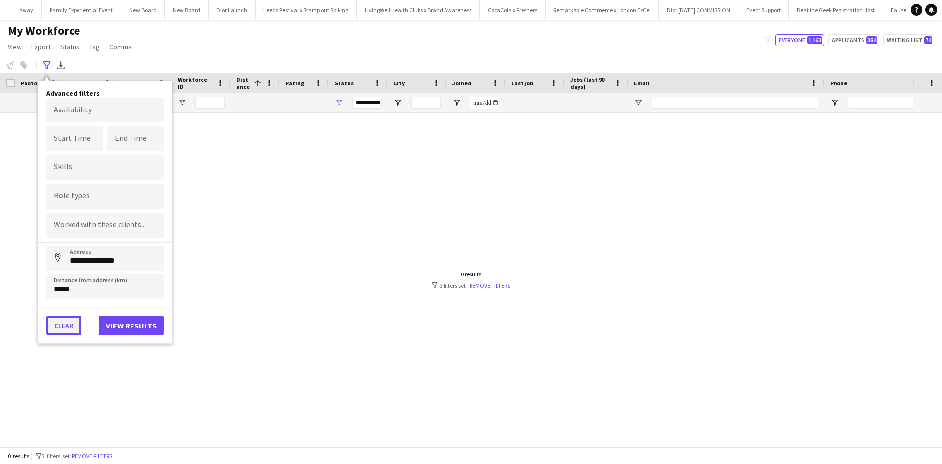
click at [75, 325] on button "Clear" at bounding box center [63, 325] width 35 height 20
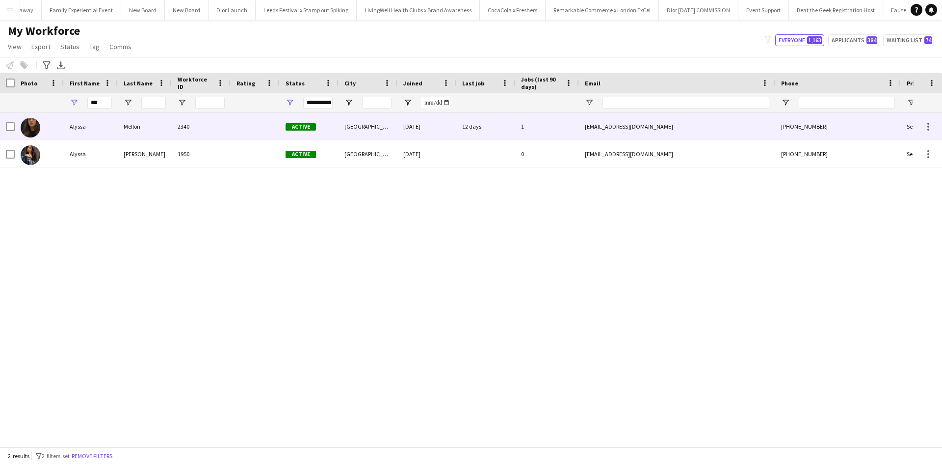
click at [82, 126] on div "Alyssa" at bounding box center [91, 126] width 54 height 27
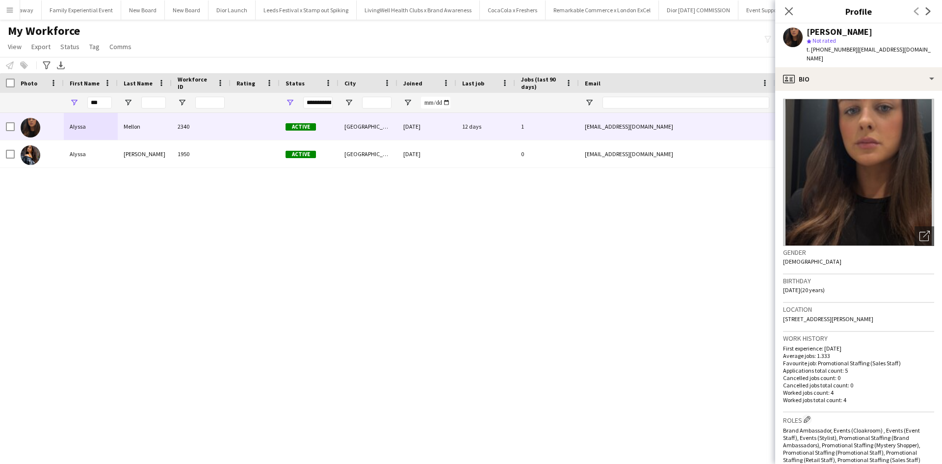
drag, startPoint x: 783, startPoint y: 309, endPoint x: 841, endPoint y: 322, distance: 59.7
click at [841, 322] on div "Location 35C Motherwell Road, Motherwell North Ward, North Lanarkshire, ML1 4EB" at bounding box center [858, 317] width 151 height 28
copy span "[STREET_ADDRESS][PERSON_NAME]"
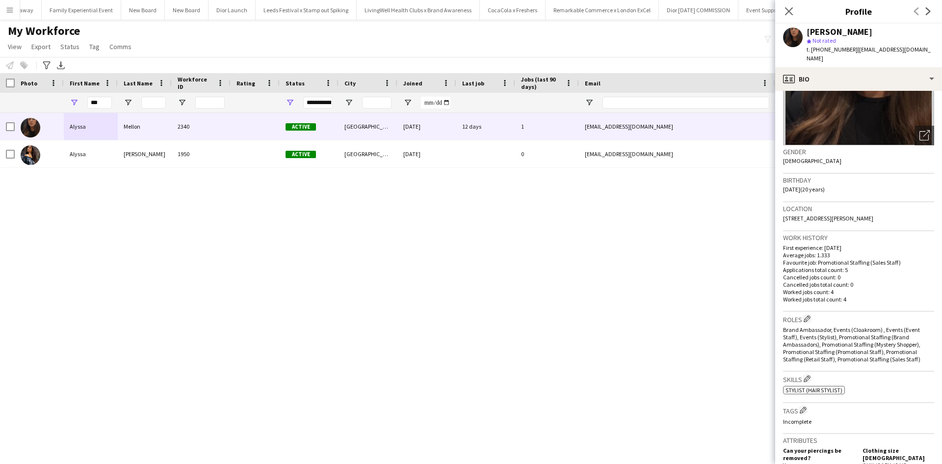
scroll to position [294, 0]
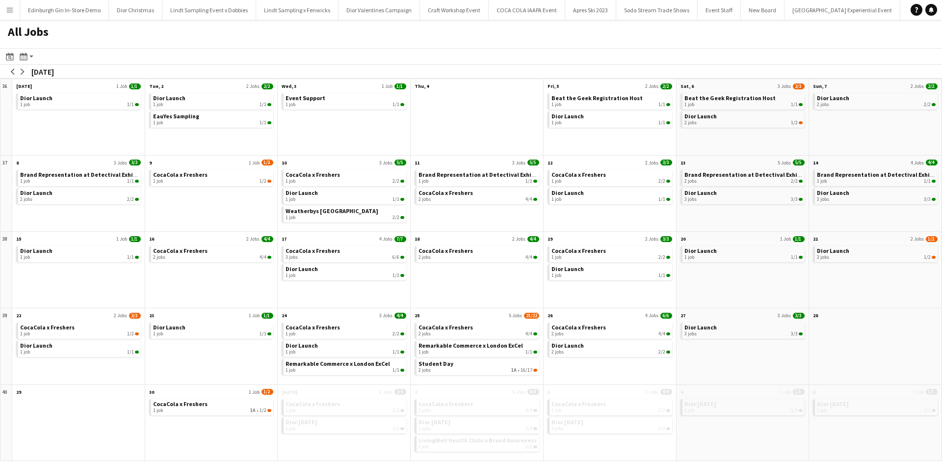
click at [12, 12] on app-icon "Menu" at bounding box center [10, 10] width 8 height 8
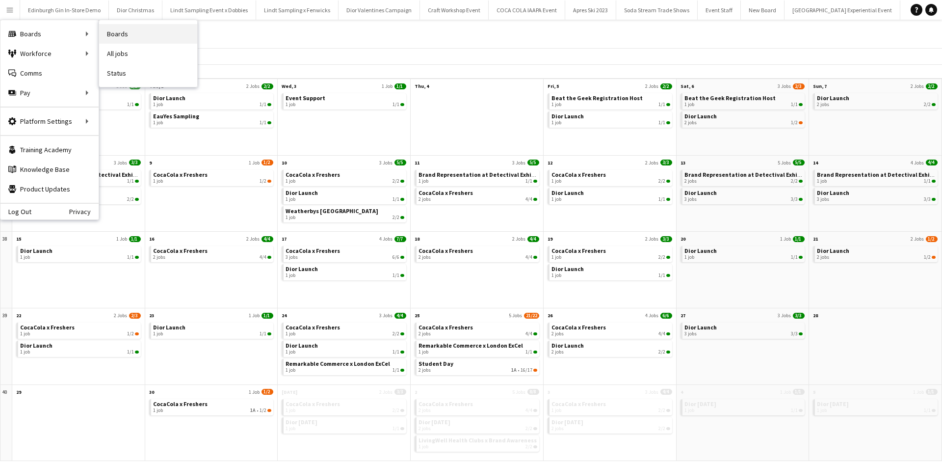
click at [160, 35] on link "Boards" at bounding box center [148, 34] width 98 height 20
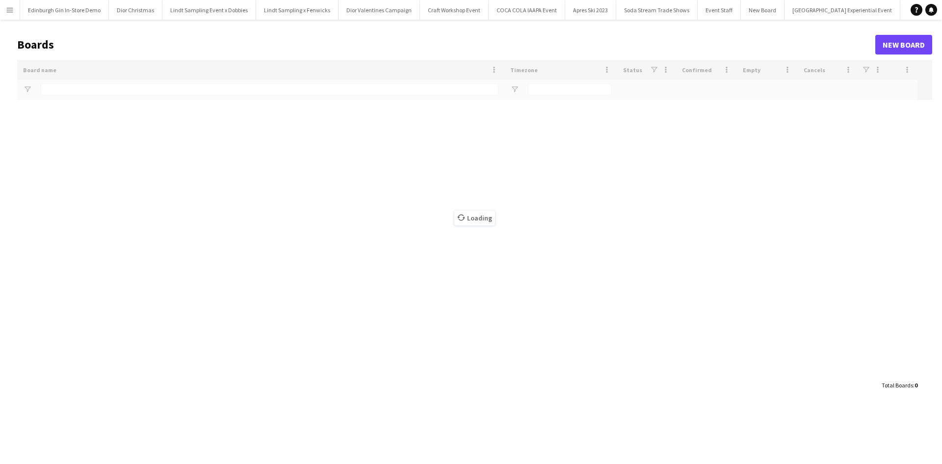
type input "**********"
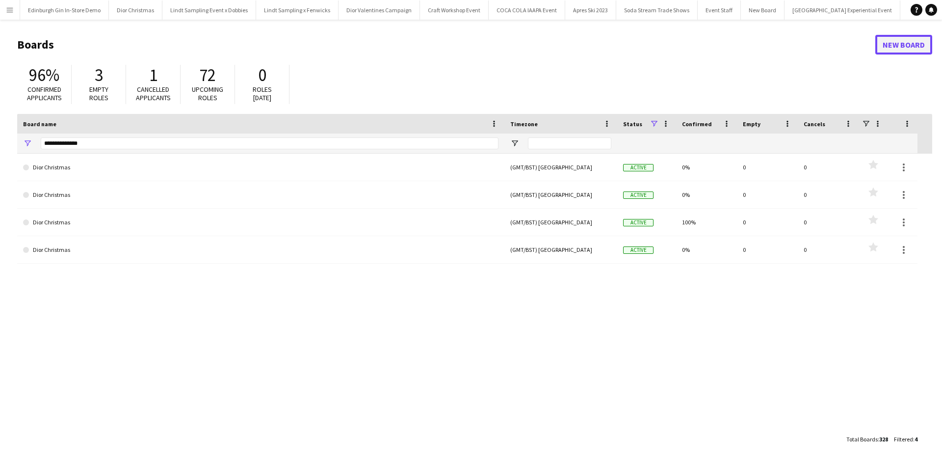
click at [923, 48] on link "New Board" at bounding box center [903, 45] width 57 height 20
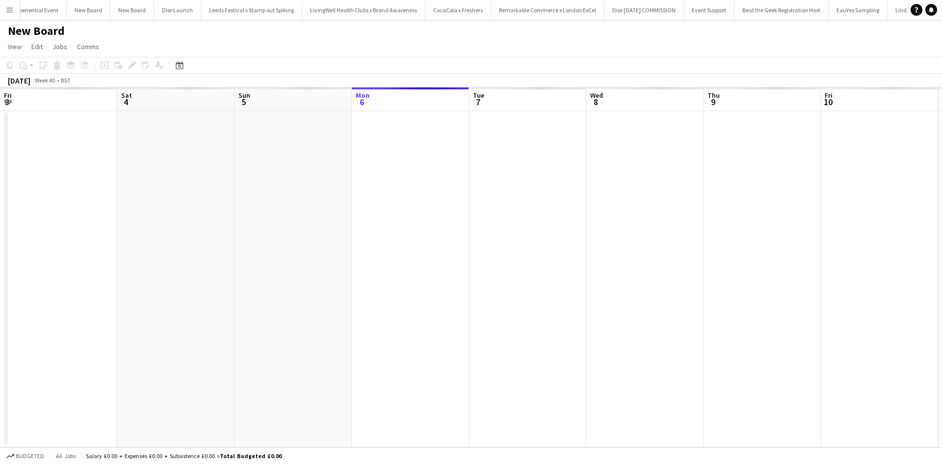
scroll to position [0, 234]
click at [56, 29] on h1 "New Board" at bounding box center [36, 31] width 57 height 15
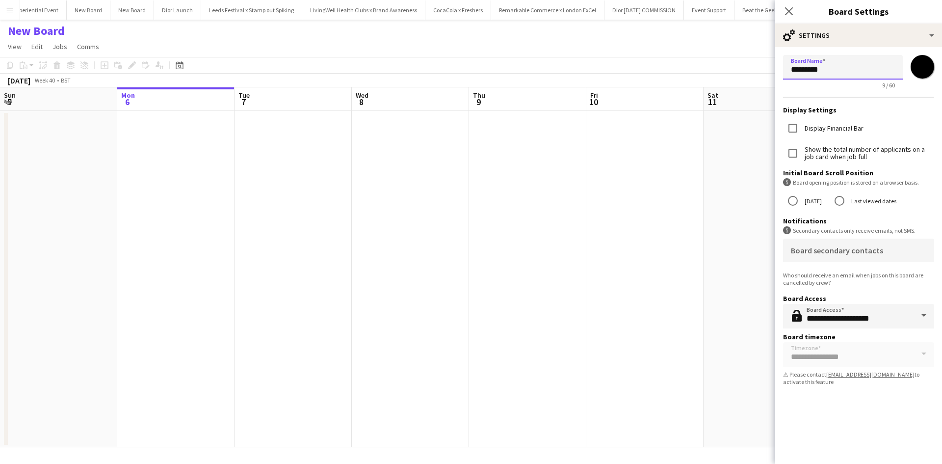
drag, startPoint x: 830, startPoint y: 66, endPoint x: 765, endPoint y: 66, distance: 65.2
click at [765, 66] on body "Menu Boards Boards Boards All jobs Status Workforce Workforce My Workforce Recr…" at bounding box center [471, 232] width 942 height 464
type input "**********"
click at [794, 9] on app-icon "Close pop-in" at bounding box center [789, 11] width 14 height 14
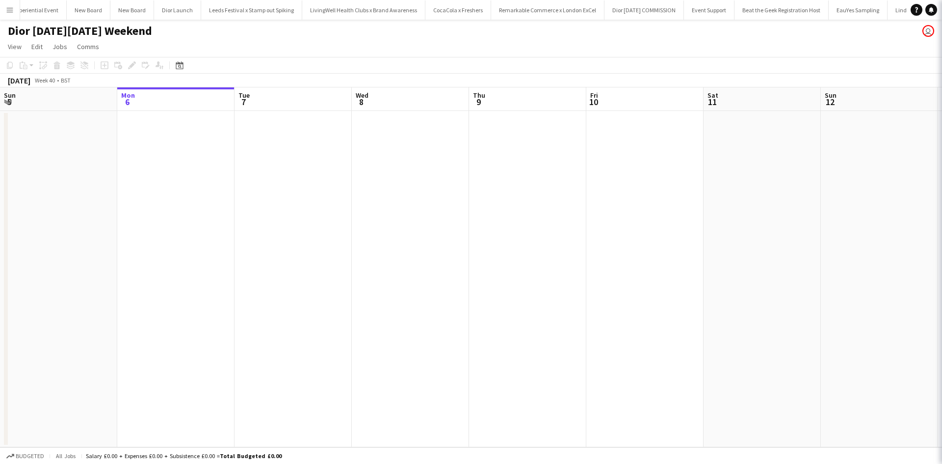
scroll to position [0, 10944]
click at [762, 212] on app-date-cell at bounding box center [761, 279] width 117 height 336
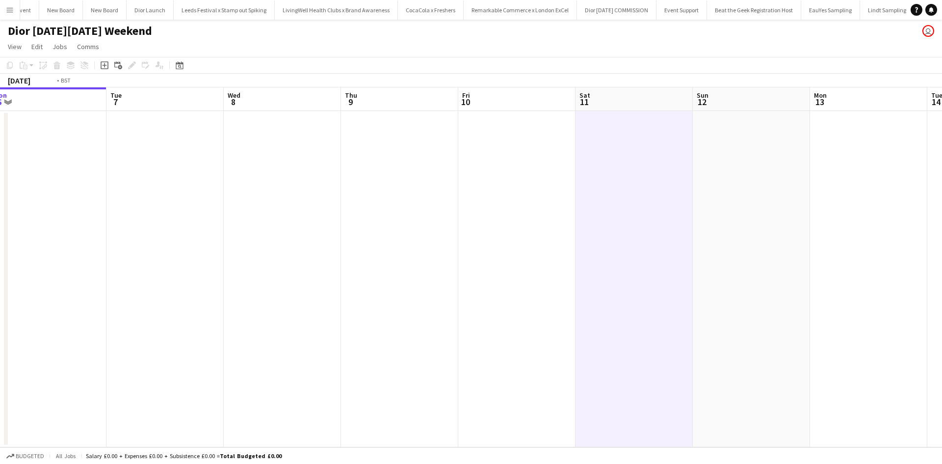
drag, startPoint x: 643, startPoint y: 299, endPoint x: 279, endPoint y: 277, distance: 364.1
click at [279, 277] on app-calendar-viewport "Fri 3 Sat 4 Sun 5 Mon 6 Tue 7 Wed 8 Thu 9 Fri 10 Sat 11 Sun 12 Mon 13 Tue 14 We…" at bounding box center [471, 267] width 942 height 360
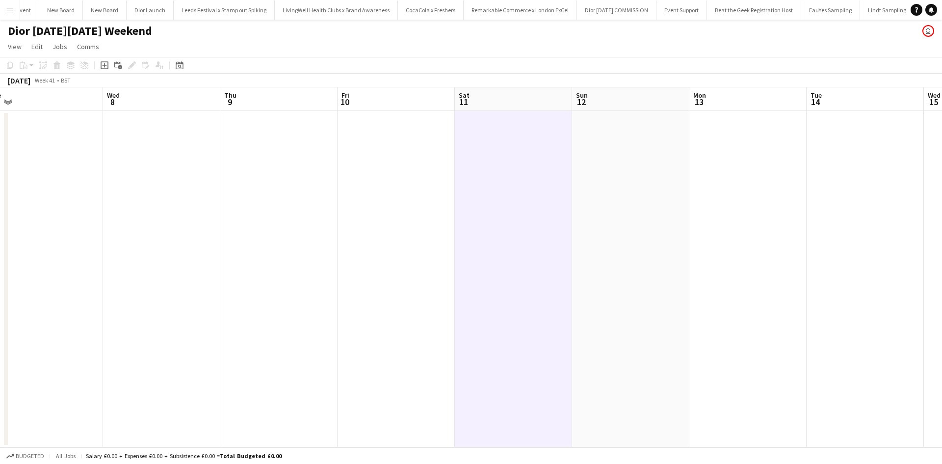
drag, startPoint x: 736, startPoint y: 307, endPoint x: 337, endPoint y: 253, distance: 402.5
click at [338, 253] on app-calendar-viewport "Sun 5 Mon 6 Tue 7 Wed 8 Thu 9 Fri 10 Sat 11 Sun 12 Mon 13 Tue 14 Wed 15 Thu 16 …" at bounding box center [471, 267] width 942 height 360
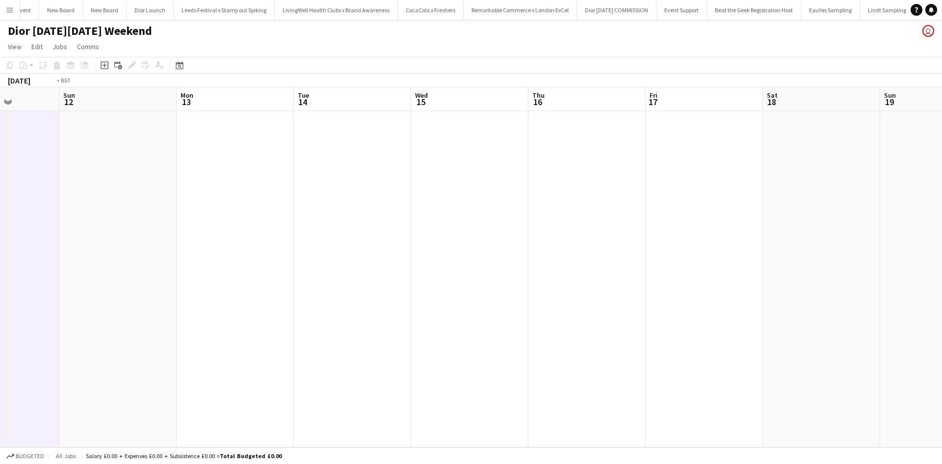
drag, startPoint x: 596, startPoint y: 279, endPoint x: 299, endPoint y: 232, distance: 301.0
click at [303, 232] on app-calendar-viewport "Thu 9 Fri 10 Sat 11 Sun 12 Mon 13 Tue 14 Wed 15 Thu 16 Fri 17 Sat 18 Sun 19 Mon…" at bounding box center [471, 267] width 942 height 360
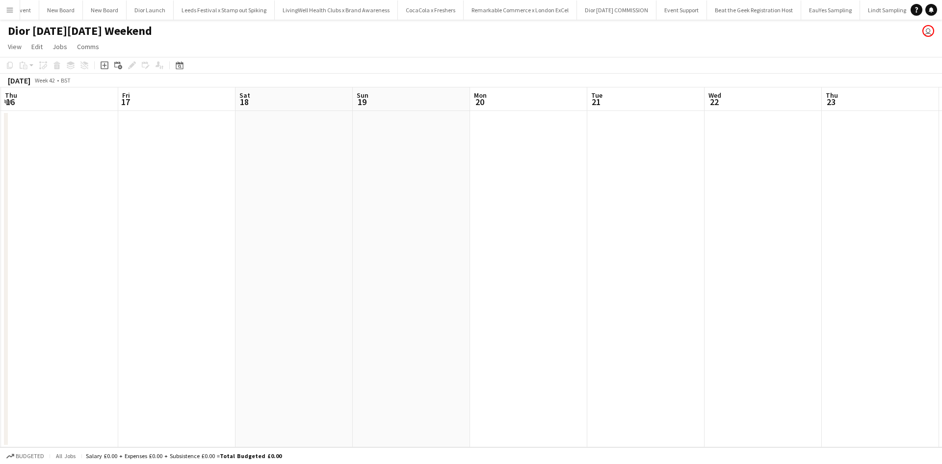
drag, startPoint x: 473, startPoint y: 254, endPoint x: 199, endPoint y: 214, distance: 277.0
click at [203, 215] on app-calendar-viewport "Mon 13 Tue 14 Wed 15 Thu 16 Fri 17 Sat 18 Sun 19 Mon 20 Tue 21 Wed 22 Thu 23 Fr…" at bounding box center [471, 267] width 942 height 360
drag, startPoint x: 503, startPoint y: 253, endPoint x: 163, endPoint y: 218, distance: 341.1
click at [163, 218] on app-calendar-viewport "Tue 14 Wed 15 Thu 16 Fri 17 Sat 18 Sun 19 Mon 20 Tue 21 Wed 22 Thu 23 Fri 24 Sa…" at bounding box center [471, 267] width 942 height 360
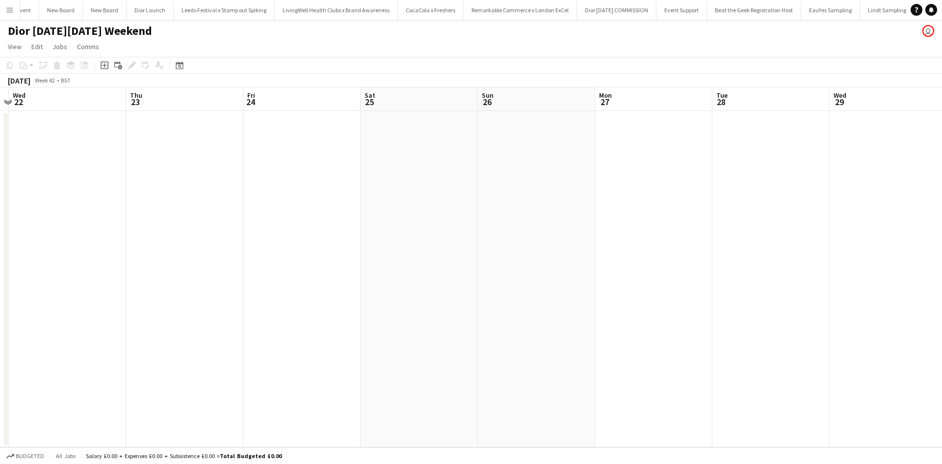
drag, startPoint x: 631, startPoint y: 248, endPoint x: 193, endPoint y: 223, distance: 438.7
click at [193, 223] on app-calendar-viewport "Sun 19 Mon 20 Tue 21 Wed 22 Thu 23 Fri 24 Sat 25 Sun 26 Mon 27 Tue 28 Wed 29 Th…" at bounding box center [471, 267] width 942 height 360
click at [505, 176] on app-date-cell at bounding box center [536, 279] width 117 height 336
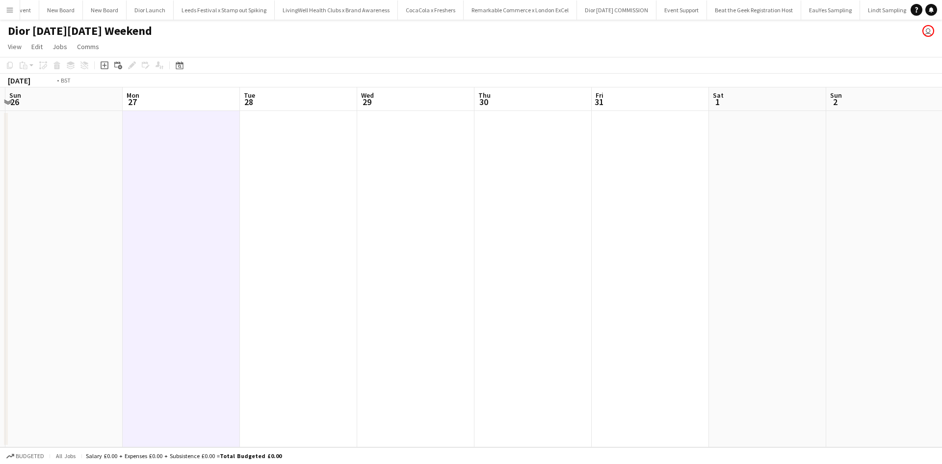
drag, startPoint x: 775, startPoint y: 278, endPoint x: 261, endPoint y: 219, distance: 517.3
click at [220, 224] on app-calendar-viewport "Thu 23 Fri 24 Sat 25 Sun 26 Mon 27 Tue 28 Wed 29 Thu 30 Fri 31 Sat 1 Sun 2 Mon …" at bounding box center [471, 267] width 942 height 360
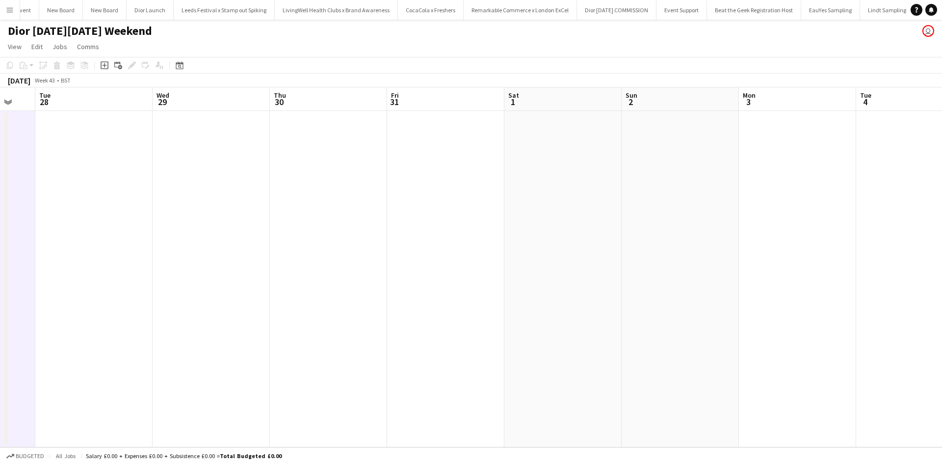
drag, startPoint x: 644, startPoint y: 263, endPoint x: 335, endPoint y: 232, distance: 309.6
click at [279, 226] on app-calendar-viewport "Sat 25 Sun 26 Mon 27 Tue 28 Wed 29 Thu 30 Fri 31 Sat 1 Sun 2 Mon 3 Tue 4 Wed 5 …" at bounding box center [471, 267] width 942 height 360
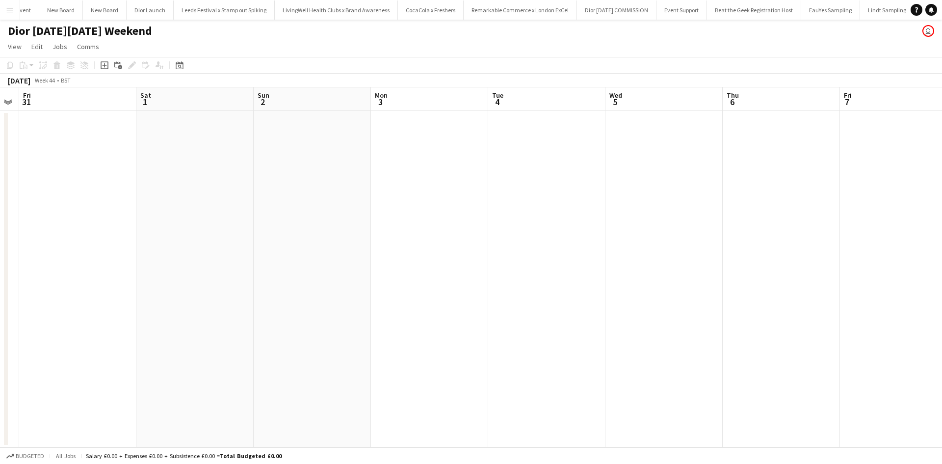
drag, startPoint x: 415, startPoint y: 251, endPoint x: 338, endPoint y: 248, distance: 76.6
click at [330, 245] on app-calendar-viewport "Tue 28 Wed 29 Thu 30 Fri 31 Sat 1 Sun 2 Mon 3 Tue 4 Wed 5 Thu 6 Fri 7 Sat 8 Sun…" at bounding box center [471, 267] width 942 height 360
drag, startPoint x: 575, startPoint y: 277, endPoint x: 279, endPoint y: 253, distance: 297.2
click at [345, 251] on app-calendar-viewport "Thu 30 Fri 31 Sat 1 Sun 2 Mon 3 Tue 4 Wed 5 Thu 6 Fri 7 Sat 8 Sun 9 Mon 10 Tue …" at bounding box center [471, 267] width 942 height 360
drag, startPoint x: 506, startPoint y: 278, endPoint x: 354, endPoint y: 264, distance: 152.6
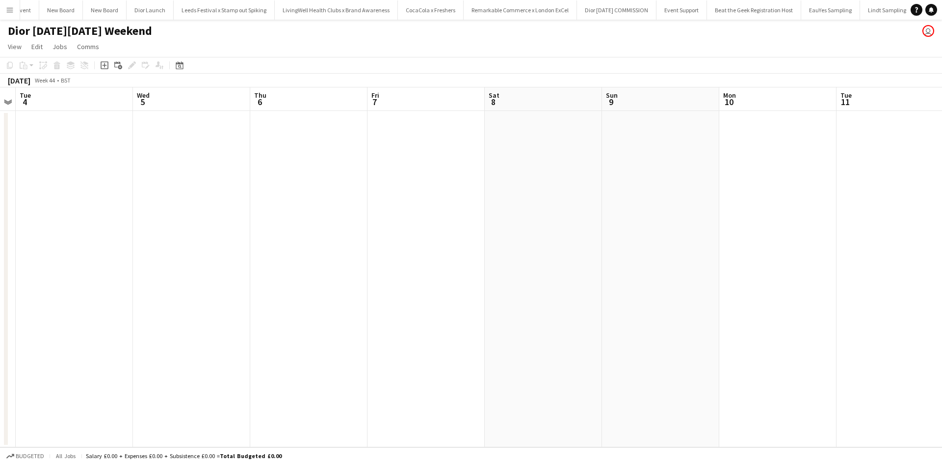
click at [314, 255] on app-calendar-viewport "Sat 1 Sun 2 Mon 3 Tue 4 Wed 5 Thu 6 Fri 7 Sat 8 Sun 9 Mon 10 Tue 11 Wed 12 Thu …" at bounding box center [471, 267] width 942 height 360
click at [375, 266] on app-calendar-viewport "Mon 3 Tue 4 Wed 5 Thu 6 Fri 7 Sat 8 Sun 9 Mon 10 Tue 11 Wed 12 Thu 13 Fri 14 Sa…" at bounding box center [471, 267] width 942 height 360
drag, startPoint x: 622, startPoint y: 283, endPoint x: 370, endPoint y: 261, distance: 253.1
click at [372, 261] on app-calendar-viewport "Thu 6 Fri 7 Sat 8 Sun 9 Mon 10 Tue 11 Wed 12 Thu 13 Fri 14 Sat 15 Sun 16 Mon 17…" at bounding box center [471, 267] width 942 height 360
drag, startPoint x: 452, startPoint y: 256, endPoint x: 339, endPoint y: 244, distance: 113.4
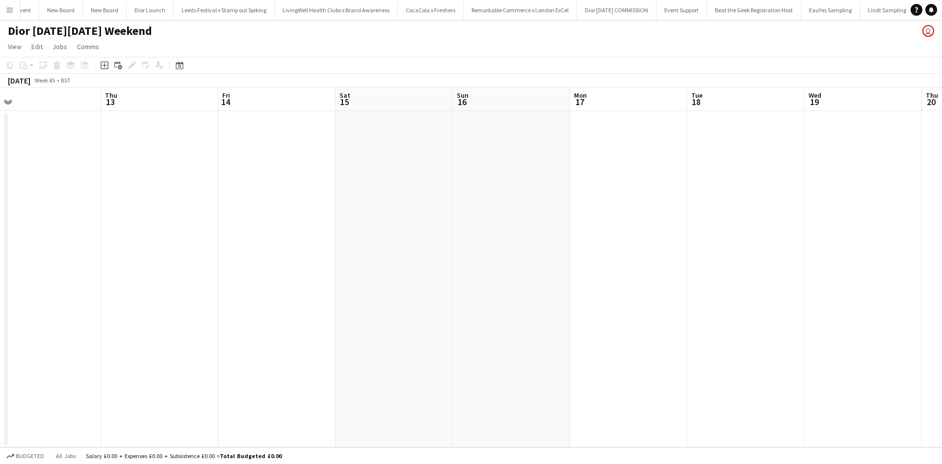
click at [356, 245] on app-calendar-viewport "Sun 9 Mon 10 Tue 11 Wed 12 Thu 13 Fri 14 Sat 15 Sun 16 Mon 17 Tue 18 Wed 19 Thu…" at bounding box center [471, 267] width 942 height 360
drag, startPoint x: 322, startPoint y: 242, endPoint x: 491, endPoint y: 256, distance: 169.8
click at [277, 235] on app-calendar-viewport "Fri 14 Sat 15 Sun 16 Mon 17 Tue 18 Wed 19 Thu 20 Fri 21 Sat 22 Sun 23 Mon 24 Tu…" at bounding box center [471, 267] width 942 height 360
drag, startPoint x: 491, startPoint y: 256, endPoint x: 165, endPoint y: 210, distance: 329.4
click at [156, 207] on app-calendar-viewport "Mon 17 Tue 18 Wed 19 Thu 20 Fri 21 Sat 22 Sun 23 Mon 24 Tue 25 Wed 26 Thu 27 Fr…" at bounding box center [471, 267] width 942 height 360
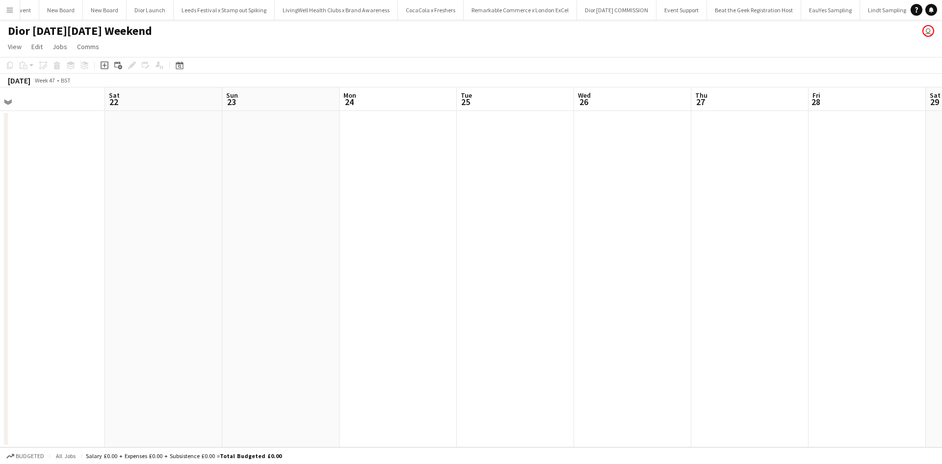
drag, startPoint x: 461, startPoint y: 247, endPoint x: 302, endPoint y: 221, distance: 161.6
click at [302, 221] on app-calendar-viewport "Tue 18 Wed 19 Thu 20 Fri 21 Sat 22 Sun 23 Mon 24 Tue 25 Wed 26 Thu 27 Fri 28 Sa…" at bounding box center [471, 267] width 942 height 360
click at [604, 149] on app-date-cell at bounding box center [632, 279] width 117 height 336
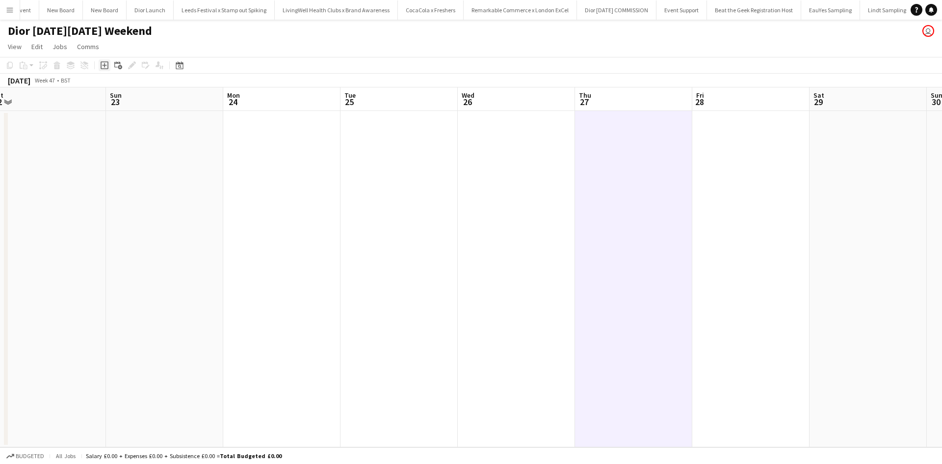
click at [103, 64] on icon "Add job" at bounding box center [105, 65] width 8 height 8
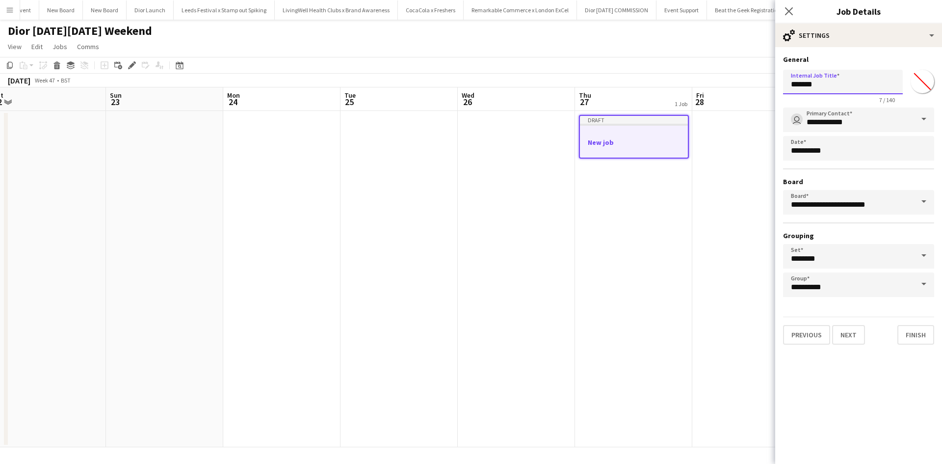
drag, startPoint x: 825, startPoint y: 90, endPoint x: 771, endPoint y: 84, distance: 54.3
click at [771, 84] on body "Menu Boards Boards Boards All jobs Status Workforce Workforce My Workforce Recr…" at bounding box center [471, 232] width 942 height 464
type input "**********"
click at [850, 328] on button "Next" at bounding box center [848, 335] width 33 height 20
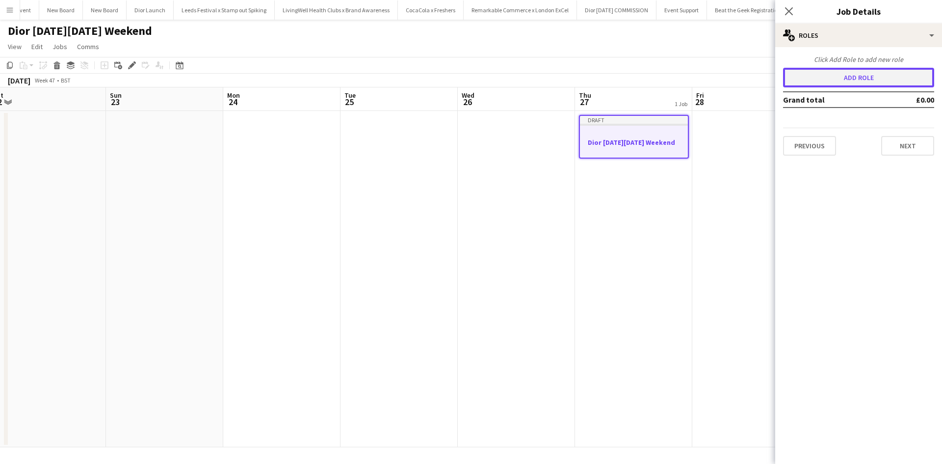
click at [846, 69] on button "Add role" at bounding box center [858, 78] width 151 height 20
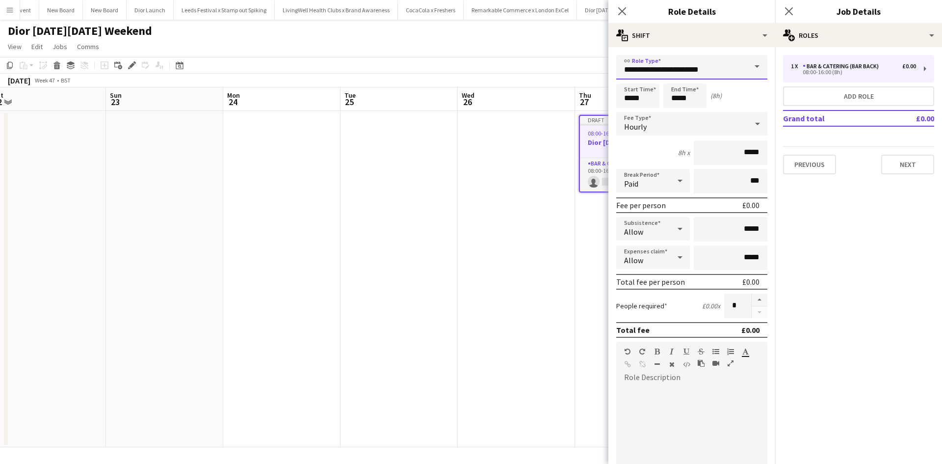
drag, startPoint x: 731, startPoint y: 68, endPoint x: 606, endPoint y: 67, distance: 124.6
click at [607, 67] on body "Menu Boards Boards Boards All jobs Status Workforce Workforce My Workforce Recr…" at bounding box center [471, 232] width 942 height 464
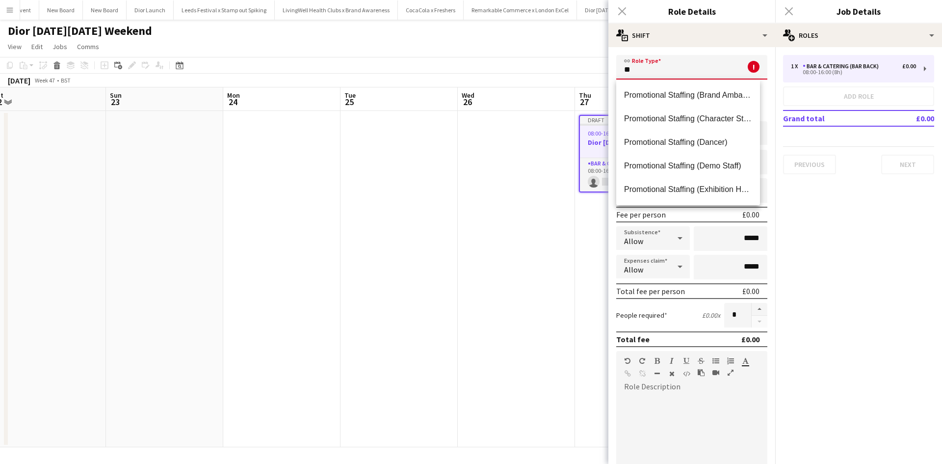
type input "*"
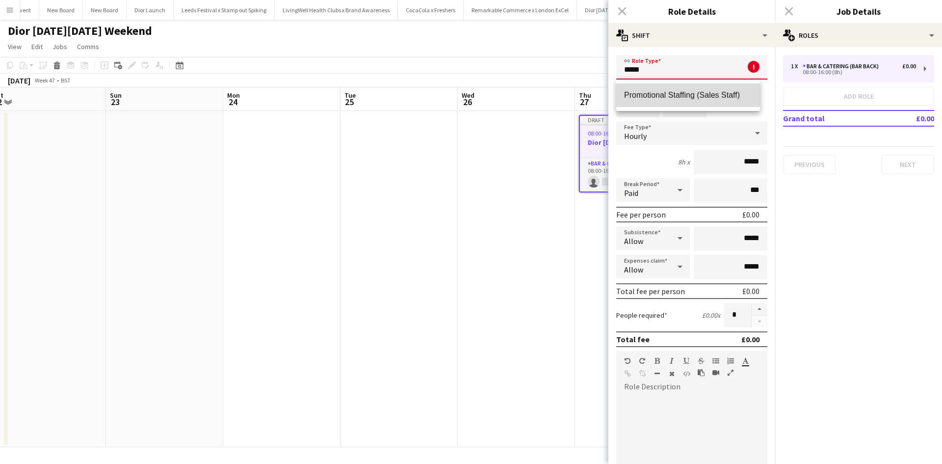
click at [638, 94] on span "Promotional Staffing (Sales Staff)" at bounding box center [688, 94] width 128 height 9
type input "**********"
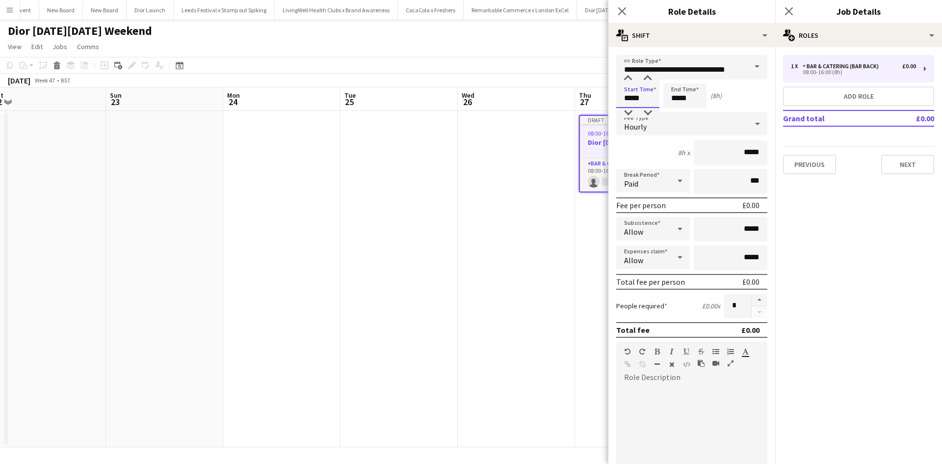
drag, startPoint x: 652, startPoint y: 103, endPoint x: 615, endPoint y: 94, distance: 38.2
click at [615, 94] on form "**********" at bounding box center [691, 360] width 167 height 610
type input "*****"
click at [739, 151] on input "*****" at bounding box center [731, 152] width 74 height 25
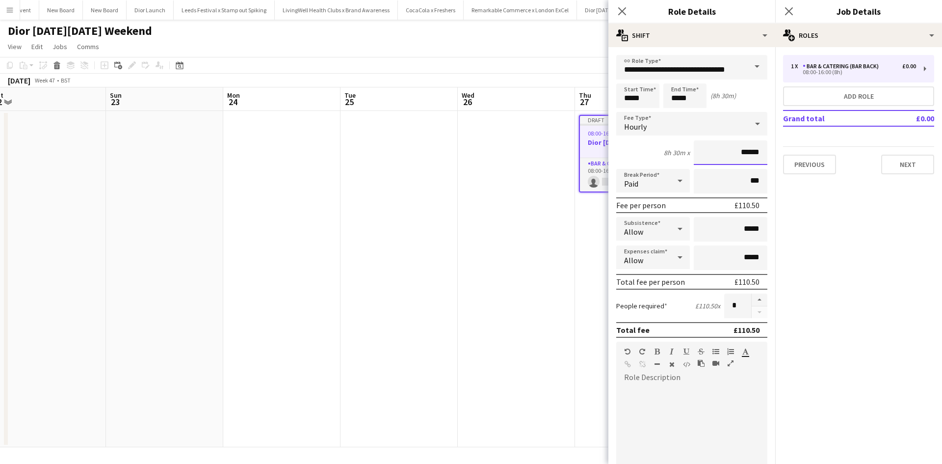
type input "******"
click at [537, 284] on app-date-cell at bounding box center [516, 279] width 117 height 336
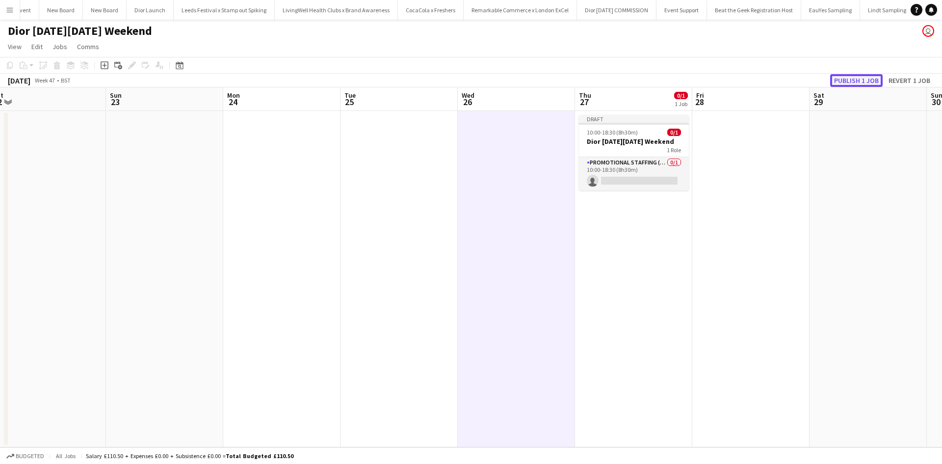
click at [853, 77] on button "Publish 1 job" at bounding box center [856, 80] width 52 height 13
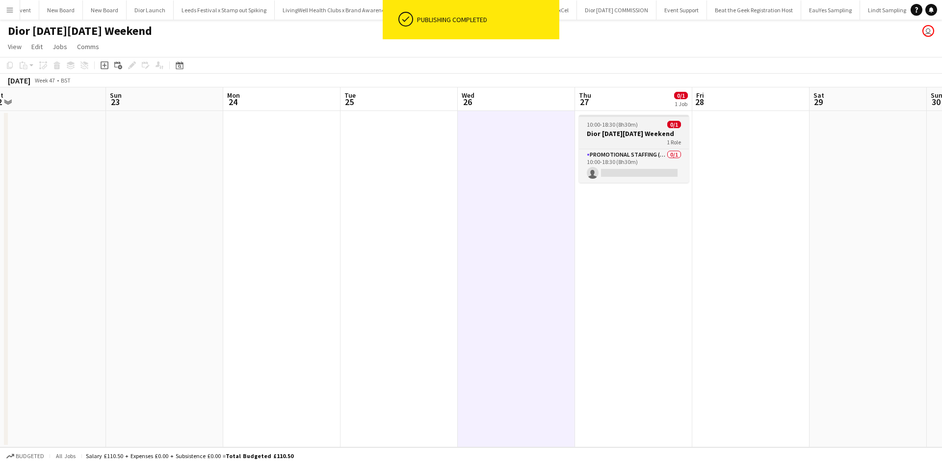
click at [629, 143] on div "1 Role" at bounding box center [634, 142] width 110 height 8
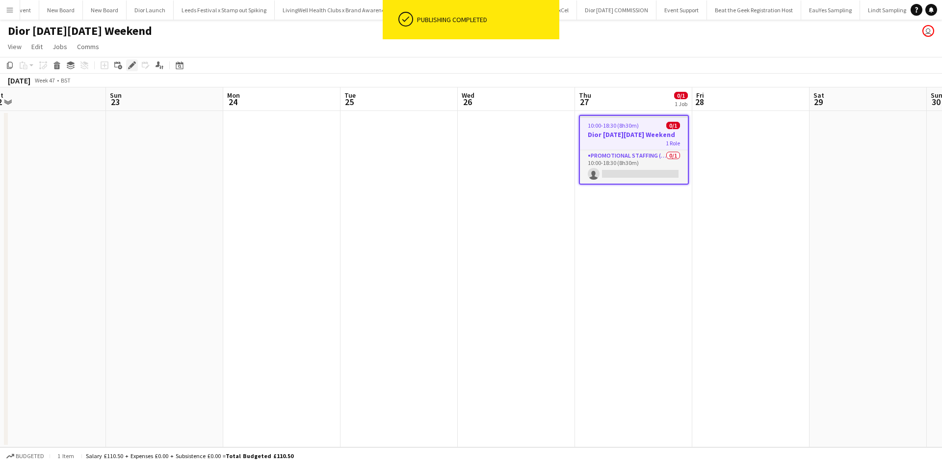
click at [134, 66] on icon "Edit" at bounding box center [132, 65] width 8 height 8
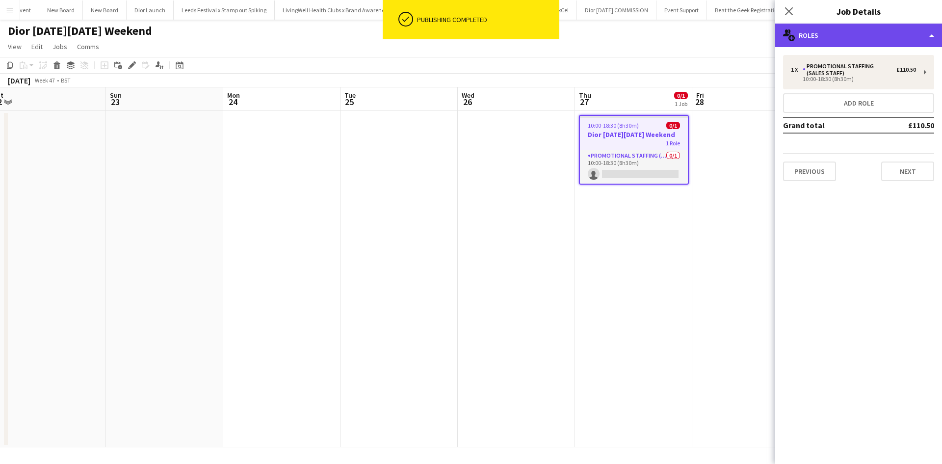
click at [816, 32] on div "multiple-users-add Roles" at bounding box center [858, 36] width 167 height 24
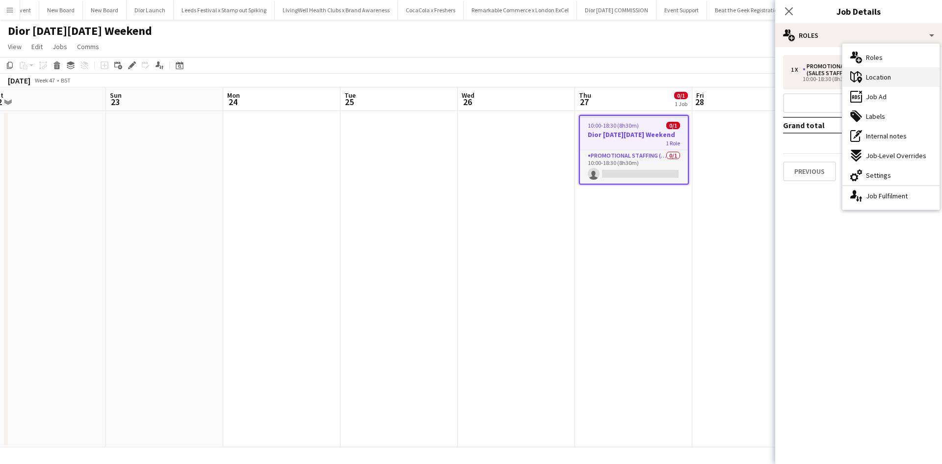
click at [882, 77] on span "Location" at bounding box center [878, 77] width 25 height 9
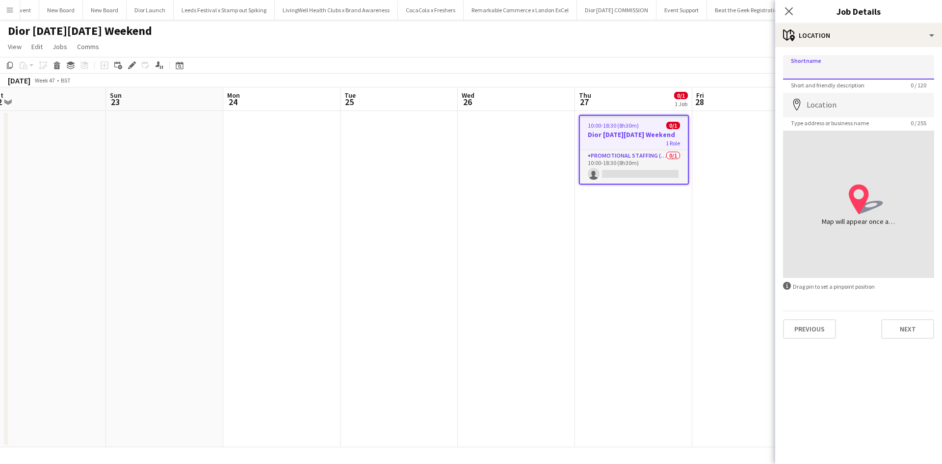
click at [841, 76] on input "Shortname" at bounding box center [858, 67] width 151 height 25
type input "**********"
click at [851, 107] on input "Location" at bounding box center [858, 105] width 151 height 25
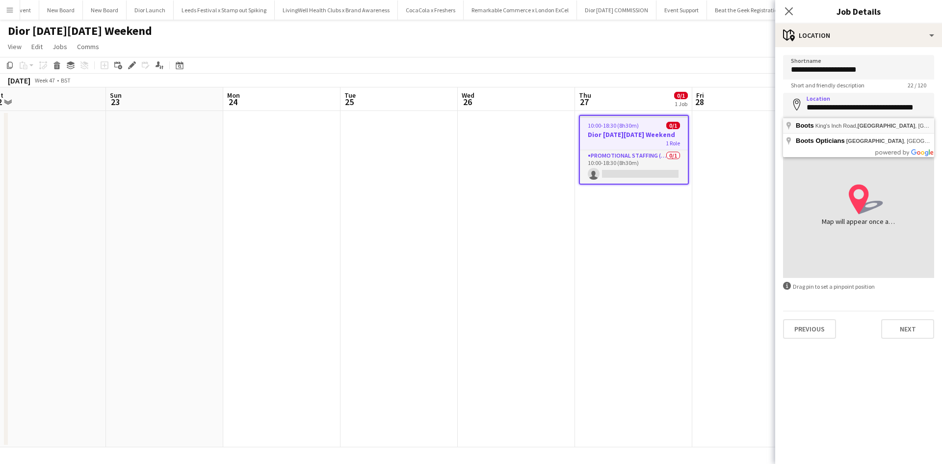
type input "**********"
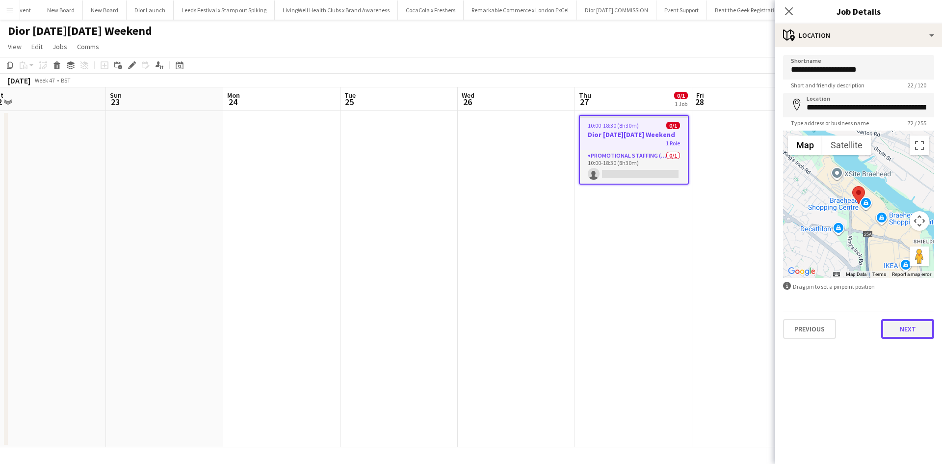
click at [904, 321] on button "Next" at bounding box center [907, 329] width 53 height 20
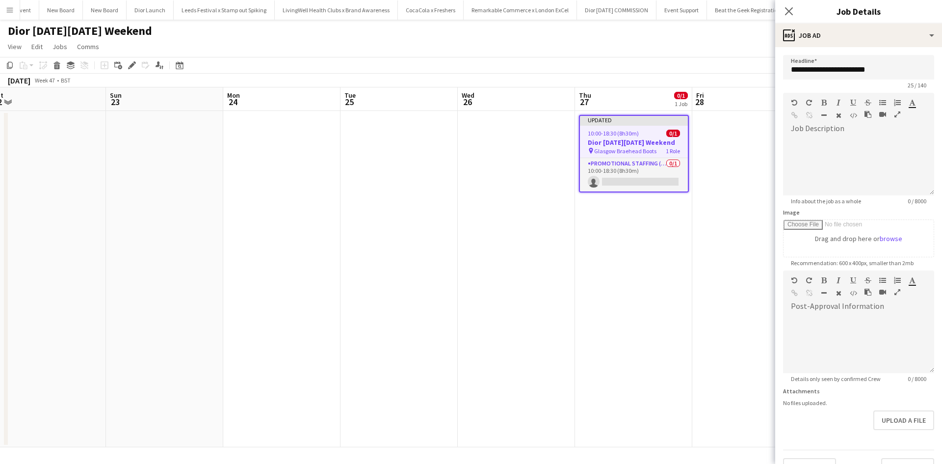
click at [753, 313] on app-date-cell at bounding box center [750, 279] width 117 height 336
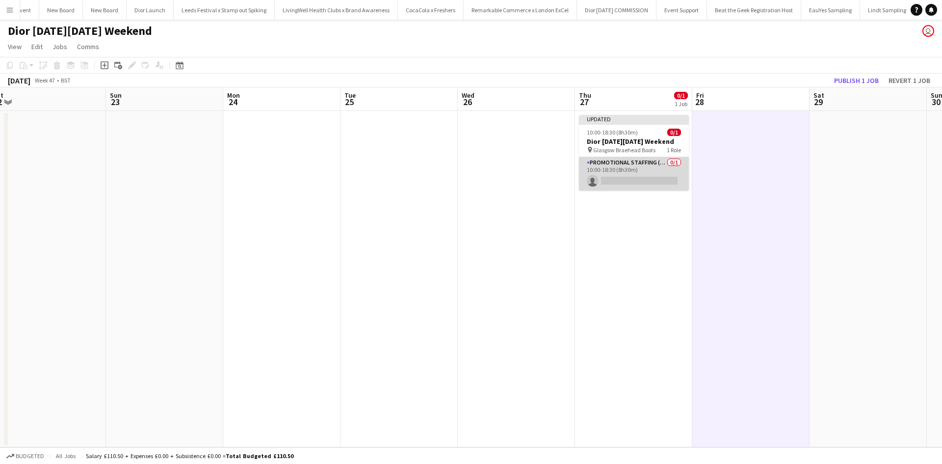
click at [652, 169] on app-card-role "Promotional Staffing (Sales Staff) 0/1 10:00-18:30 (8h30m) single-neutral-actio…" at bounding box center [634, 173] width 110 height 33
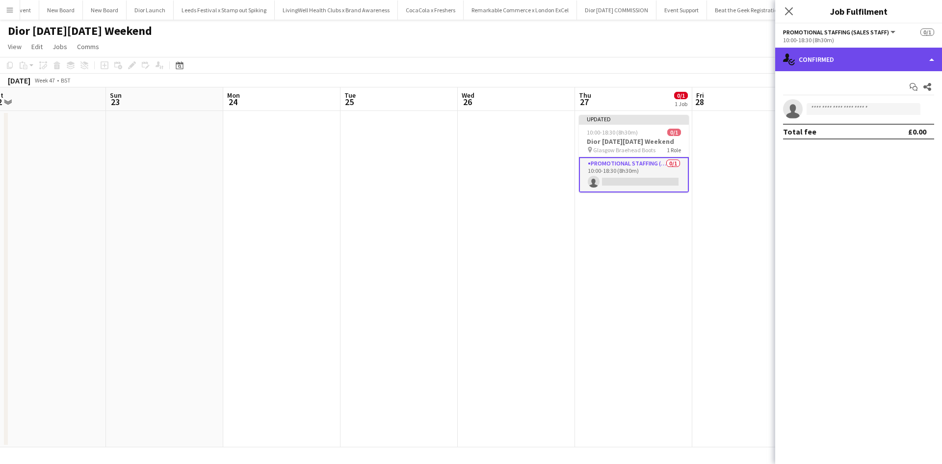
click at [817, 62] on div "single-neutral-actions-check-2 Confirmed" at bounding box center [858, 60] width 167 height 24
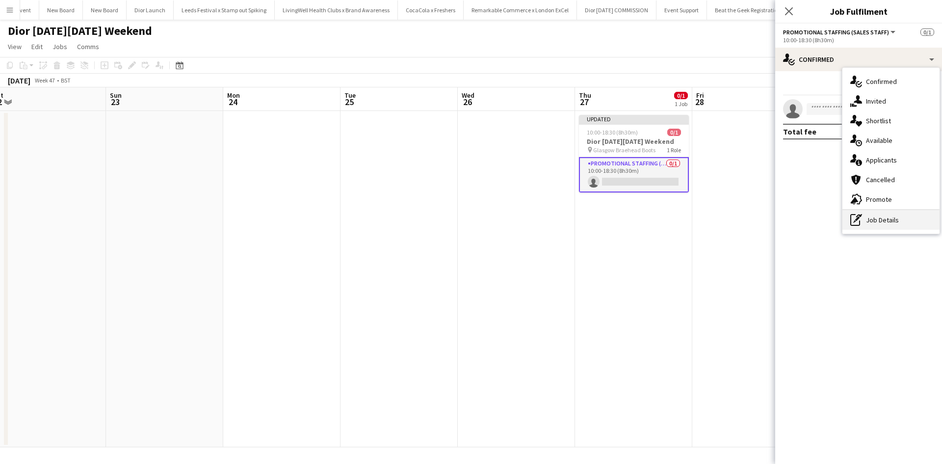
click at [881, 225] on div "pen-write Job Details" at bounding box center [890, 220] width 97 height 20
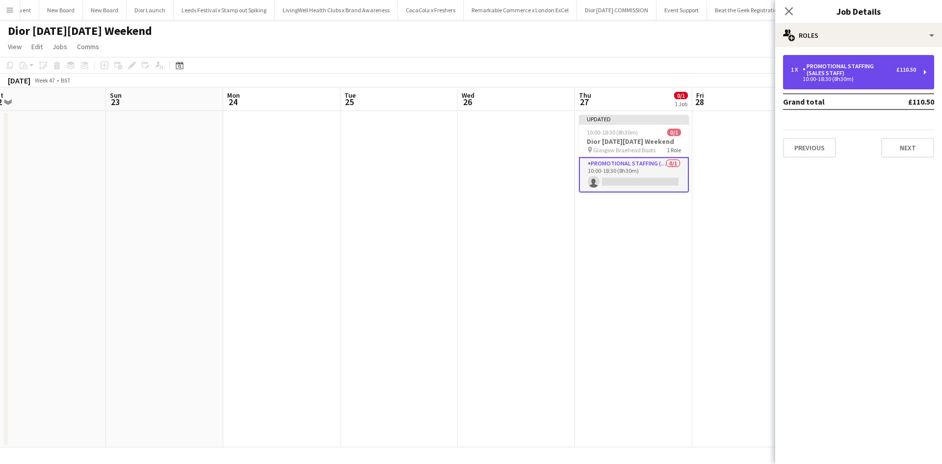
click at [852, 80] on div "10:00-18:30 (8h30m)" at bounding box center [853, 79] width 125 height 5
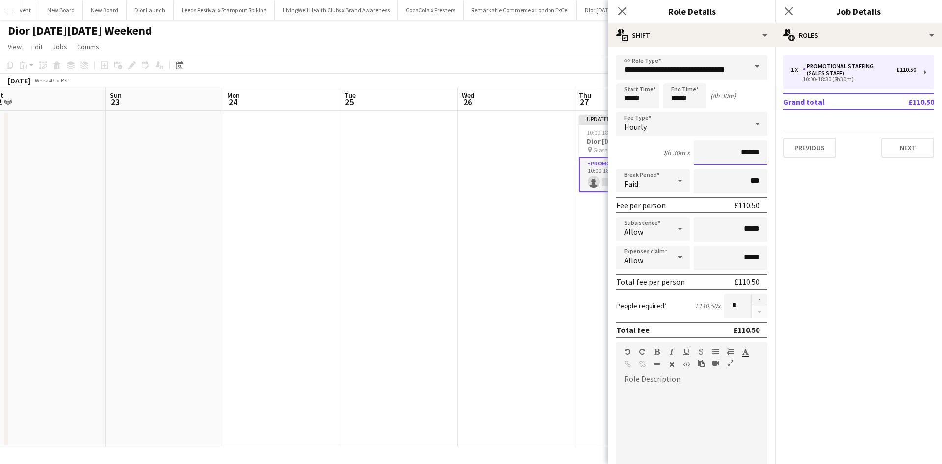
click at [740, 150] on input "******" at bounding box center [731, 152] width 74 height 25
click at [740, 151] on input "******" at bounding box center [731, 152] width 74 height 25
type input "******"
click at [544, 279] on app-date-cell at bounding box center [516, 279] width 117 height 336
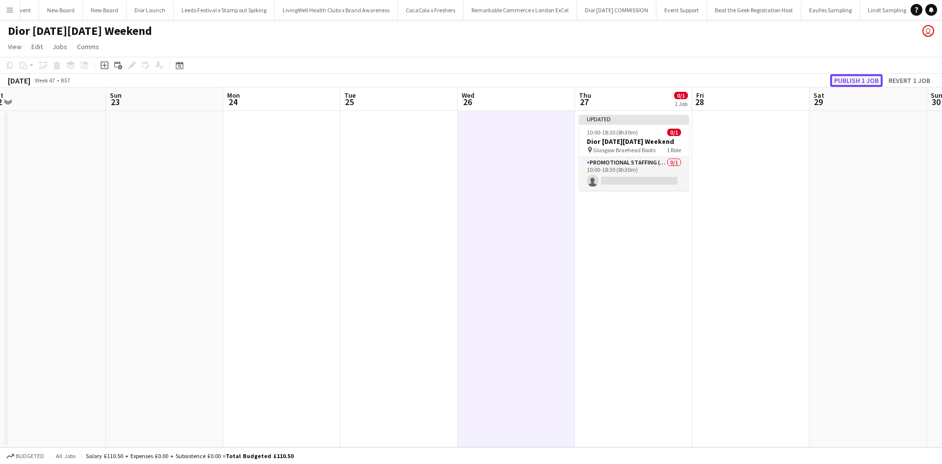
click at [863, 82] on button "Publish 1 job" at bounding box center [856, 80] width 52 height 13
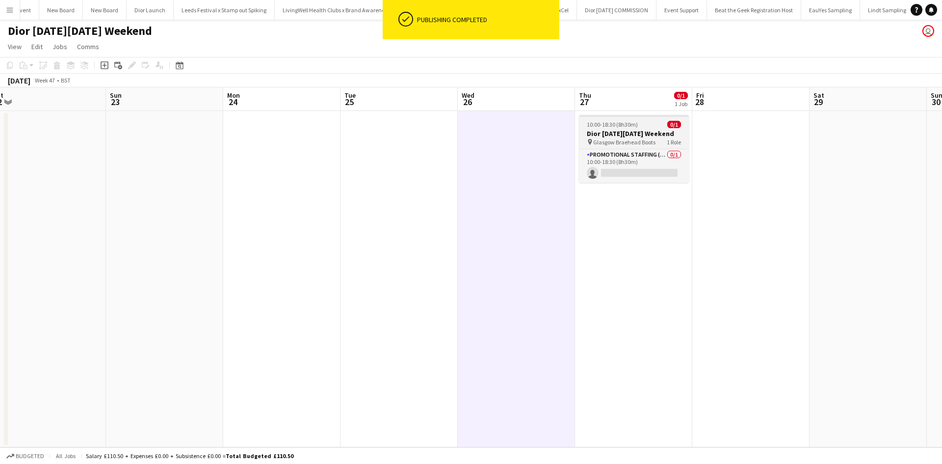
click at [652, 123] on div "10:00-18:30 (8h30m) 0/1" at bounding box center [634, 124] width 110 height 7
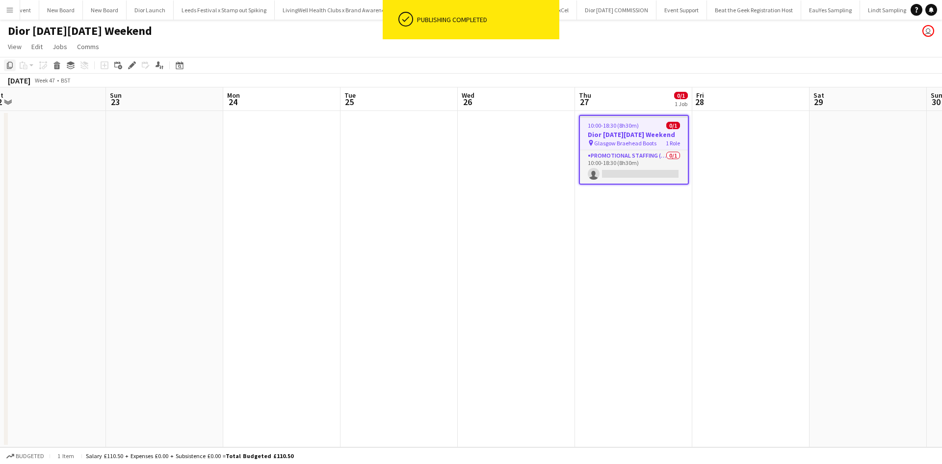
click at [10, 63] on icon "Copy" at bounding box center [10, 65] width 8 height 8
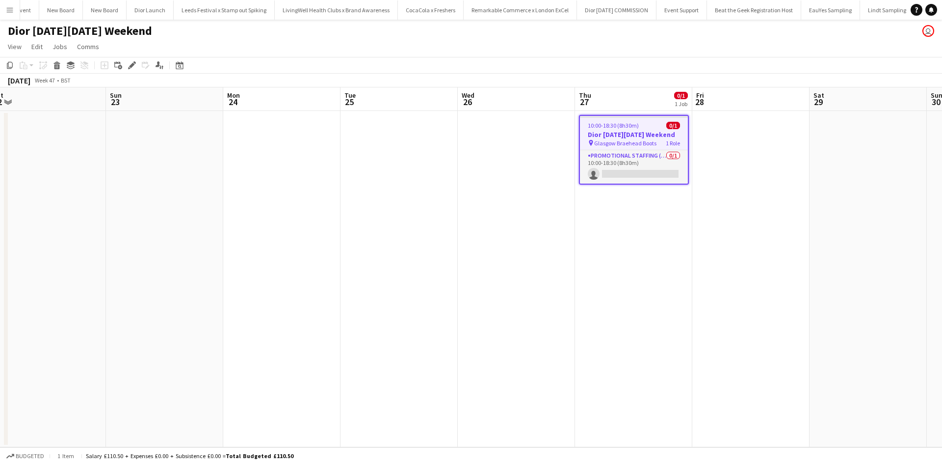
click at [734, 135] on app-date-cell at bounding box center [750, 279] width 117 height 336
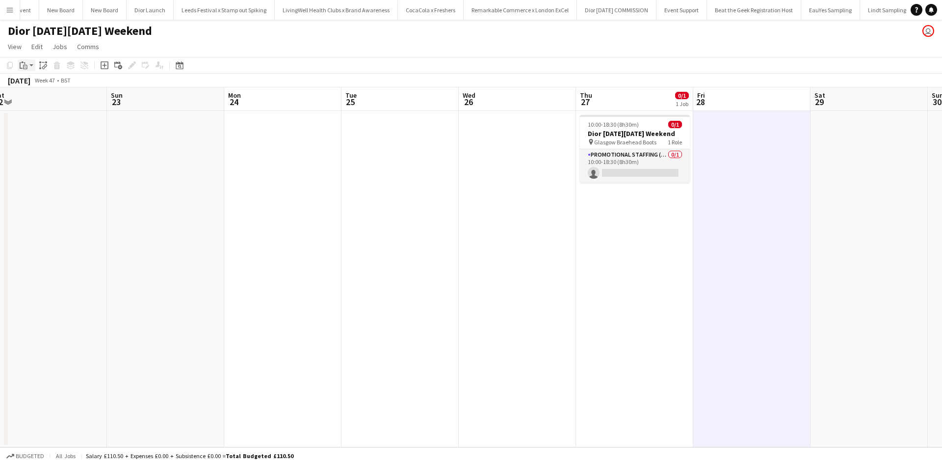
click at [23, 67] on icon "Paste" at bounding box center [24, 65] width 8 height 8
click at [39, 87] on link "Paste Ctrl+V" at bounding box center [72, 83] width 92 height 9
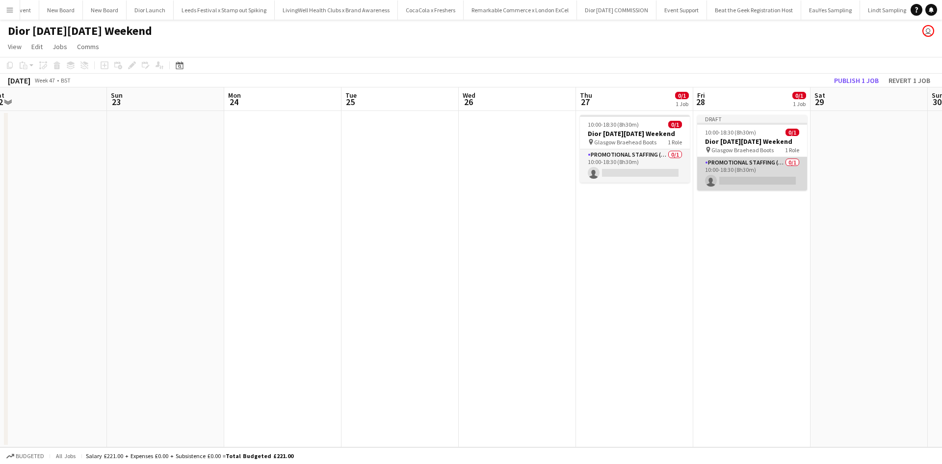
click at [764, 166] on app-card-role "Promotional Staffing (Sales Staff) 0/1 10:00-18:30 (8h30m) single-neutral-actio…" at bounding box center [752, 173] width 110 height 33
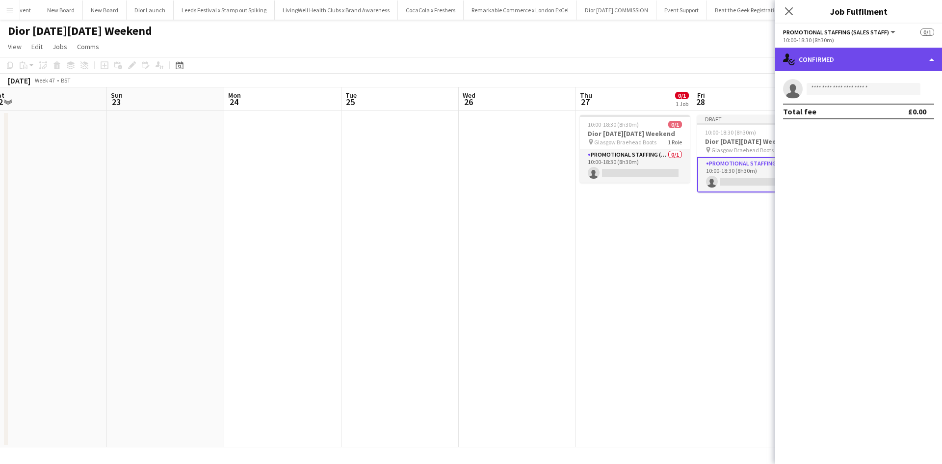
click at [805, 57] on div "single-neutral-actions-check-2 Confirmed" at bounding box center [858, 60] width 167 height 24
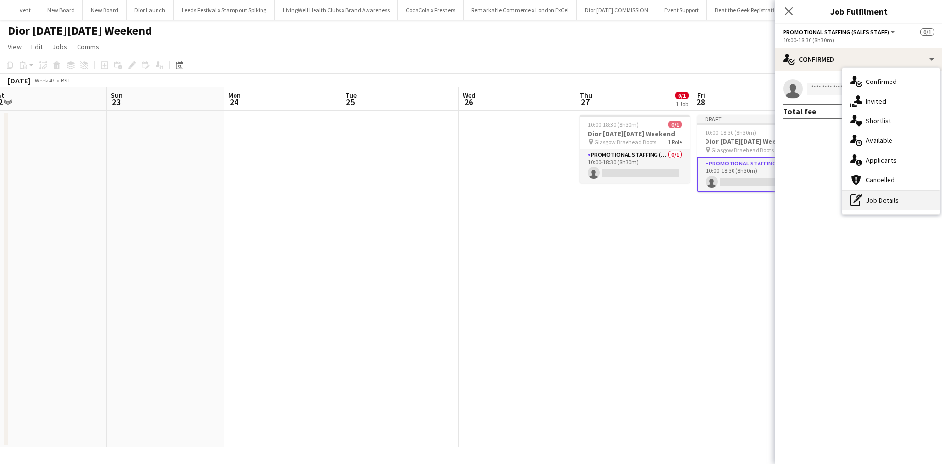
click at [882, 203] on div "pen-write Job Details" at bounding box center [890, 200] width 97 height 20
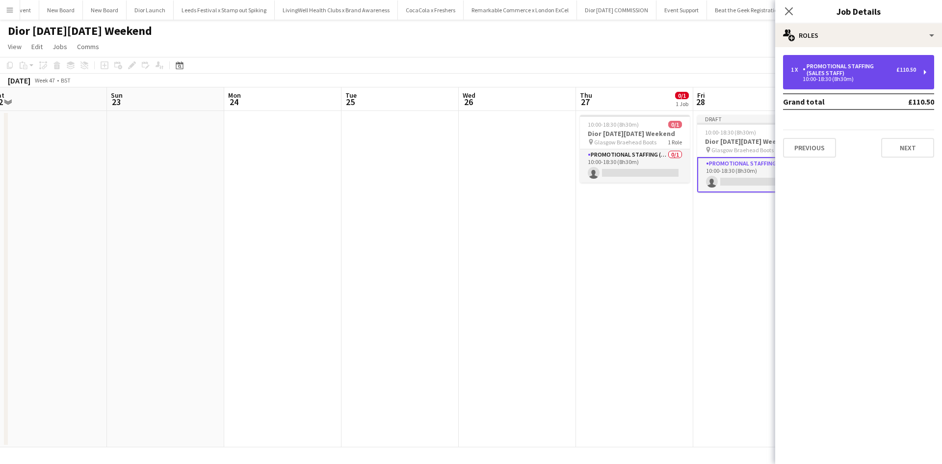
click at [824, 76] on div "Promotional Staffing (Sales Staff)" at bounding box center [849, 70] width 94 height 14
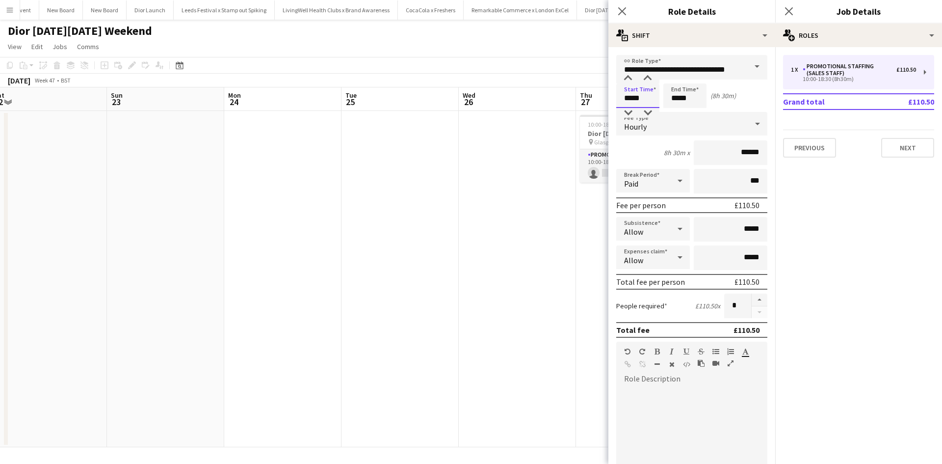
drag, startPoint x: 646, startPoint y: 97, endPoint x: 634, endPoint y: 97, distance: 12.3
click at [634, 97] on input "*****" at bounding box center [637, 95] width 43 height 25
type input "*****"
click at [549, 242] on app-date-cell at bounding box center [517, 279] width 117 height 336
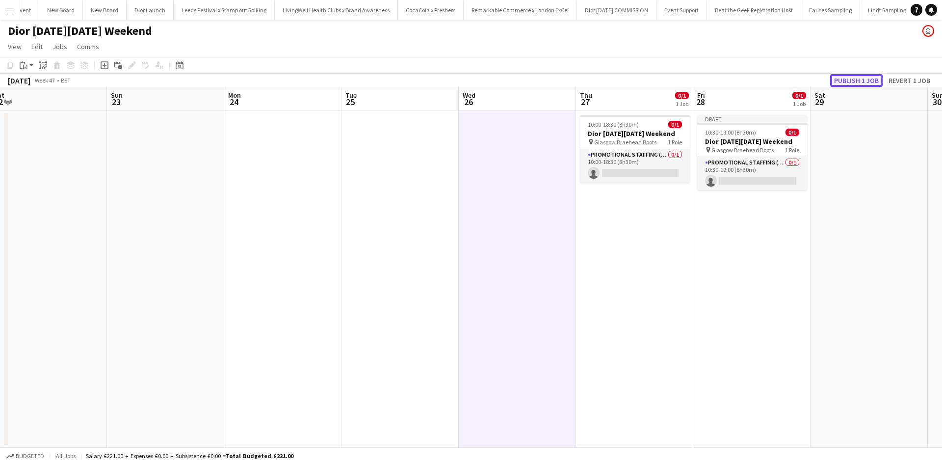
click at [870, 79] on button "Publish 1 job" at bounding box center [856, 80] width 52 height 13
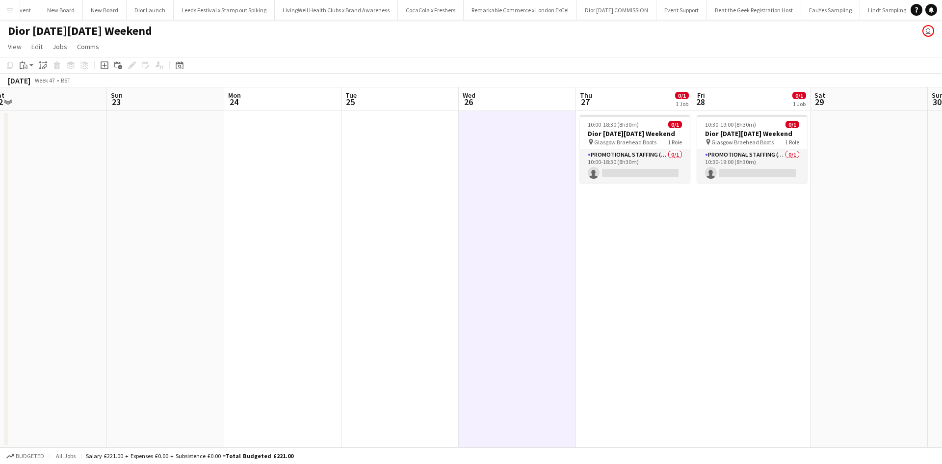
click at [741, 202] on app-date-cell "10:30-19:00 (8h30m) 0/1 Dior Black Friday Weekend pin Glasgow Braehead Boots 1 …" at bounding box center [751, 279] width 117 height 336
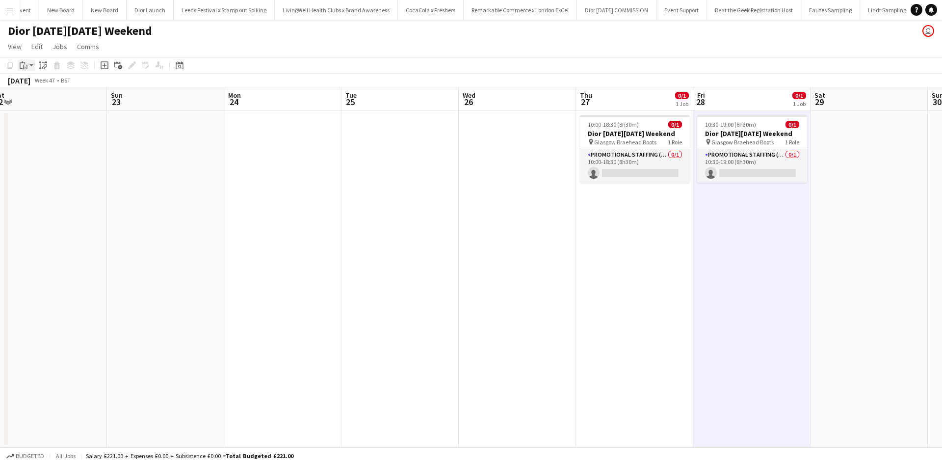
click at [24, 63] on icon "Paste" at bounding box center [24, 65] width 8 height 8
click at [45, 100] on link "Paste with crew Ctrl+Shift+V" at bounding box center [72, 100] width 92 height 9
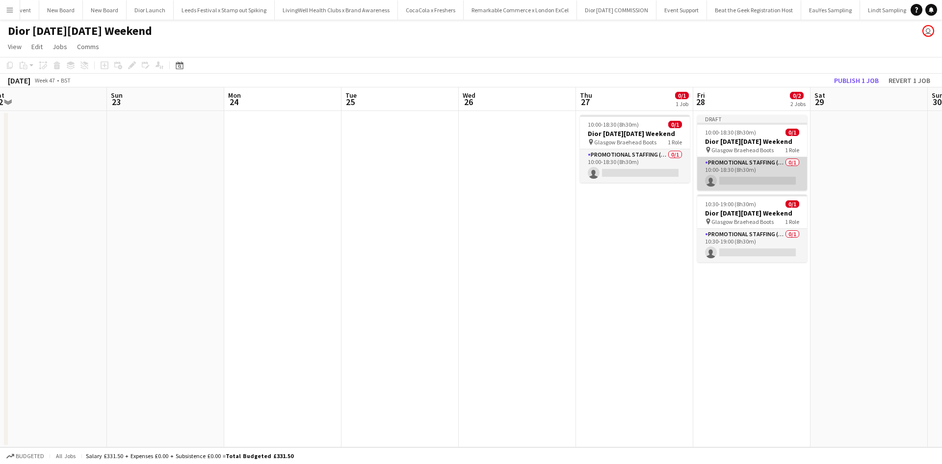
click at [751, 167] on app-card-role "Promotional Staffing (Sales Staff) 0/1 10:00-18:30 (8h30m) single-neutral-actio…" at bounding box center [752, 173] width 110 height 33
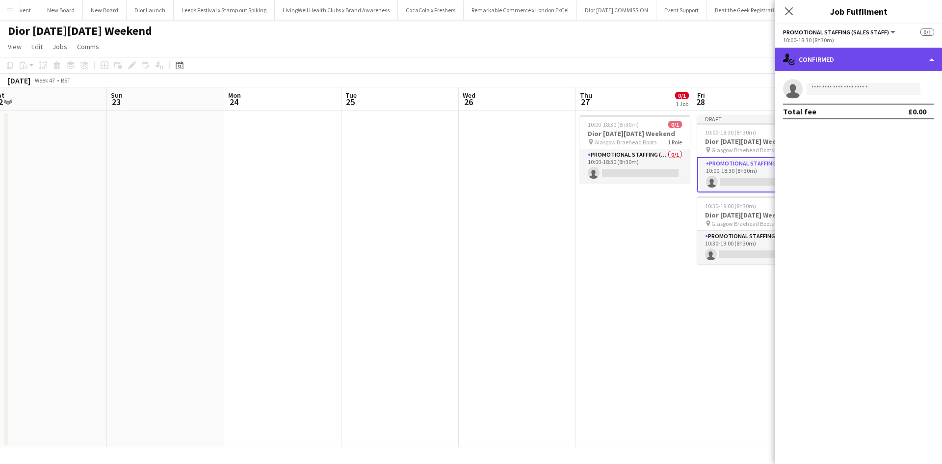
click at [840, 61] on div "single-neutral-actions-check-2 Confirmed" at bounding box center [858, 60] width 167 height 24
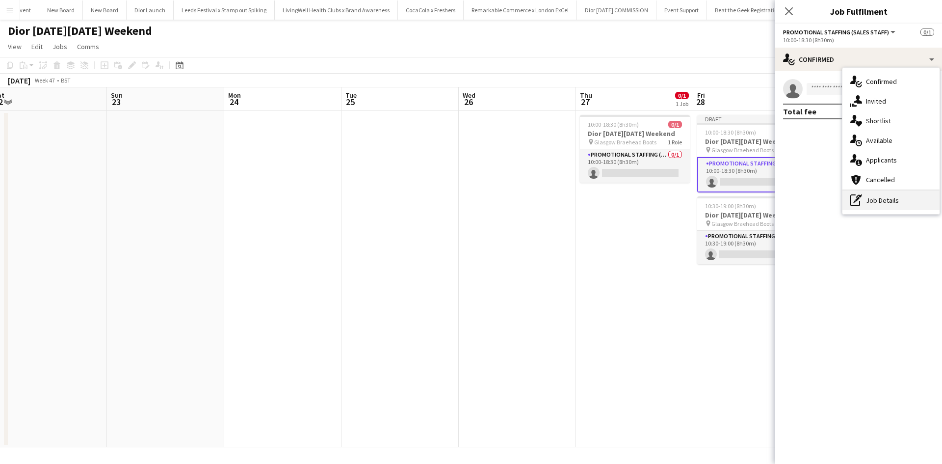
click at [873, 196] on div "pen-write Job Details" at bounding box center [890, 200] width 97 height 20
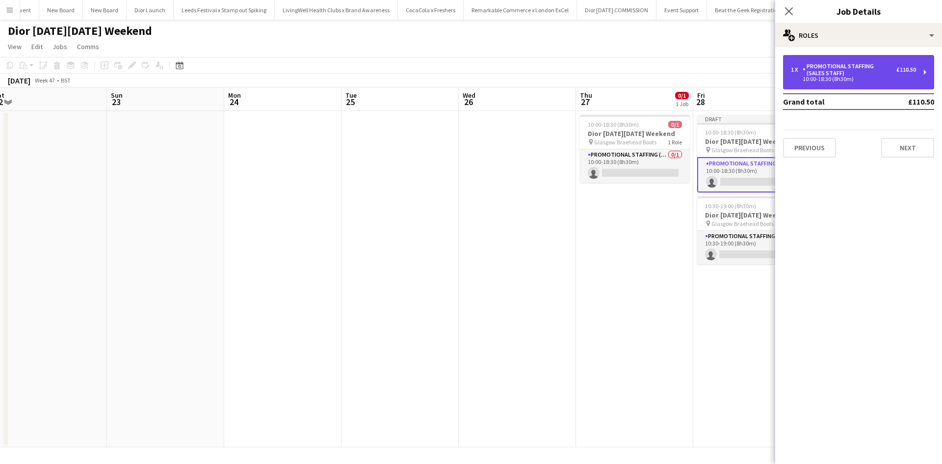
click at [843, 76] on div "Promotional Staffing (Sales Staff)" at bounding box center [849, 70] width 94 height 14
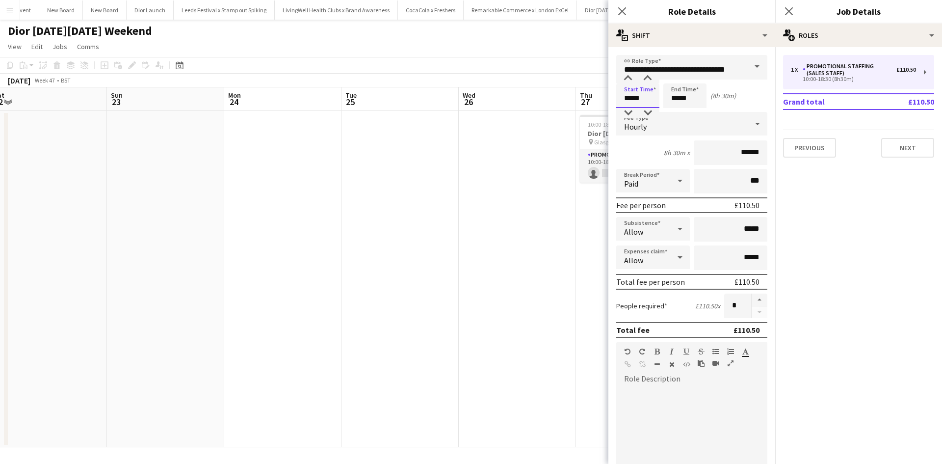
drag, startPoint x: 644, startPoint y: 100, endPoint x: 617, endPoint y: 94, distance: 27.7
click at [617, 94] on input "*****" at bounding box center [637, 95] width 43 height 25
type input "*****"
click at [557, 204] on app-date-cell at bounding box center [517, 279] width 117 height 336
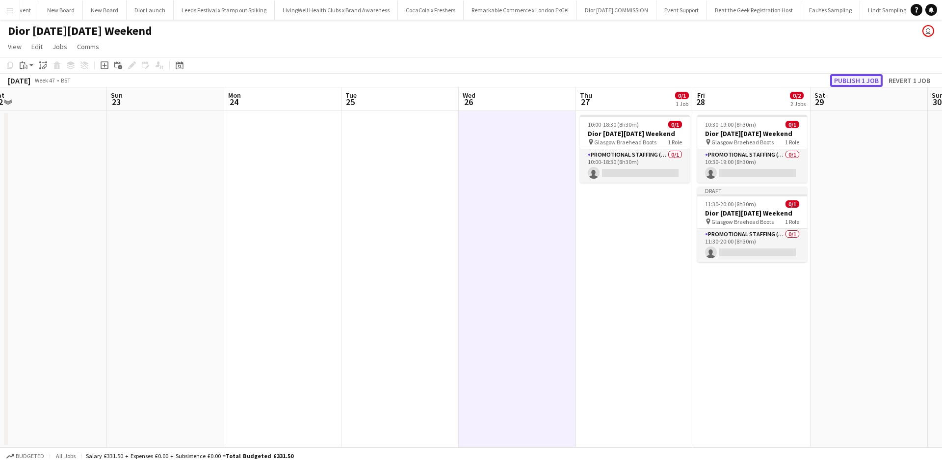
click at [863, 82] on button "Publish 1 job" at bounding box center [856, 80] width 52 height 13
click at [745, 265] on app-date-cell "10:30-19:00 (8h30m) 0/1 Dior Black Friday Weekend pin Glasgow Braehead Boots 1 …" at bounding box center [751, 279] width 117 height 336
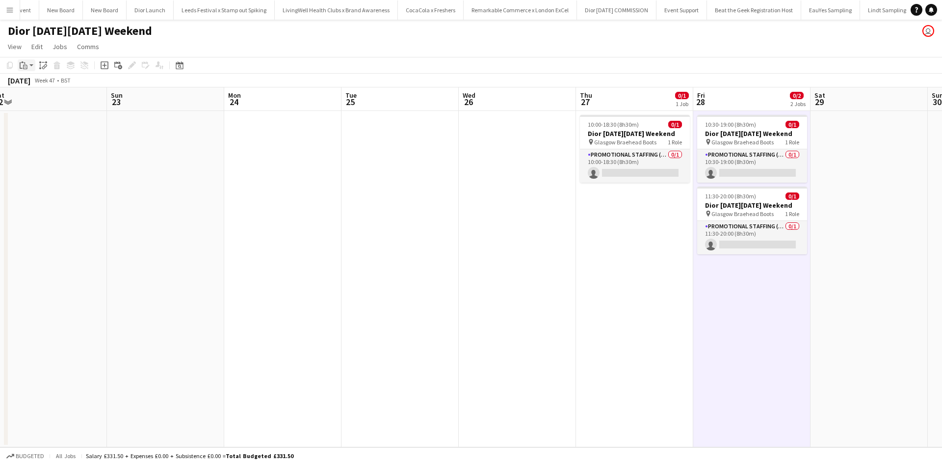
click at [31, 65] on app-action-btn "Paste" at bounding box center [27, 65] width 18 height 12
click at [31, 82] on link "Paste Ctrl+V" at bounding box center [72, 83] width 92 height 9
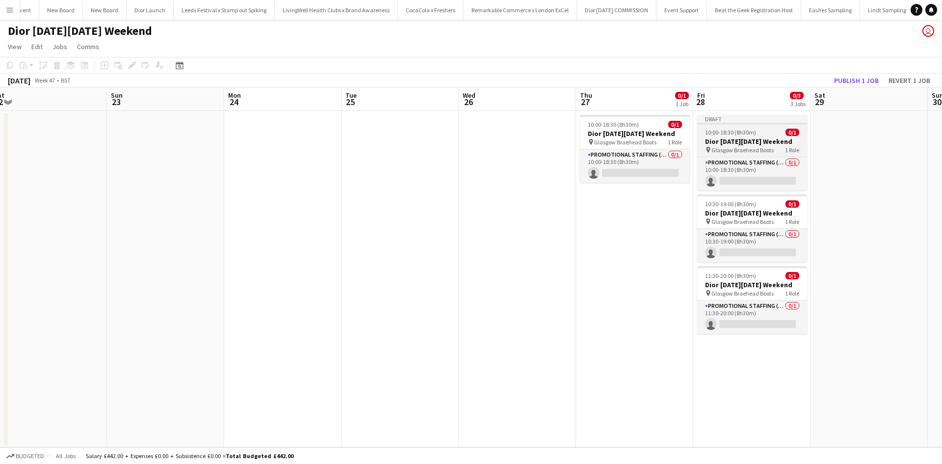
click at [760, 135] on div "10:00-18:30 (8h30m) 0/1" at bounding box center [752, 132] width 110 height 7
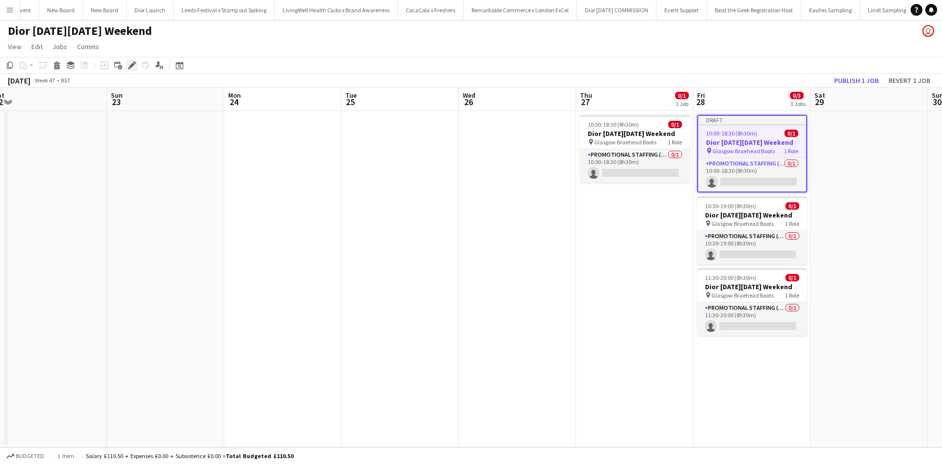
click at [133, 64] on icon at bounding box center [131, 65] width 5 height 5
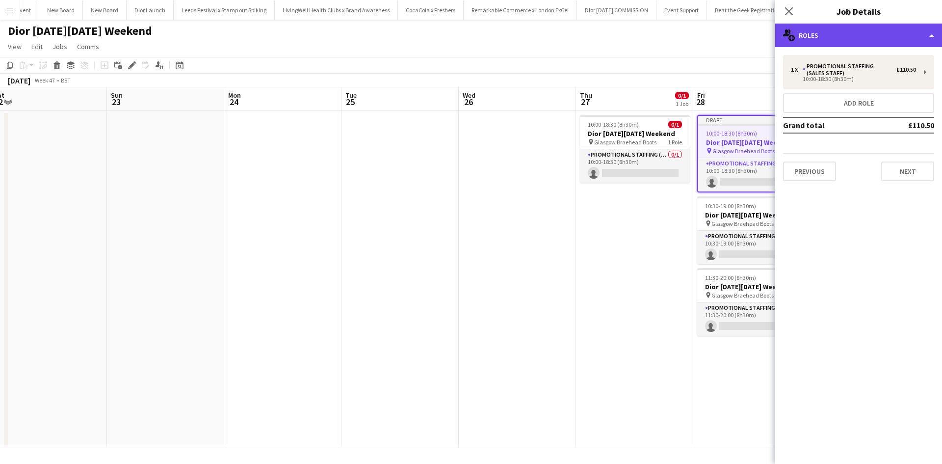
click at [839, 39] on div "multiple-users-add Roles" at bounding box center [858, 36] width 167 height 24
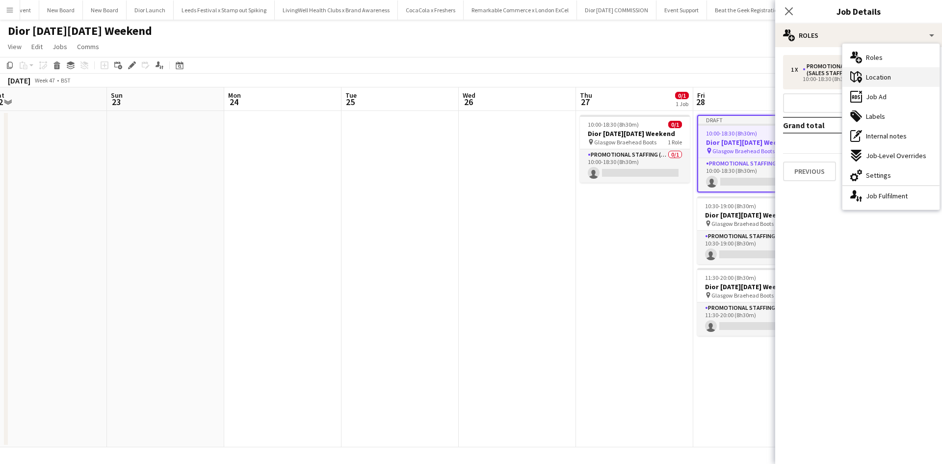
click at [868, 74] on span "Location" at bounding box center [878, 77] width 25 height 9
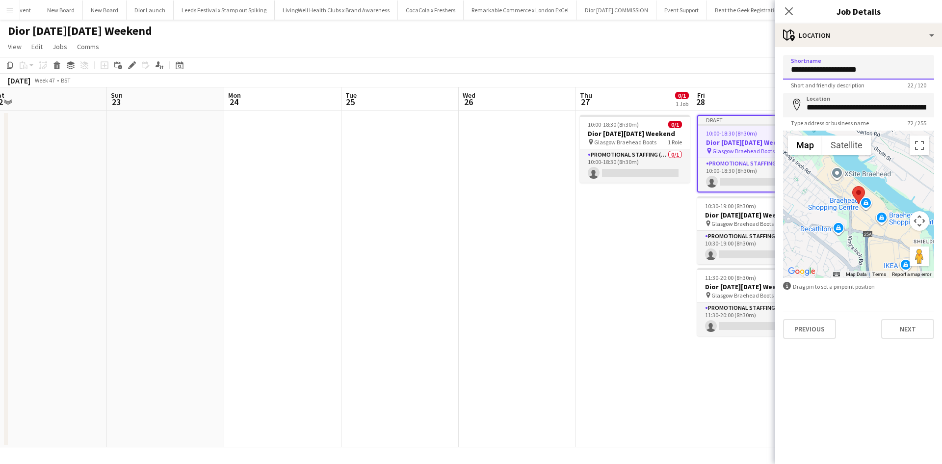
drag, startPoint x: 852, startPoint y: 69, endPoint x: 822, endPoint y: 69, distance: 30.9
click at [822, 69] on input "**********" at bounding box center [858, 67] width 151 height 25
type input "**********"
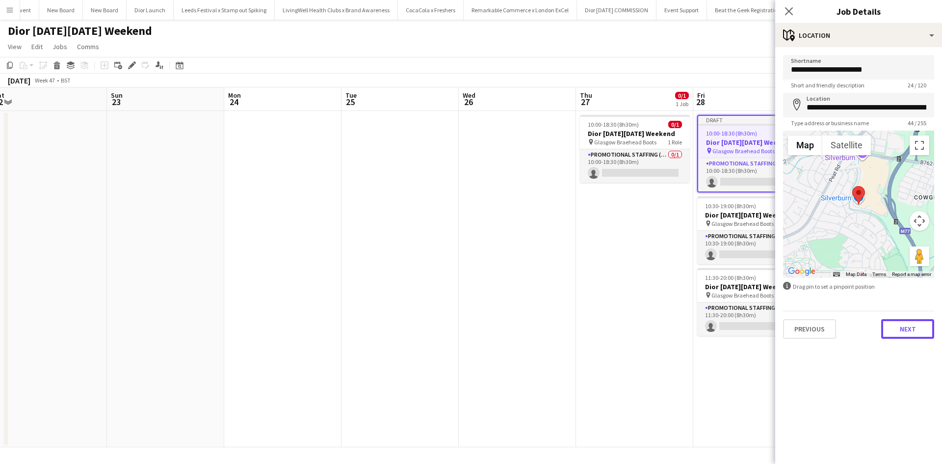
click at [914, 329] on button "Next" at bounding box center [907, 329] width 53 height 20
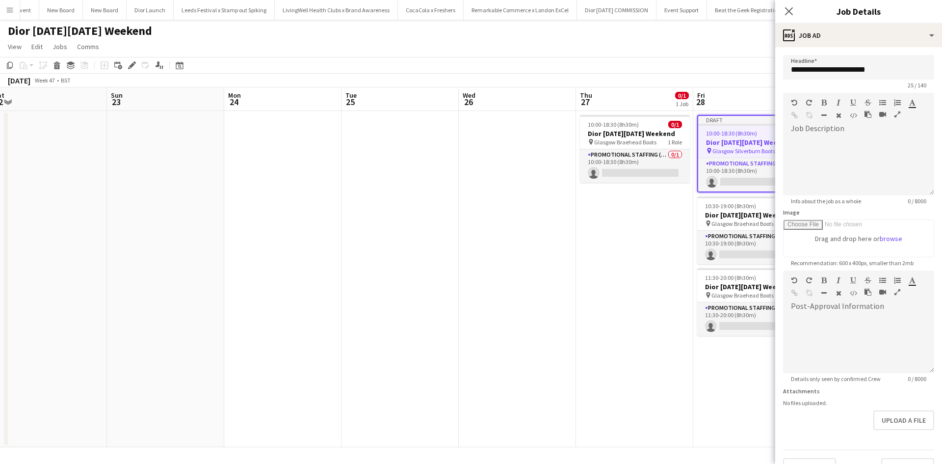
click at [615, 326] on app-date-cell "10:00-18:30 (8h30m) 0/1 Dior Black Friday Weekend pin Glasgow Braehead Boots 1 …" at bounding box center [634, 279] width 117 height 336
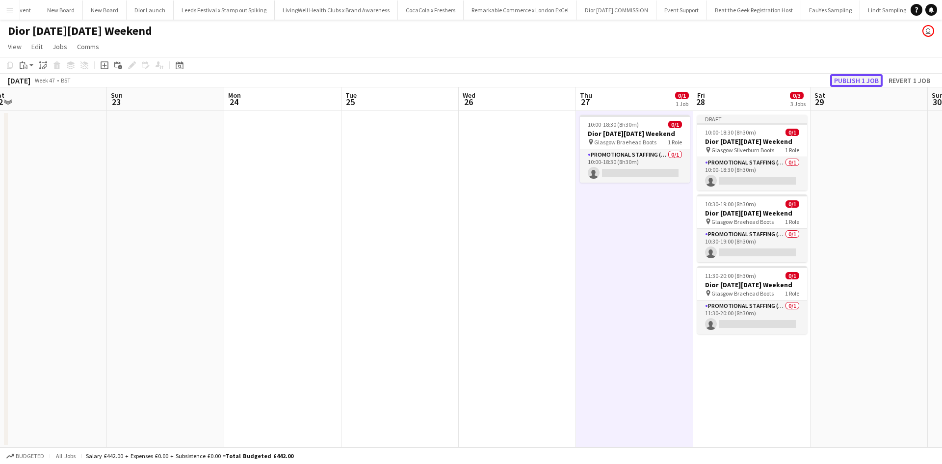
click at [845, 80] on button "Publish 1 job" at bounding box center [856, 80] width 52 height 13
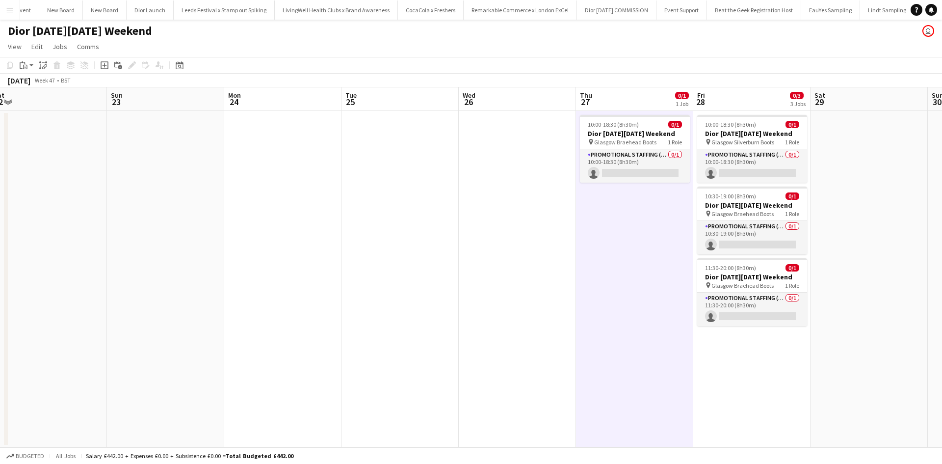
click at [628, 218] on app-date-cell "10:00-18:30 (8h30m) 0/1 Dior Black Friday Weekend pin Glasgow Braehead Boots 1 …" at bounding box center [634, 279] width 117 height 336
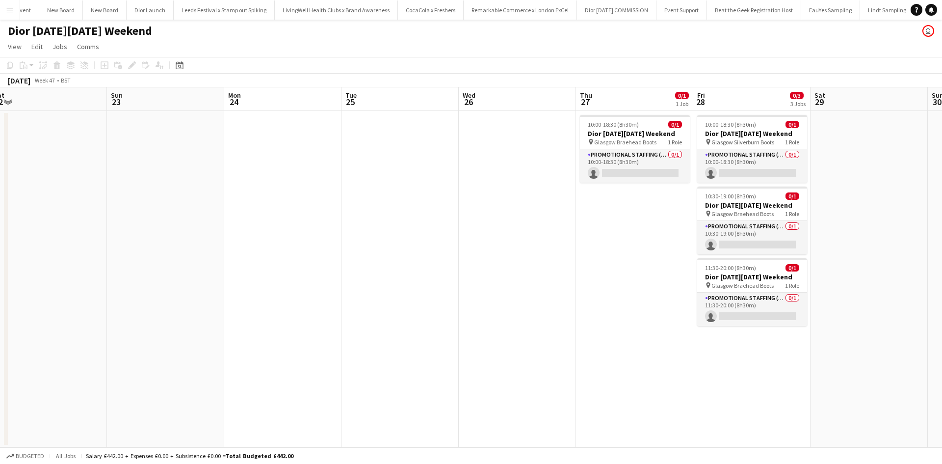
click at [640, 204] on app-date-cell "10:00-18:30 (8h30m) 0/1 Dior Black Friday Weekend pin Glasgow Braehead Boots 1 …" at bounding box center [634, 279] width 117 height 336
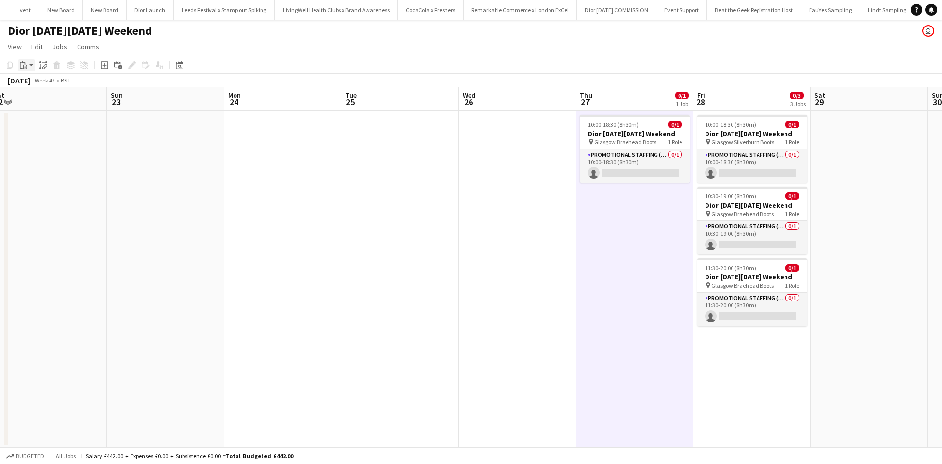
click at [27, 64] on icon "Paste" at bounding box center [24, 65] width 8 height 8
click at [42, 85] on link "Paste Ctrl+V" at bounding box center [72, 83] width 92 height 9
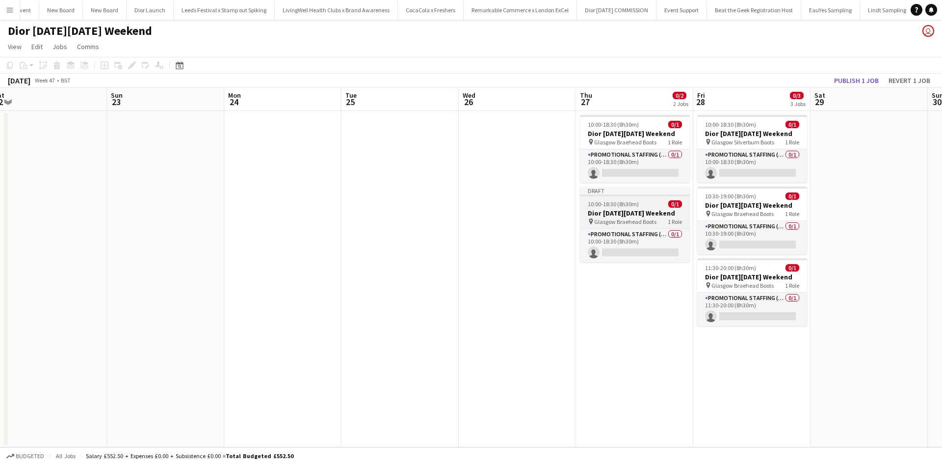
click at [649, 205] on div "10:00-18:30 (8h30m) 0/1" at bounding box center [635, 203] width 110 height 7
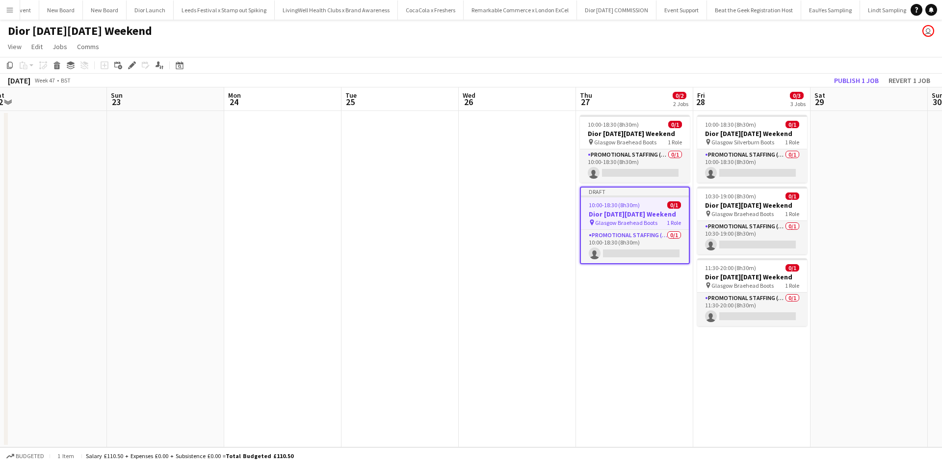
click at [131, 66] on icon at bounding box center [131, 65] width 5 height 5
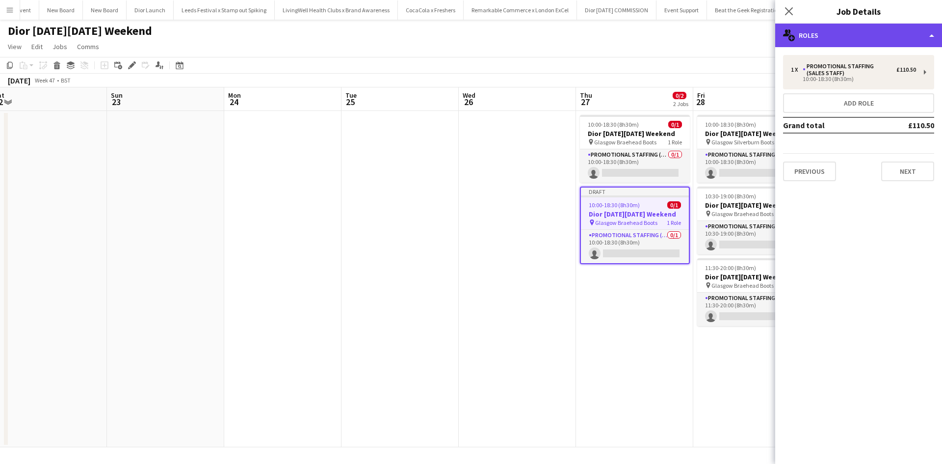
click at [872, 39] on div "multiple-users-add Roles" at bounding box center [858, 36] width 167 height 24
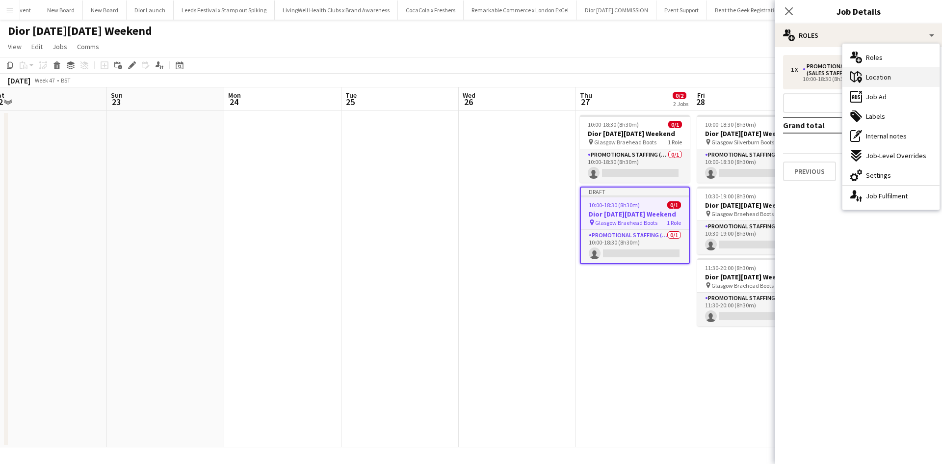
click at [889, 71] on div "maps-pin-1 Location" at bounding box center [890, 77] width 97 height 20
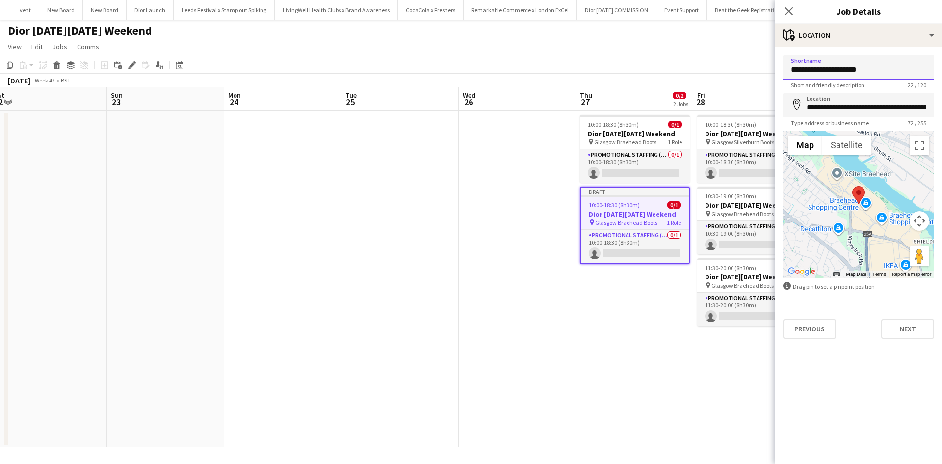
drag, startPoint x: 853, startPoint y: 68, endPoint x: 820, endPoint y: 67, distance: 33.9
click at [820, 67] on input "**********" at bounding box center [858, 67] width 151 height 25
type input "**********"
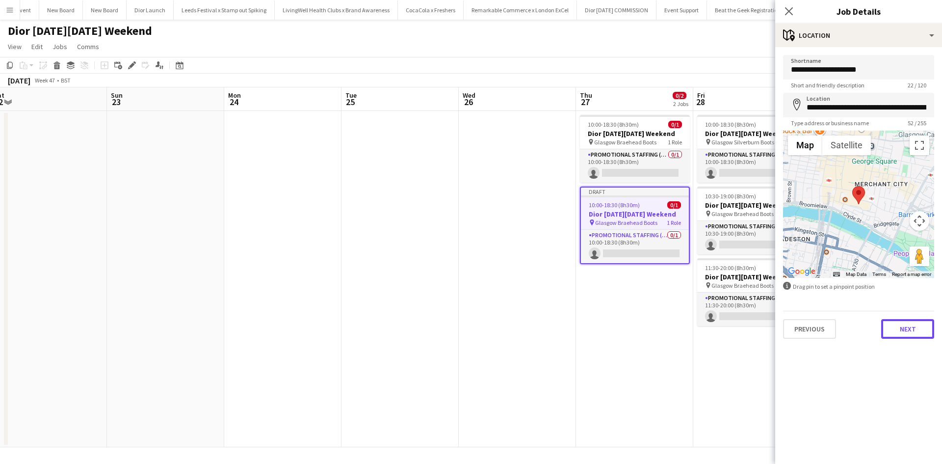
drag, startPoint x: 900, startPoint y: 327, endPoint x: 876, endPoint y: 334, distance: 24.9
click at [900, 327] on button "Next" at bounding box center [907, 329] width 53 height 20
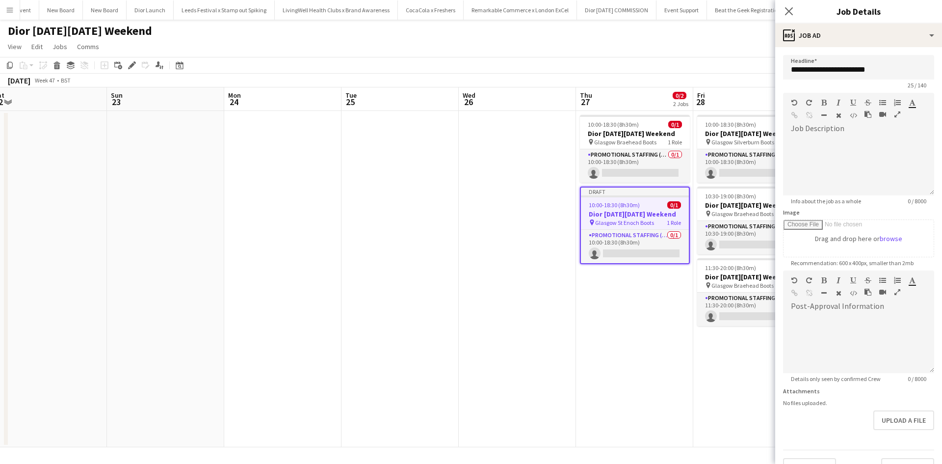
drag, startPoint x: 710, startPoint y: 381, endPoint x: 800, endPoint y: 192, distance: 209.5
click at [709, 381] on app-date-cell "10:00-18:30 (8h30m) 0/1 Dior Black Friday Weekend pin Glasgow Silverburn Boots …" at bounding box center [751, 279] width 117 height 336
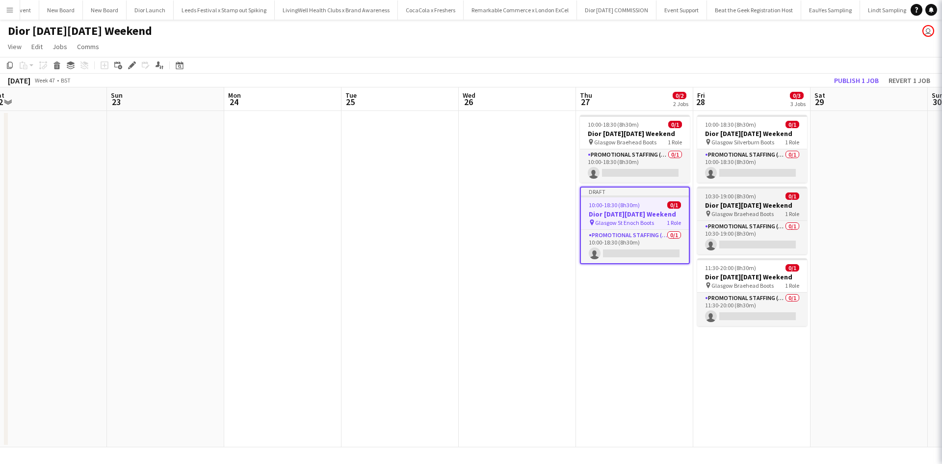
scroll to position [0, 363]
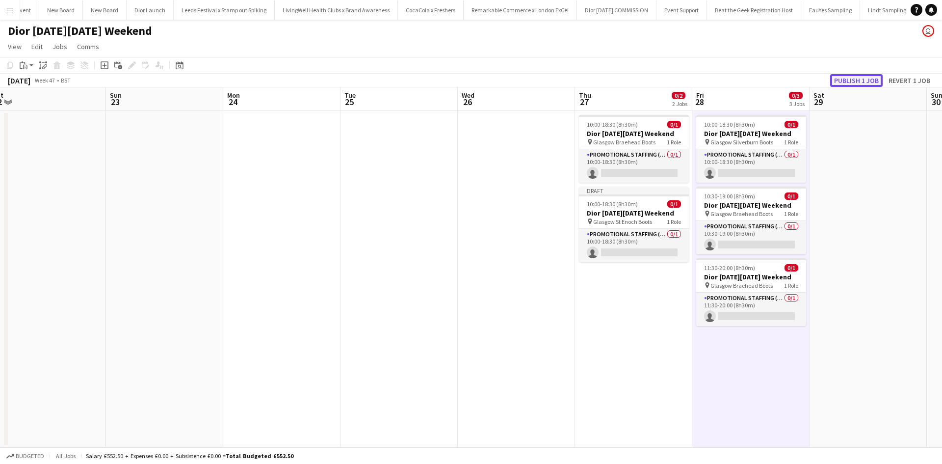
click at [846, 83] on button "Publish 1 job" at bounding box center [856, 80] width 52 height 13
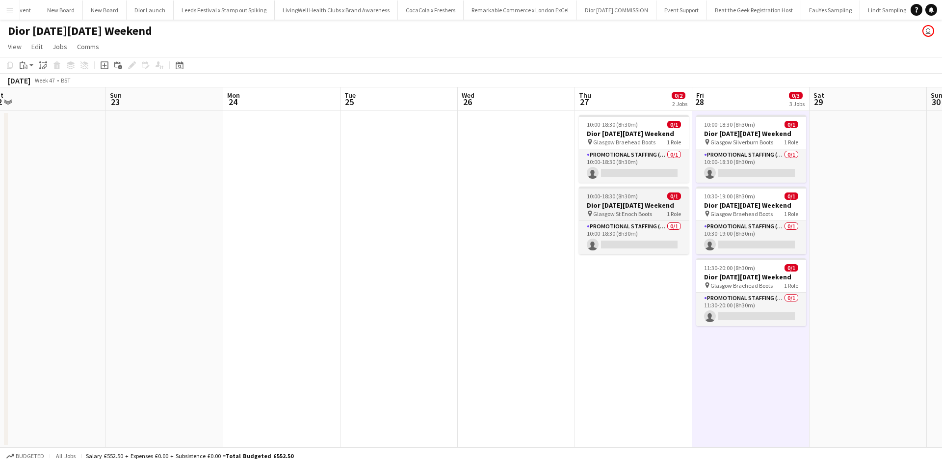
click at [645, 199] on div "10:00-18:30 (8h30m) 0/1" at bounding box center [634, 195] width 110 height 7
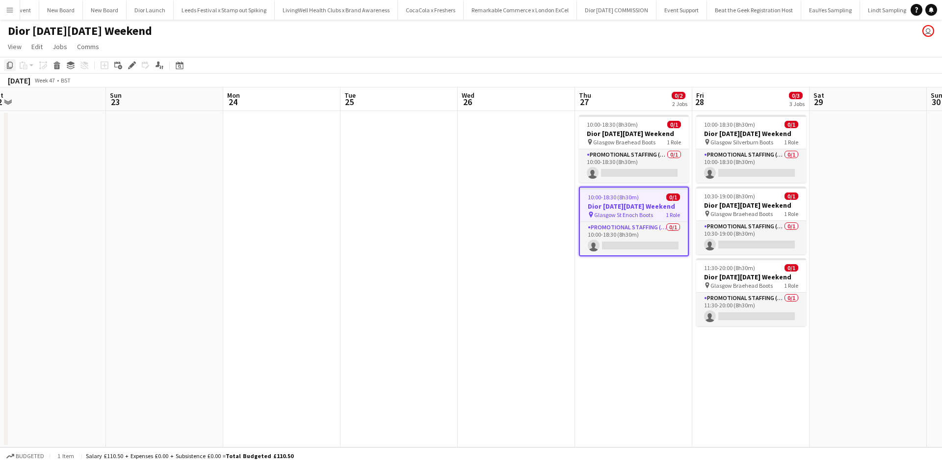
click at [7, 64] on icon at bounding box center [10, 65] width 6 height 7
click at [653, 235] on app-card-role "Promotional Staffing (Sales Staff) 0/1 10:00-18:30 (8h30m) single-neutral-actio…" at bounding box center [634, 238] width 108 height 33
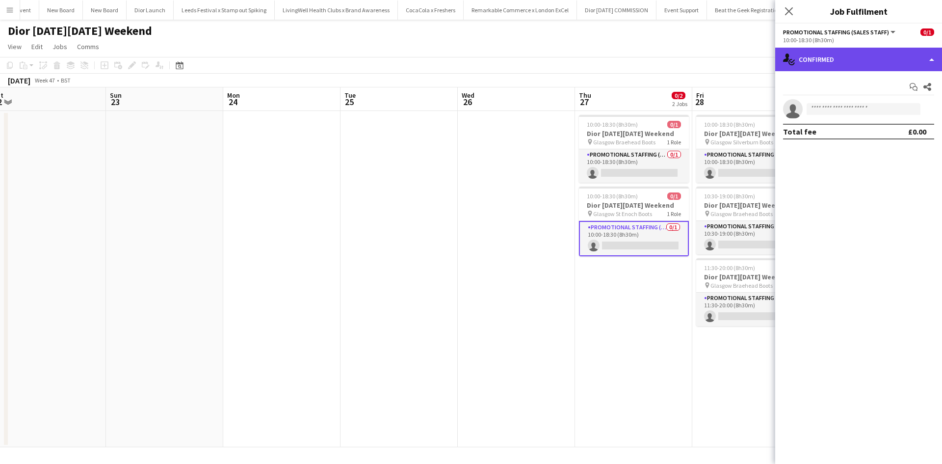
click at [830, 66] on div "single-neutral-actions-check-2 Confirmed" at bounding box center [858, 60] width 167 height 24
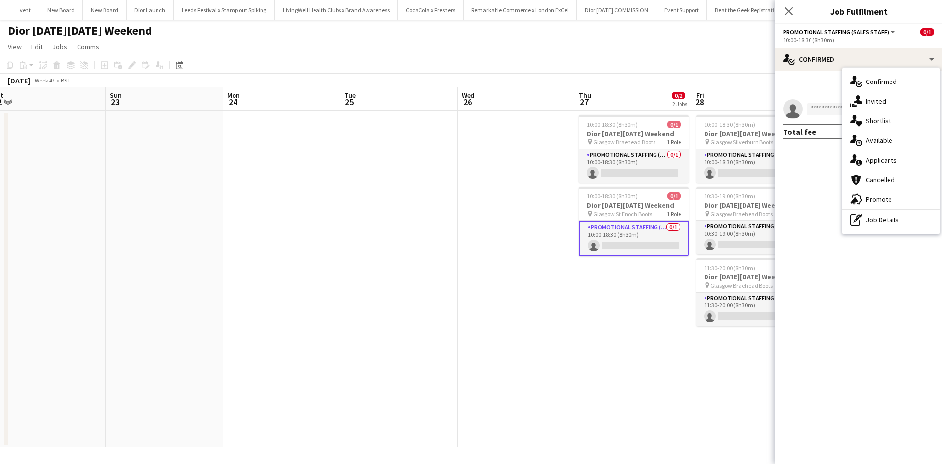
click at [877, 220] on div "pen-write Job Details" at bounding box center [890, 220] width 97 height 20
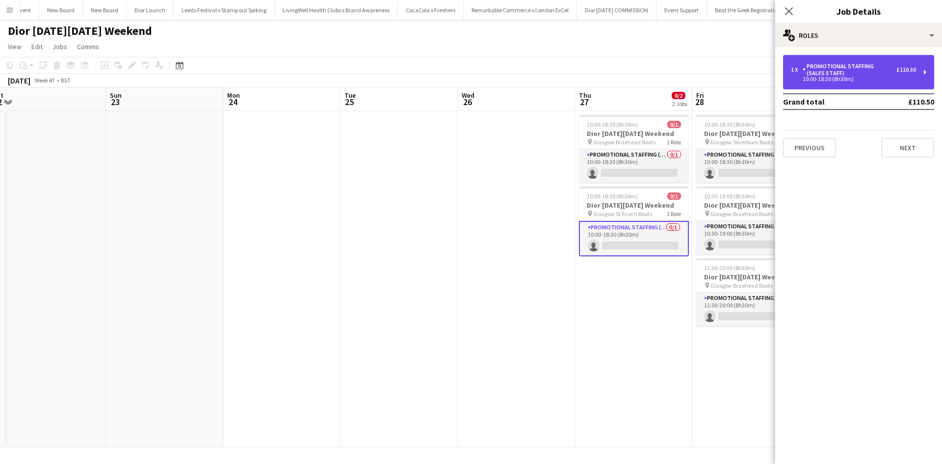
click at [840, 76] on div "Promotional Staffing (Sales Staff)" at bounding box center [849, 70] width 94 height 14
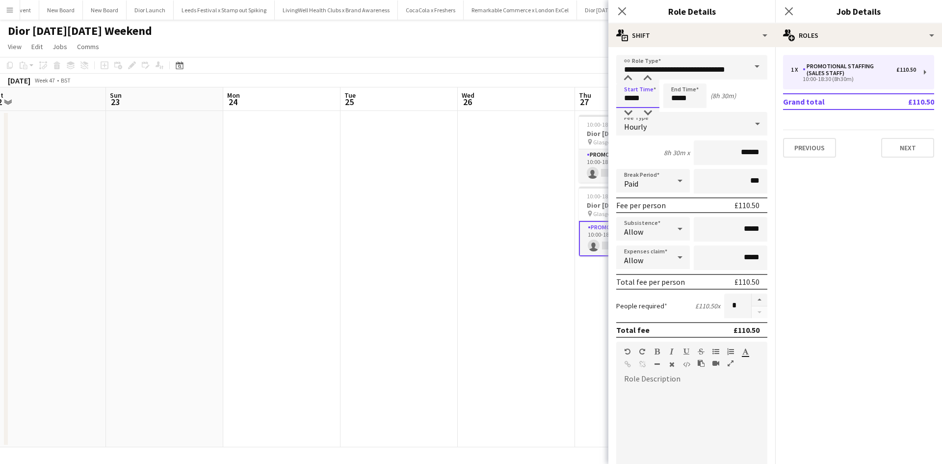
drag, startPoint x: 651, startPoint y: 98, endPoint x: 621, endPoint y: 91, distance: 30.7
click at [621, 91] on input "*****" at bounding box center [637, 95] width 43 height 25
type input "*****"
click at [512, 186] on app-date-cell at bounding box center [516, 279] width 117 height 336
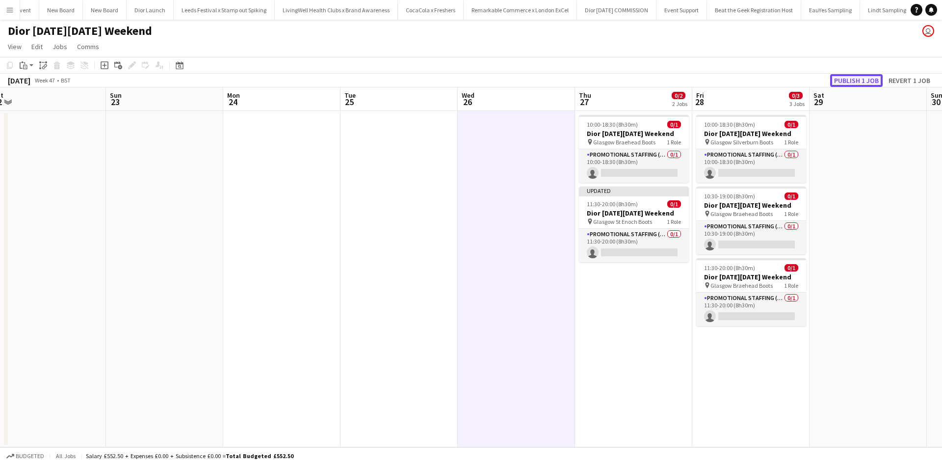
click at [840, 82] on button "Publish 1 job" at bounding box center [856, 80] width 52 height 13
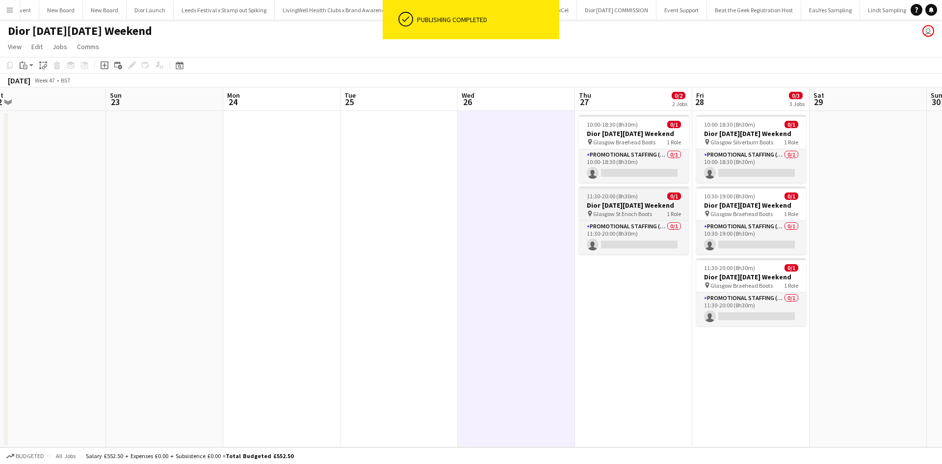
click at [642, 197] on div "11:30-20:00 (8h30m) 0/1" at bounding box center [634, 195] width 110 height 7
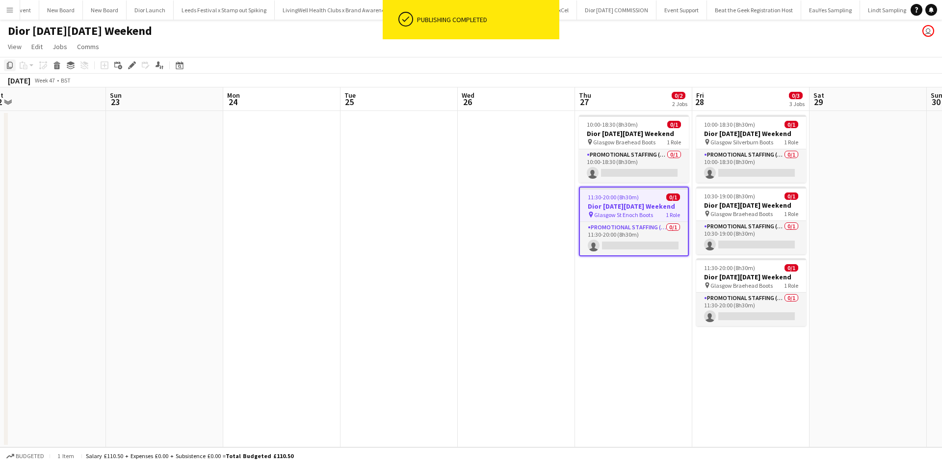
click at [11, 65] on icon "Copy" at bounding box center [10, 65] width 8 height 8
click at [722, 362] on app-date-cell "10:00-18:30 (8h30m) 0/1 Dior Black Friday Weekend pin Glasgow Silverburn Boots …" at bounding box center [750, 279] width 117 height 336
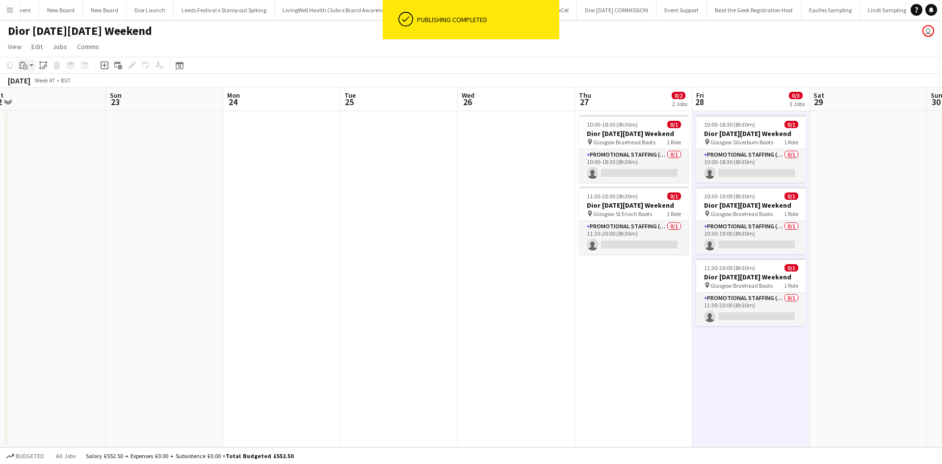
click at [21, 66] on icon "Paste" at bounding box center [24, 65] width 8 height 8
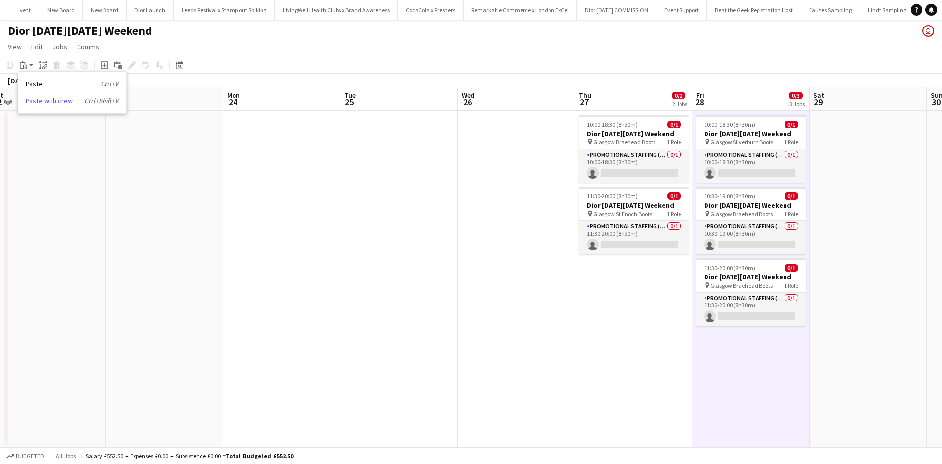
click at [44, 100] on link "Paste with crew Ctrl+Shift+V" at bounding box center [72, 100] width 92 height 9
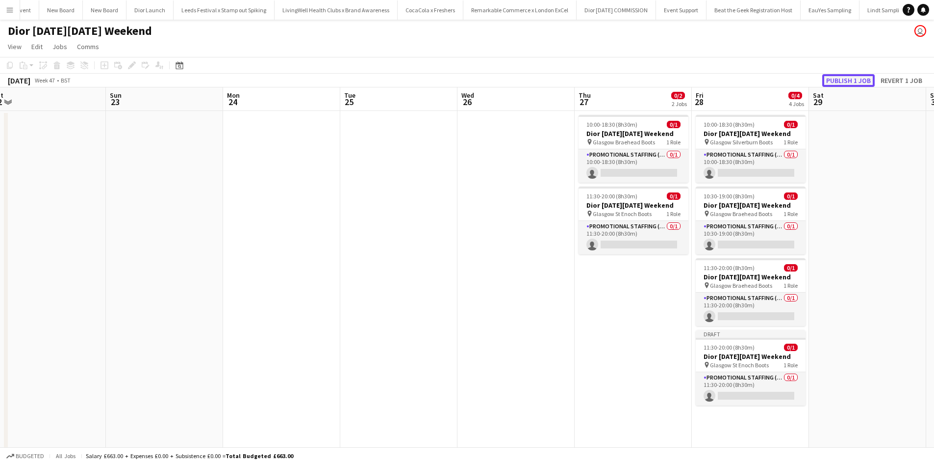
click at [835, 78] on button "Publish 1 job" at bounding box center [849, 80] width 52 height 13
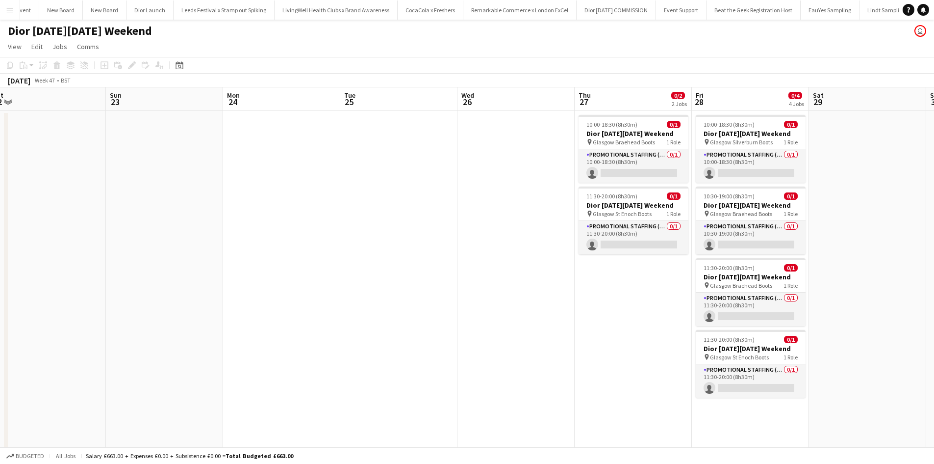
click at [7, 11] on app-icon "Menu" at bounding box center [10, 10] width 8 height 8
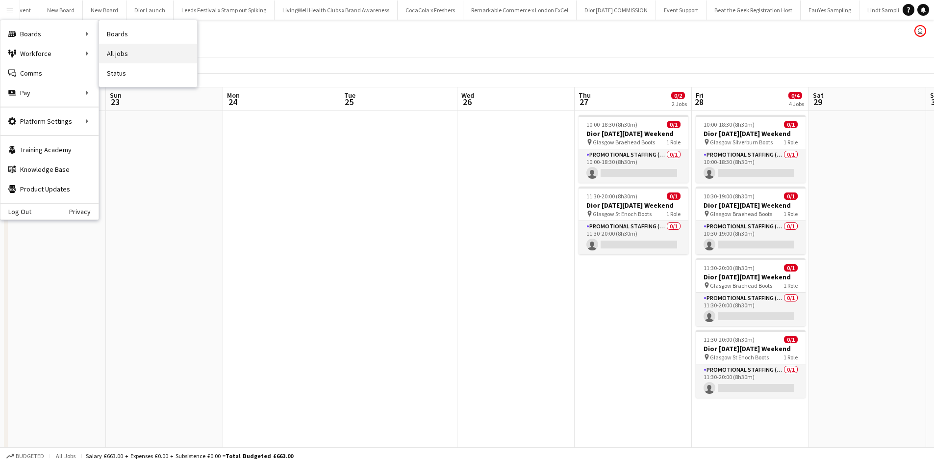
click at [136, 52] on link "All jobs" at bounding box center [148, 54] width 98 height 20
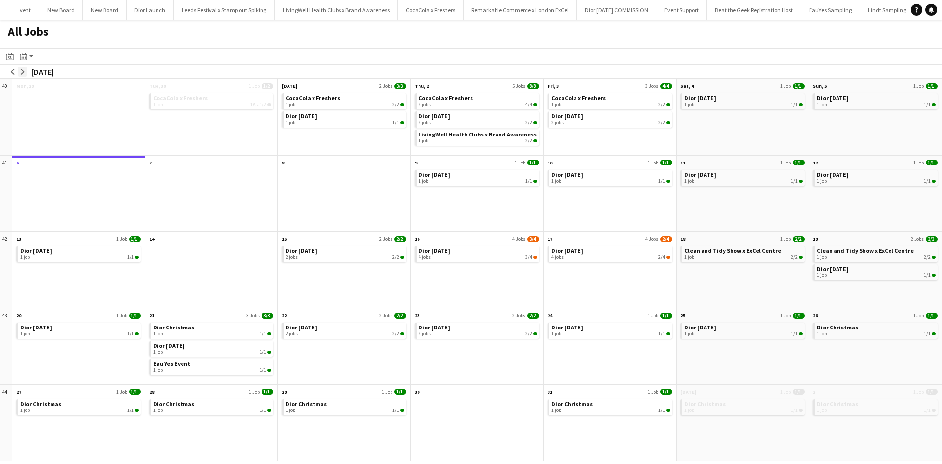
click at [25, 71] on app-icon "arrow-right" at bounding box center [23, 72] width 6 height 6
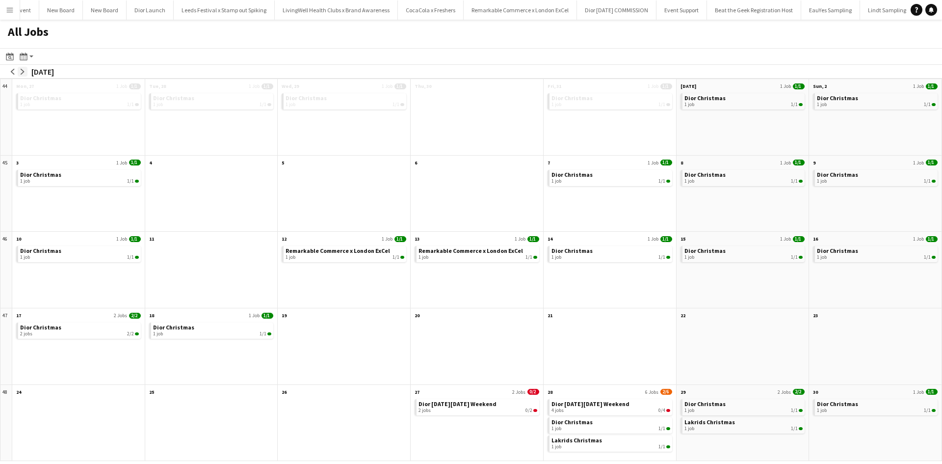
click at [25, 71] on app-icon "arrow-right" at bounding box center [23, 72] width 6 height 6
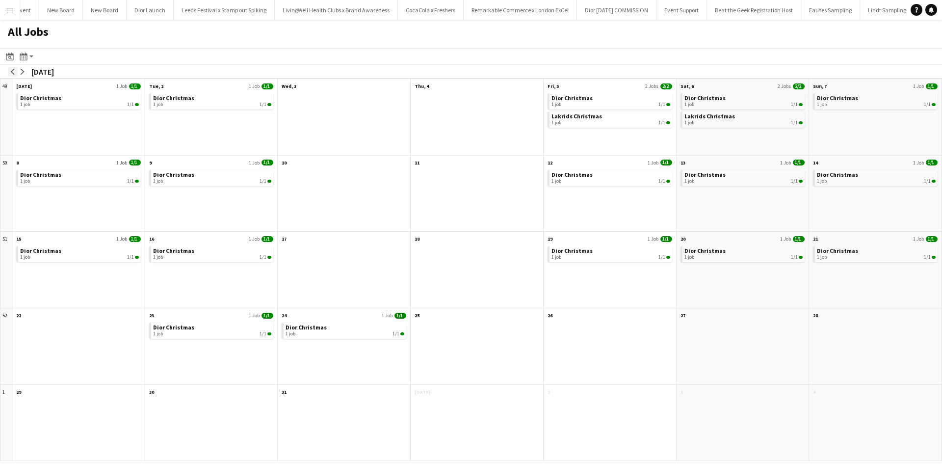
click at [13, 72] on app-icon "arrow-left" at bounding box center [13, 72] width 6 height 6
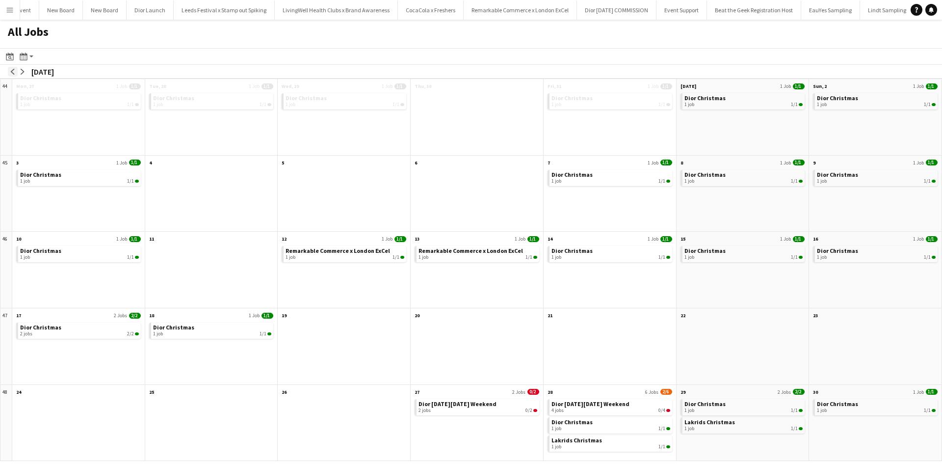
click at [13, 72] on app-icon "arrow-left" at bounding box center [13, 72] width 6 height 6
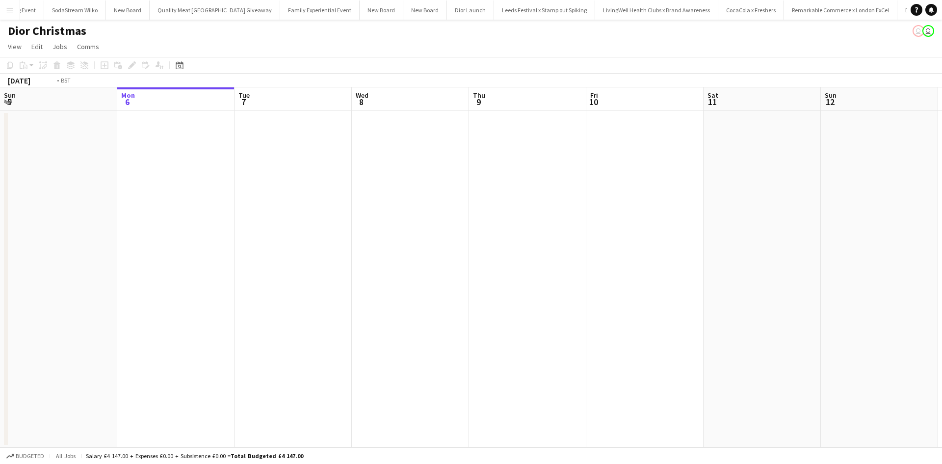
scroll to position [0, 368]
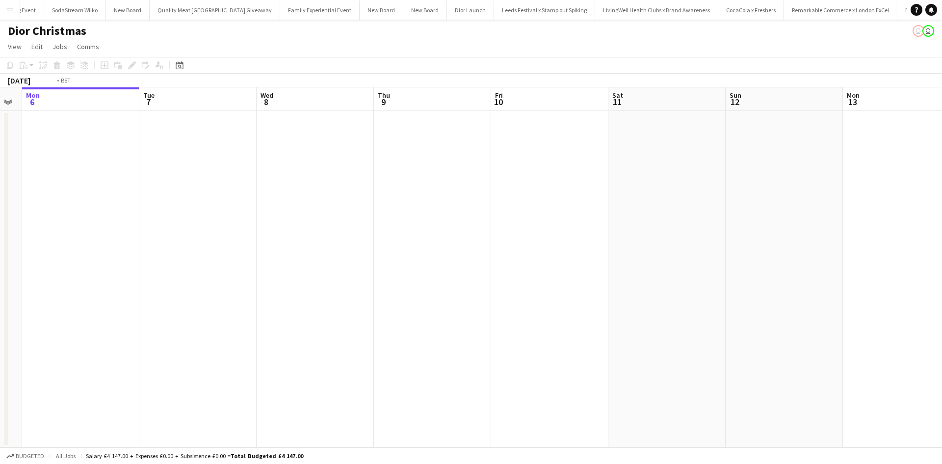
drag, startPoint x: 435, startPoint y: 316, endPoint x: 296, endPoint y: 301, distance: 140.1
click at [179, 302] on app-calendar-viewport "Fri 3 Sat 4 Sun 5 Mon 6 Tue 7 Wed 8 Thu 9 Fri 10 Sat 11 Sun 12 Mon 13 Tue 14 We…" at bounding box center [471, 267] width 942 height 360
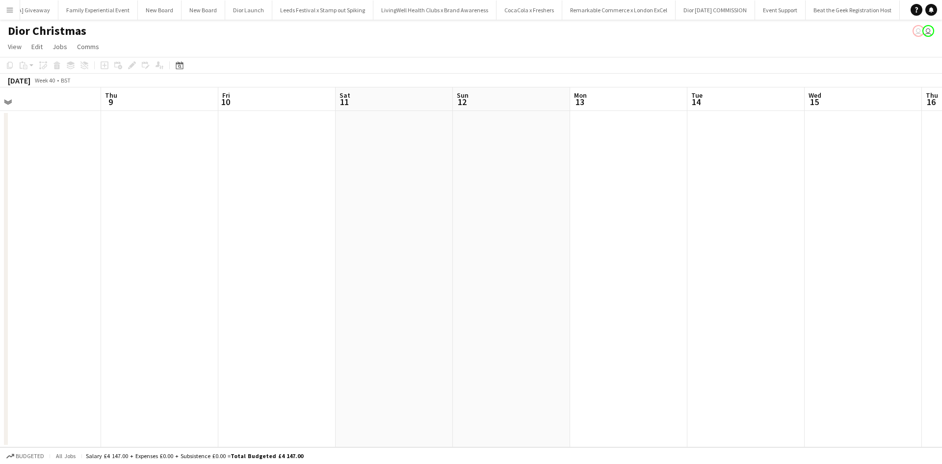
scroll to position [0, 10862]
drag, startPoint x: 551, startPoint y: 311, endPoint x: 396, endPoint y: 301, distance: 154.8
click at [419, 302] on app-calendar-viewport "Sun 5 Mon 6 Tue 7 Wed 8 Thu 9 Fri 10 Sat 11 Sun 12 Mon 13 Tue 14 Wed 15 Thu 16 …" at bounding box center [471, 267] width 942 height 360
drag, startPoint x: 627, startPoint y: 311, endPoint x: 433, endPoint y: 305, distance: 194.4
click at [433, 305] on app-calendar-viewport "Sun 5 Mon 6 Tue 7 Wed 8 Thu 9 Fri 10 Sat 11 Sun 12 Mon 13 Tue 14 Wed 15 Thu 16 …" at bounding box center [471, 267] width 942 height 360
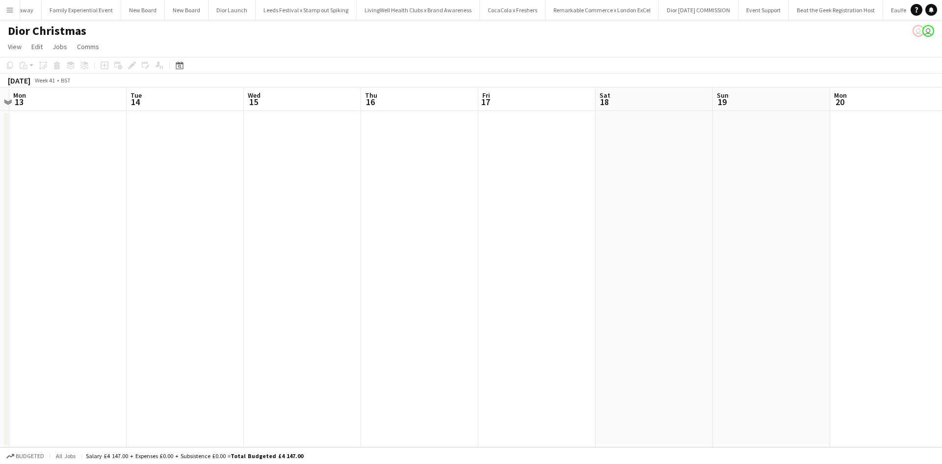
drag, startPoint x: 686, startPoint y: 321, endPoint x: 592, endPoint y: 322, distance: 93.7
click at [461, 310] on app-calendar-viewport "Thu 9 Fri 10 Sat 11 Sun 12 Mon 13 Tue 14 Wed 15 Thu 16 Fri 17 Sat 18 Sun 19 Mon…" at bounding box center [471, 267] width 942 height 360
drag, startPoint x: 618, startPoint y: 325, endPoint x: 630, endPoint y: 346, distance: 24.2
click at [418, 314] on app-calendar-viewport "Thu 9 Fri 10 Sat 11 Sun 12 Mon 13 Tue 14 Wed 15 Thu 16 Fri 17 Sat 18 Sun 19 Mon…" at bounding box center [471, 267] width 942 height 360
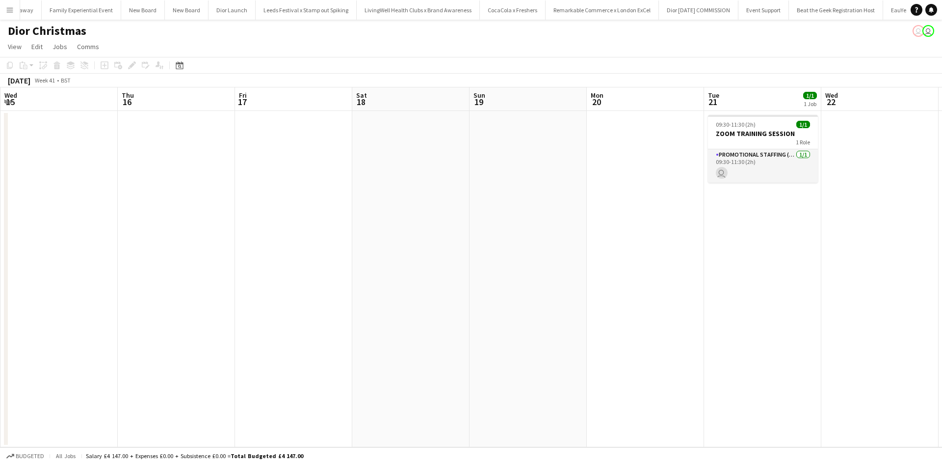
drag, startPoint x: 630, startPoint y: 346, endPoint x: 446, endPoint y: 331, distance: 184.6
click at [414, 325] on app-calendar-viewport "Sun 12 Mon 13 Tue 14 Wed 15 Thu 16 Fri 17 Sat 18 Sun 19 Mon 20 Tue 21 1/1 1 Job…" at bounding box center [471, 267] width 942 height 360
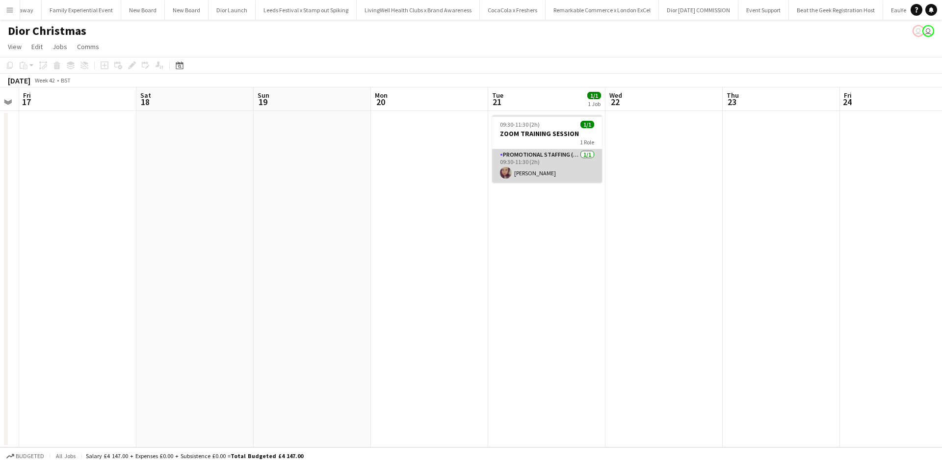
click at [565, 173] on app-card-role "Promotional Staffing (Sales Staff) [DATE] 09:30-11:30 (2h) [PERSON_NAME]" at bounding box center [547, 165] width 110 height 33
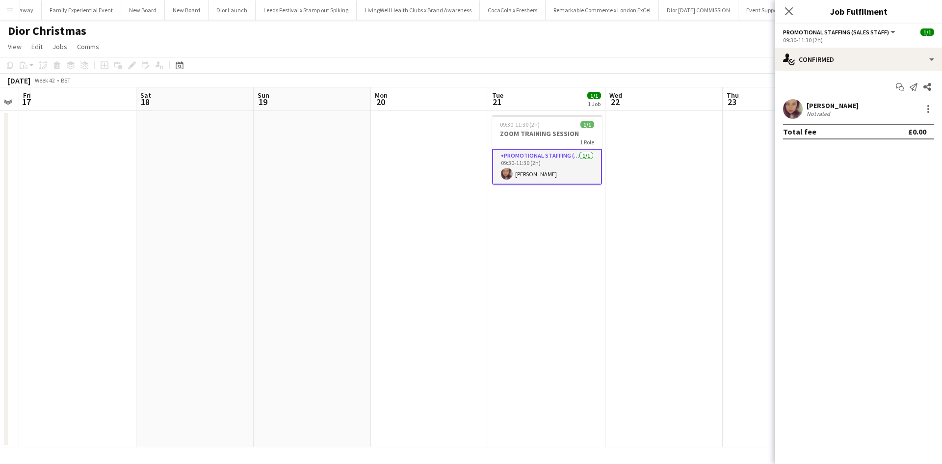
click at [837, 105] on div "[PERSON_NAME]" at bounding box center [832, 105] width 52 height 9
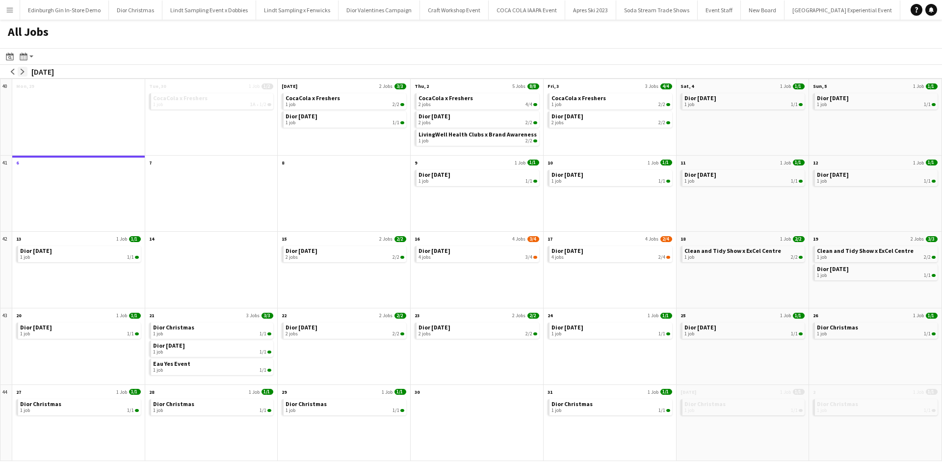
click at [25, 69] on app-icon "arrow-right" at bounding box center [23, 72] width 6 height 6
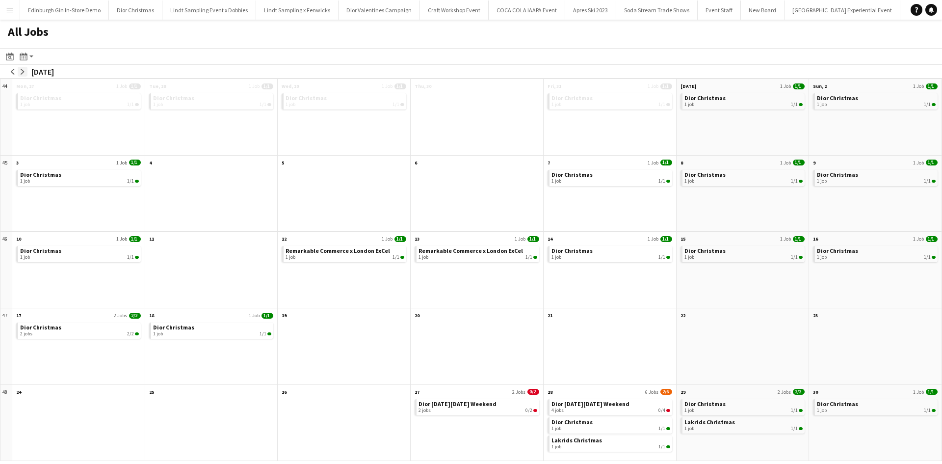
click at [25, 69] on app-icon "arrow-right" at bounding box center [23, 72] width 6 height 6
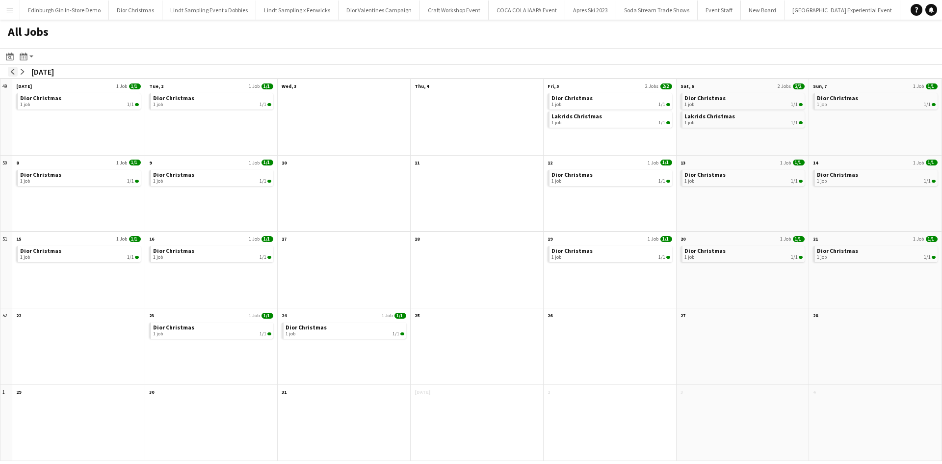
click at [16, 69] on button "arrow-left" at bounding box center [13, 72] width 10 height 10
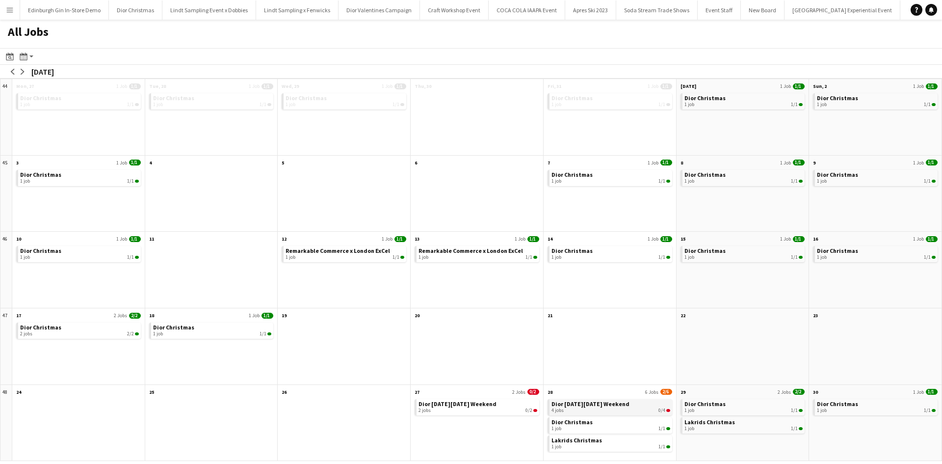
click at [617, 400] on span "Dior [DATE][DATE] Weekend" at bounding box center [590, 403] width 78 height 7
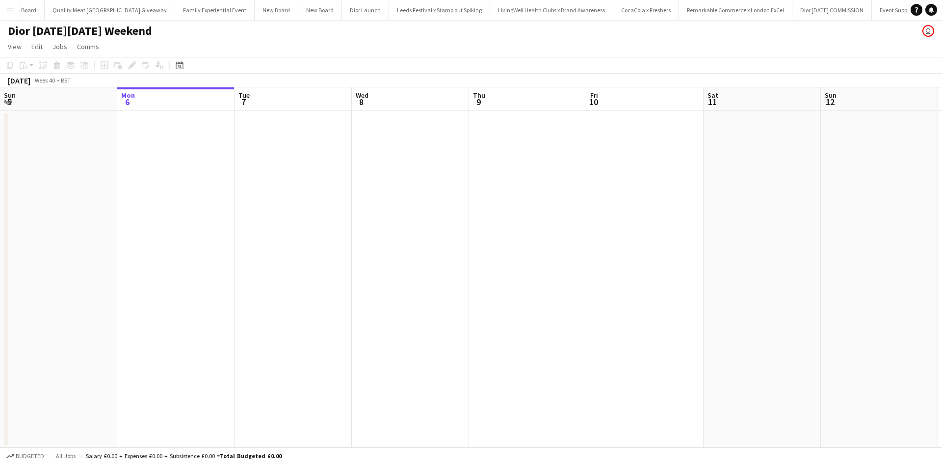
scroll to position [0, 10920]
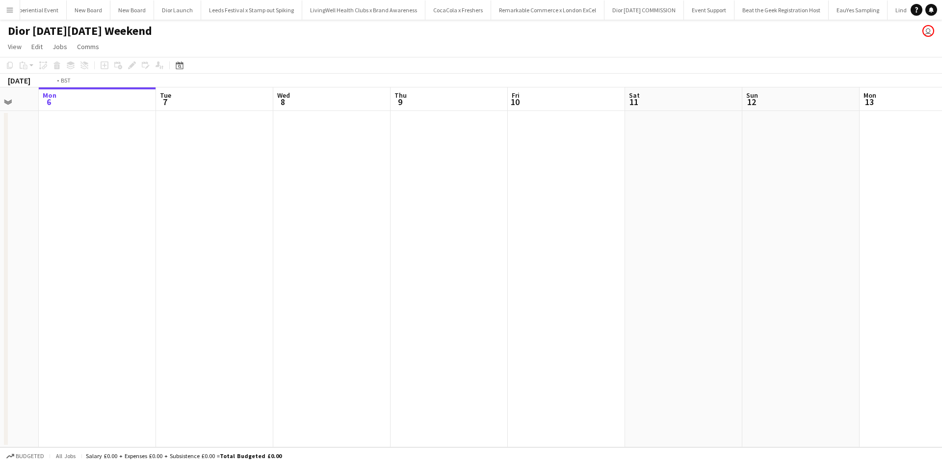
drag, startPoint x: 695, startPoint y: 301, endPoint x: 277, endPoint y: 274, distance: 418.8
click at [277, 274] on app-calendar-viewport "Fri 3 Sat 4 Sun 5 Mon 6 Tue 7 Wed 8 Thu 9 Fri 10 Sat 11 Sun 12 Mon 13 Tue 14 We…" at bounding box center [471, 267] width 942 height 360
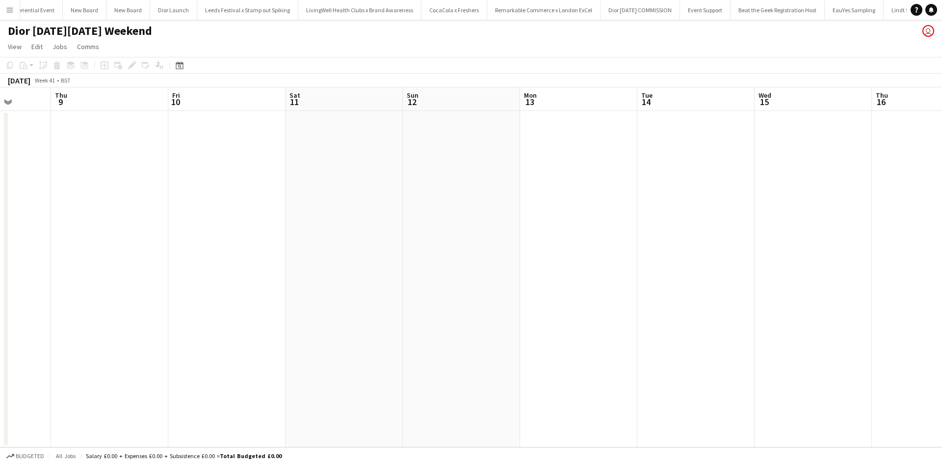
scroll to position [0, 10944]
drag, startPoint x: 643, startPoint y: 299, endPoint x: 279, endPoint y: 247, distance: 367.1
click at [280, 247] on app-calendar-viewport "Sun 5 Mon 6 Tue 7 Wed 8 Thu 9 Fri 10 Sat 11 Sun 12 Mon 13 Tue 14 Wed 15 Thu 16 …" at bounding box center [471, 267] width 942 height 360
drag, startPoint x: 570, startPoint y: 286, endPoint x: 327, endPoint y: 246, distance: 246.1
click at [338, 249] on app-calendar-viewport "Thu 9 Fri 10 Sat 11 Sun 12 Mon 13 Tue 14 Wed 15 Thu 16 Fri 17 Sat 18 Sun 19 Mon…" at bounding box center [471, 267] width 942 height 360
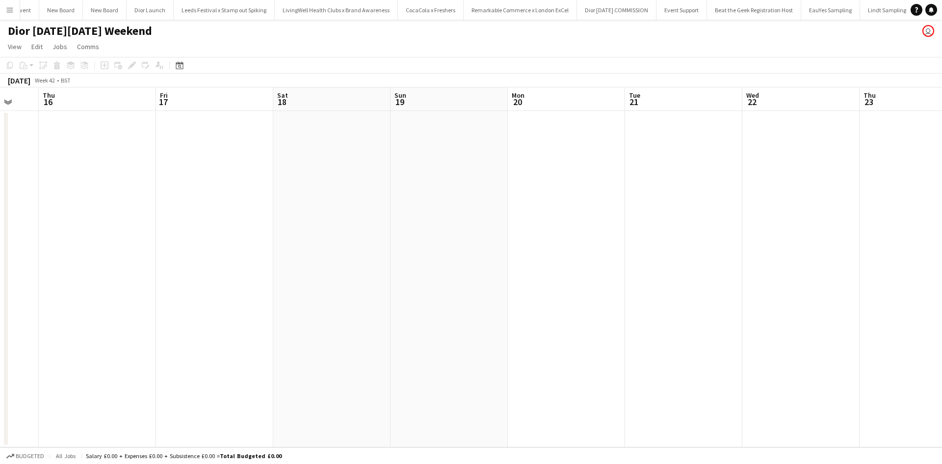
drag, startPoint x: 332, startPoint y: 252, endPoint x: 490, endPoint y: 277, distance: 160.0
click at [272, 242] on app-calendar-viewport "Mon 13 Tue 14 Wed 15 Thu 16 Fri 17 Sat 18 Sun 19 Mon 20 Tue 21 Wed 22 Thu 23 Fr…" at bounding box center [471, 267] width 942 height 360
drag, startPoint x: 490, startPoint y: 277, endPoint x: 199, endPoint y: 236, distance: 293.8
click at [199, 236] on app-calendar-viewport "Mon 13 Tue 14 Wed 15 Thu 16 Fri 17 Sat 18 Sun 19 Mon 20 Tue 21 Wed 22 Thu 23 Fr…" at bounding box center [471, 267] width 942 height 360
drag, startPoint x: 400, startPoint y: 266, endPoint x: 210, endPoint y: 244, distance: 190.7
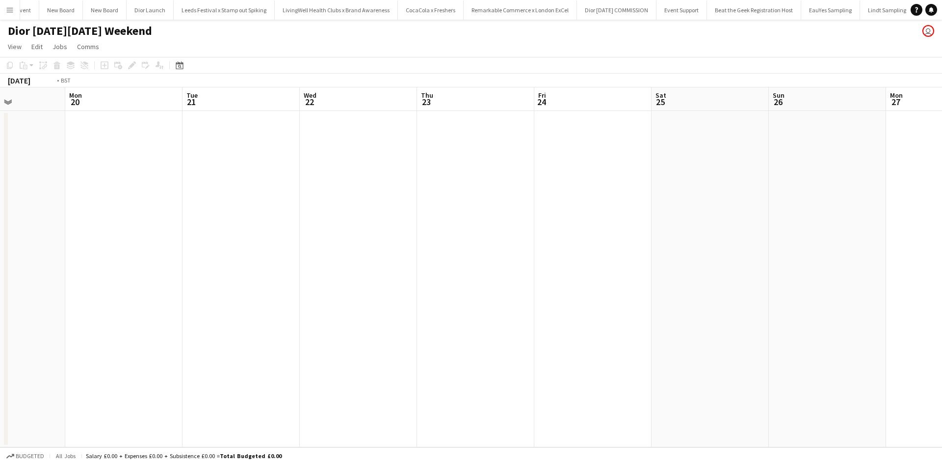
click at [196, 245] on app-calendar-viewport "Thu 16 Fri 17 Sat 18 Sun 19 Mon 20 Tue 21 Wed 22 Thu 23 Fri 24 Sat 25 Sun 26 Mo…" at bounding box center [471, 267] width 942 height 360
drag, startPoint x: 373, startPoint y: 275, endPoint x: 166, endPoint y: 254, distance: 207.5
click at [158, 252] on app-calendar-viewport "Sat 18 Sun 19 Mon 20 Tue 21 Wed 22 Thu 23 Fri 24 Sat 25 Sun 26 Mon 27 Tue 28 We…" at bounding box center [471, 267] width 942 height 360
drag, startPoint x: 541, startPoint y: 300, endPoint x: 46, endPoint y: 249, distance: 498.4
click at [34, 253] on app-calendar-viewport "Wed 22 Thu 23 Fri 24 Sat 25 Sun 26 Mon 27 Tue 28 Wed 29 Thu 30 Fri 31 Sat 1 Sun…" at bounding box center [471, 267] width 942 height 360
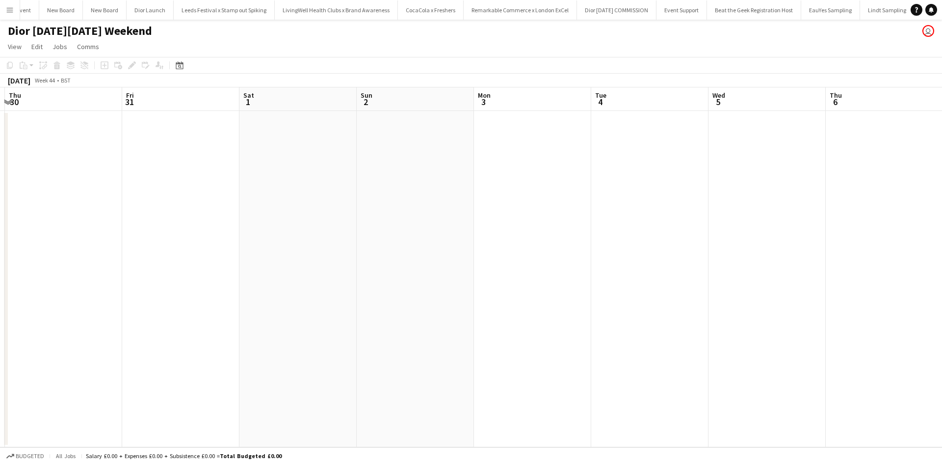
drag, startPoint x: 588, startPoint y: 279, endPoint x: 219, endPoint y: 258, distance: 369.9
click at [219, 258] on app-calendar-viewport "Sun 26 Mon 27 Tue 28 Wed 29 Thu 30 Fri 31 Sat 1 Sun 2 Mon 3 Tue 4 Wed 5 Thu 6 F…" at bounding box center [471, 267] width 942 height 360
drag, startPoint x: 624, startPoint y: 326, endPoint x: 388, endPoint y: 302, distance: 237.1
click at [388, 302] on app-calendar-viewport "Tue 28 Wed 29 Thu 30 Fri 31 Sat 1 Sun 2 Mon 3 Tue 4 Wed 5 Thu 6 Fri 7 Sat 8 Sun…" at bounding box center [471, 267] width 942 height 360
drag, startPoint x: 653, startPoint y: 323, endPoint x: 393, endPoint y: 290, distance: 261.5
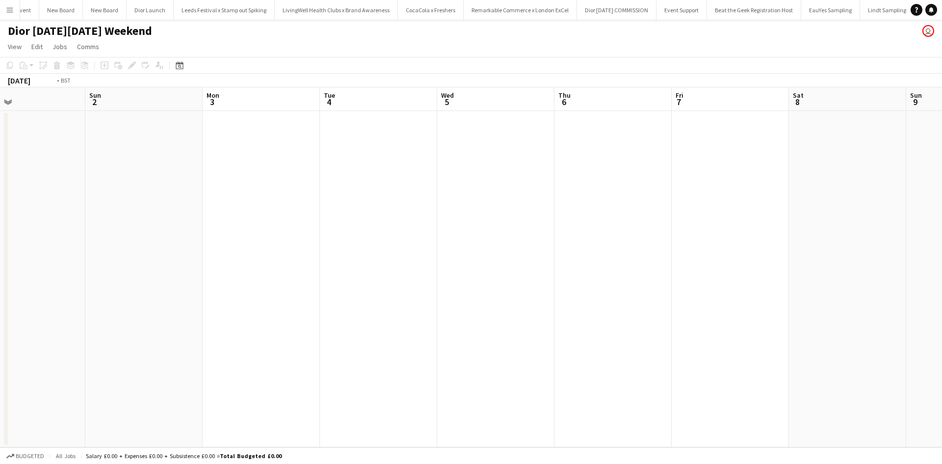
click at [284, 281] on app-calendar-viewport "Tue 28 Wed 29 Thu 30 Fri 31 Sat 1 Sun 2 Mon 3 Tue 4 Wed 5 Thu 6 Fri 7 Sat 8 Sun…" at bounding box center [471, 267] width 942 height 360
drag, startPoint x: 596, startPoint y: 321, endPoint x: 477, endPoint y: 293, distance: 122.9
click at [302, 282] on app-calendar-viewport "Sun 2 Mon 3 Tue 4 Wed 5 Thu 6 Fri 7 Sat 8 Sun 9 Mon 10 Tue 11 Wed 12 Thu 13 Fri…" at bounding box center [471, 267] width 942 height 360
drag, startPoint x: 502, startPoint y: 294, endPoint x: 319, endPoint y: 265, distance: 185.2
click at [307, 264] on app-calendar-viewport "Tue 4 Wed 5 Thu 6 Fri 7 Sat 8 Sun 9 Mon 10 Tue 11 Wed 12 Thu 13 Fri 14 Sat 15 S…" at bounding box center [471, 267] width 942 height 360
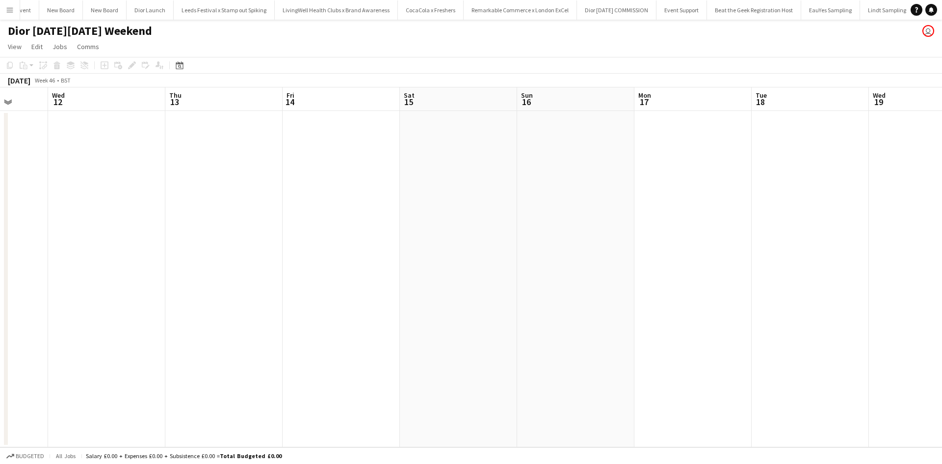
drag, startPoint x: 462, startPoint y: 290, endPoint x: 434, endPoint y: 279, distance: 30.0
click at [329, 275] on app-calendar-viewport "Sat 8 Sun 9 Mon 10 Tue 11 Wed 12 Thu 13 Fri 14 Sat 15 Sun 16 Mon 17 Tue 18 Wed …" at bounding box center [471, 267] width 942 height 360
drag, startPoint x: 588, startPoint y: 295, endPoint x: 329, endPoint y: 267, distance: 260.9
click at [308, 267] on app-calendar-viewport "Sat 8 Sun 9 Mon 10 Tue 11 Wed 12 Thu 13 Fri 14 Sat 15 Sun 16 Mon 17 Tue 18 Wed …" at bounding box center [471, 267] width 942 height 360
drag, startPoint x: 571, startPoint y: 294, endPoint x: 384, endPoint y: 272, distance: 188.7
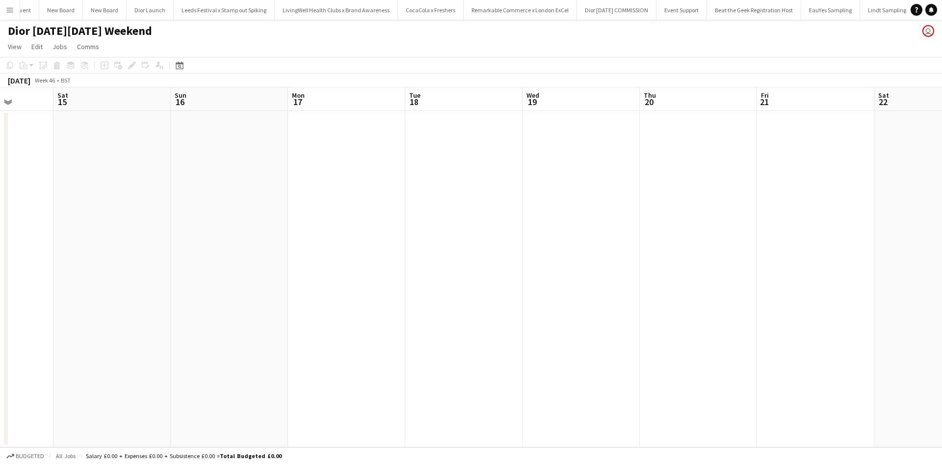
click at [285, 259] on app-calendar-viewport "Tue 11 Wed 12 Thu 13 Fri 14 Sat 15 Sun 16 Mon 17 Tue 18 Wed 19 Thu 20 Fri 21 Sa…" at bounding box center [471, 267] width 942 height 360
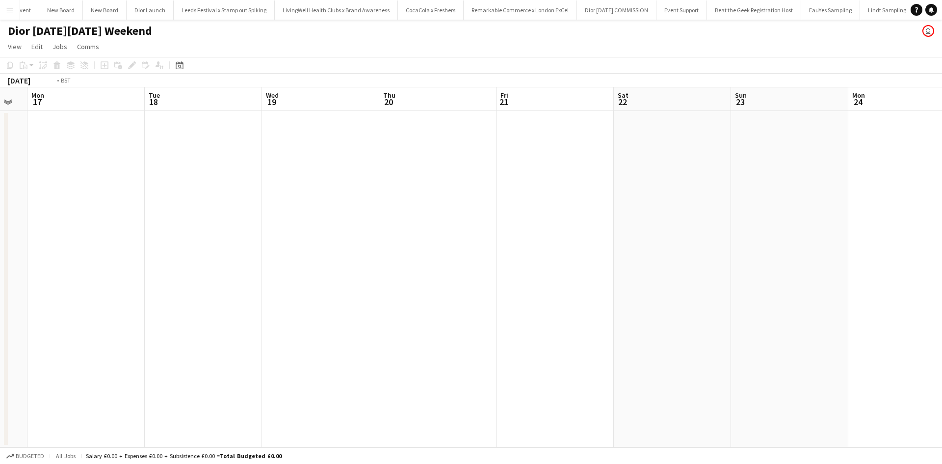
drag, startPoint x: 495, startPoint y: 286, endPoint x: 478, endPoint y: 283, distance: 17.5
click at [316, 259] on app-calendar-viewport "Thu 13 Fri 14 Sat 15 Sun 16 Mon 17 Tue 18 Wed 19 Thu 20 Fri 21 Sat 22 Sun 23 Mo…" at bounding box center [471, 267] width 942 height 360
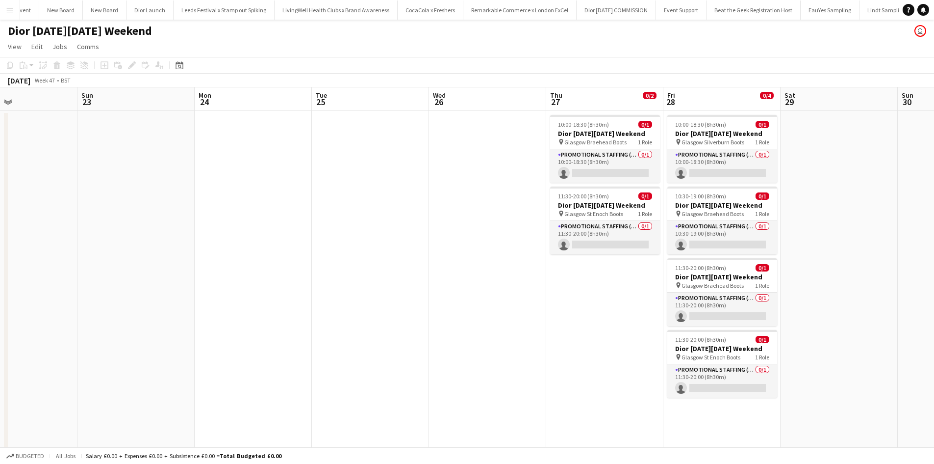
drag, startPoint x: 370, startPoint y: 271, endPoint x: 393, endPoint y: 270, distance: 22.6
click at [286, 262] on app-calendar-viewport "Wed 19 Thu 20 Fri 21 Sat 22 Sun 23 Mon 24 Tue 25 Wed 26 Thu 27 0/2 2 Jobs Fri 2…" at bounding box center [467, 271] width 934 height 368
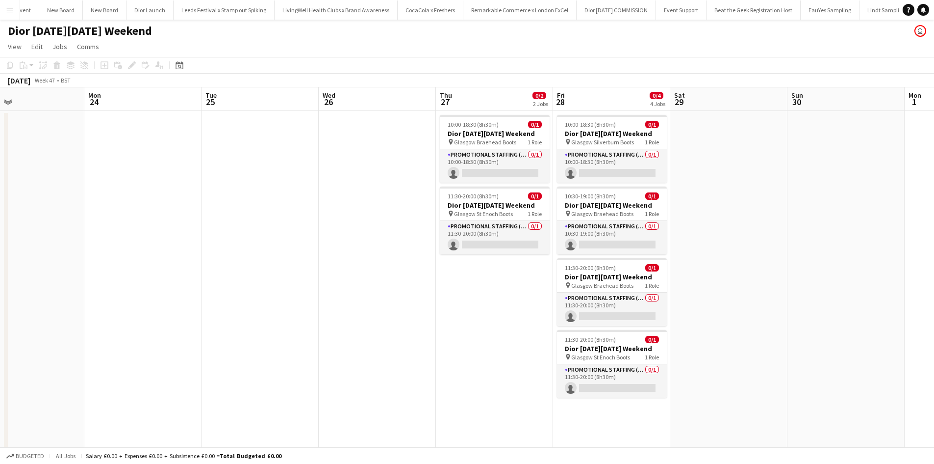
drag, startPoint x: 488, startPoint y: 277, endPoint x: 306, endPoint y: 265, distance: 182.3
click at [306, 265] on app-calendar-viewport "Wed 19 Thu 20 Fri 21 Sat 22 Sun 23 Mon 24 Tue 25 Wed 26 Thu 27 0/2 2 Jobs Fri 2…" at bounding box center [467, 271] width 934 height 368
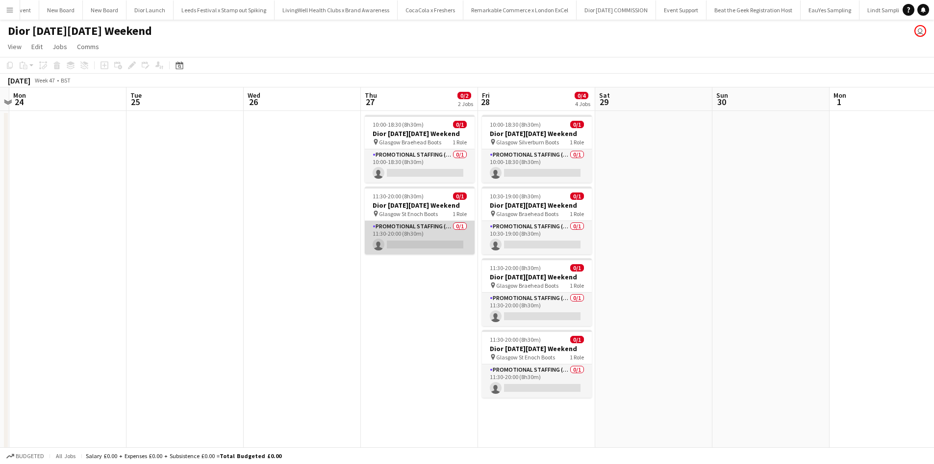
click at [427, 243] on app-card-role "Promotional Staffing (Sales Staff) 0/1 11:30-20:00 (8h30m) single-neutral-actio…" at bounding box center [420, 237] width 110 height 33
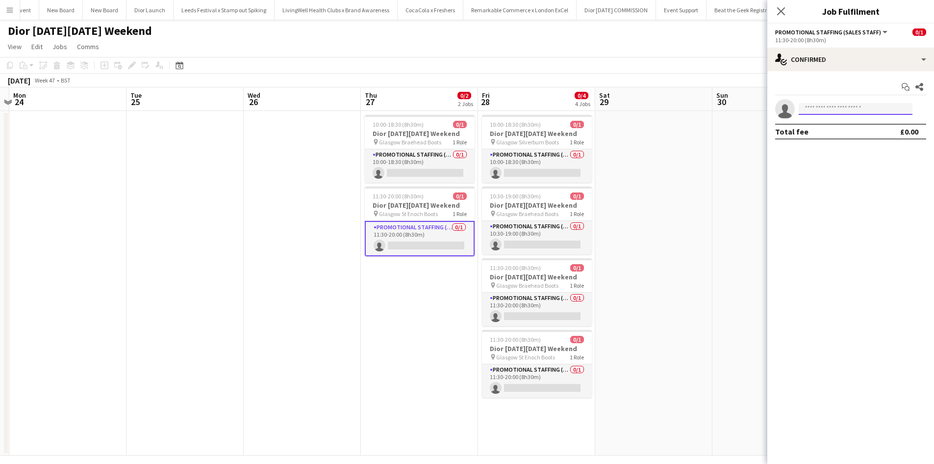
click at [816, 113] on input at bounding box center [856, 109] width 114 height 12
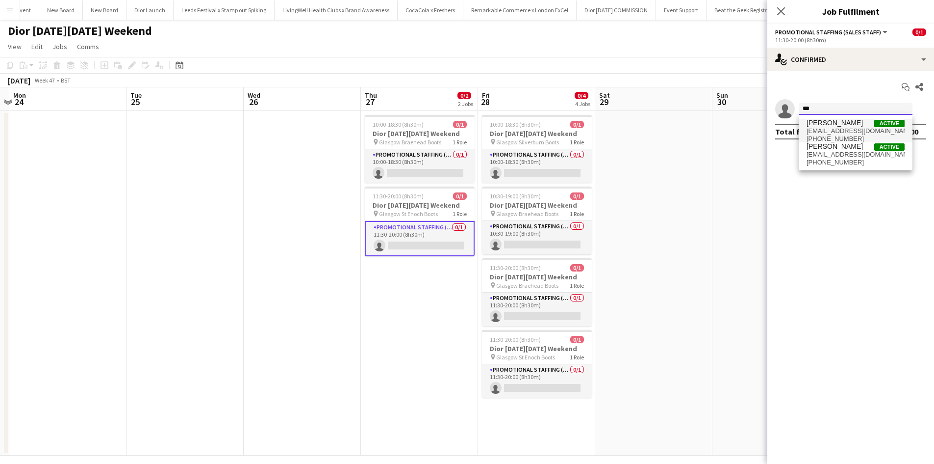
type input "***"
click at [842, 129] on span "[EMAIL_ADDRESS][DOMAIN_NAME]" at bounding box center [856, 131] width 98 height 8
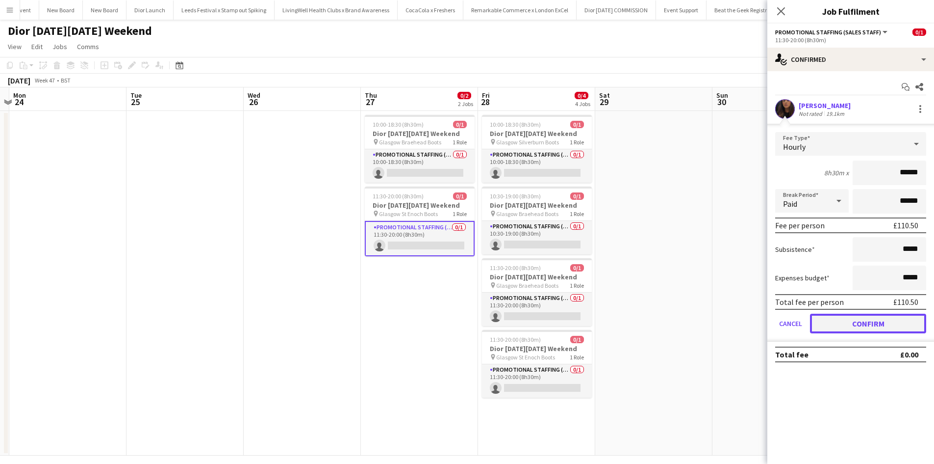
click at [890, 320] on button "Confirm" at bounding box center [868, 323] width 116 height 20
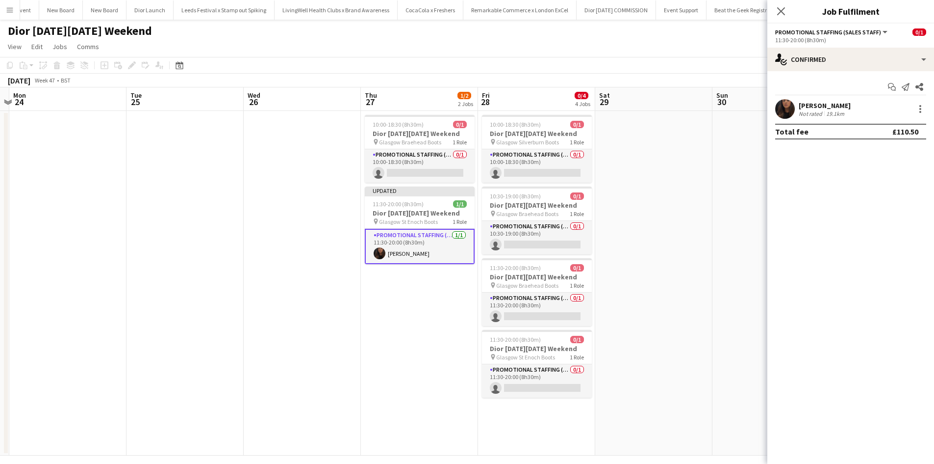
click at [745, 309] on app-date-cell at bounding box center [771, 283] width 117 height 344
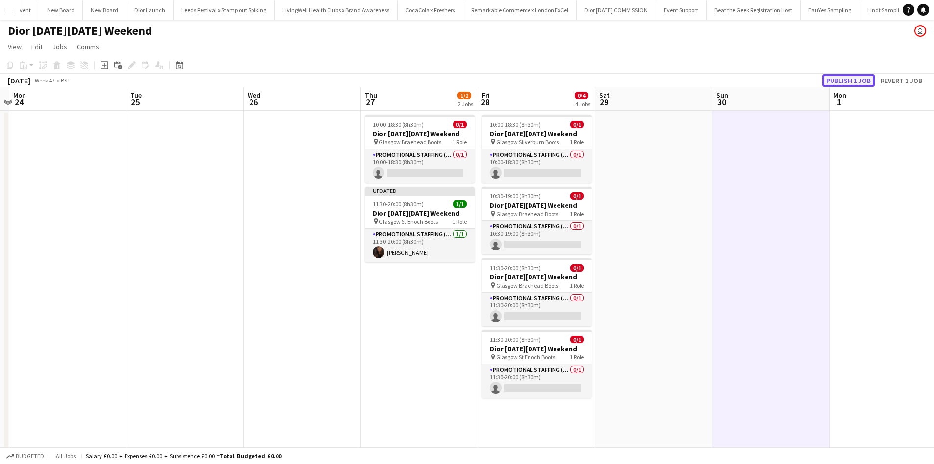
click at [838, 84] on button "Publish 1 job" at bounding box center [849, 80] width 52 height 13
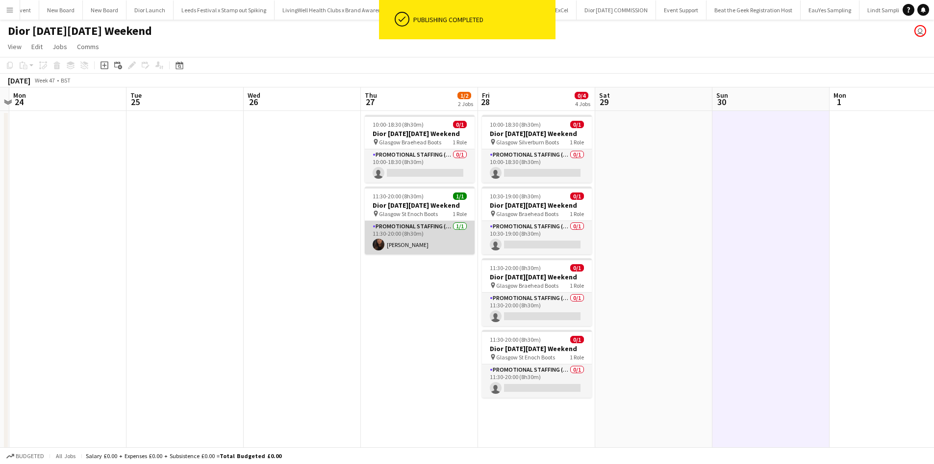
click at [401, 244] on app-card-role "Promotional Staffing (Sales Staff) [DATE] 11:30-20:00 (8h30m) [PERSON_NAME]" at bounding box center [420, 237] width 110 height 33
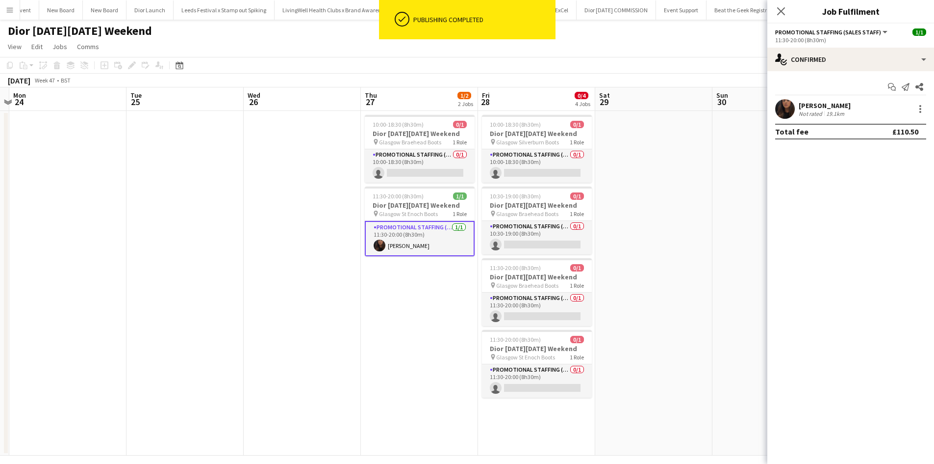
click at [817, 106] on div "[PERSON_NAME]" at bounding box center [825, 105] width 52 height 9
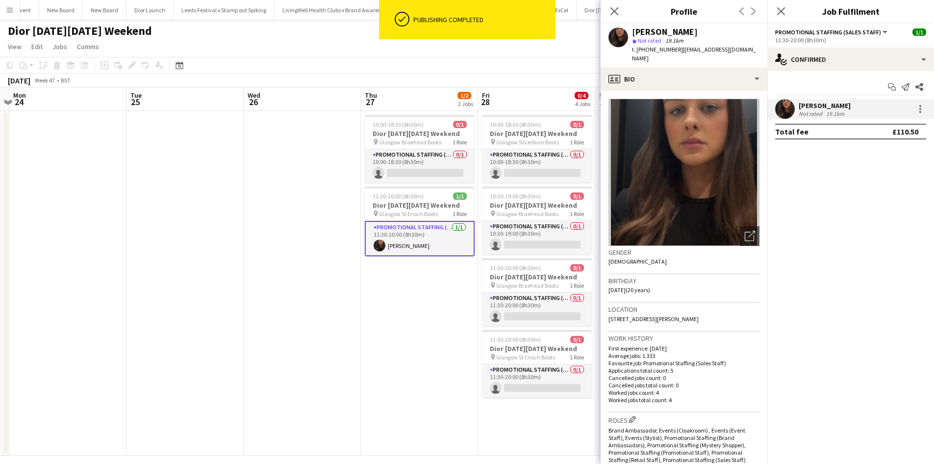
drag, startPoint x: 695, startPoint y: 32, endPoint x: 634, endPoint y: 32, distance: 60.8
click at [634, 32] on div "[PERSON_NAME]" at bounding box center [696, 31] width 128 height 9
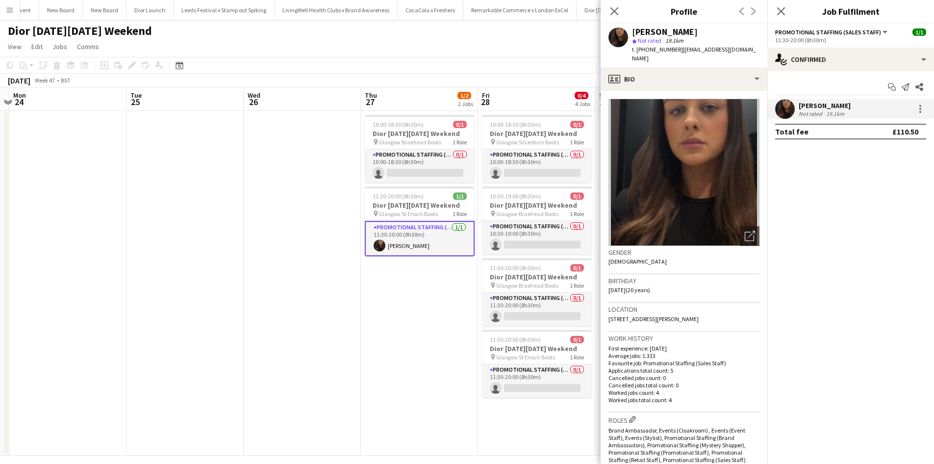
copy div "[PERSON_NAME]"
